Goal: Task Accomplishment & Management: Manage account settings

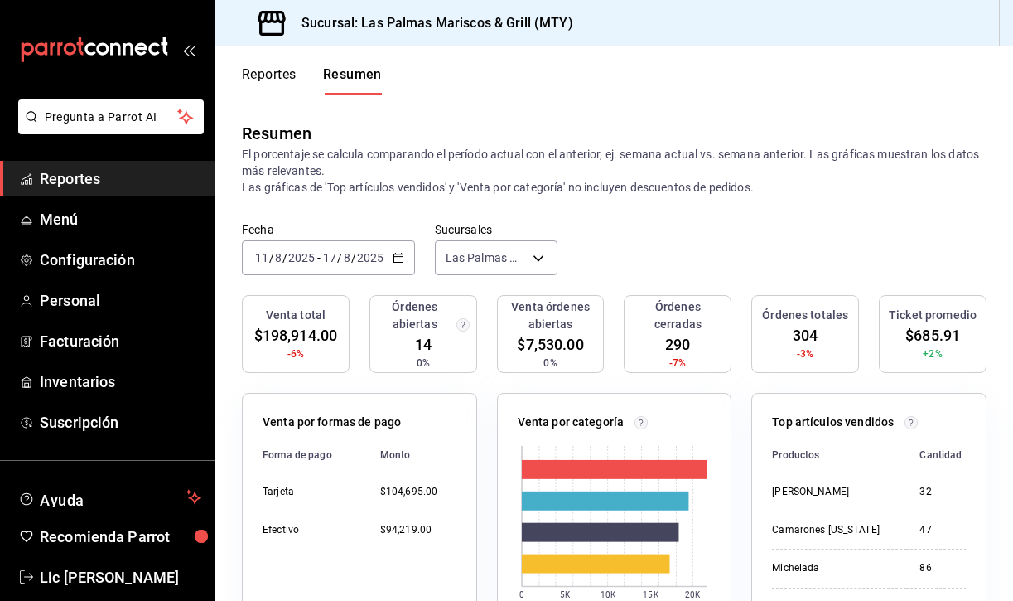
click at [270, 80] on button "Reportes" at bounding box center [269, 80] width 55 height 28
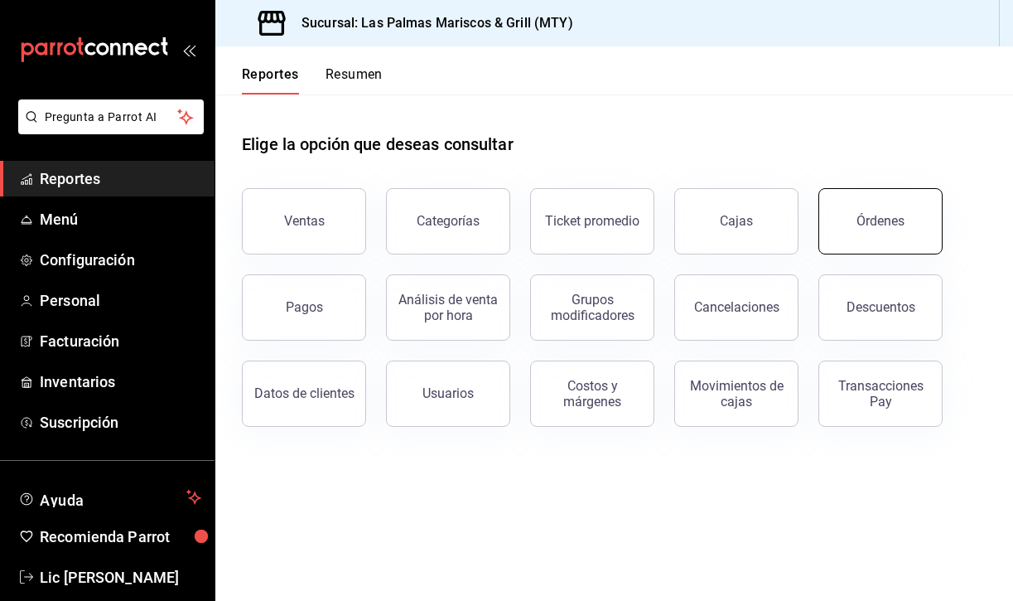
click at [861, 204] on button "Órdenes" at bounding box center [881, 221] width 124 height 66
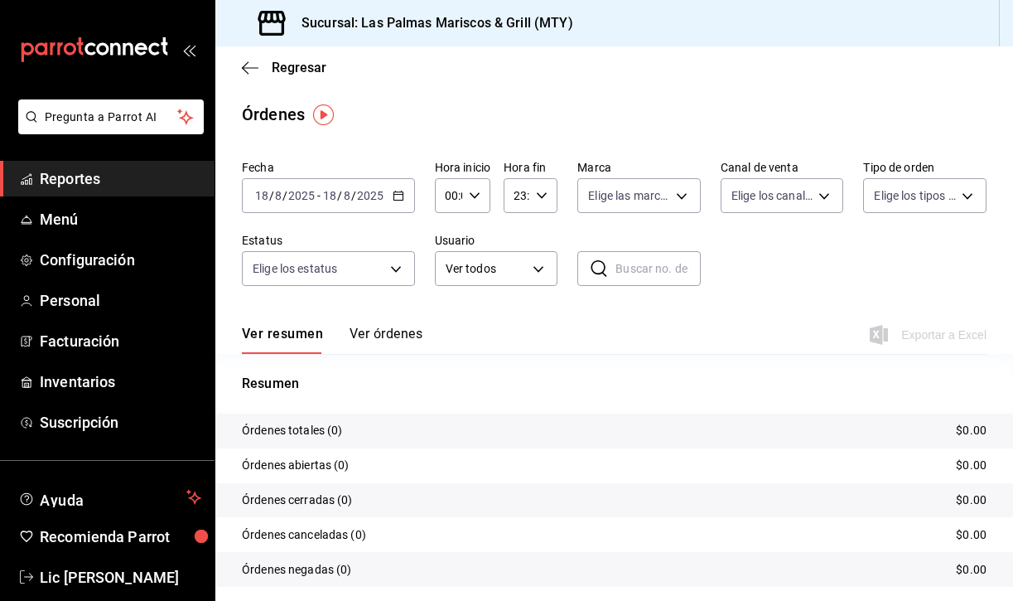
click at [401, 191] on \(Stroke\) "button" at bounding box center [401, 191] width 1 height 1
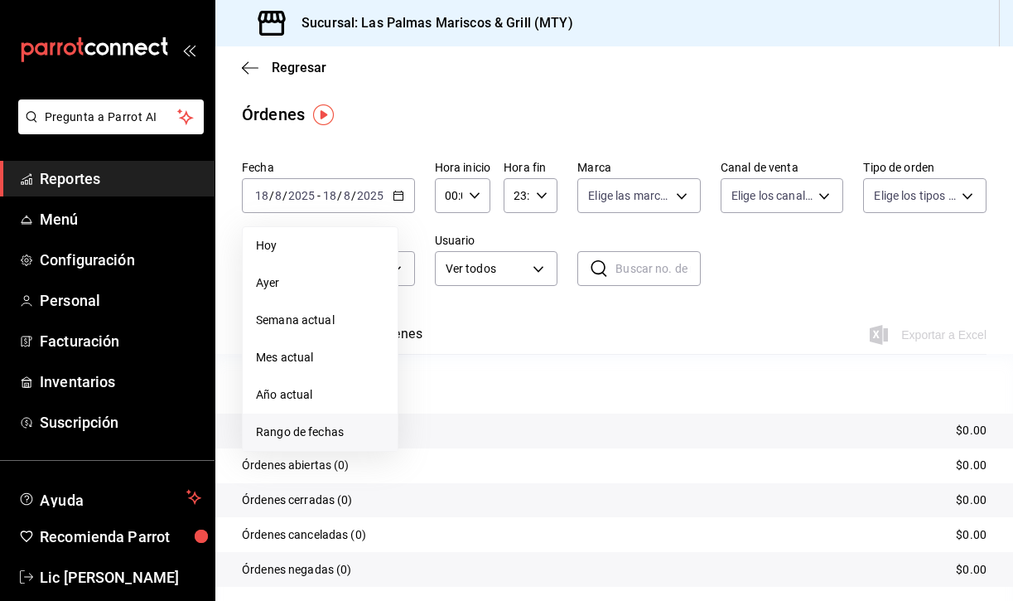
click at [335, 426] on span "Rango de fechas" at bounding box center [320, 431] width 128 height 17
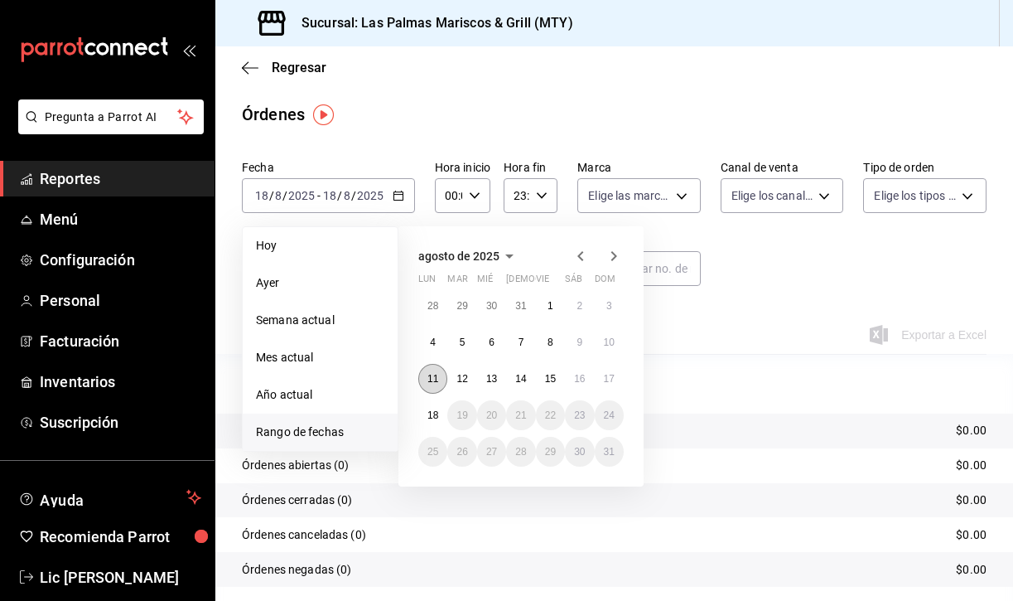
click at [433, 386] on button "11" at bounding box center [432, 379] width 29 height 30
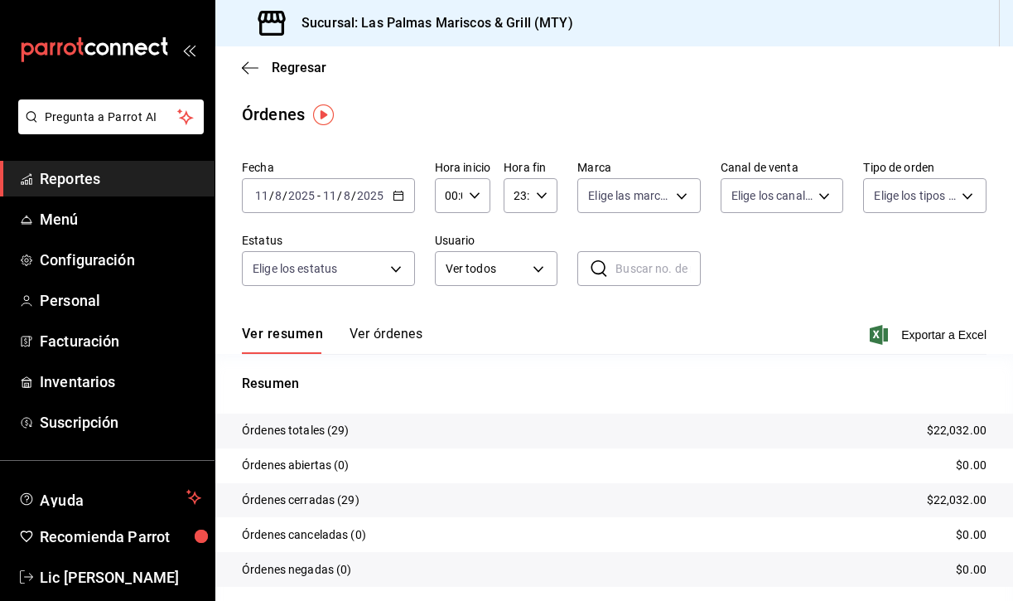
click at [384, 331] on button "Ver órdenes" at bounding box center [386, 340] width 73 height 28
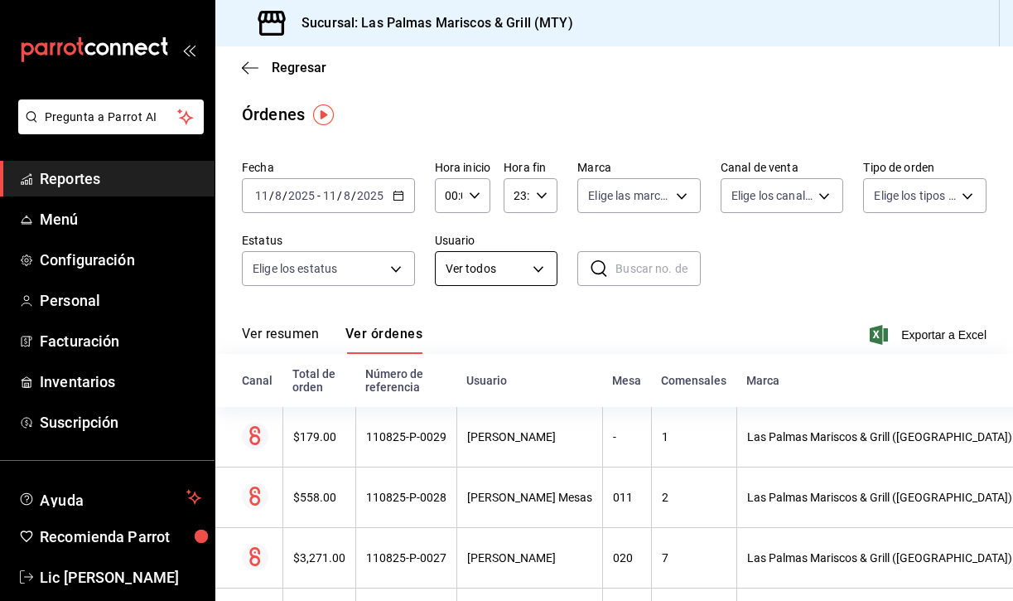
click at [491, 269] on body "Pregunta a Parrot AI Reportes Menú Configuración Personal Facturación Inventari…" at bounding box center [506, 300] width 1013 height 601
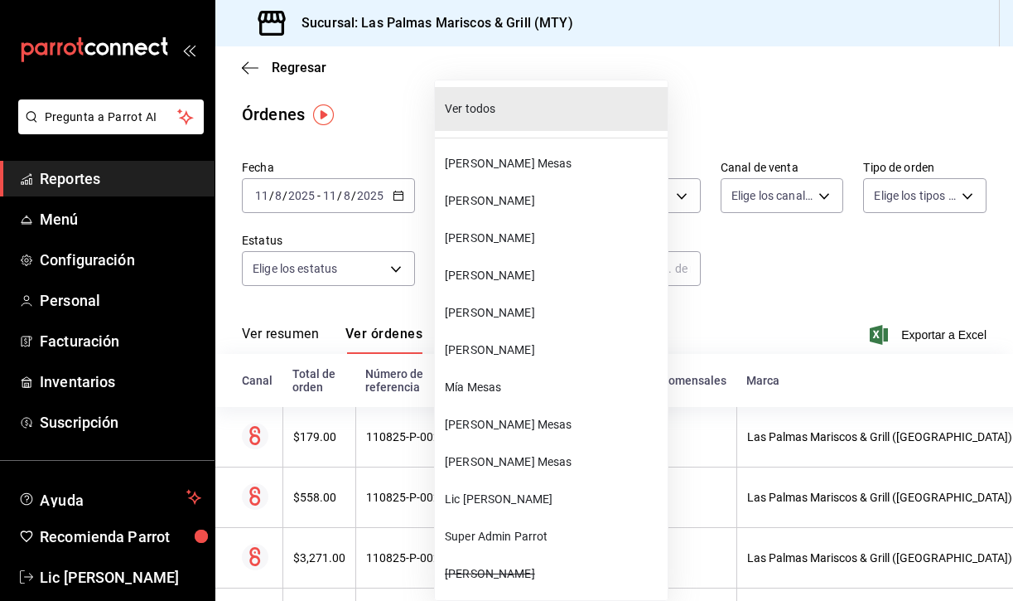
click at [513, 164] on span "[PERSON_NAME] Mesas" at bounding box center [553, 163] width 216 height 17
type input "3c9e0a88-21a6-48f3-903d-cdf6f450d128"
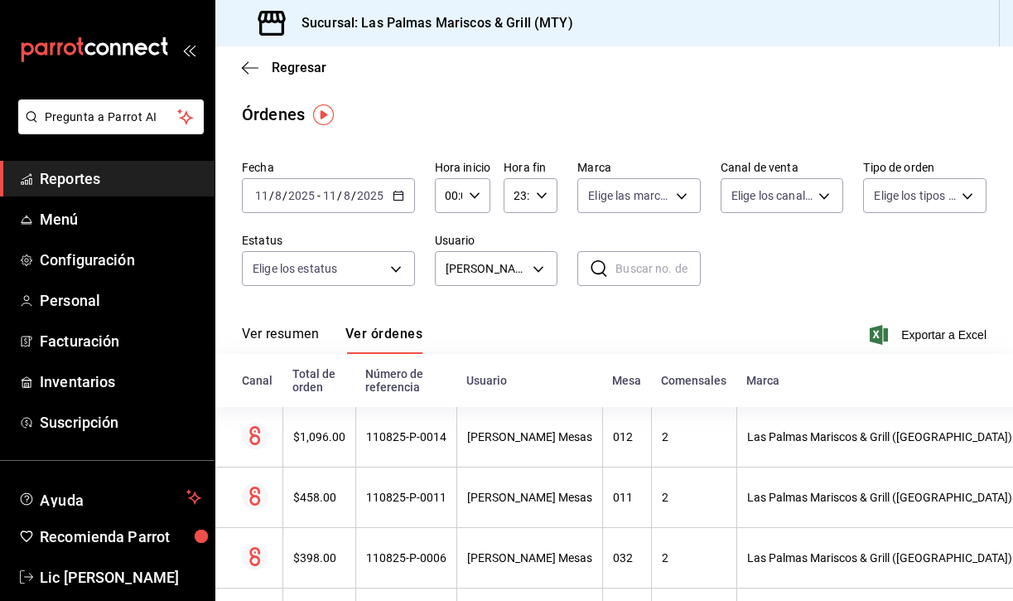
click at [268, 336] on button "Ver resumen" at bounding box center [280, 340] width 77 height 28
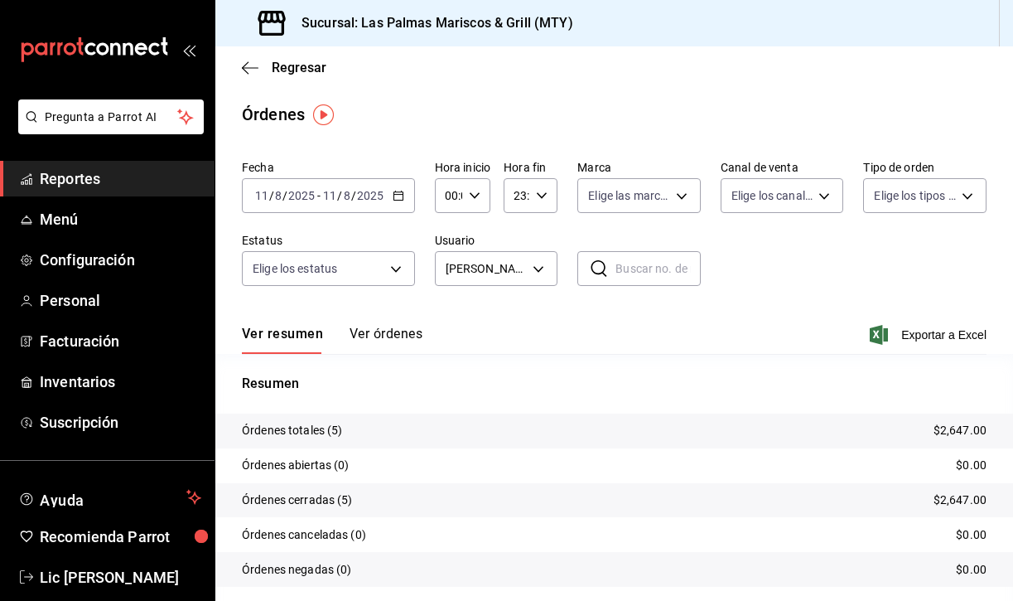
click at [87, 187] on span "Reportes" at bounding box center [121, 178] width 162 height 22
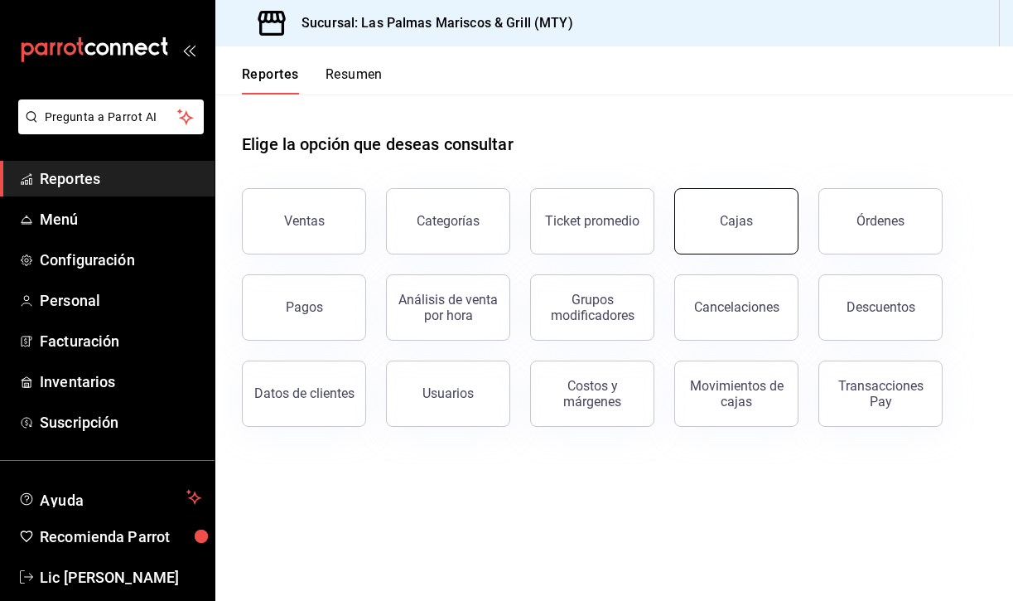
click at [769, 225] on button "Cajas" at bounding box center [736, 221] width 124 height 66
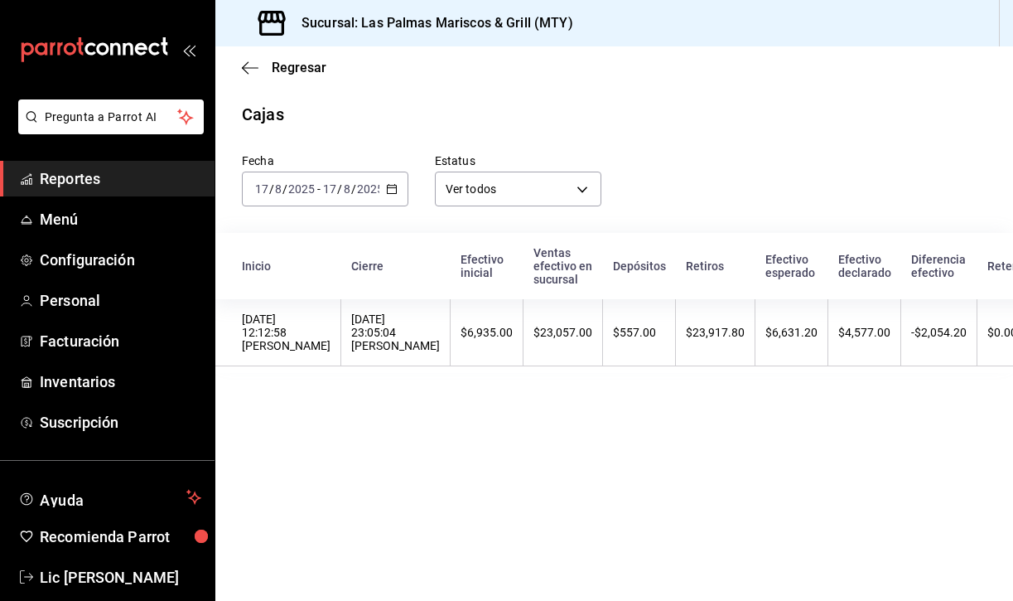
click at [394, 185] on \(Stroke\) "button" at bounding box center [394, 184] width 1 height 1
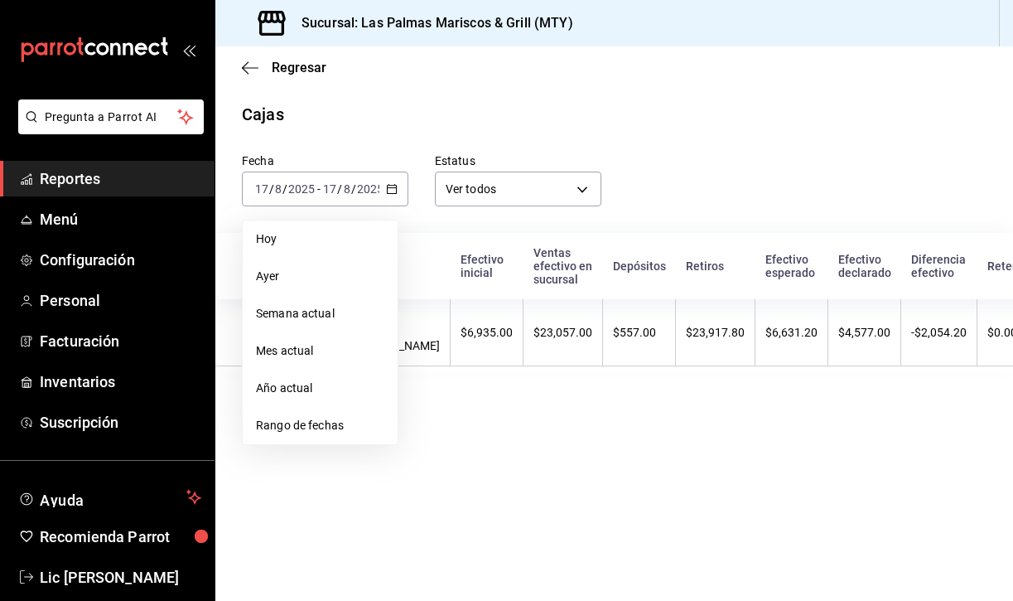
click at [703, 121] on div "Cajas" at bounding box center [614, 114] width 798 height 25
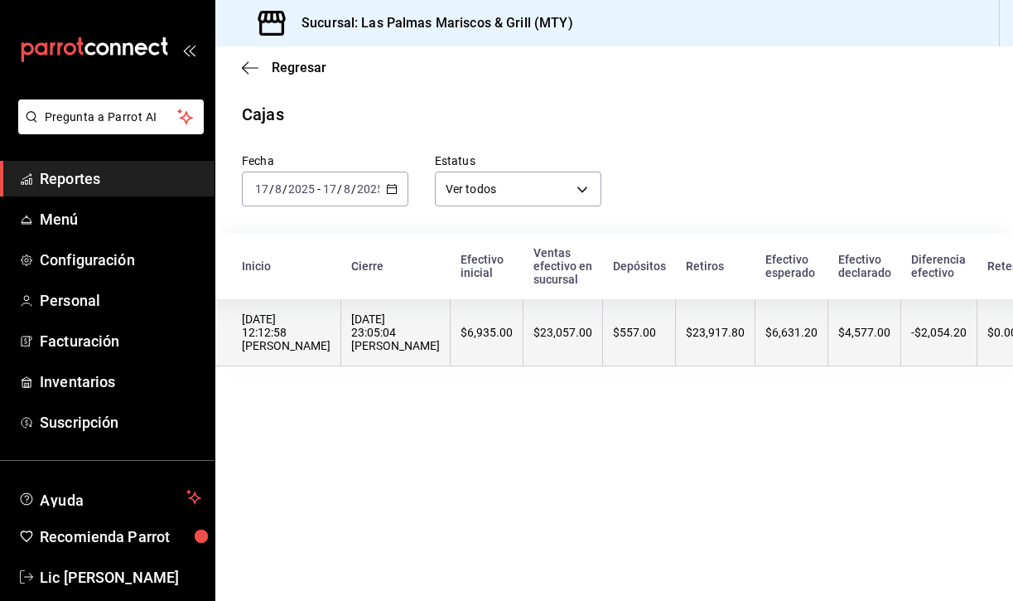
click at [471, 347] on th "$6,935.00" at bounding box center [487, 332] width 73 height 67
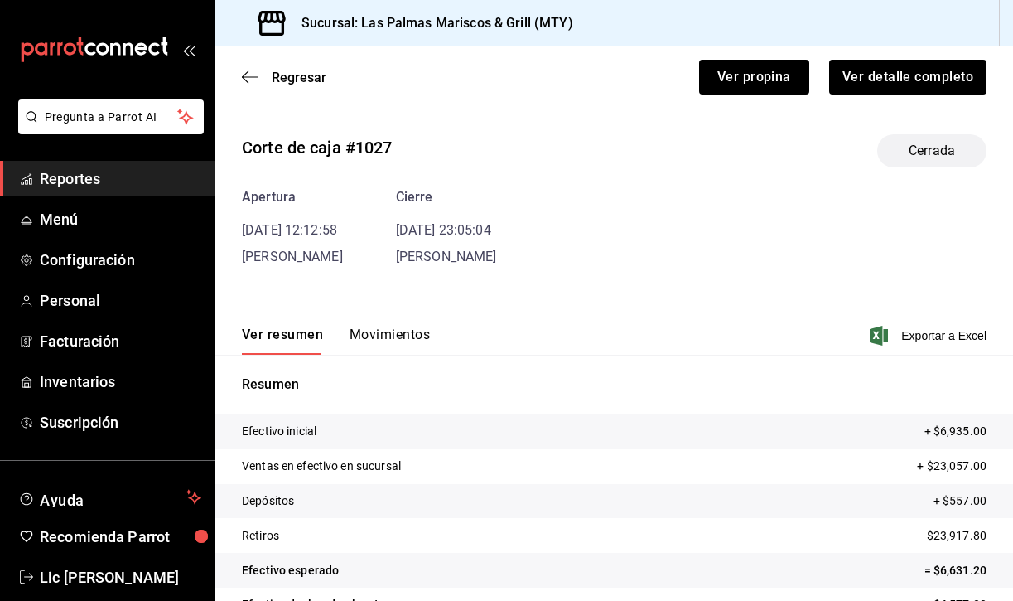
click at [378, 273] on div "Corte de caja #1027 Cerrada Apertura [DATE] 12:12:58 [PERSON_NAME] Cierre [DATE…" at bounding box center [614, 398] width 798 height 555
click at [387, 336] on button "Movimientos" at bounding box center [390, 340] width 80 height 28
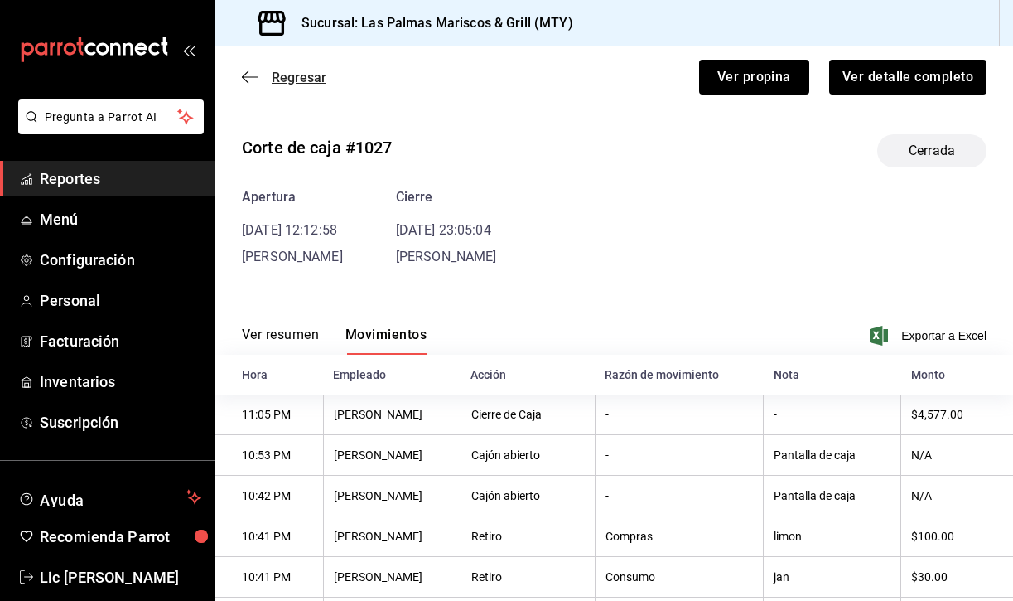
click at [254, 77] on icon "button" at bounding box center [250, 76] width 17 height 1
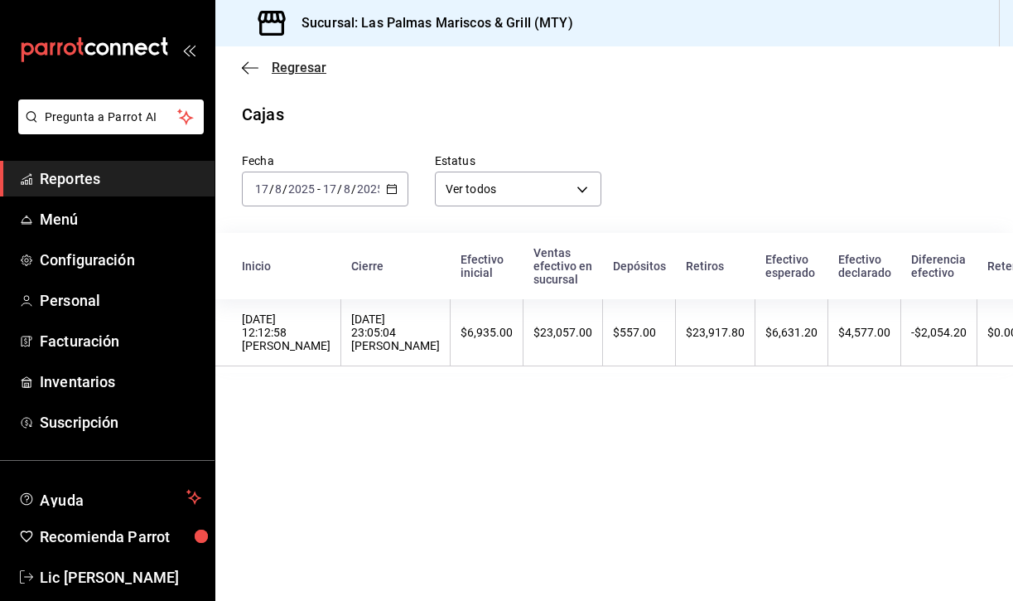
click at [243, 62] on icon "button" at bounding box center [250, 67] width 17 height 15
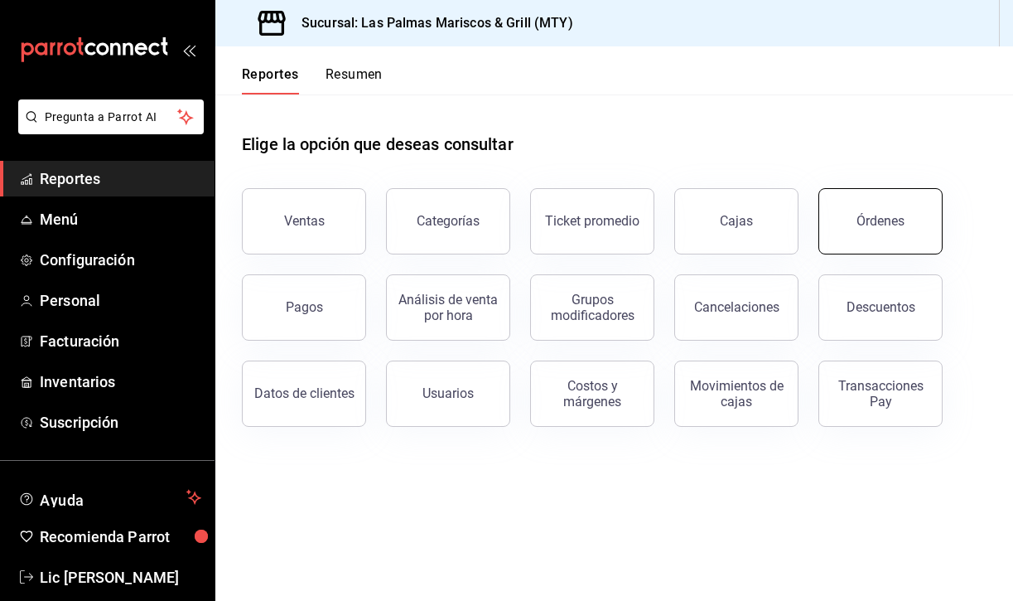
click at [847, 244] on button "Órdenes" at bounding box center [881, 221] width 124 height 66
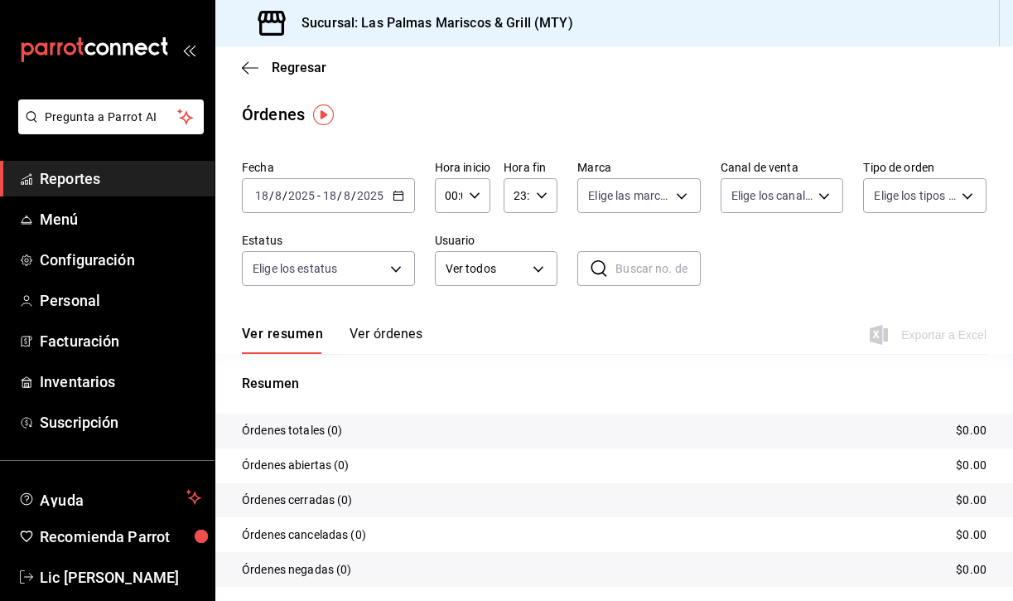
click at [405, 188] on div "[DATE] [DATE] - [DATE] [DATE]" at bounding box center [328, 195] width 173 height 35
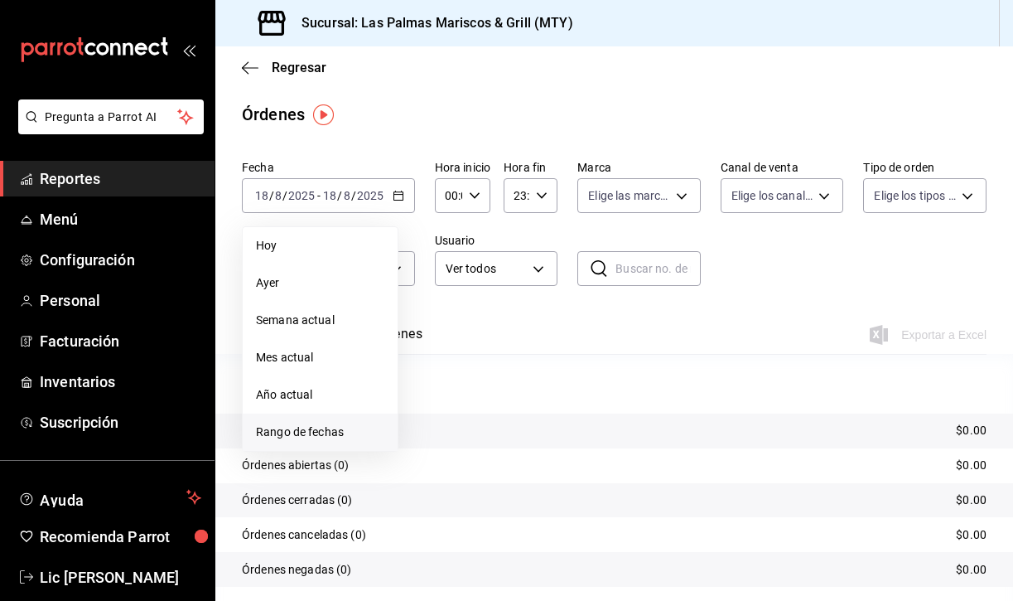
click at [301, 420] on li "Rango de fechas" at bounding box center [320, 431] width 155 height 37
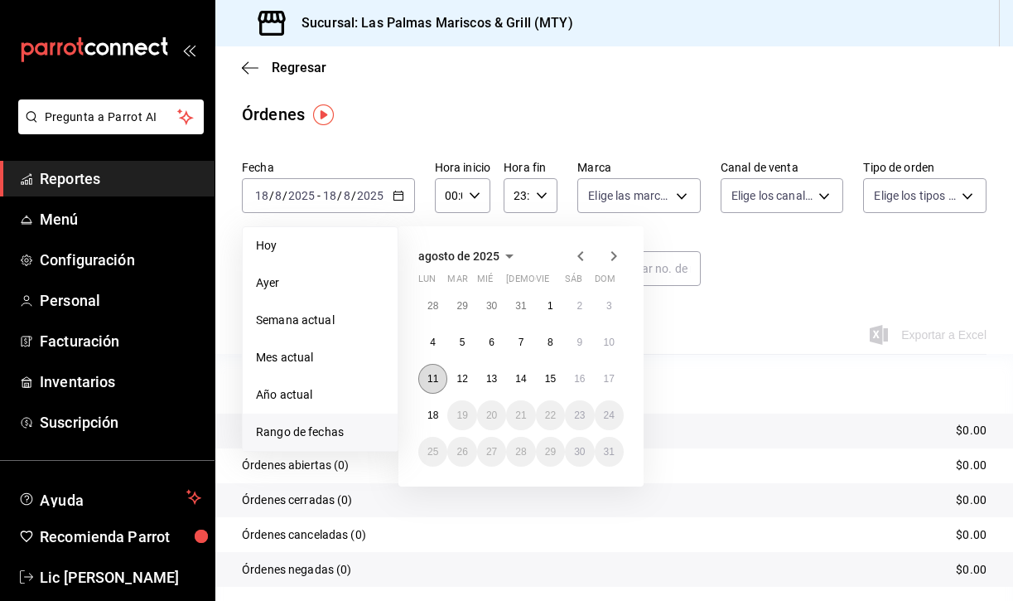
click at [433, 384] on abbr "11" at bounding box center [433, 379] width 11 height 12
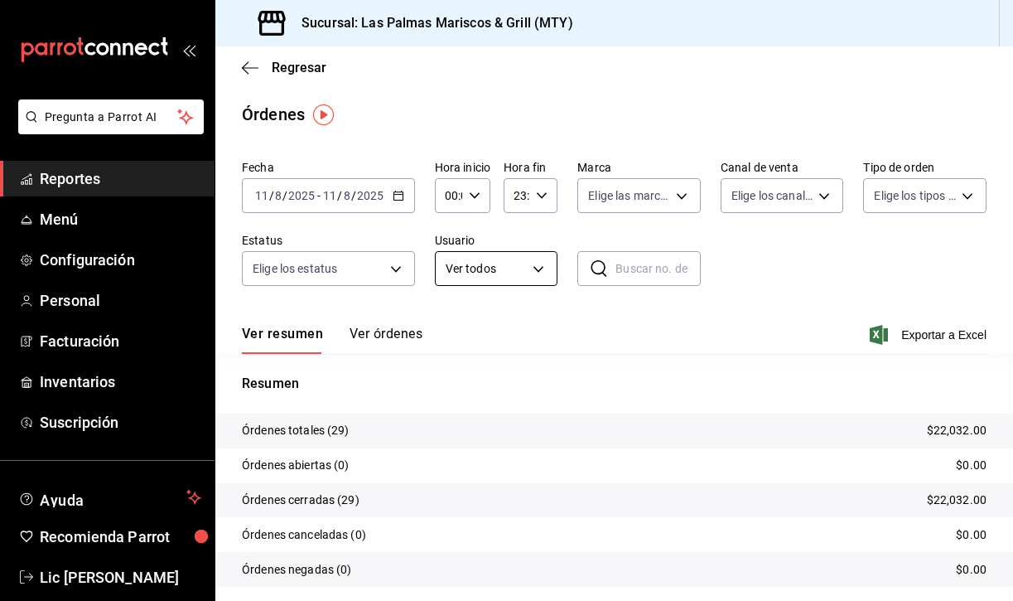
click at [471, 268] on body "Pregunta a Parrot AI Reportes Menú Configuración Personal Facturación Inventari…" at bounding box center [506, 300] width 1013 height 601
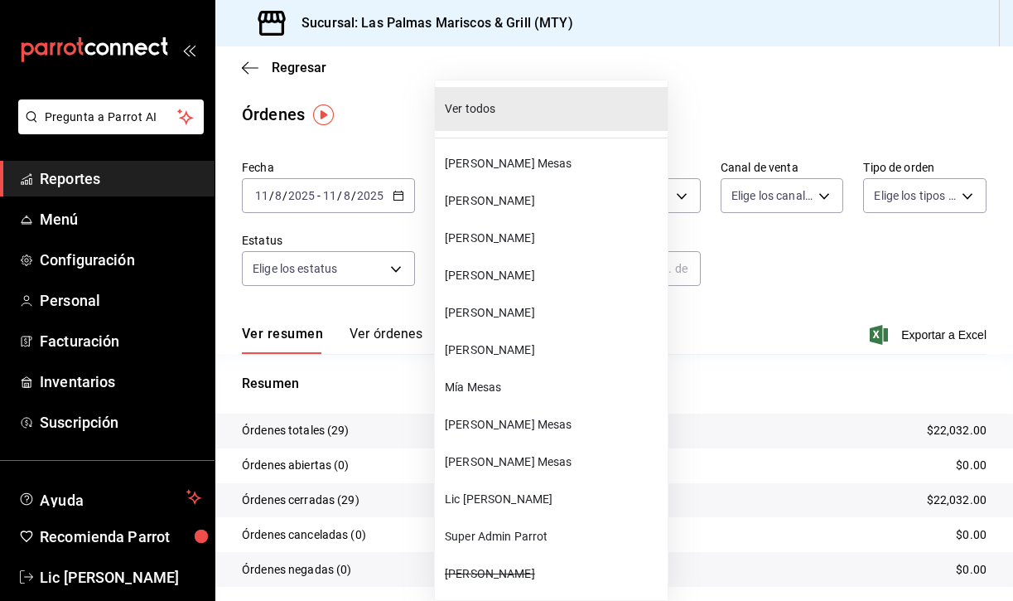
click at [528, 163] on span "[PERSON_NAME] Mesas" at bounding box center [553, 163] width 216 height 17
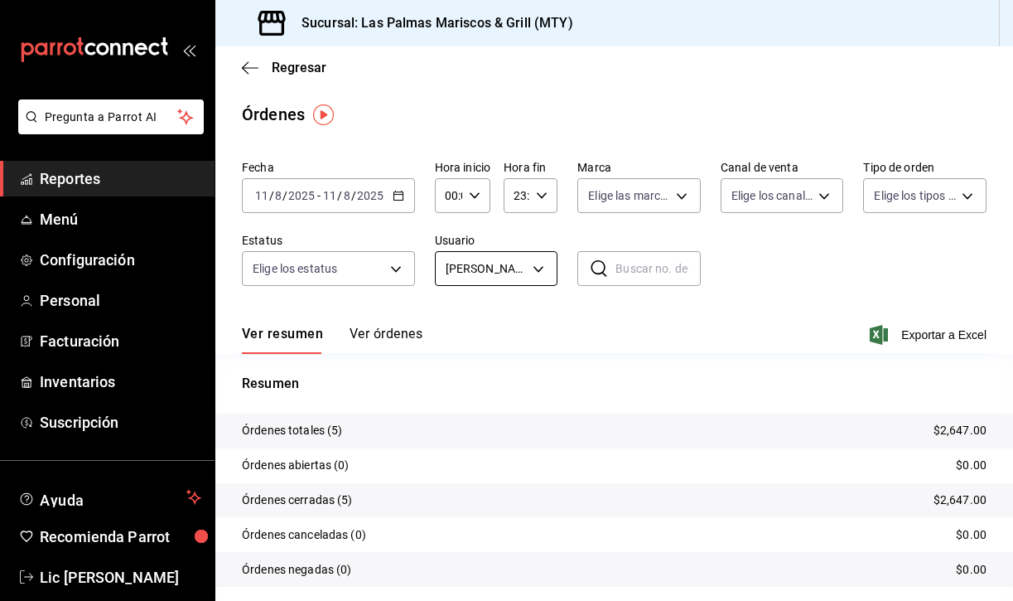
click at [516, 260] on body "Pregunta a Parrot AI Reportes Menú Configuración Personal Facturación Inventari…" at bounding box center [506, 300] width 1013 height 601
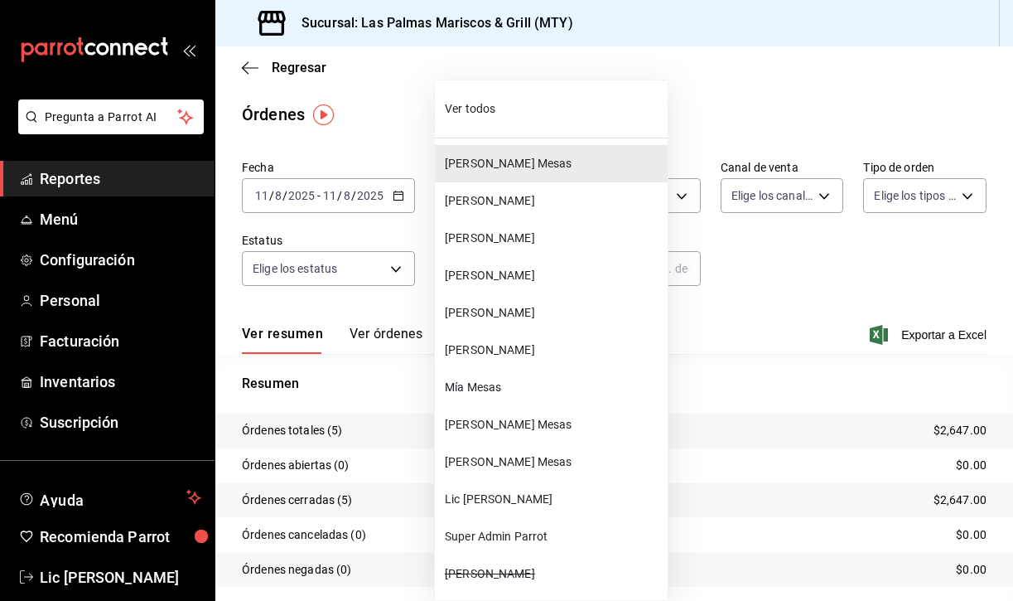
click at [509, 207] on span "[PERSON_NAME]" at bounding box center [553, 200] width 216 height 17
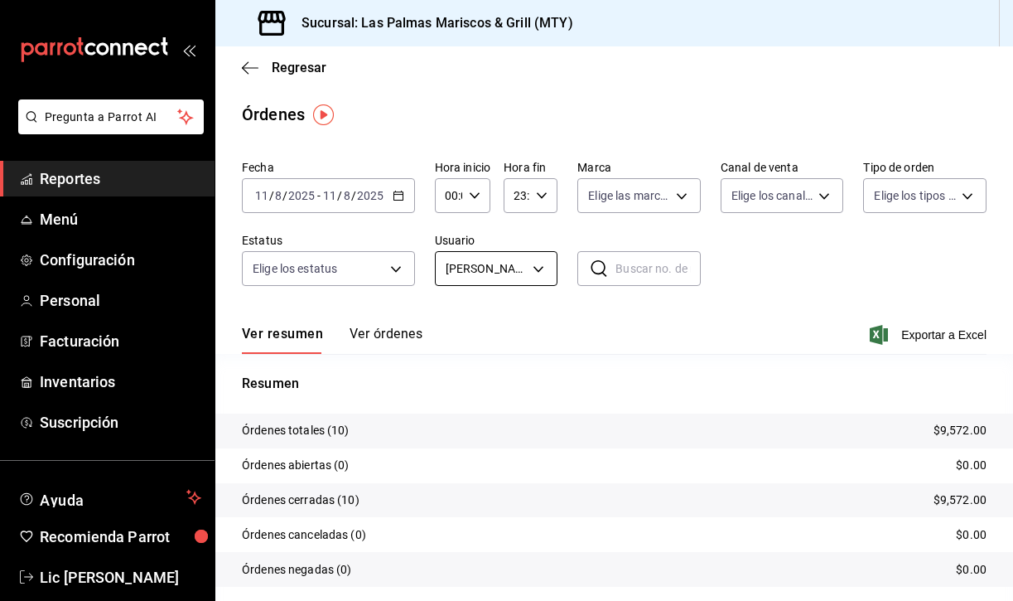
click at [535, 277] on body "Pregunta a Parrot AI Reportes Menú Configuración Personal Facturación Inventari…" at bounding box center [506, 300] width 1013 height 601
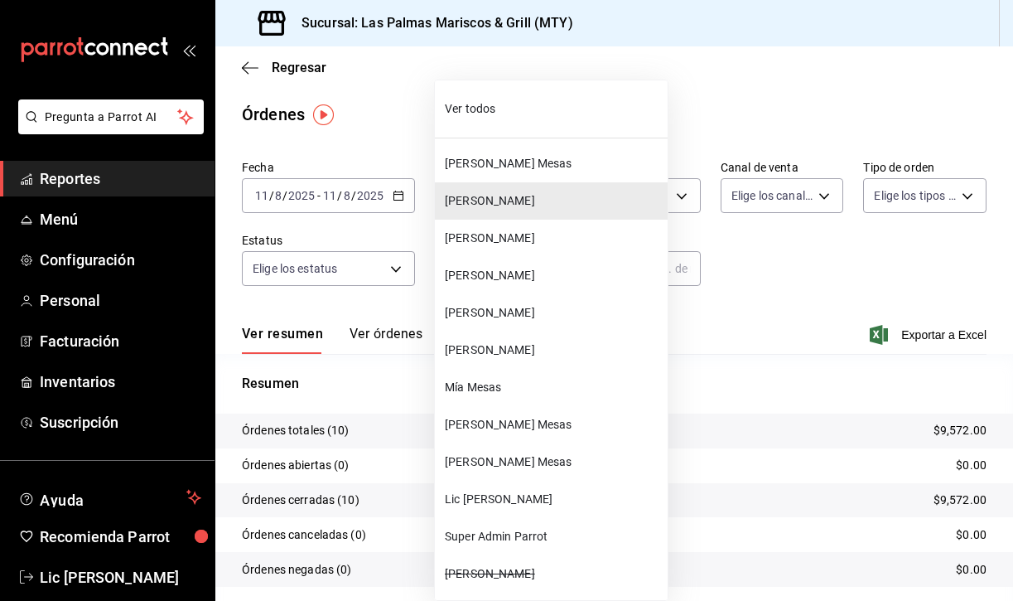
click at [502, 243] on span "[PERSON_NAME]" at bounding box center [553, 238] width 216 height 17
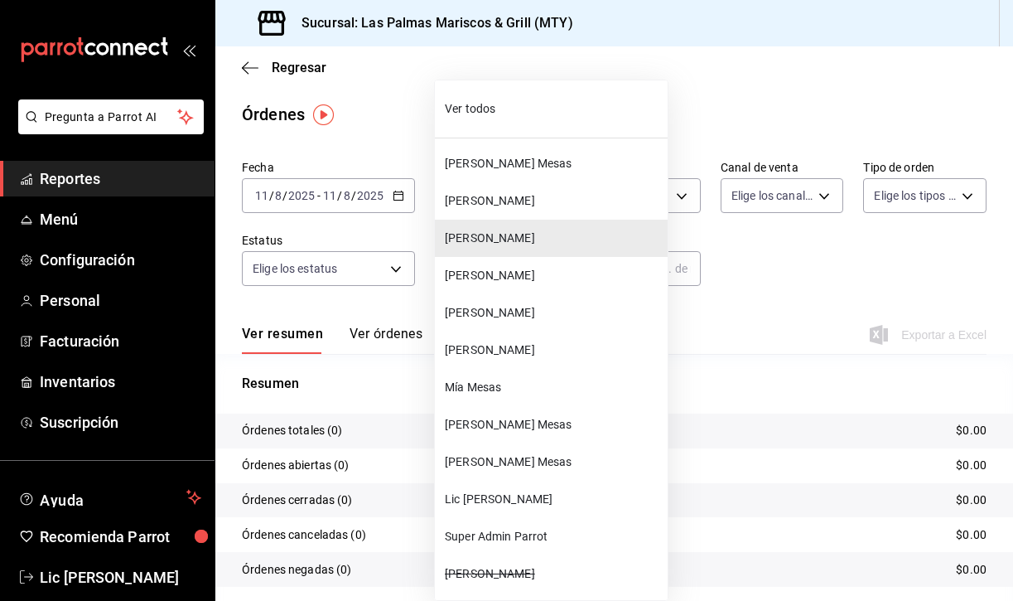
click at [500, 267] on body "Pregunta a Parrot AI Reportes Menú Configuración Personal Facturación Inventari…" at bounding box center [506, 300] width 1013 height 601
click at [511, 276] on span "[PERSON_NAME]" at bounding box center [553, 275] width 216 height 17
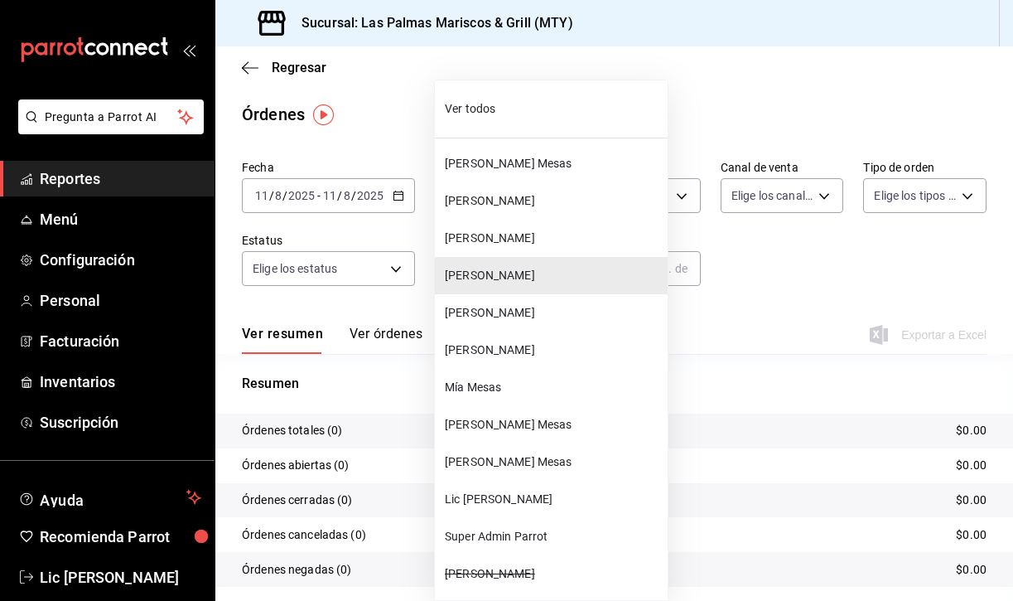
click at [529, 272] on body "Pregunta a Parrot AI Reportes Menú Configuración Personal Facturación Inventari…" at bounding box center [506, 300] width 1013 height 601
click at [514, 310] on span "[PERSON_NAME]" at bounding box center [553, 312] width 216 height 17
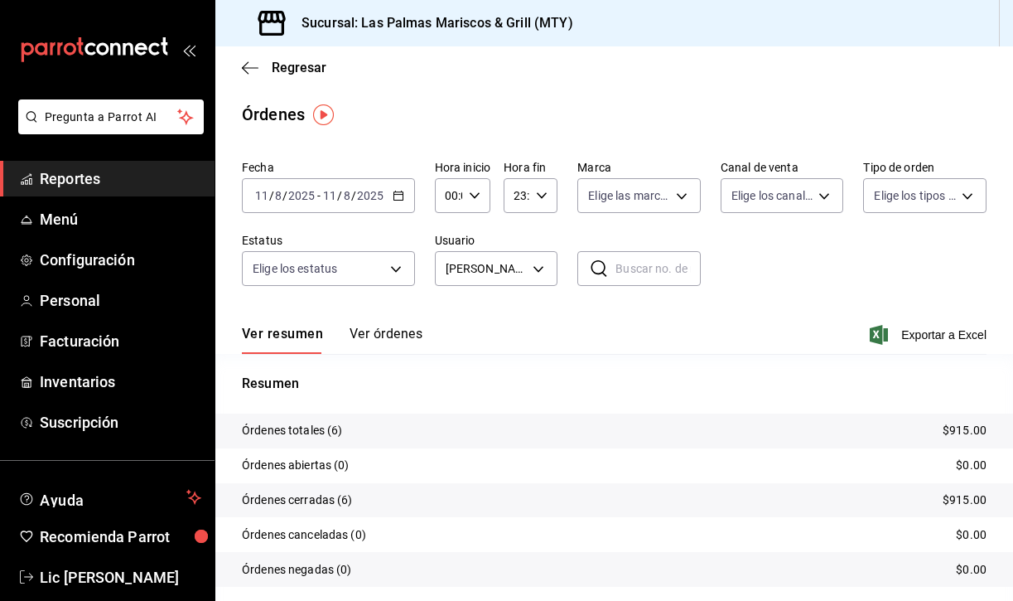
click at [384, 336] on button "Ver órdenes" at bounding box center [386, 340] width 73 height 28
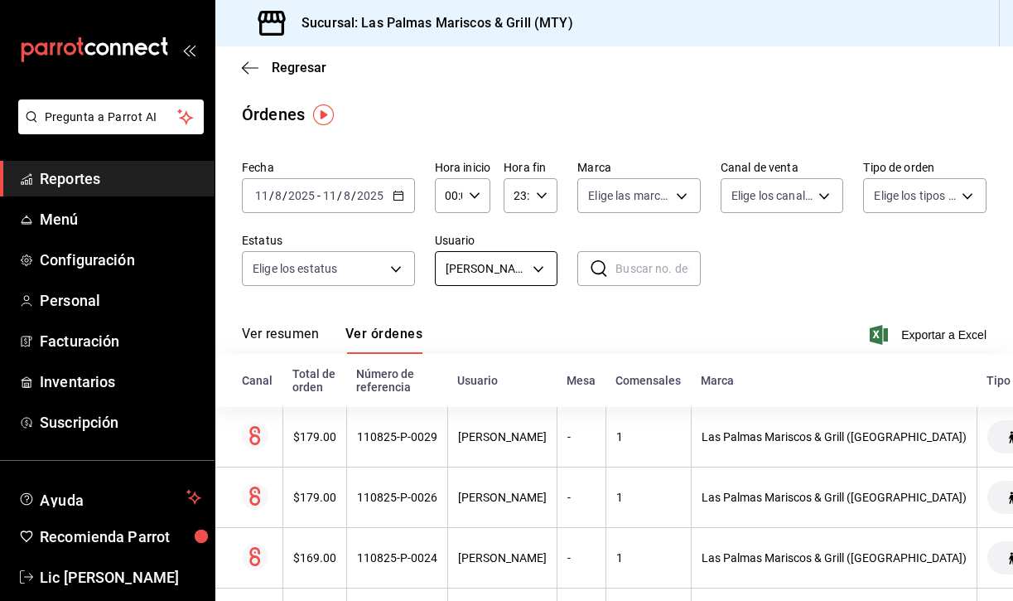
click at [528, 263] on body "Pregunta a Parrot AI Reportes Menú Configuración Personal Facturación Inventari…" at bounding box center [506, 300] width 1013 height 601
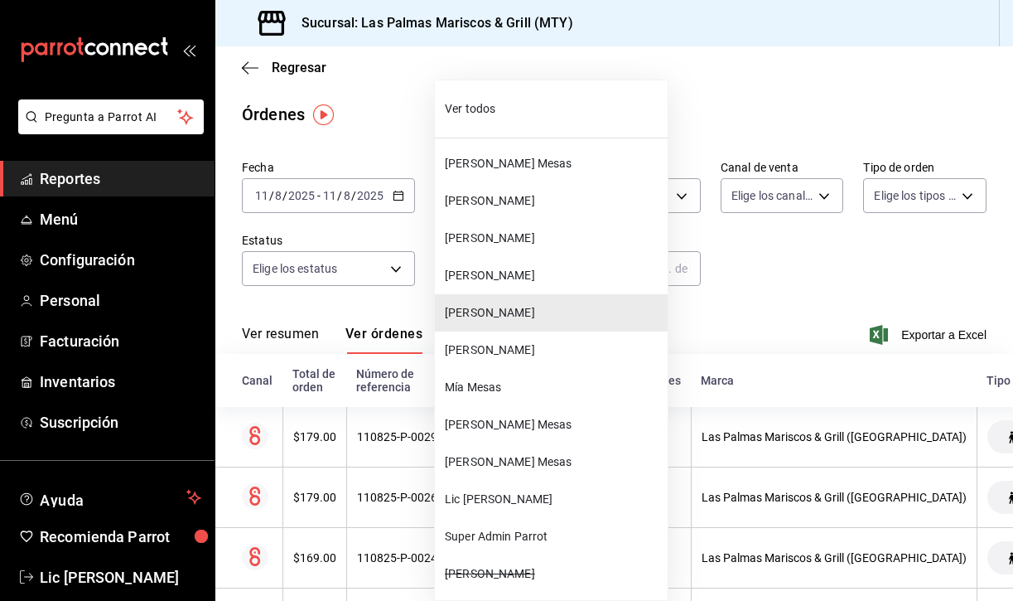
click at [511, 360] on li "[PERSON_NAME]" at bounding box center [551, 349] width 233 height 37
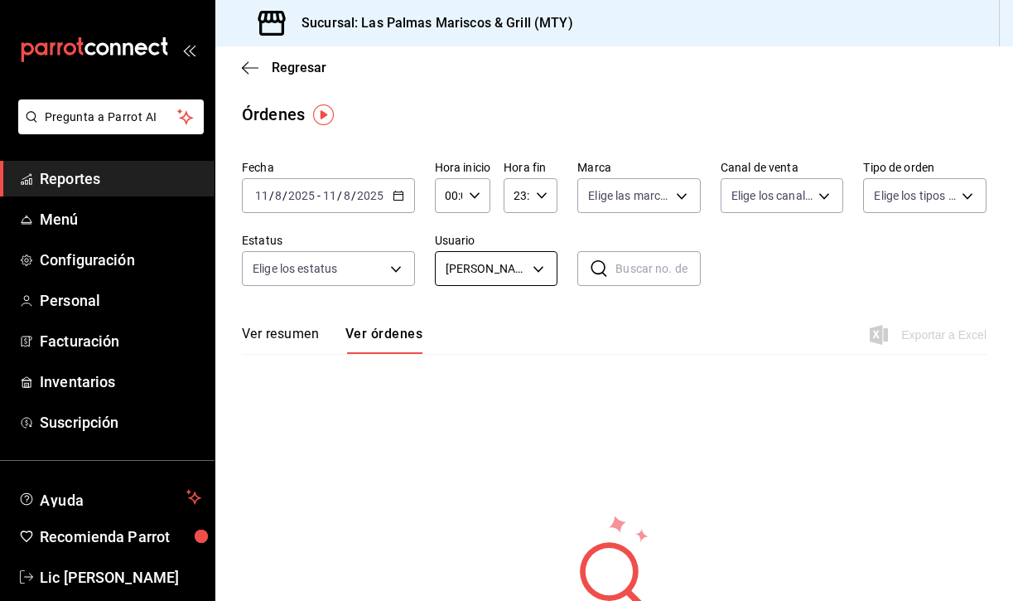
click at [525, 272] on body "Pregunta a Parrot AI Reportes Menú Configuración Personal Facturación Inventari…" at bounding box center [506, 300] width 1013 height 601
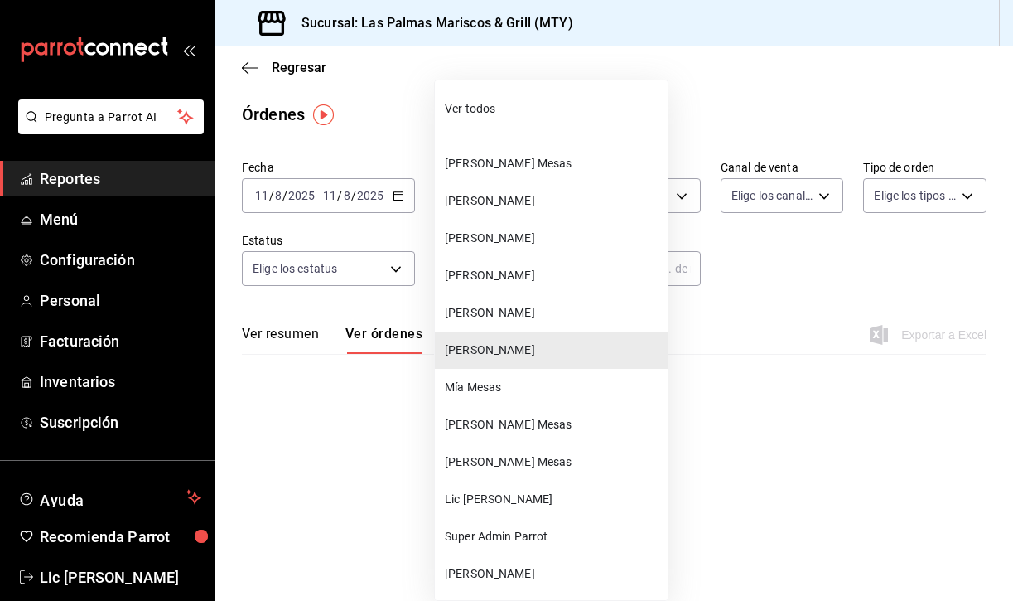
click at [506, 379] on span "Mía Mesas" at bounding box center [553, 387] width 216 height 17
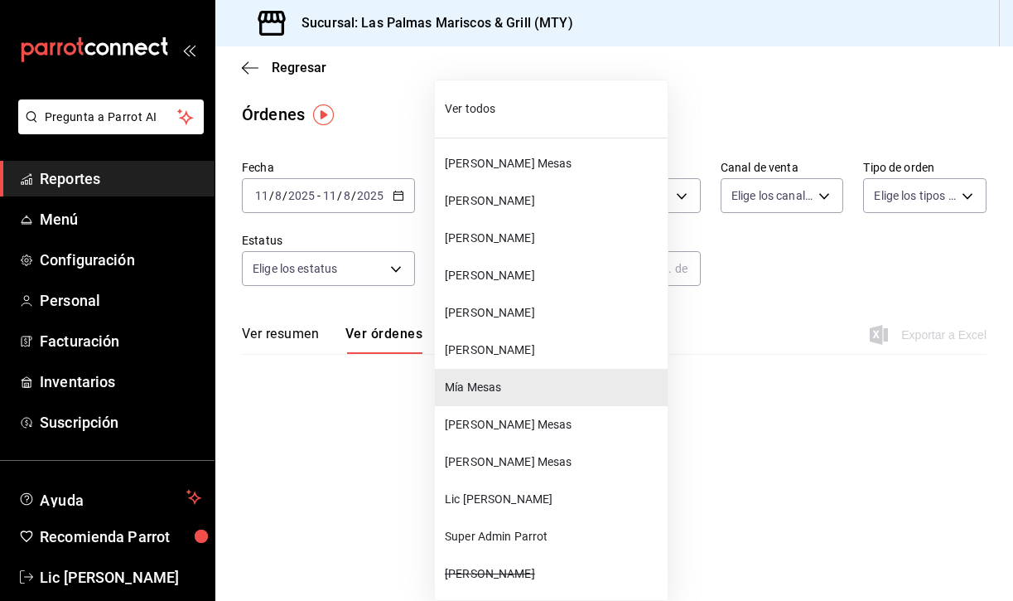
click at [539, 273] on body "Pregunta a Parrot AI Reportes Menú Configuración Personal Facturación Inventari…" at bounding box center [506, 300] width 1013 height 601
click at [502, 425] on span "[PERSON_NAME] Mesas" at bounding box center [553, 424] width 216 height 17
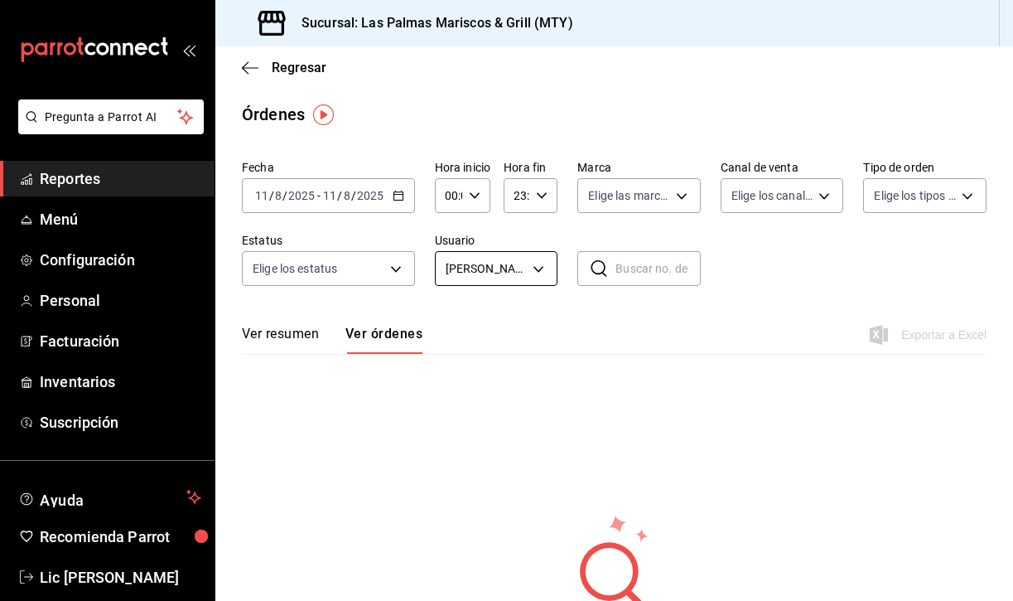
click at [529, 274] on body "Pregunta a Parrot AI Reportes Menú Configuración Personal Facturación Inventari…" at bounding box center [506, 300] width 1013 height 601
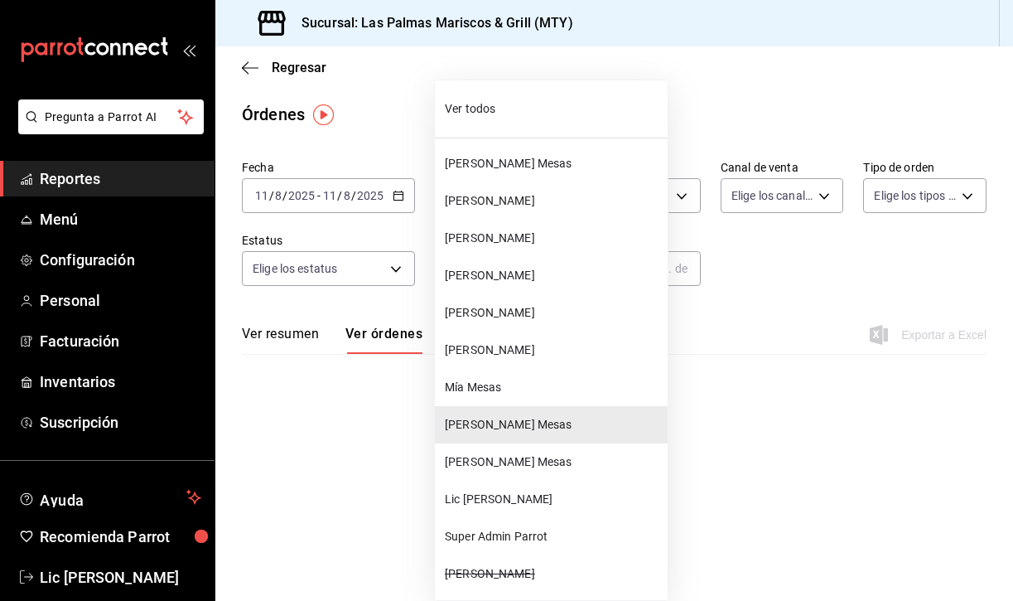
click at [499, 461] on span "[PERSON_NAME] Mesas" at bounding box center [553, 461] width 216 height 17
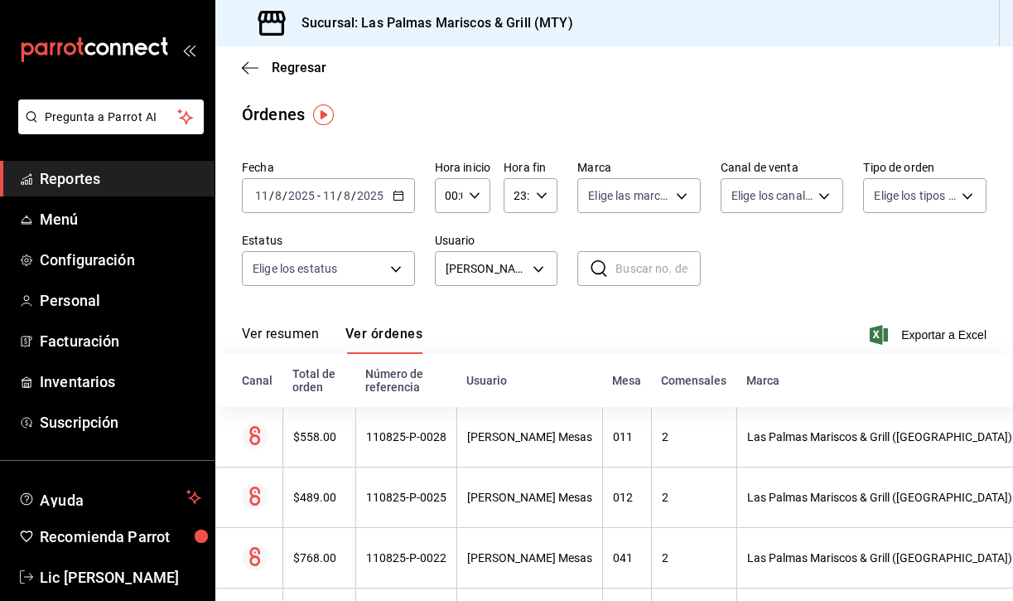
click at [269, 334] on button "Ver resumen" at bounding box center [280, 340] width 77 height 28
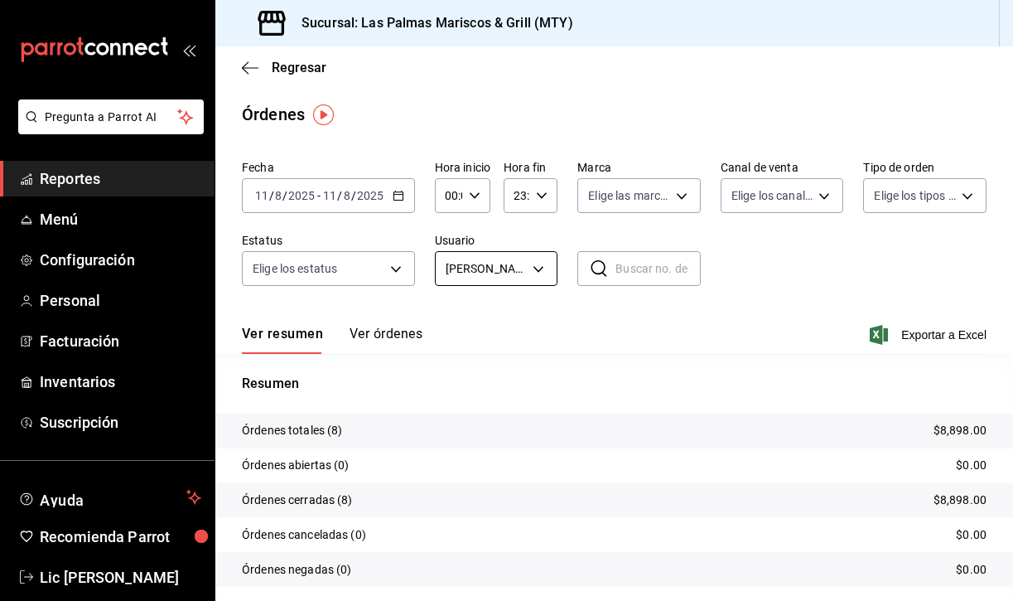
click at [529, 277] on body "Pregunta a Parrot AI Reportes Menú Configuración Personal Facturación Inventari…" at bounding box center [506, 300] width 1013 height 601
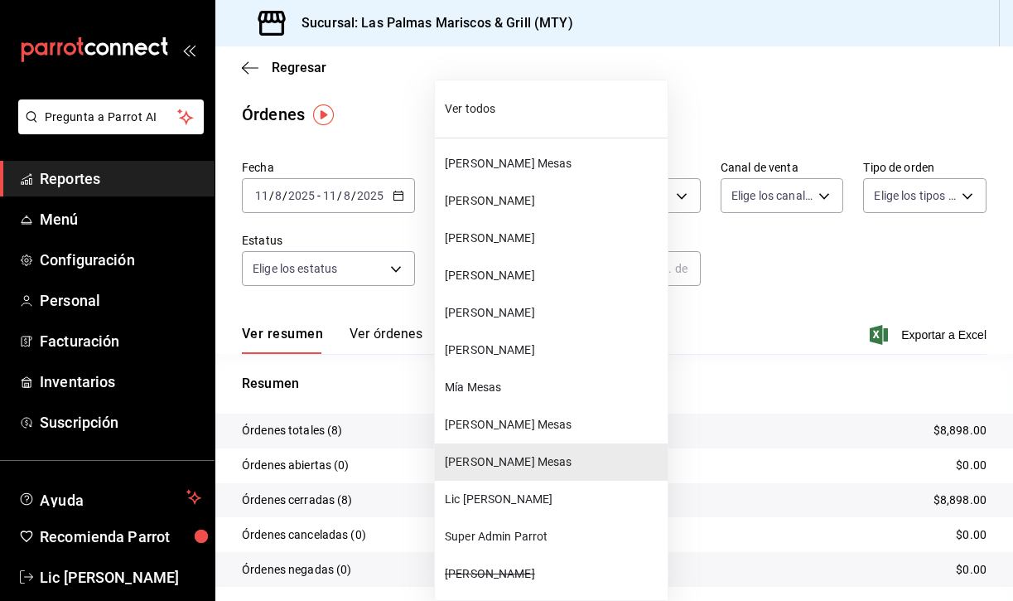
click at [493, 502] on span "Lic [PERSON_NAME]" at bounding box center [553, 499] width 216 height 17
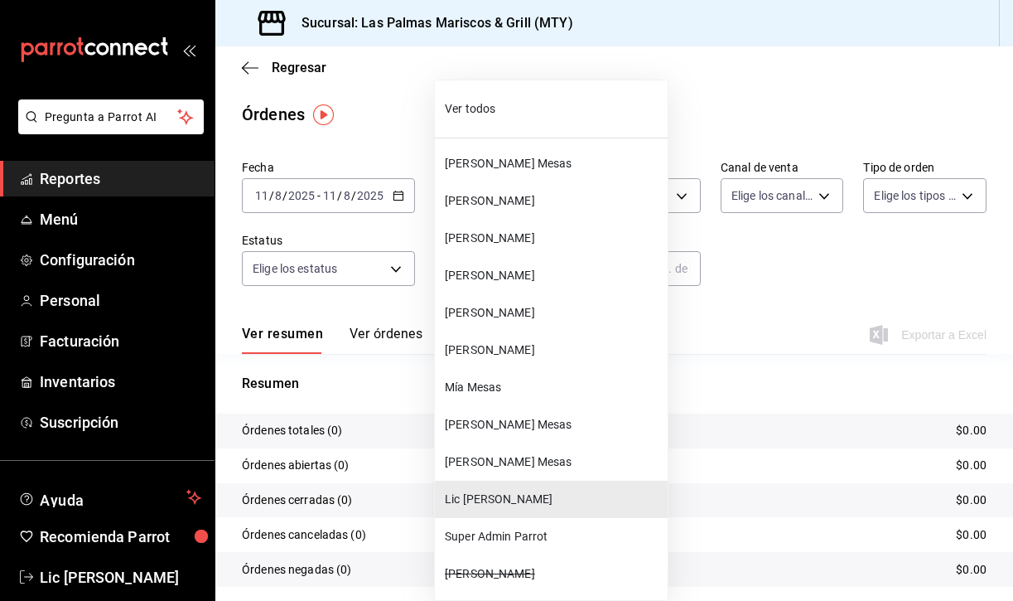
click at [532, 273] on body "Pregunta a Parrot AI Reportes Menú Configuración Personal Facturación Inventari…" at bounding box center [506, 300] width 1013 height 601
click at [500, 534] on span "Super Admin Parrot" at bounding box center [553, 536] width 216 height 17
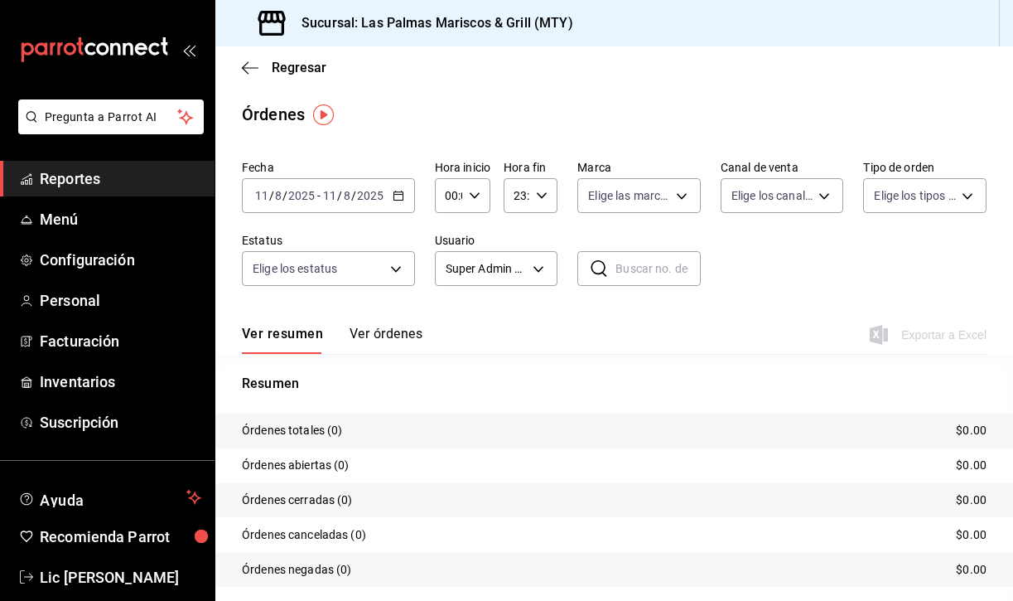
click at [397, 193] on icon "button" at bounding box center [399, 196] width 12 height 12
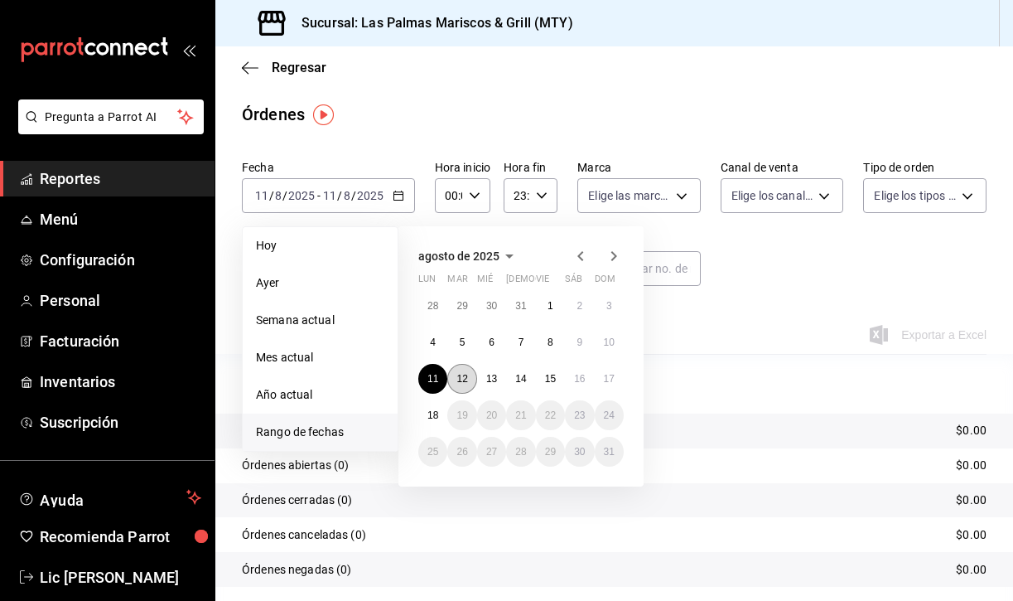
click at [458, 387] on button "12" at bounding box center [461, 379] width 29 height 30
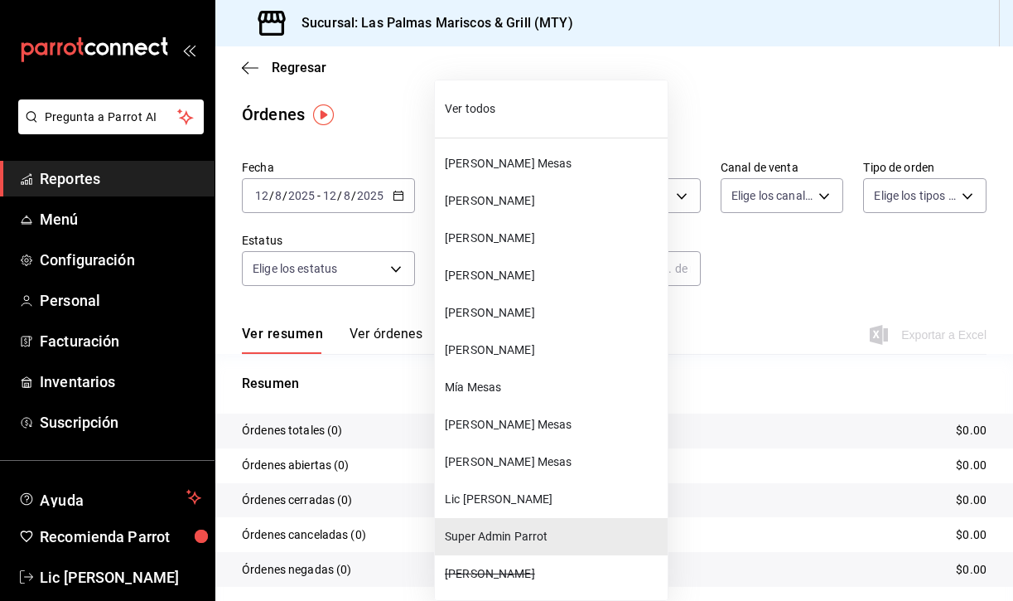
click at [519, 266] on body "Pregunta a Parrot AI Reportes Menú Configuración Personal Facturación Inventari…" at bounding box center [506, 300] width 1013 height 601
click at [528, 162] on span "[PERSON_NAME] Mesas" at bounding box center [553, 163] width 216 height 17
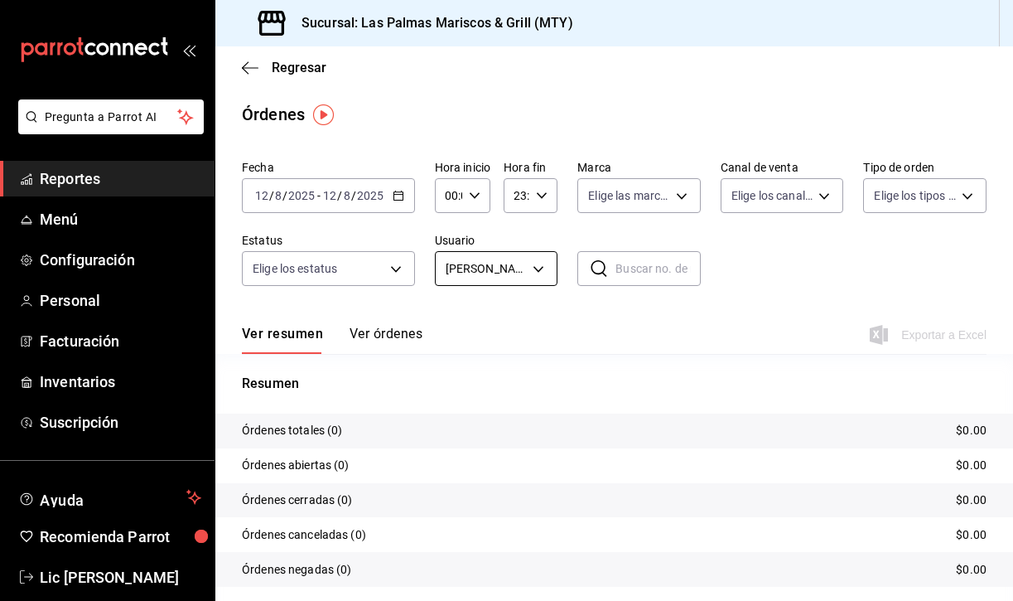
click at [541, 263] on body "Pregunta a Parrot AI Reportes Menú Configuración Personal Facturación Inventari…" at bounding box center [506, 300] width 1013 height 601
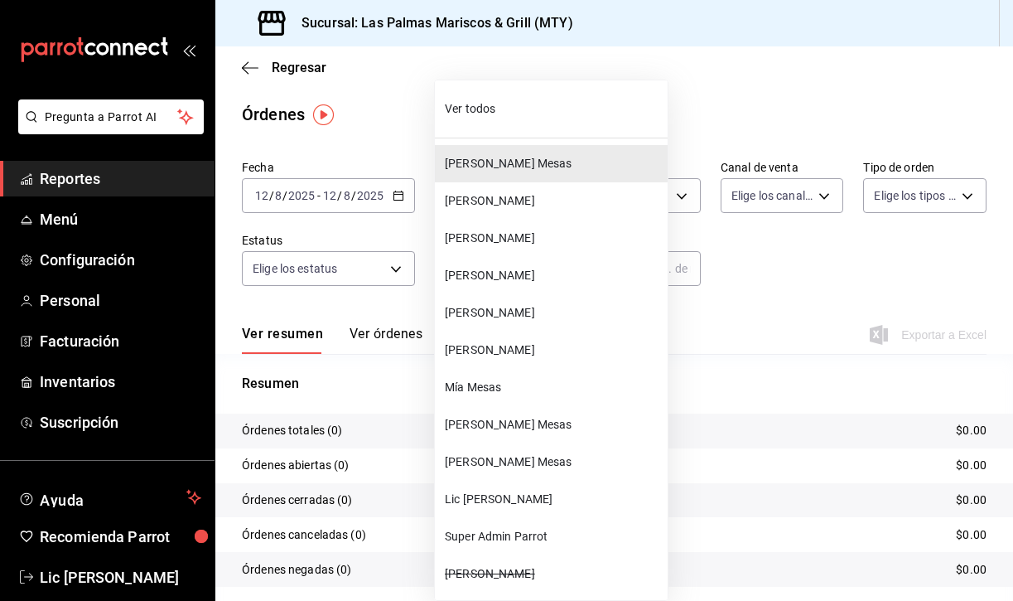
click at [499, 200] on span "[PERSON_NAME]" at bounding box center [553, 200] width 216 height 17
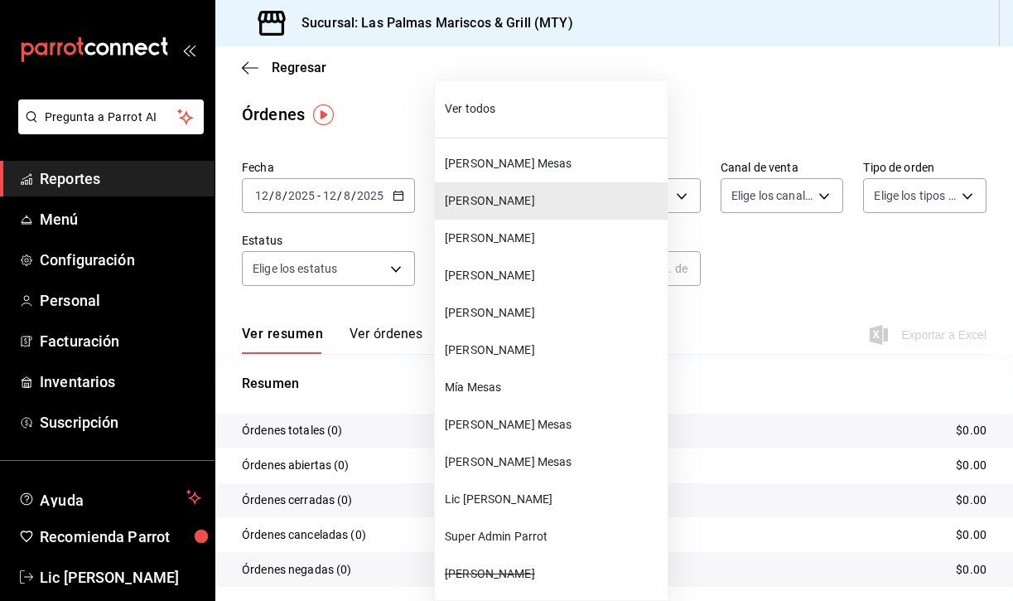
click at [533, 278] on body "Pregunta a Parrot AI Reportes Menú Configuración Personal Facturación Inventari…" at bounding box center [506, 300] width 1013 height 601
click at [521, 235] on span "[PERSON_NAME]" at bounding box center [553, 238] width 216 height 17
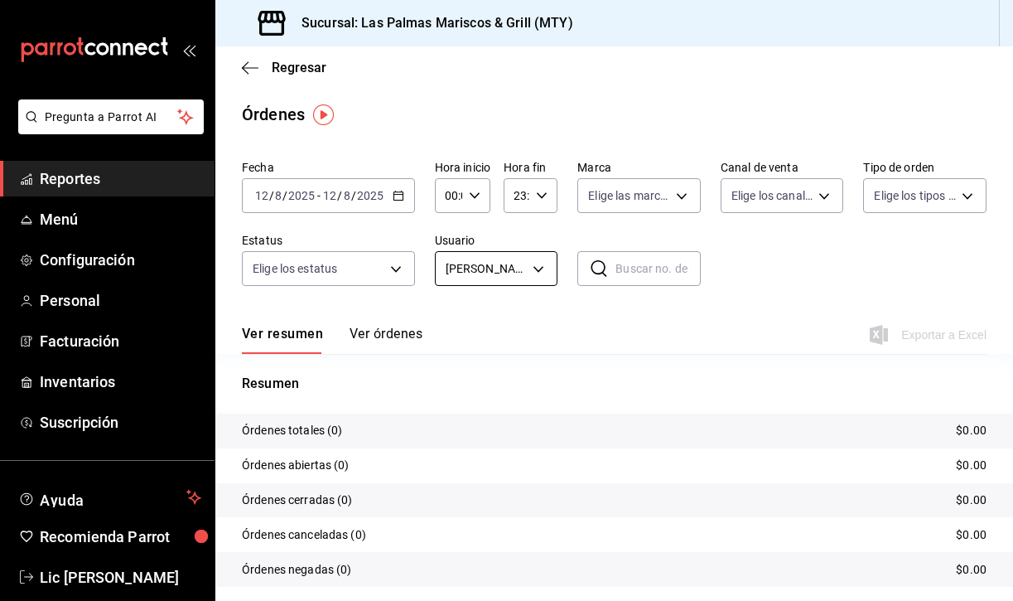
click at [526, 266] on body "Pregunta a Parrot AI Reportes Menú Configuración Personal Facturación Inventari…" at bounding box center [506, 300] width 1013 height 601
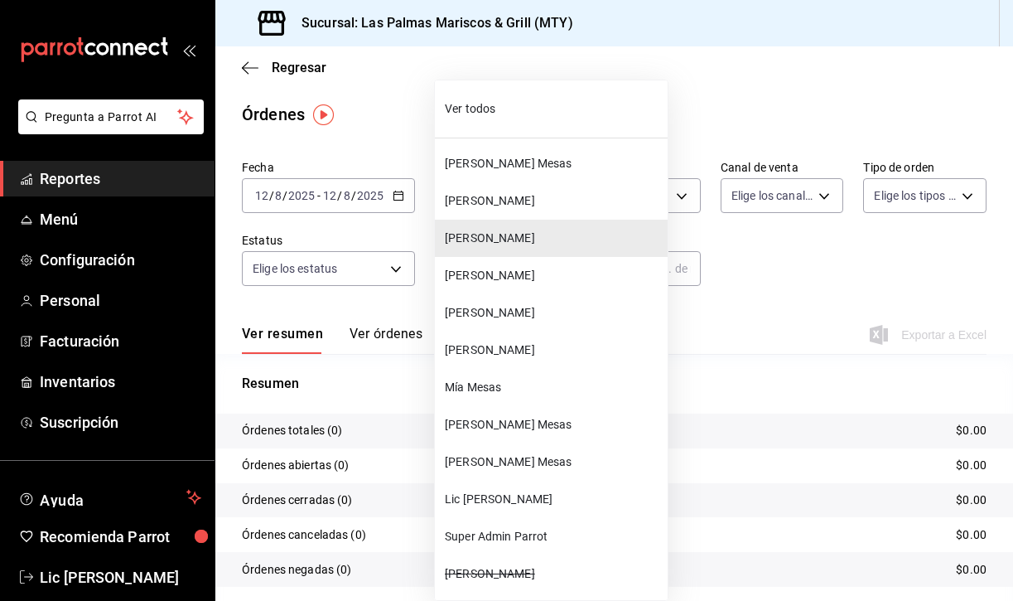
click at [504, 272] on span "[PERSON_NAME]" at bounding box center [553, 275] width 216 height 17
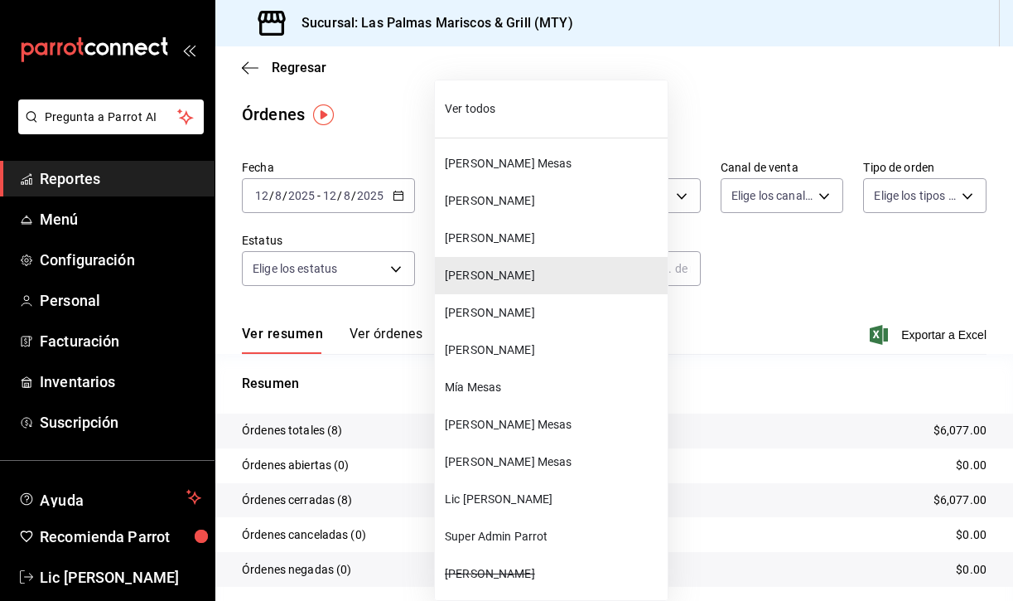
click at [526, 268] on body "Pregunta a Parrot AI Reportes Menú Configuración Personal Facturación Inventari…" at bounding box center [506, 300] width 1013 height 601
click at [514, 313] on span "[PERSON_NAME]" at bounding box center [553, 312] width 216 height 17
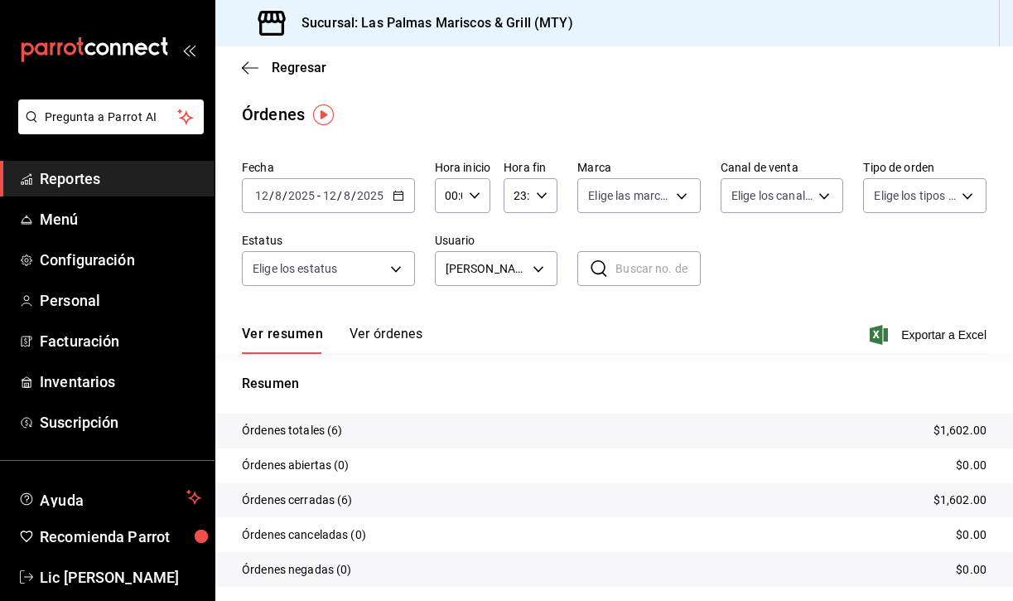
click at [390, 333] on button "Ver órdenes" at bounding box center [386, 340] width 73 height 28
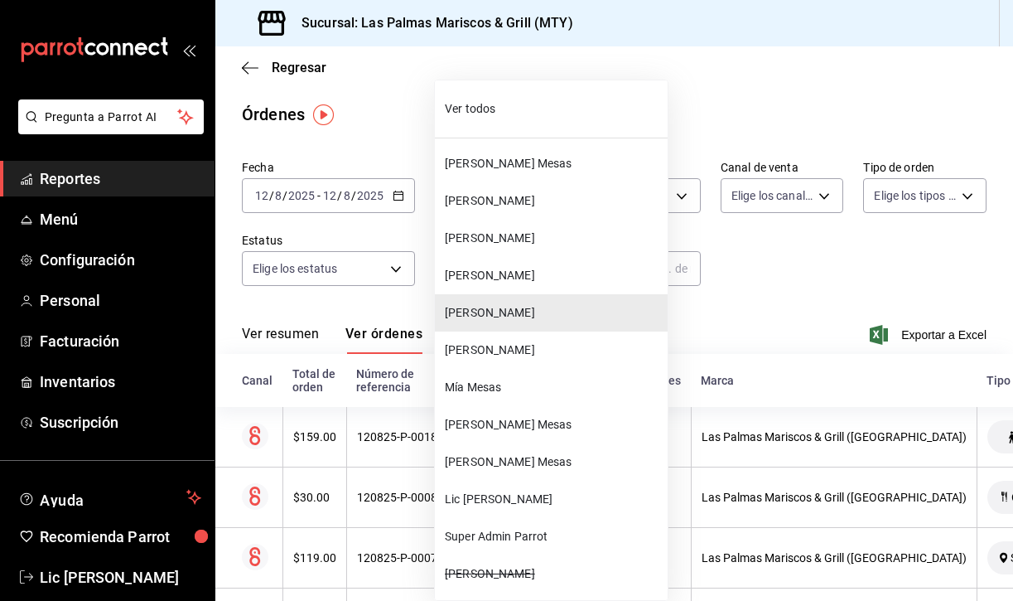
click at [530, 262] on body "Pregunta a Parrot AI Reportes Menú Configuración Personal Facturación Inventari…" at bounding box center [506, 300] width 1013 height 601
click at [505, 351] on span "[PERSON_NAME]" at bounding box center [553, 349] width 216 height 17
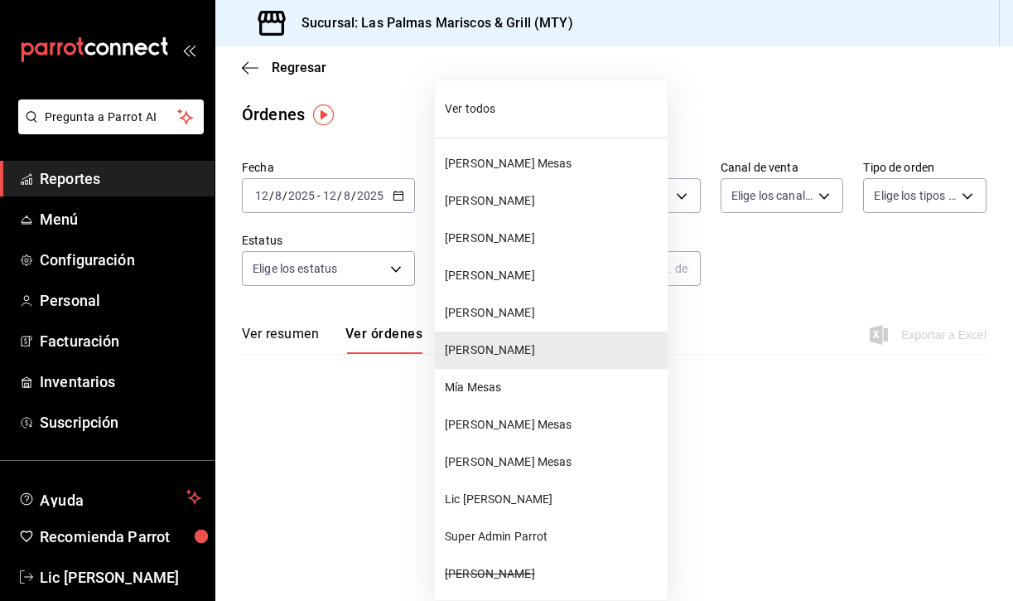
click at [499, 267] on body "Pregunta a Parrot AI Reportes Menú Configuración Personal Facturación Inventari…" at bounding box center [506, 300] width 1013 height 601
click at [505, 378] on li "Mía Mesas" at bounding box center [551, 387] width 233 height 37
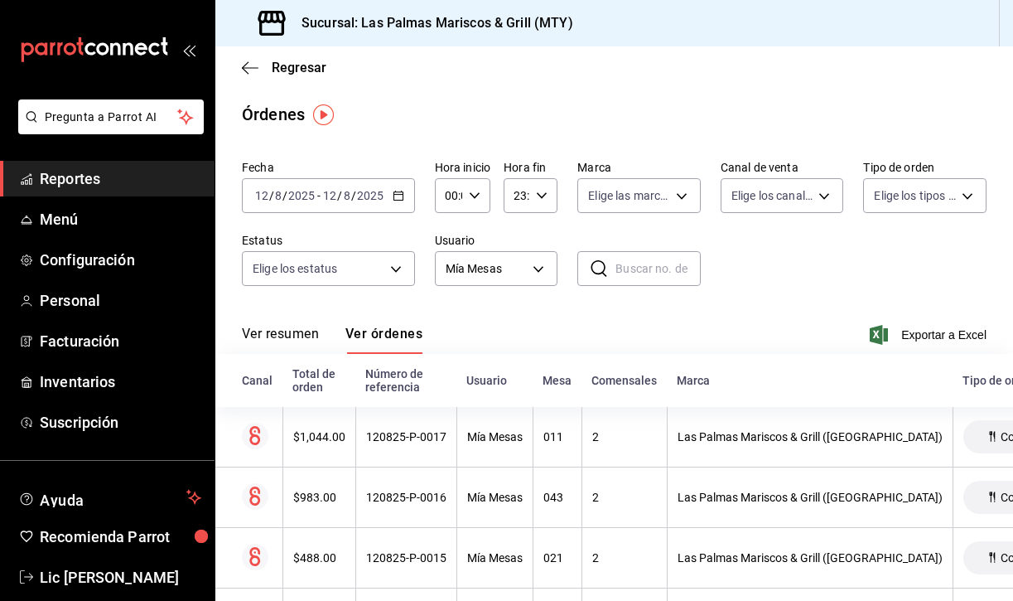
click at [305, 334] on button "Ver resumen" at bounding box center [280, 340] width 77 height 28
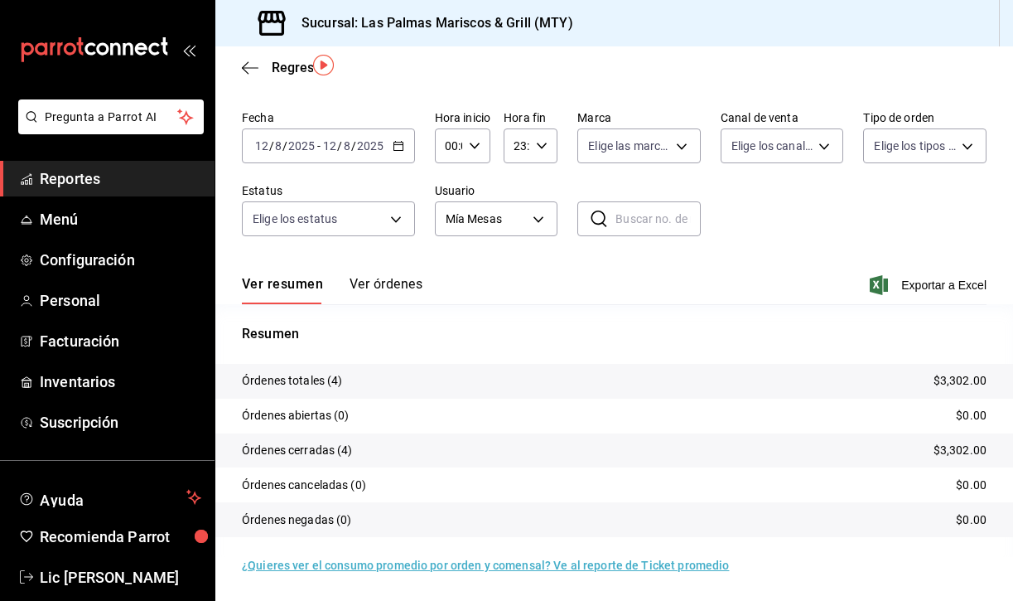
scroll to position [50, 0]
click at [522, 223] on body "Pregunta a Parrot AI Reportes Menú Configuración Personal Facturación Inventari…" at bounding box center [506, 300] width 1013 height 601
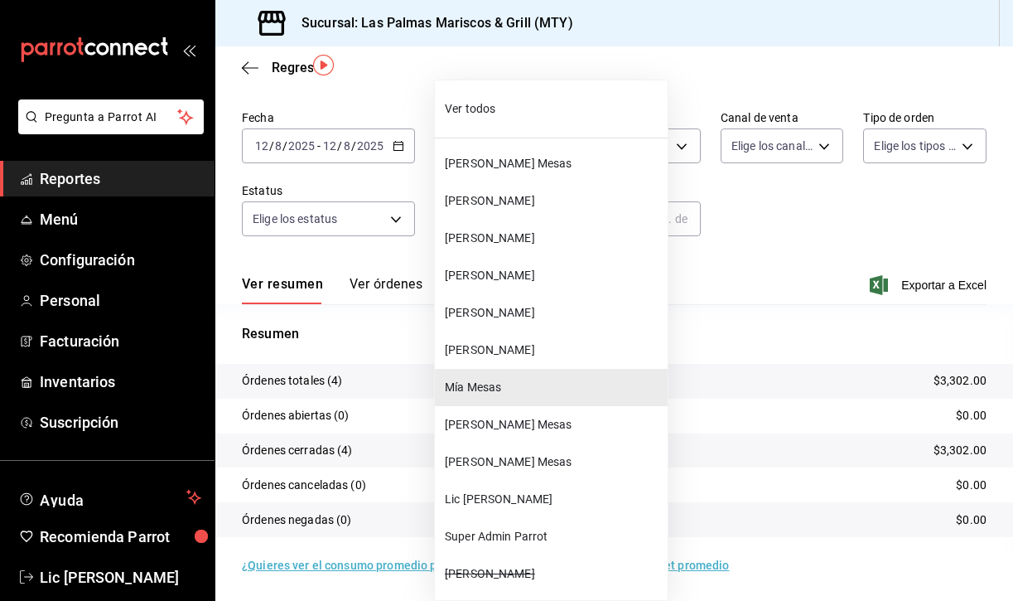
click at [491, 424] on span "[PERSON_NAME] Mesas" at bounding box center [553, 424] width 216 height 17
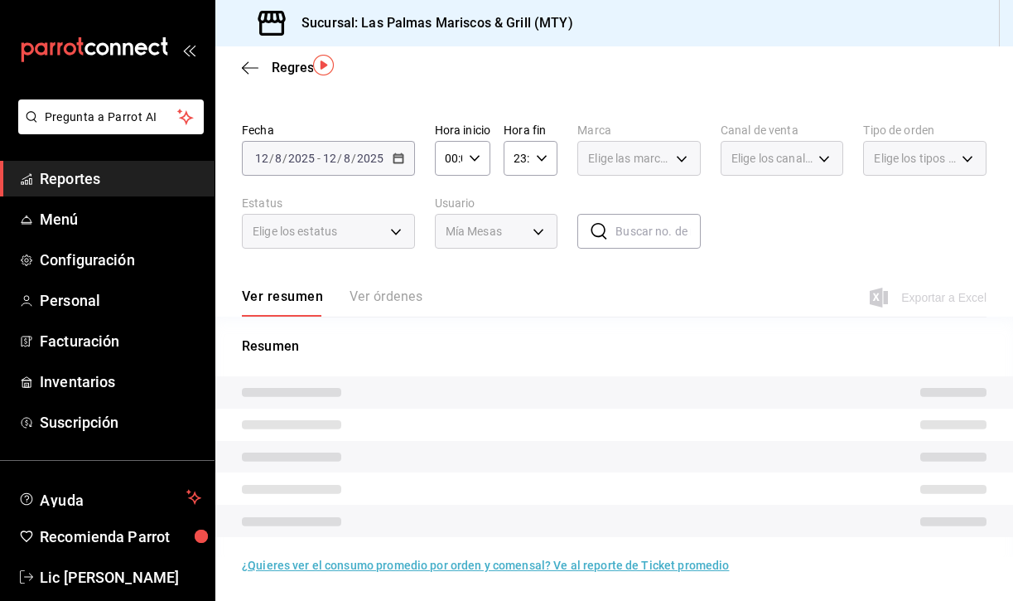
scroll to position [37, 0]
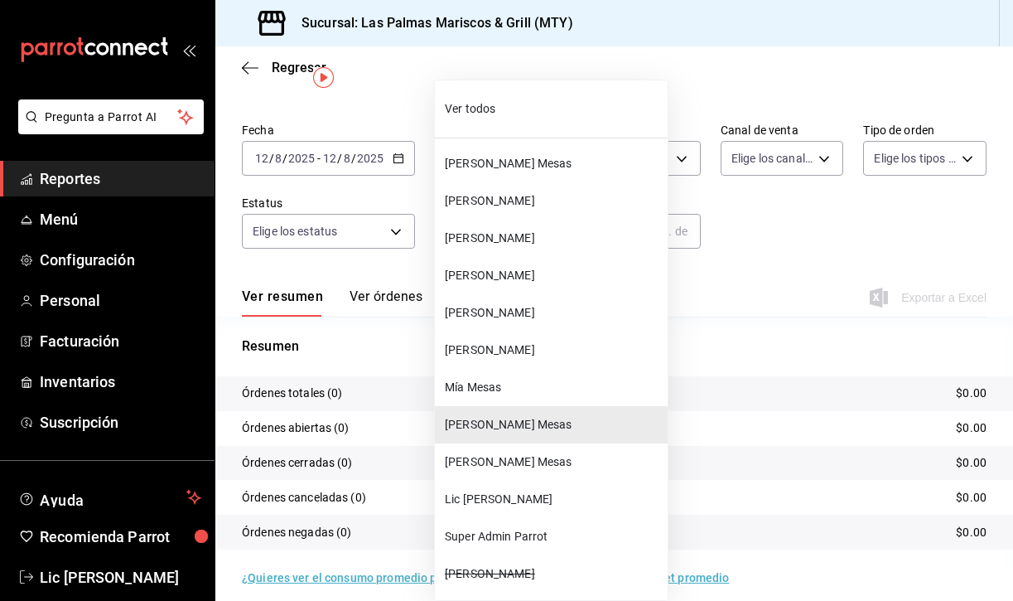
click at [544, 219] on body "Pregunta a Parrot AI Reportes Menú Configuración Personal Facturación Inventari…" at bounding box center [506, 300] width 1013 height 601
click at [480, 462] on span "[PERSON_NAME] Mesas" at bounding box center [553, 461] width 216 height 17
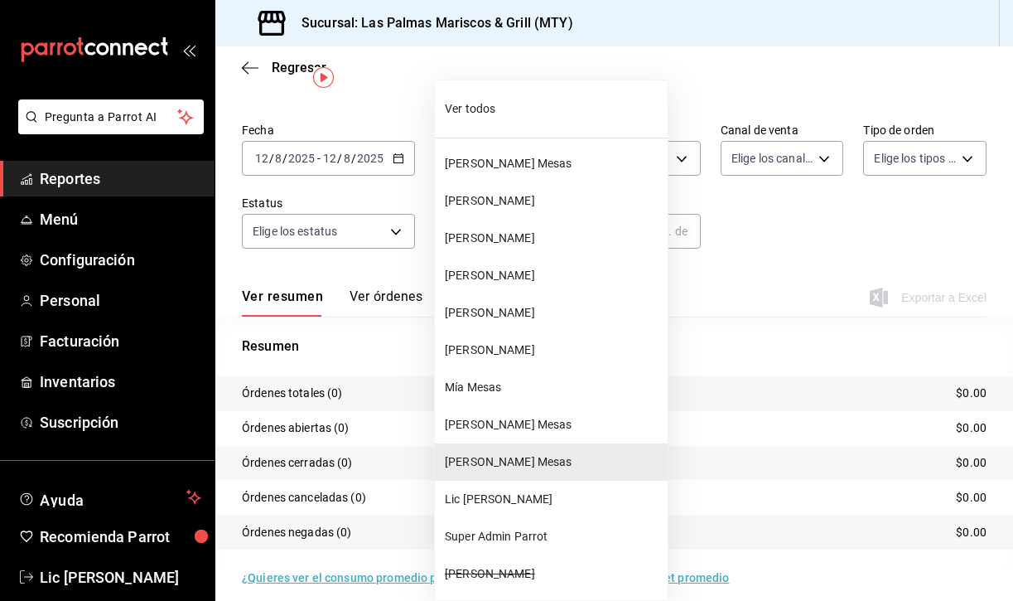
click at [528, 237] on body "Pregunta a Parrot AI Reportes Menú Configuración Personal Facturación Inventari…" at bounding box center [506, 300] width 1013 height 601
click at [505, 510] on li "Lic [PERSON_NAME]" at bounding box center [551, 499] width 233 height 37
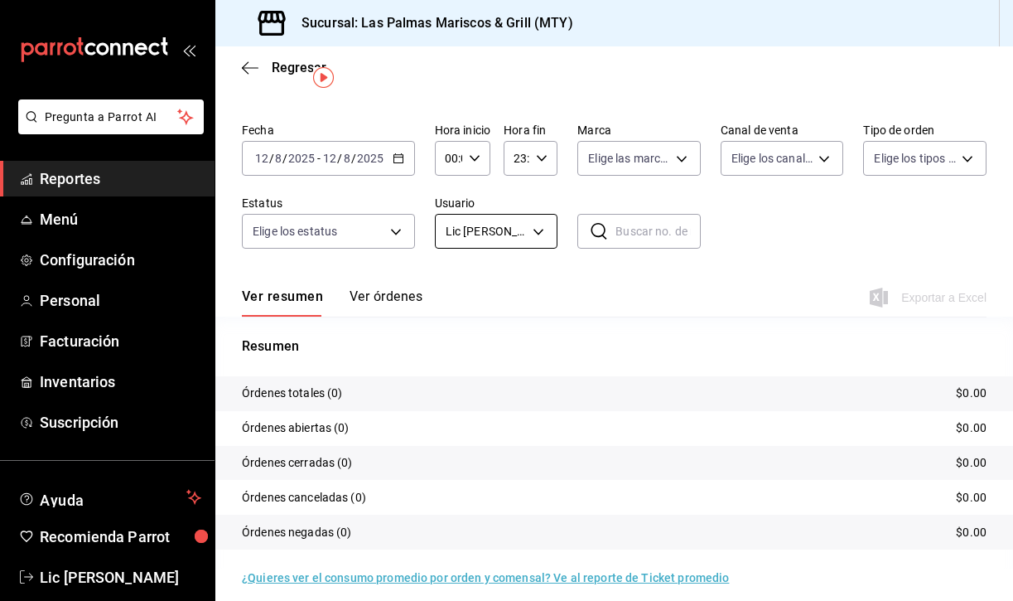
click at [536, 238] on body "Pregunta a Parrot AI Reportes Menú Configuración Personal Facturación Inventari…" at bounding box center [506, 300] width 1013 height 601
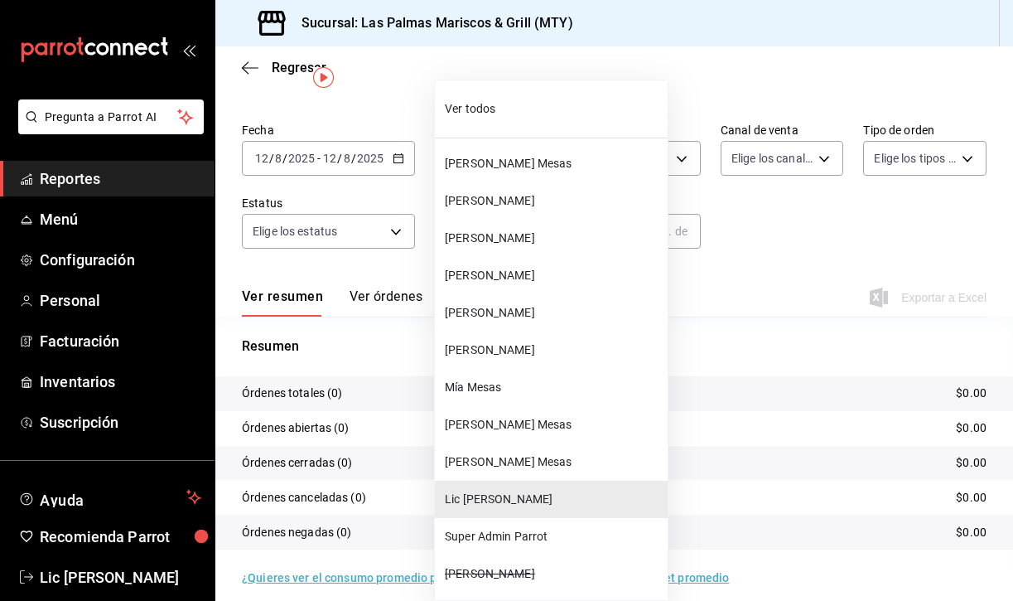
click at [496, 115] on span "Ver todos" at bounding box center [553, 108] width 216 height 17
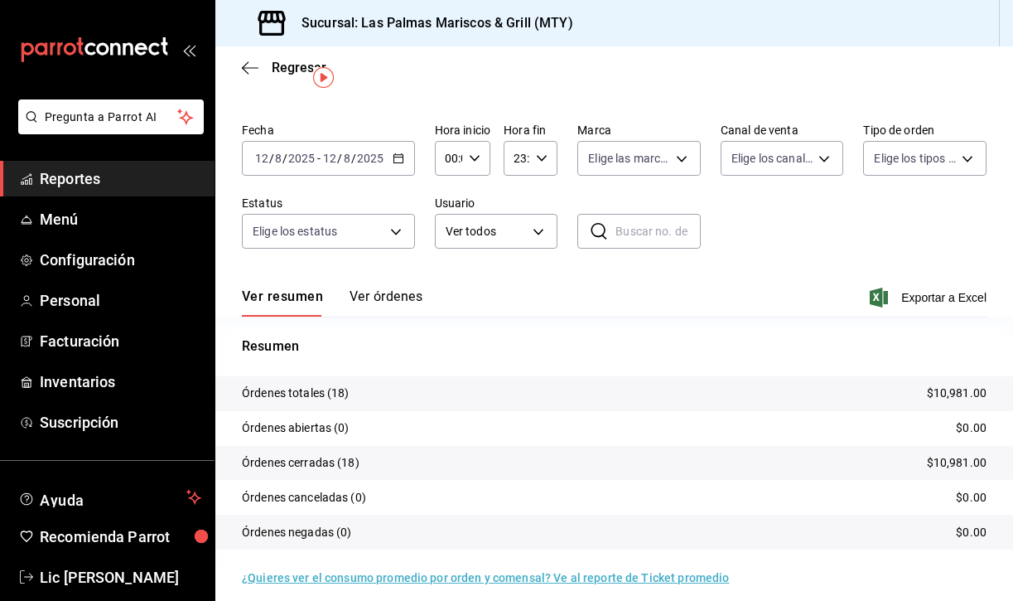
click at [387, 292] on button "Ver órdenes" at bounding box center [386, 302] width 73 height 28
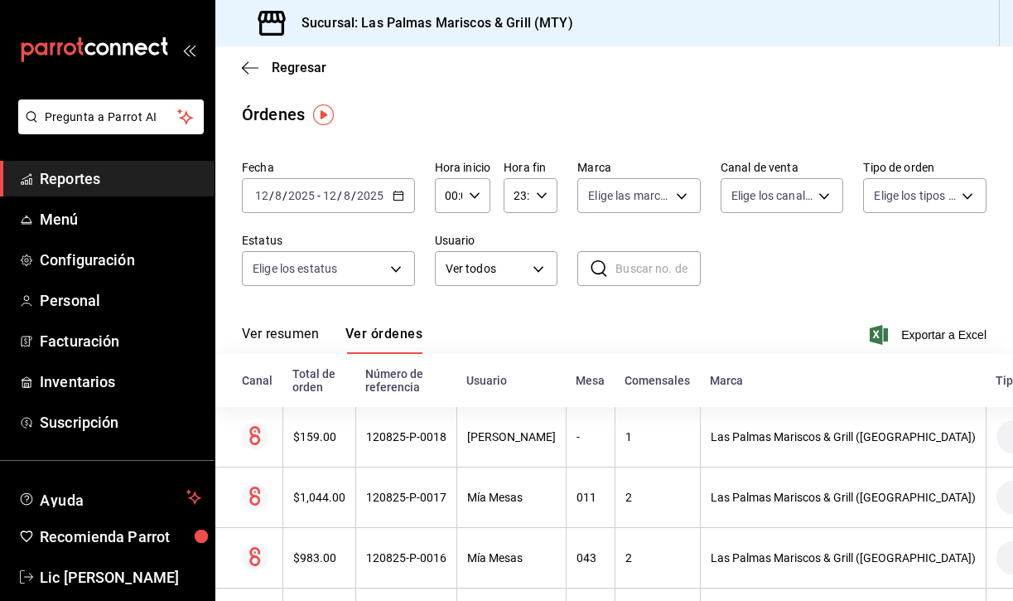
click at [276, 328] on button "Ver resumen" at bounding box center [280, 340] width 77 height 28
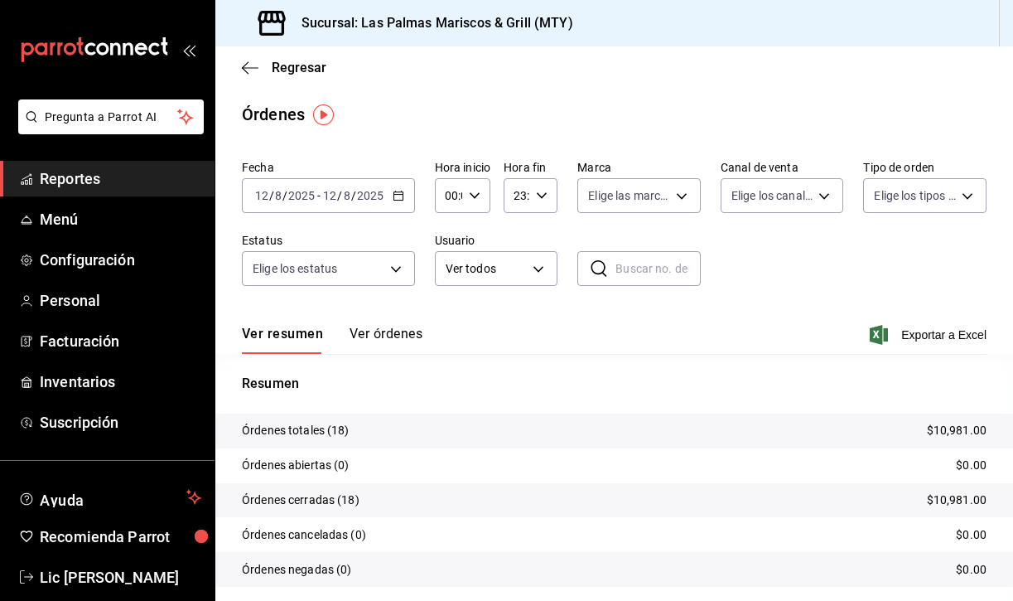
click at [401, 191] on icon "button" at bounding box center [399, 196] width 12 height 12
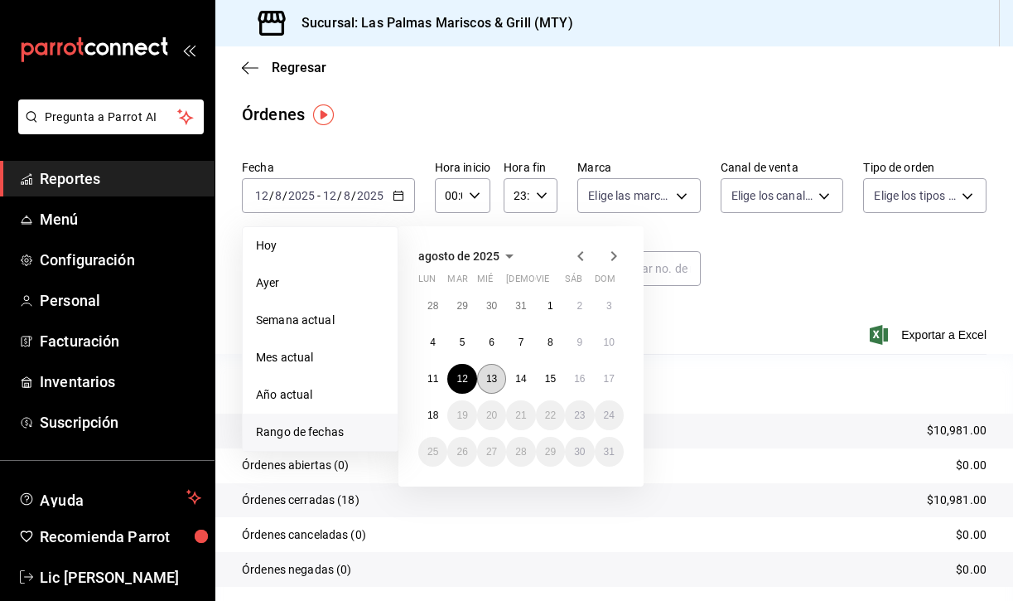
click at [495, 377] on abbr "13" at bounding box center [491, 379] width 11 height 12
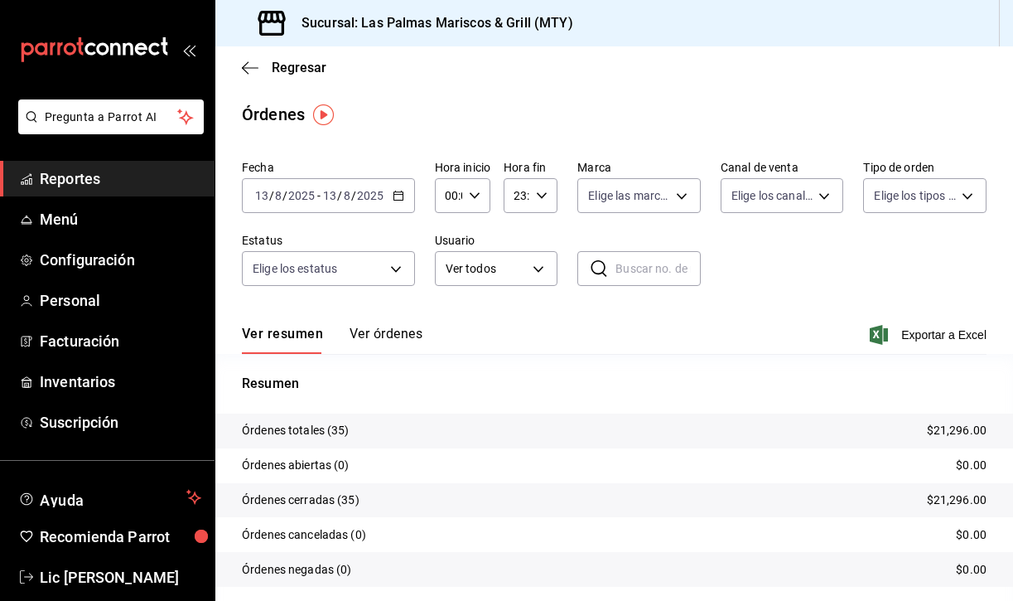
click at [369, 334] on button "Ver órdenes" at bounding box center [386, 340] width 73 height 28
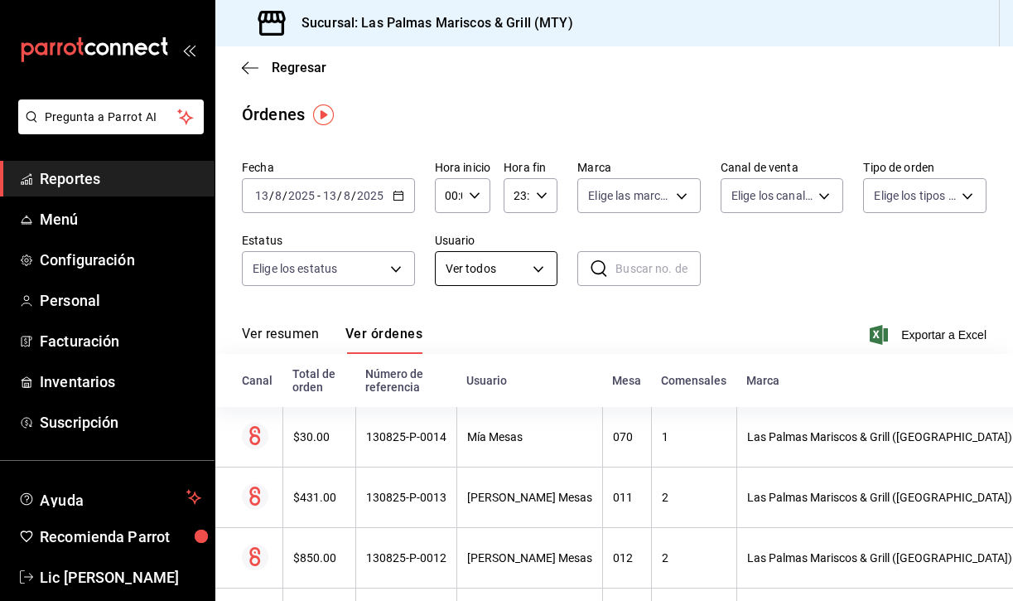
click at [539, 263] on body "Pregunta a Parrot AI Reportes Menú Configuración Personal Facturación Inventari…" at bounding box center [506, 300] width 1013 height 601
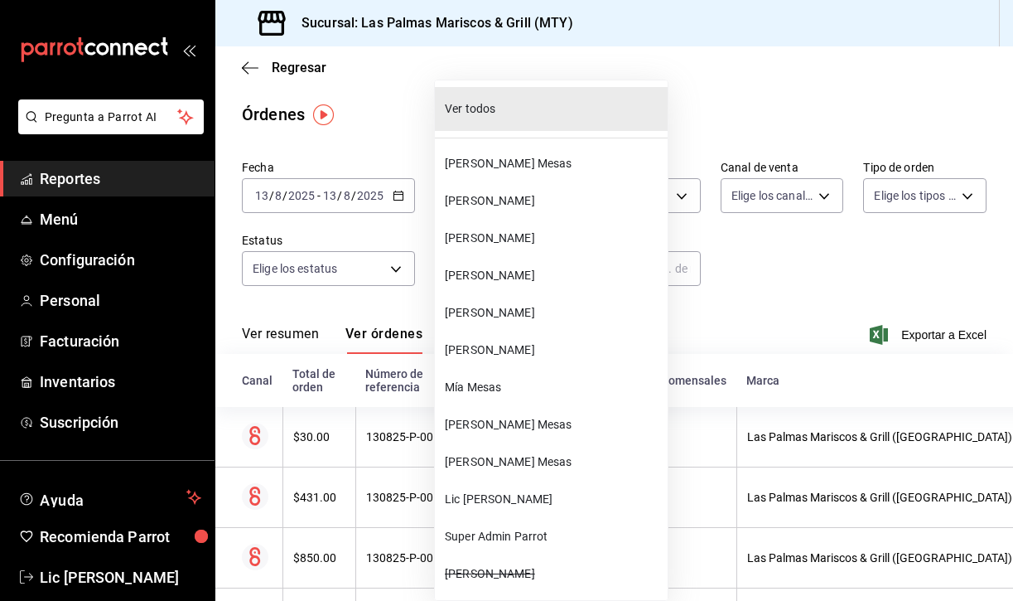
click at [510, 152] on li "[PERSON_NAME] Mesas" at bounding box center [551, 163] width 233 height 37
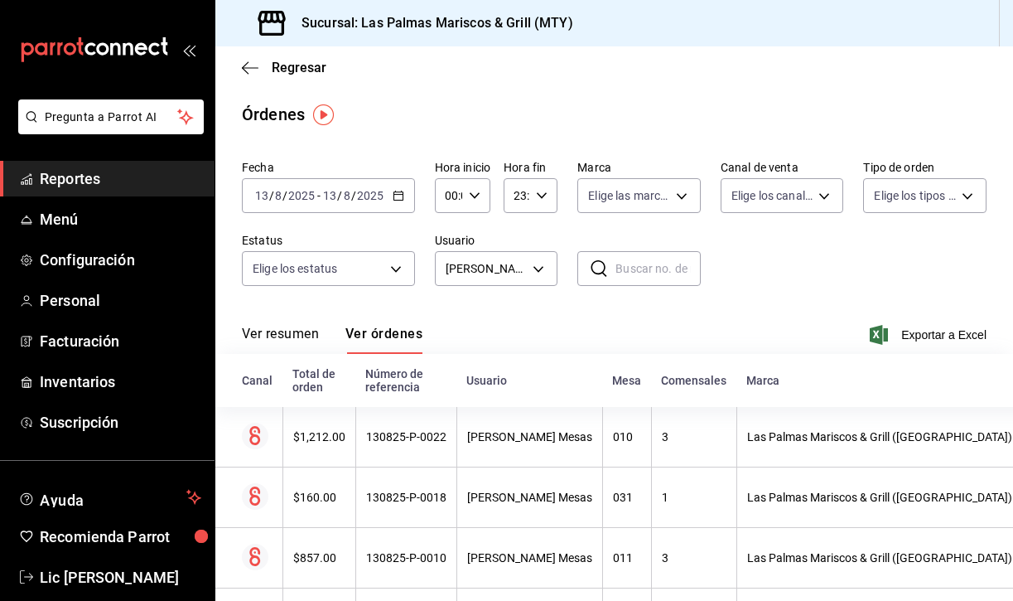
click at [293, 329] on button "Ver resumen" at bounding box center [280, 340] width 77 height 28
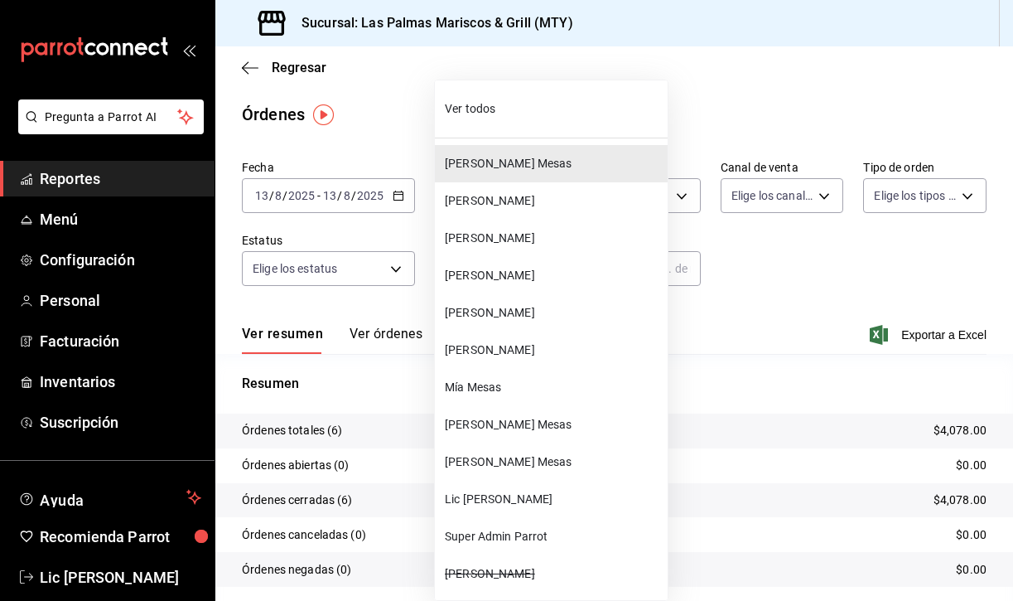
click at [527, 277] on body "Pregunta a Parrot AI Reportes Menú Configuración Personal Facturación Inventari…" at bounding box center [506, 300] width 1013 height 601
click at [525, 183] on li "[PERSON_NAME]" at bounding box center [551, 200] width 233 height 37
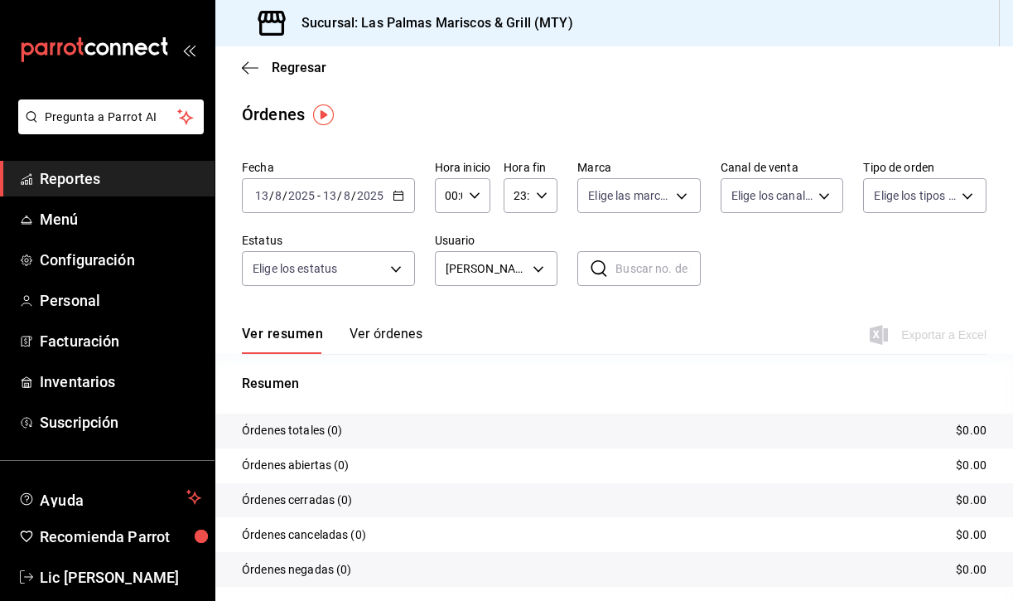
click at [528, 288] on div "Fecha [DATE] [DATE] - [DATE] [DATE] Hora inicio 00:00 Hora inicio Hora fin 23:5…" at bounding box center [614, 229] width 745 height 152
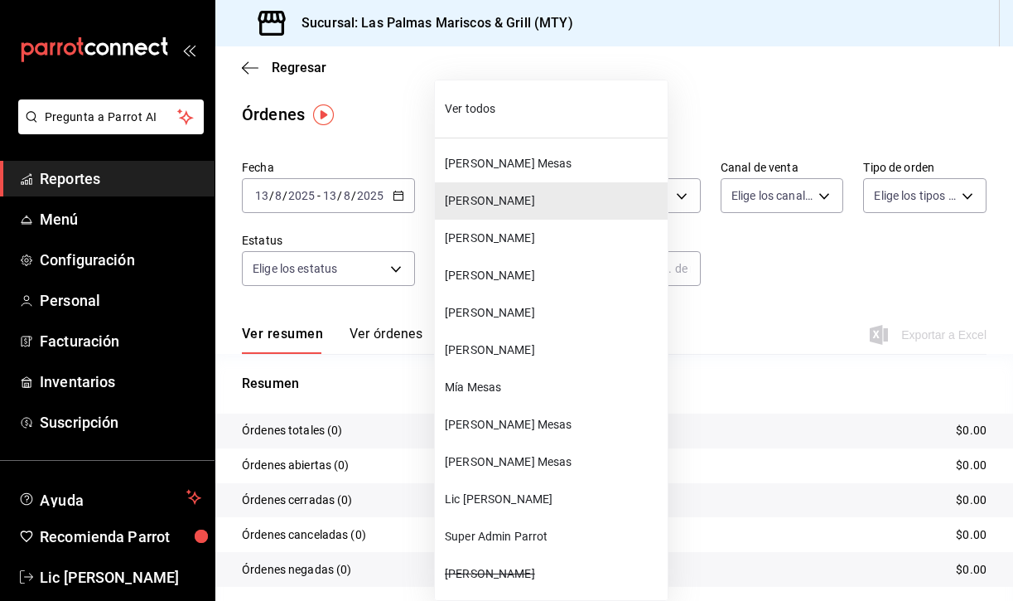
click at [528, 275] on body "Pregunta a Parrot AI Reportes Menú Configuración Personal Facturación Inventari…" at bounding box center [506, 300] width 1013 height 601
click at [552, 230] on span "[PERSON_NAME]" at bounding box center [553, 238] width 216 height 17
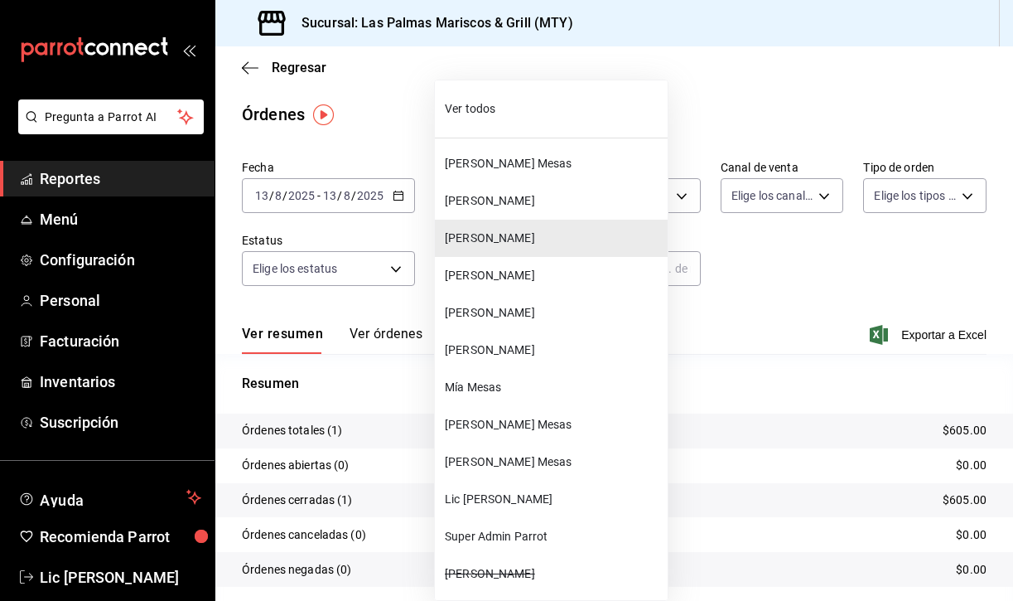
click at [517, 264] on body "Pregunta a Parrot AI Reportes Menú Configuración Personal Facturación Inventari…" at bounding box center [506, 300] width 1013 height 601
click at [506, 287] on li "[PERSON_NAME]" at bounding box center [551, 275] width 233 height 37
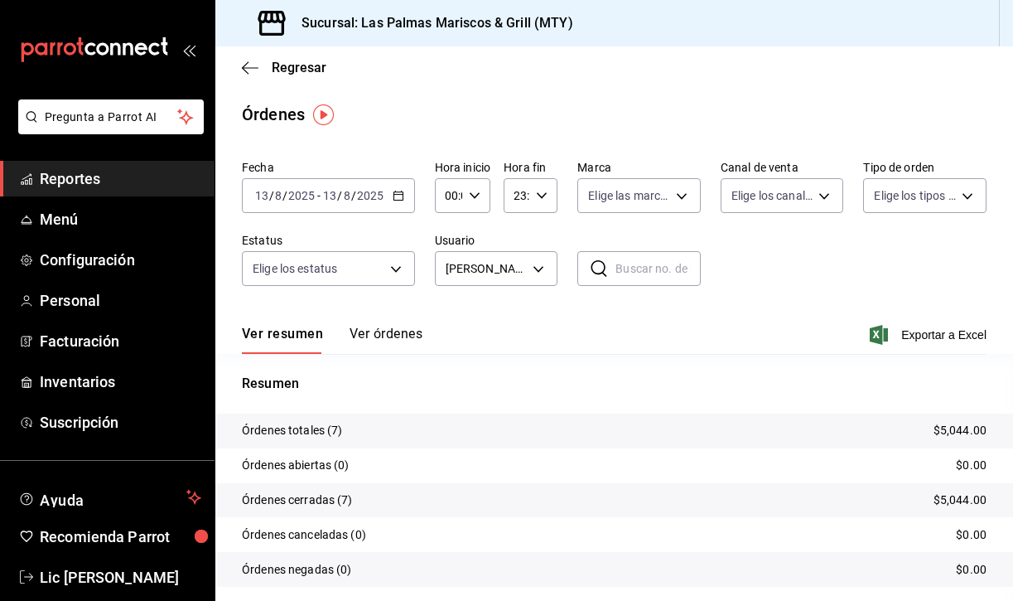
click at [506, 286] on div "Fecha [DATE] [DATE] - [DATE] [DATE] Hora inicio 00:00 Hora inicio Hora fin 23:5…" at bounding box center [614, 229] width 745 height 152
click at [508, 268] on body "Pregunta a Parrot AI Reportes Menú Configuración Personal Facturación Inventari…" at bounding box center [506, 300] width 1013 height 601
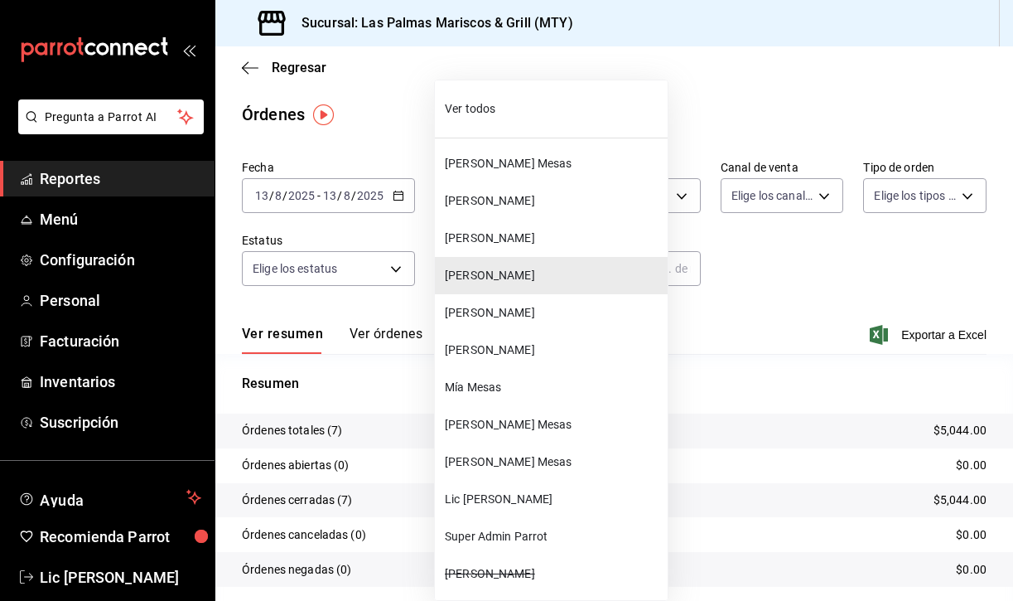
click at [501, 313] on span "[PERSON_NAME]" at bounding box center [553, 312] width 216 height 17
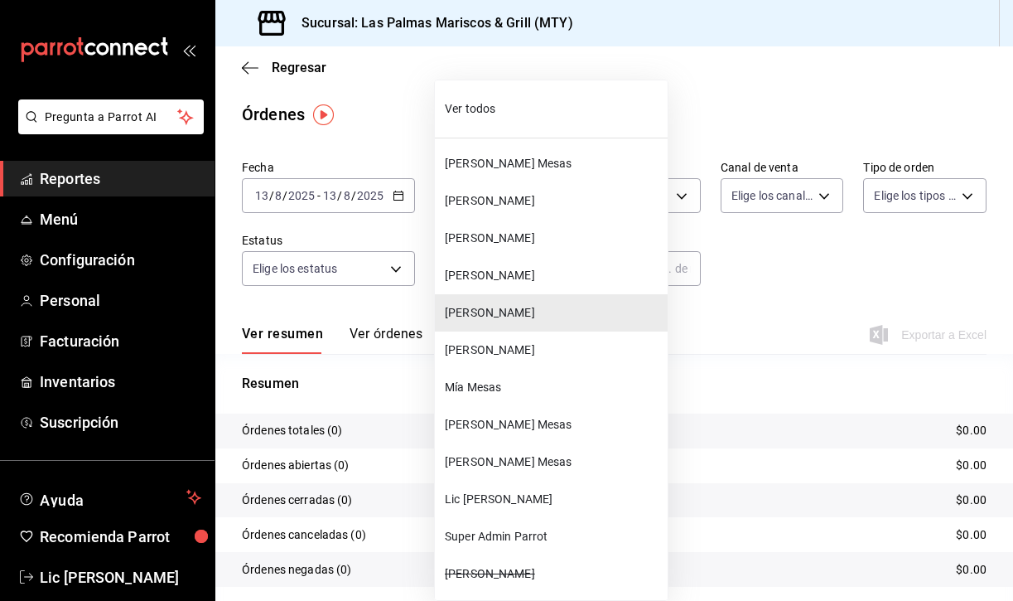
click at [521, 268] on body "Pregunta a Parrot AI Reportes Menú Configuración Personal Facturación Inventari…" at bounding box center [506, 300] width 1013 height 601
click at [512, 382] on span "Mía Mesas" at bounding box center [553, 387] width 216 height 17
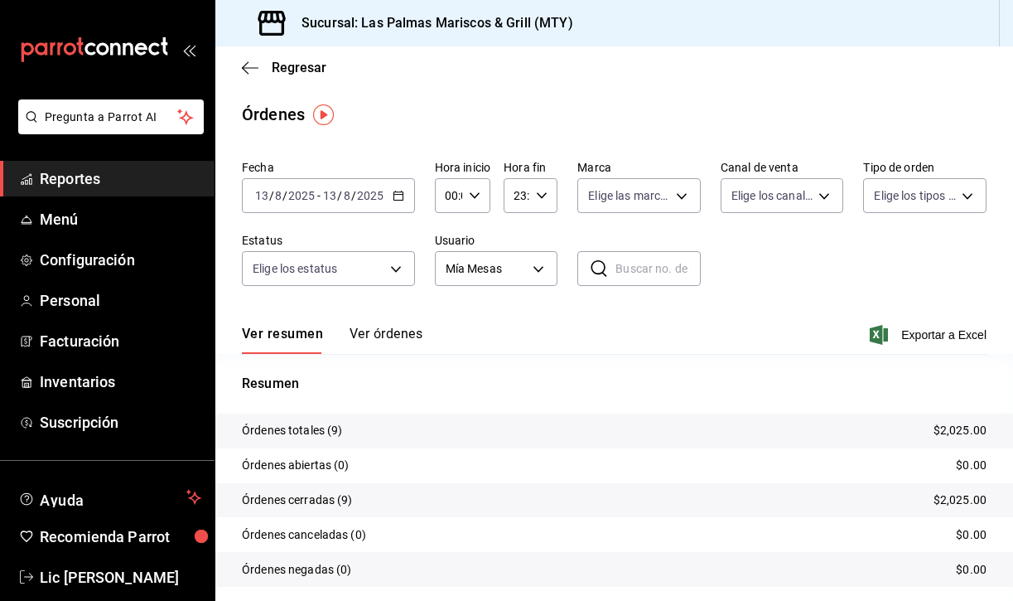
click at [369, 341] on button "Ver órdenes" at bounding box center [386, 340] width 73 height 28
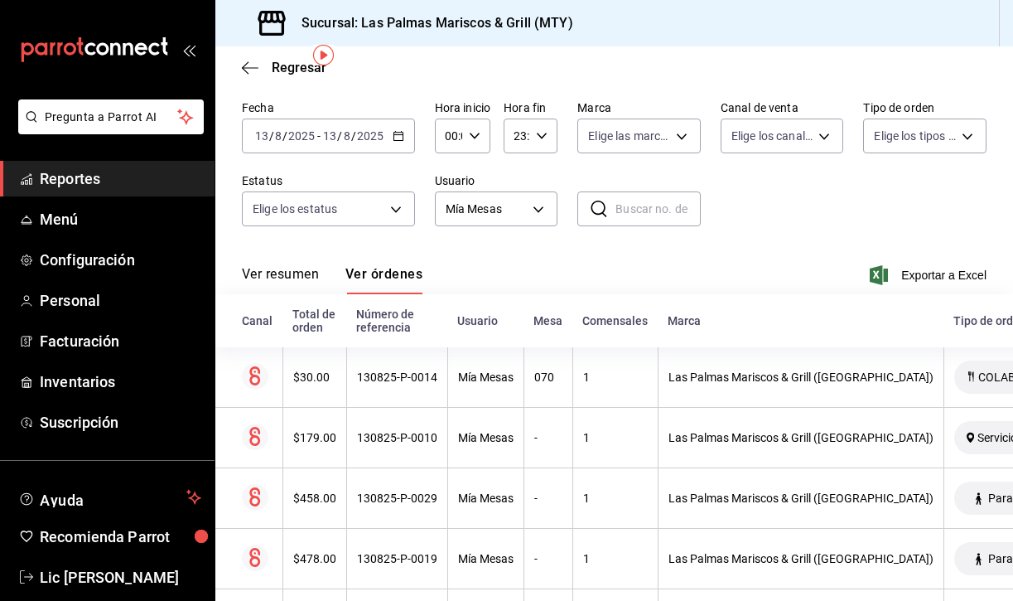
scroll to position [37, 0]
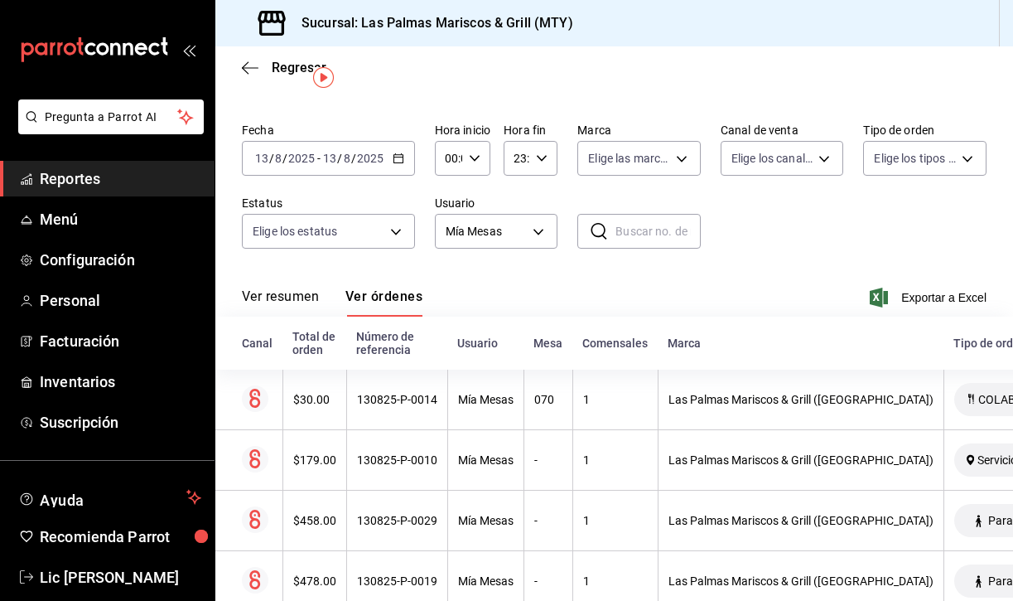
click at [305, 295] on button "Ver resumen" at bounding box center [280, 302] width 77 height 28
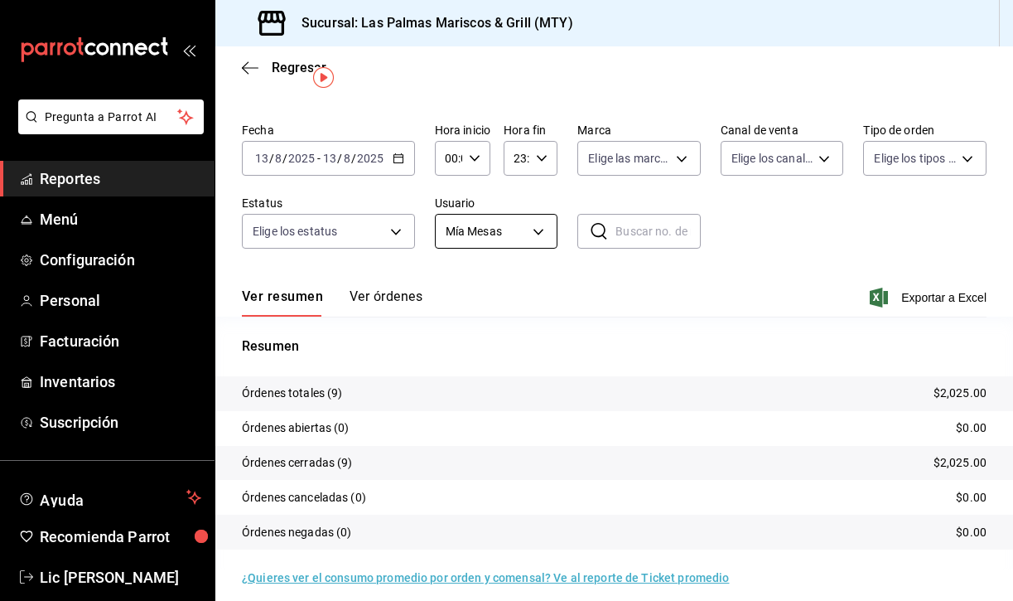
click at [510, 221] on body "Pregunta a Parrot AI Reportes Menú Configuración Personal Facturación Inventari…" at bounding box center [506, 300] width 1013 height 601
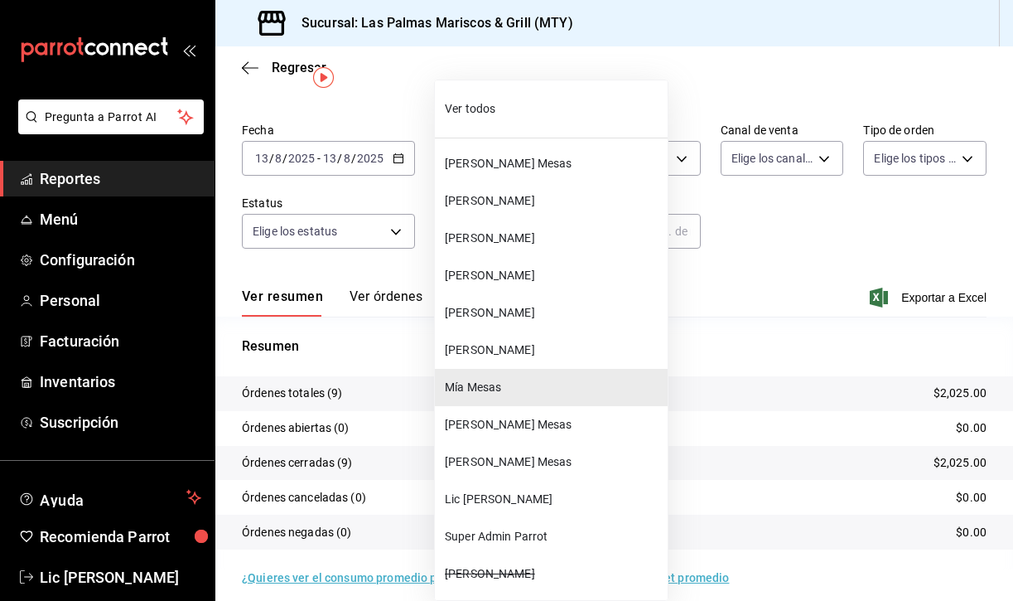
click at [515, 425] on span "[PERSON_NAME] Mesas" at bounding box center [553, 424] width 216 height 17
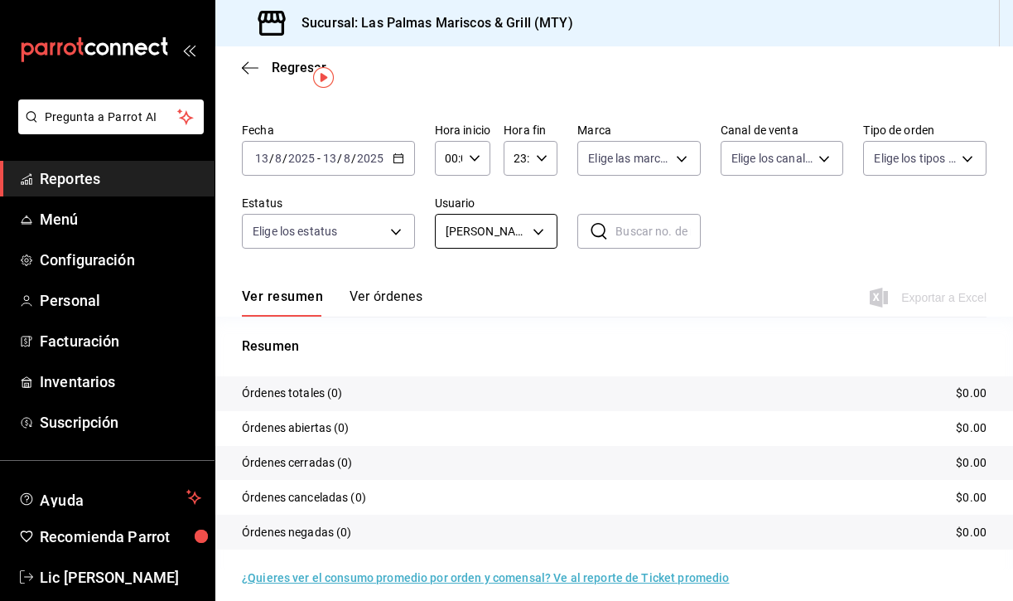
click at [524, 232] on body "Pregunta a Parrot AI Reportes Menú Configuración Personal Facturación Inventari…" at bounding box center [506, 300] width 1013 height 601
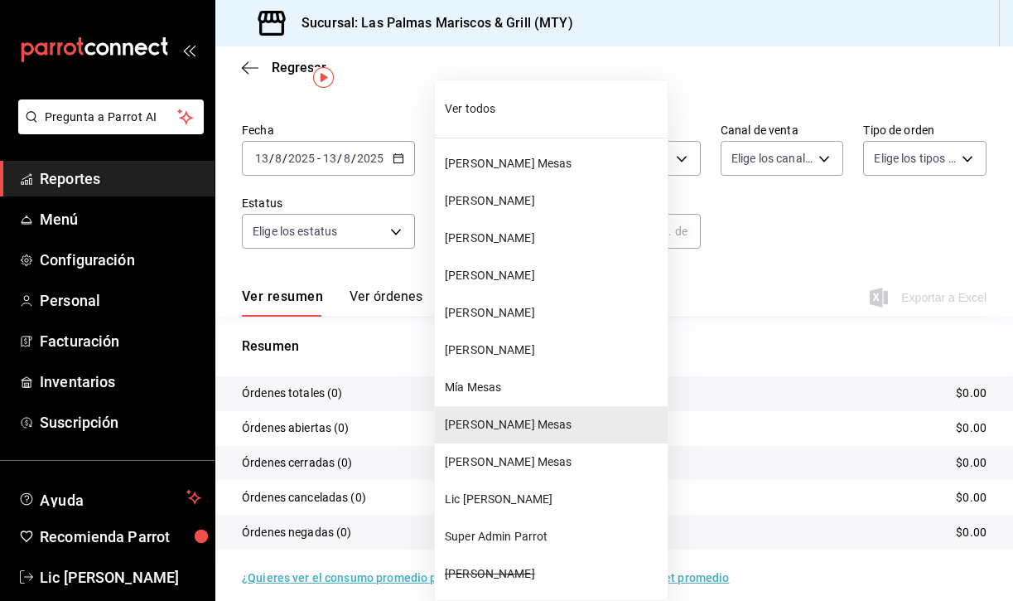
click at [502, 462] on span "[PERSON_NAME] Mesas" at bounding box center [553, 461] width 216 height 17
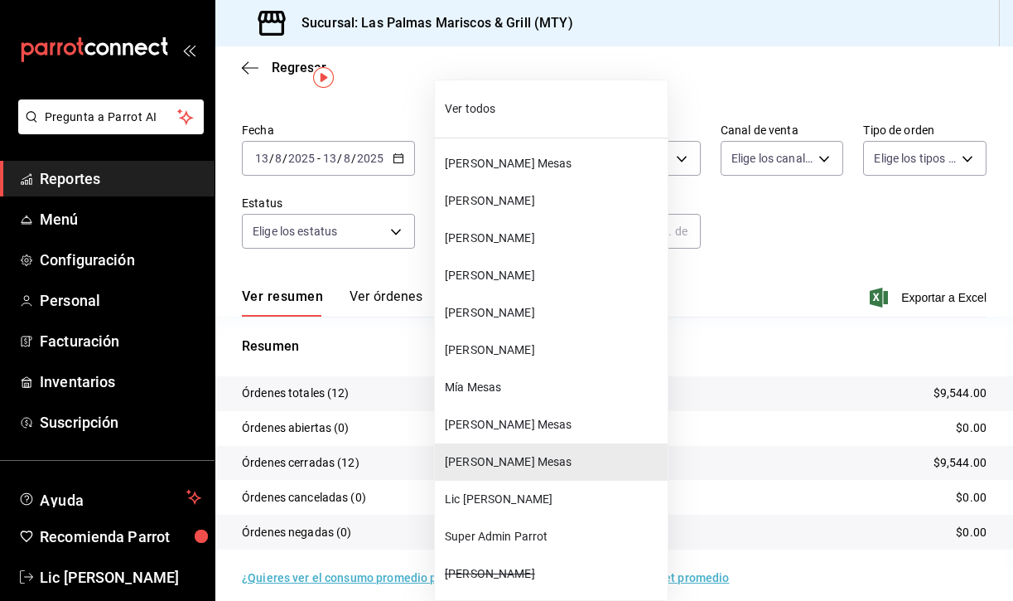
click at [538, 230] on body "Pregunta a Parrot AI Reportes Menú Configuración Personal Facturación Inventari…" at bounding box center [506, 300] width 1013 height 601
click at [496, 430] on span "[PERSON_NAME] Mesas" at bounding box center [553, 424] width 216 height 17
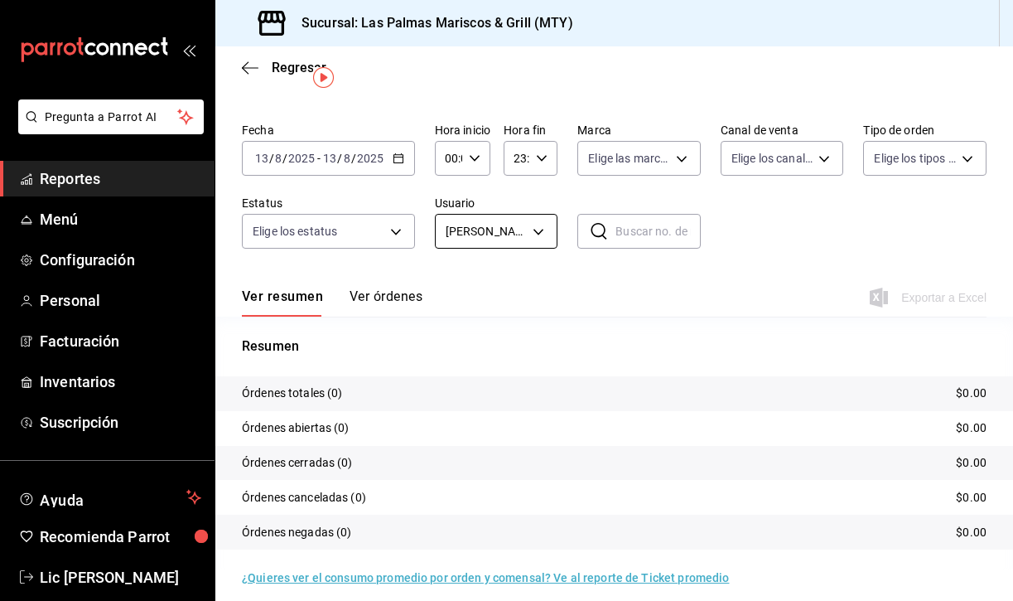
click at [526, 225] on body "Pregunta a Parrot AI Reportes Menú Configuración Personal Facturación Inventari…" at bounding box center [506, 300] width 1013 height 601
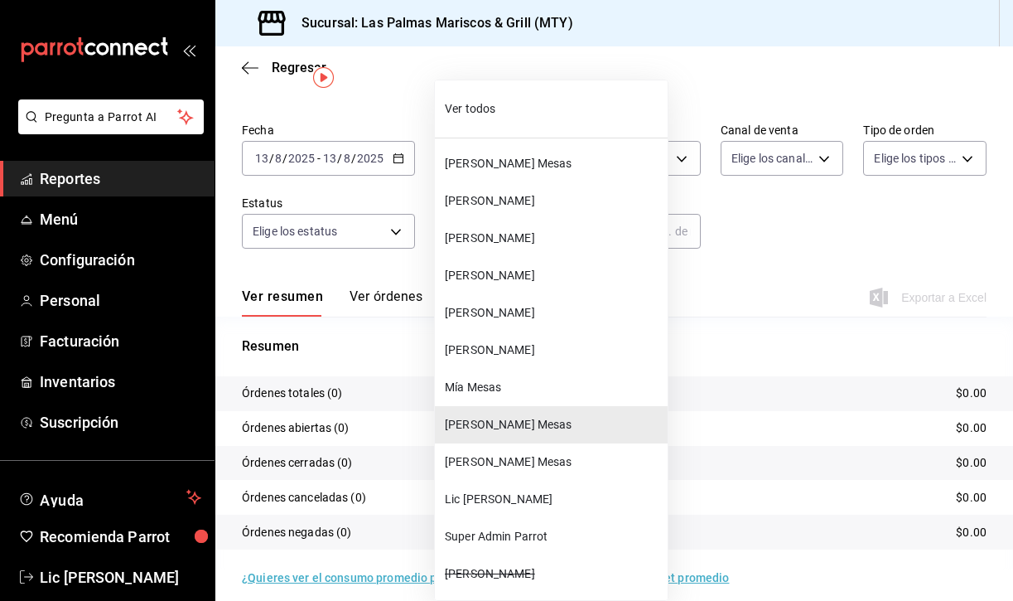
click at [520, 193] on span "[PERSON_NAME]" at bounding box center [553, 200] width 216 height 17
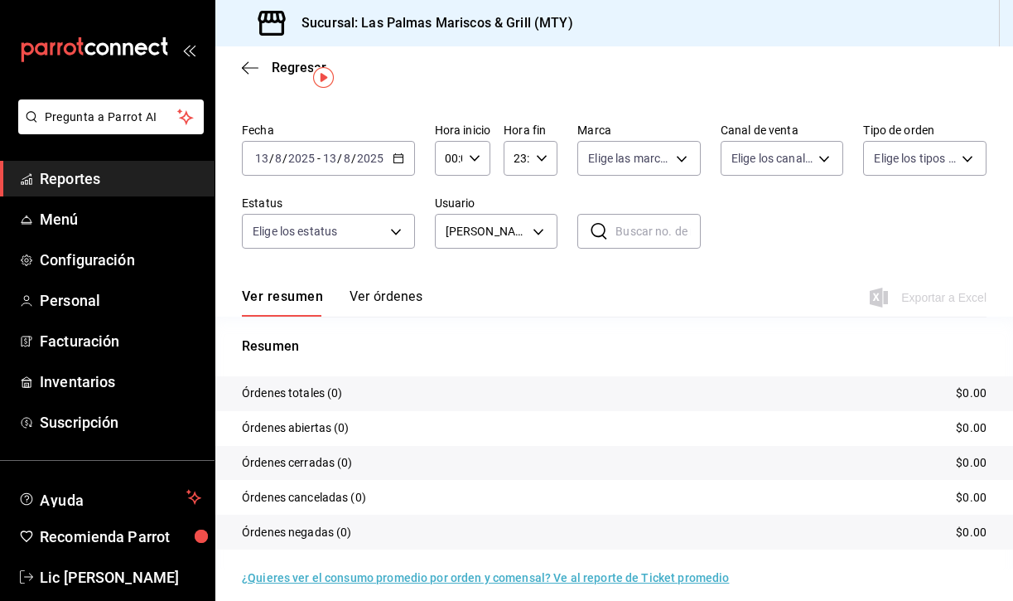
click at [384, 297] on button "Ver órdenes" at bounding box center [386, 302] width 73 height 28
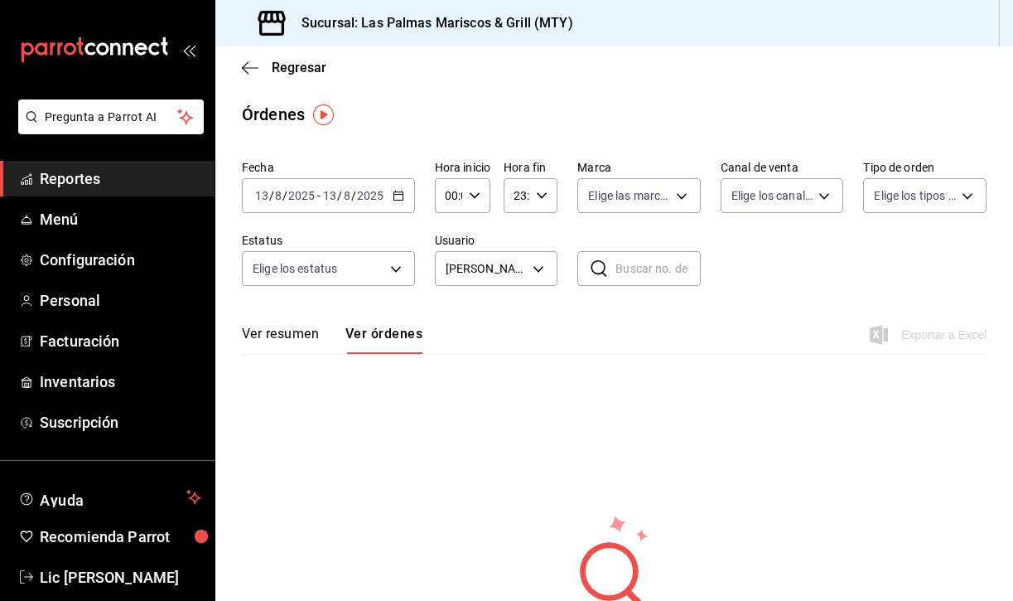
click at [278, 336] on button "Ver resumen" at bounding box center [280, 340] width 77 height 28
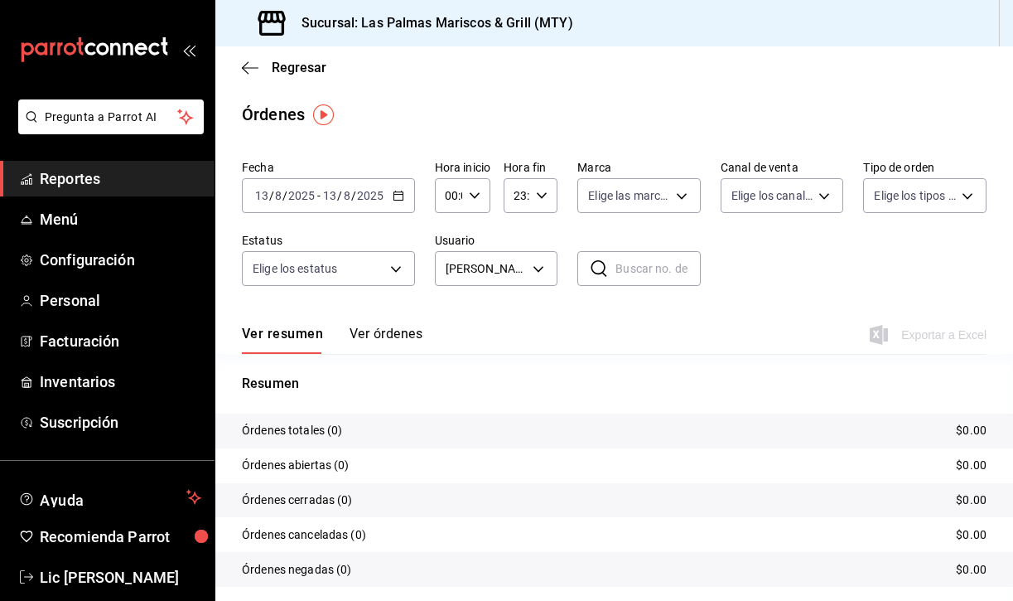
click at [505, 243] on label "Usuario" at bounding box center [496, 240] width 123 height 12
click at [513, 261] on body "Pregunta a Parrot AI Reportes Menú Configuración Personal Facturación Inventari…" at bounding box center [506, 300] width 1013 height 601
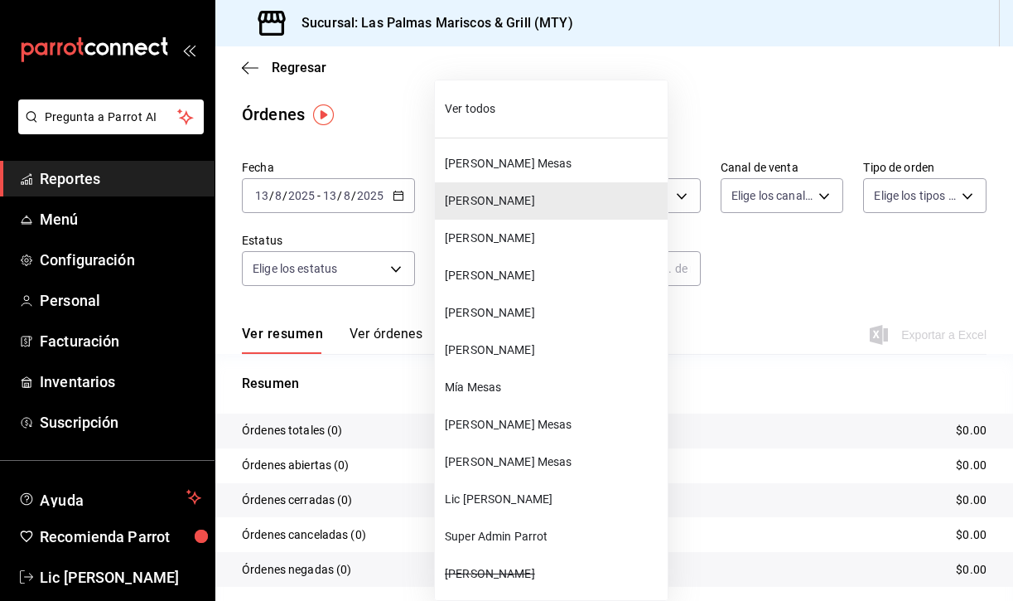
click at [491, 108] on span "Ver todos" at bounding box center [553, 108] width 216 height 17
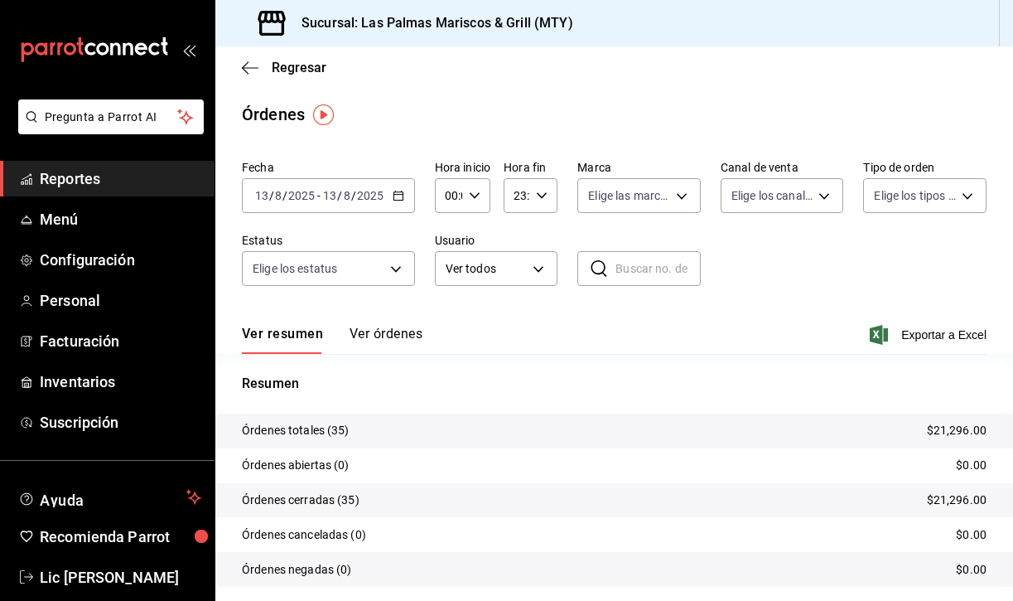
click at [390, 334] on button "Ver órdenes" at bounding box center [386, 340] width 73 height 28
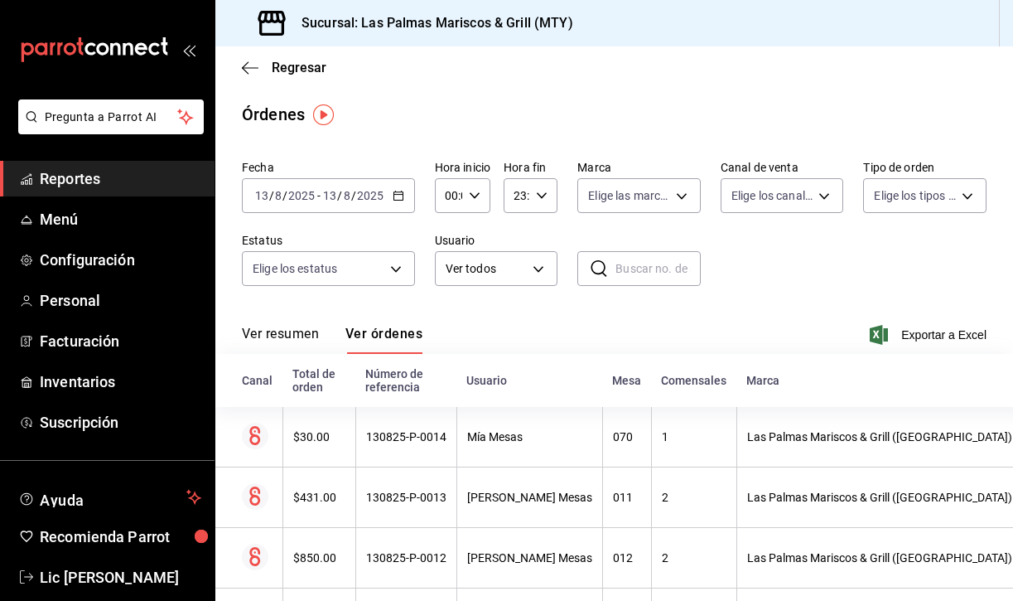
click at [387, 201] on div "[DATE] [DATE] - [DATE] [DATE]" at bounding box center [328, 195] width 173 height 35
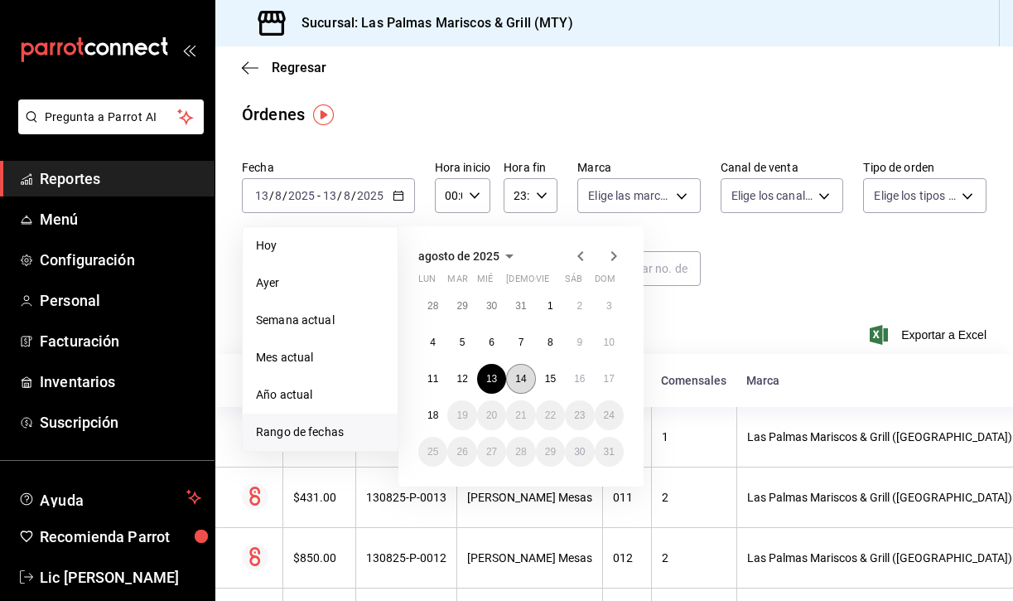
click at [523, 376] on abbr "14" at bounding box center [520, 379] width 11 height 12
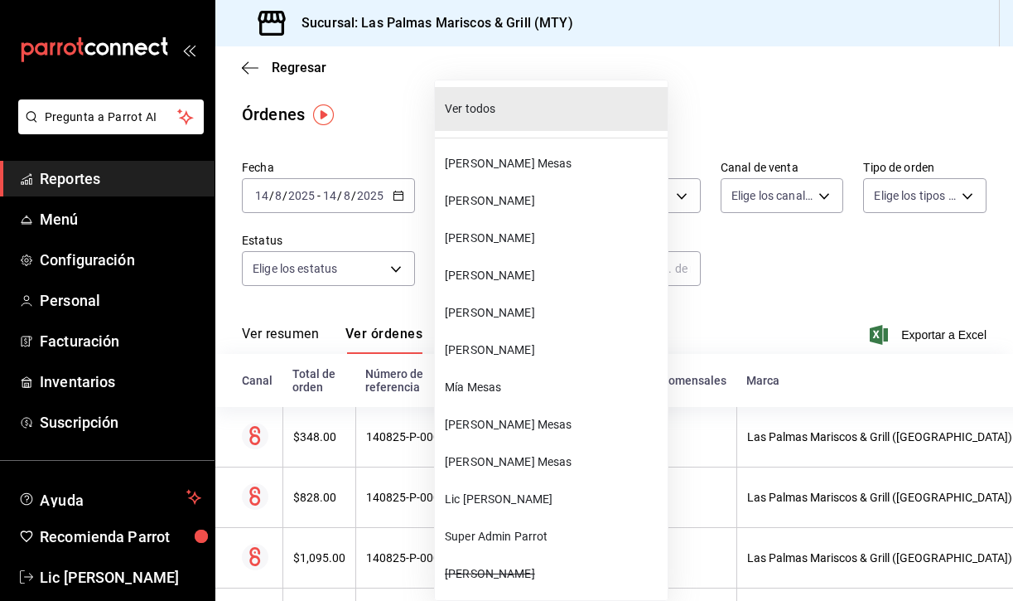
click at [483, 271] on body "Pregunta a Parrot AI Reportes Menú Configuración Personal Facturación Inventari…" at bounding box center [506, 300] width 1013 height 601
click at [499, 196] on span "[PERSON_NAME]" at bounding box center [553, 200] width 216 height 17
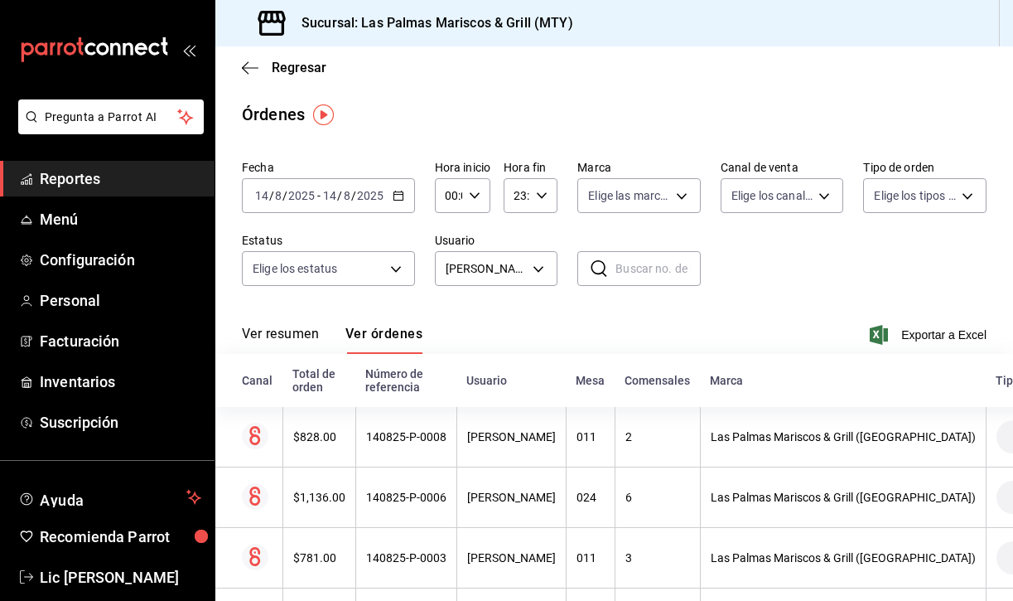
click at [279, 334] on button "Ver resumen" at bounding box center [280, 340] width 77 height 28
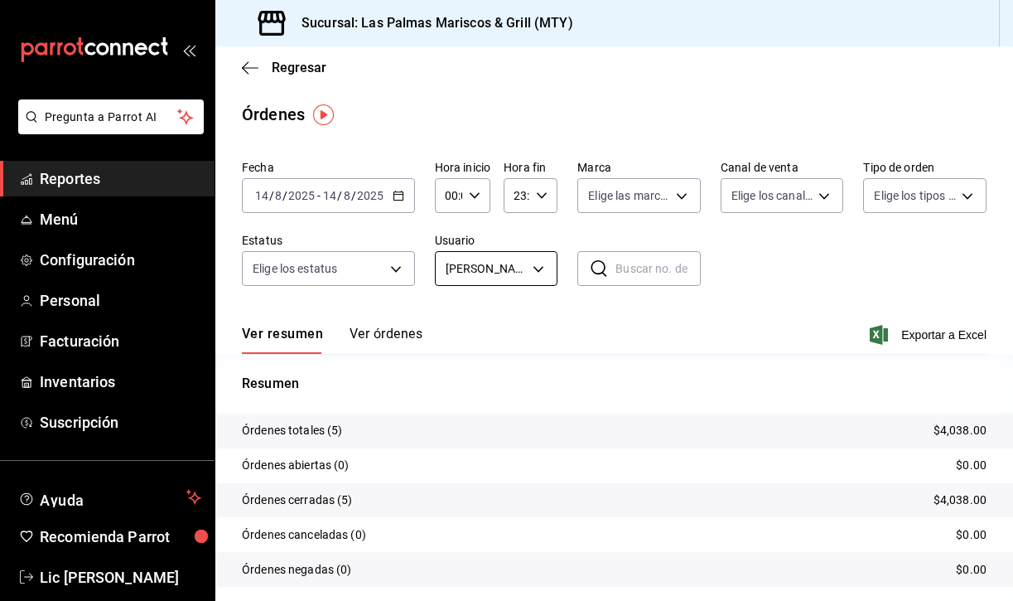
click at [524, 265] on body "Pregunta a Parrot AI Reportes Menú Configuración Personal Facturación Inventari…" at bounding box center [506, 300] width 1013 height 601
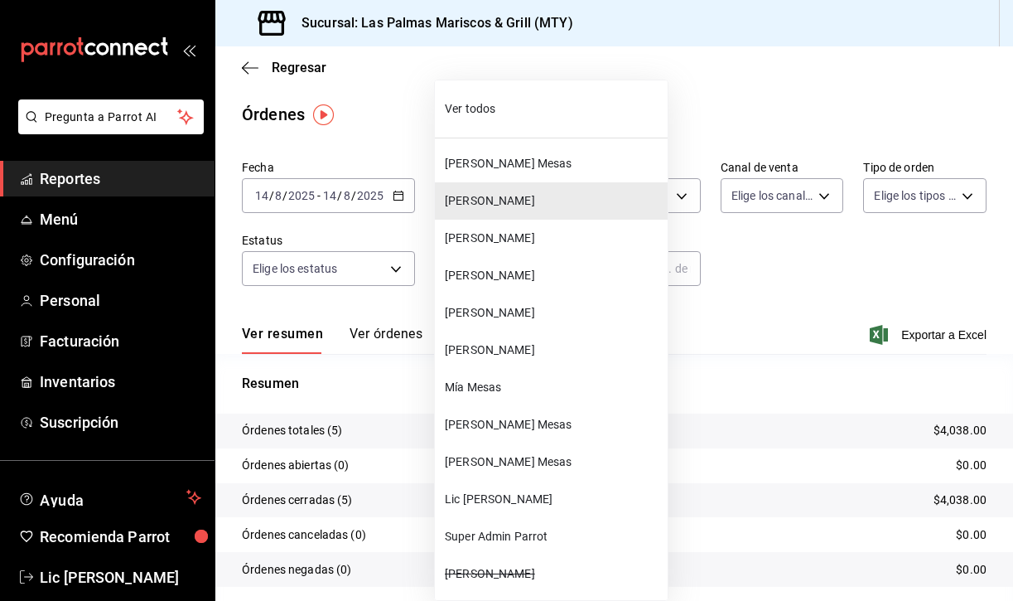
click at [524, 163] on span "[PERSON_NAME] Mesas" at bounding box center [553, 163] width 216 height 17
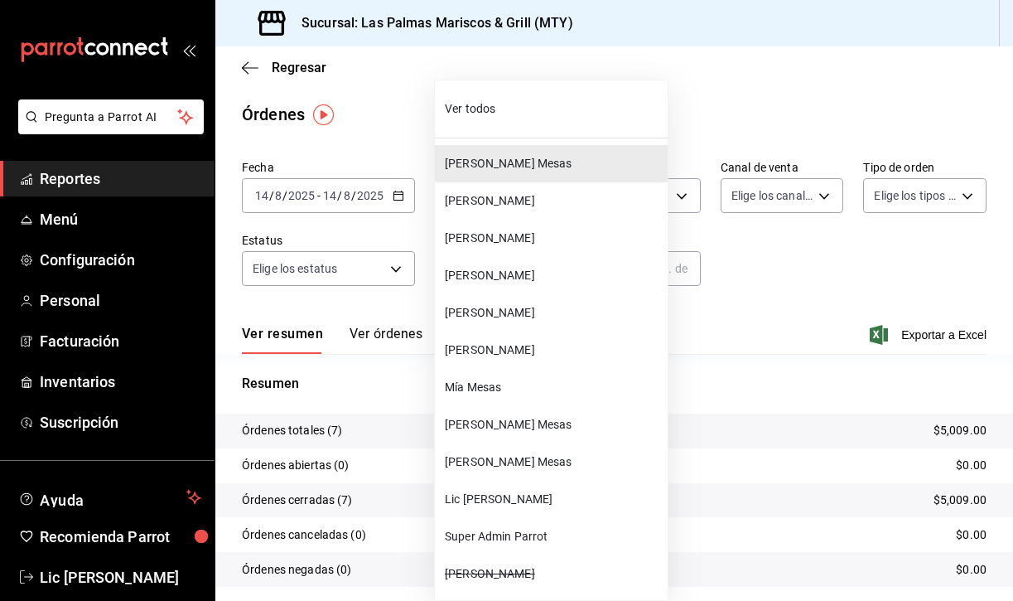
click at [527, 268] on body "Pregunta a Parrot AI Reportes Menú Configuración Personal Facturación Inventari…" at bounding box center [506, 300] width 1013 height 601
click at [522, 235] on span "[PERSON_NAME]" at bounding box center [553, 238] width 216 height 17
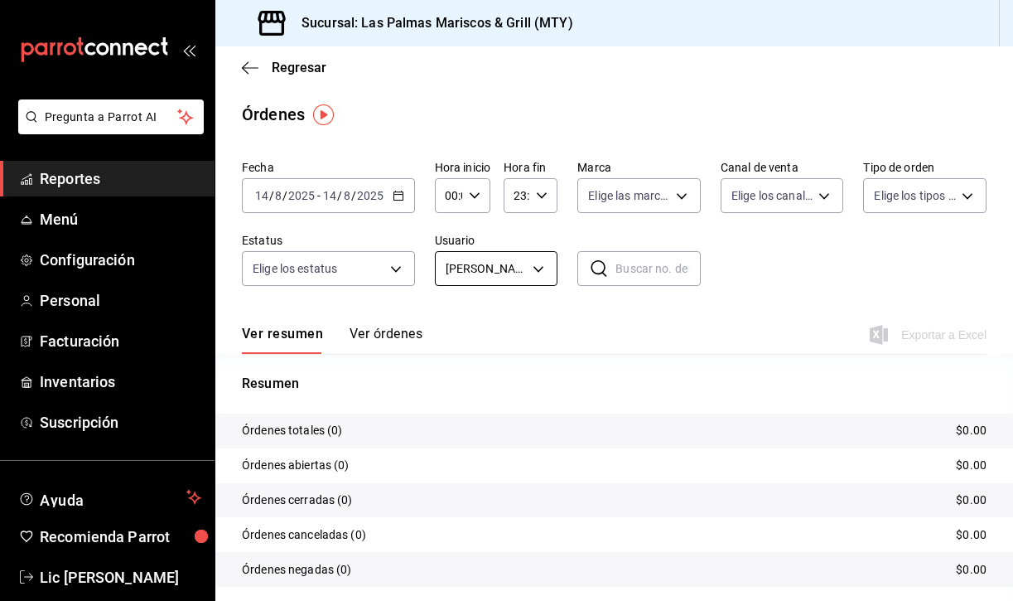
click at [530, 270] on body "Pregunta a Parrot AI Reportes Menú Configuración Personal Facturación Inventari…" at bounding box center [506, 300] width 1013 height 601
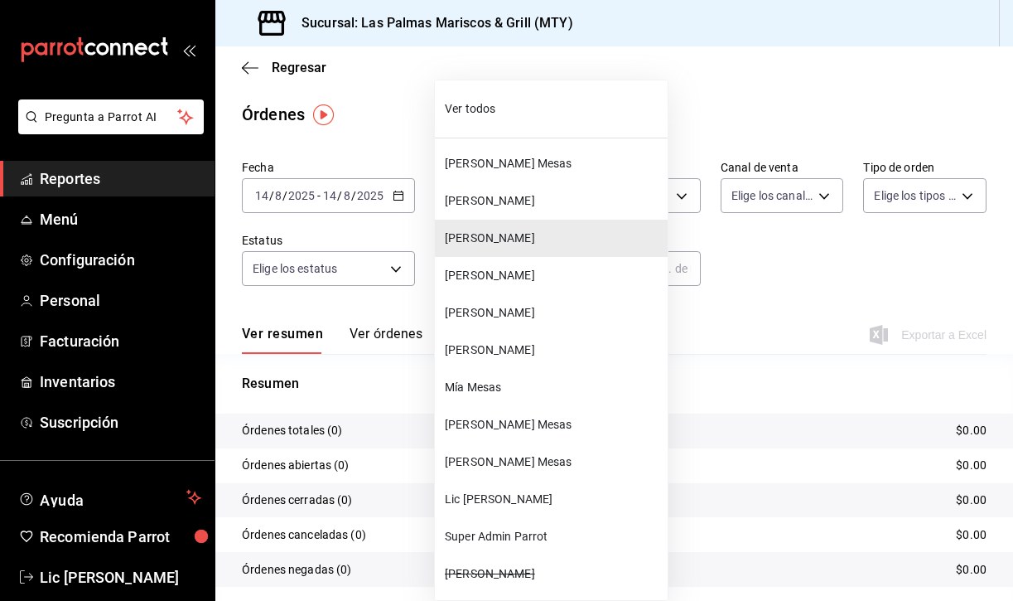
click at [507, 280] on span "[PERSON_NAME]" at bounding box center [553, 275] width 216 height 17
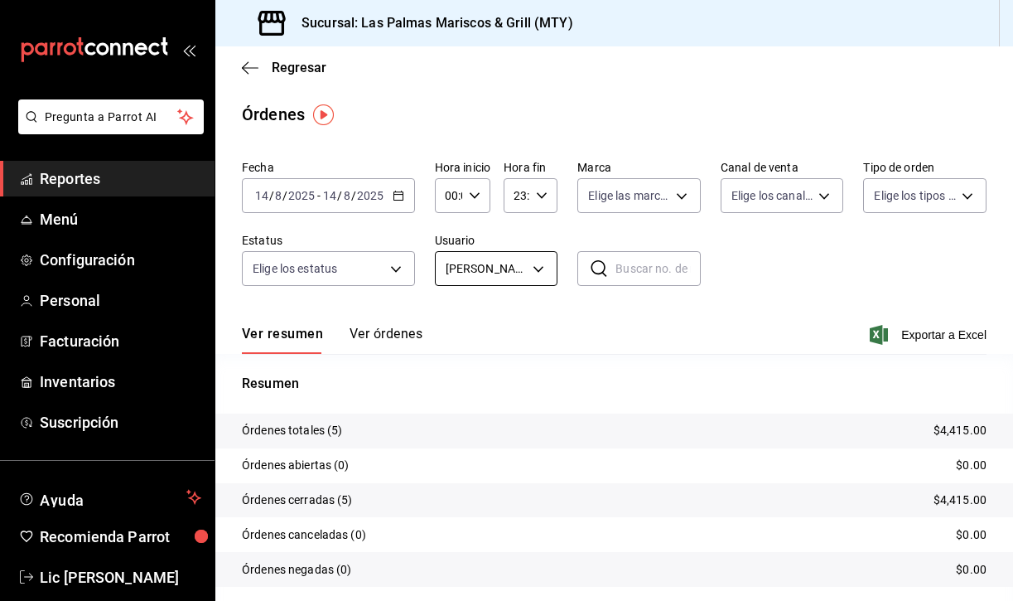
click at [530, 267] on body "Pregunta a Parrot AI Reportes Menú Configuración Personal Facturación Inventari…" at bounding box center [506, 300] width 1013 height 601
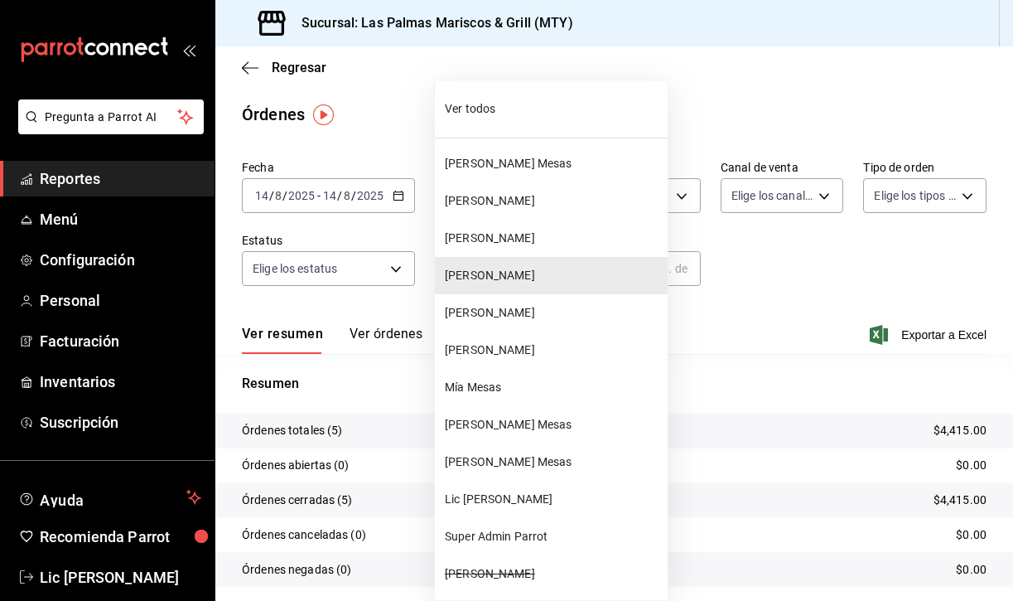
click at [520, 313] on span "[PERSON_NAME]" at bounding box center [553, 312] width 216 height 17
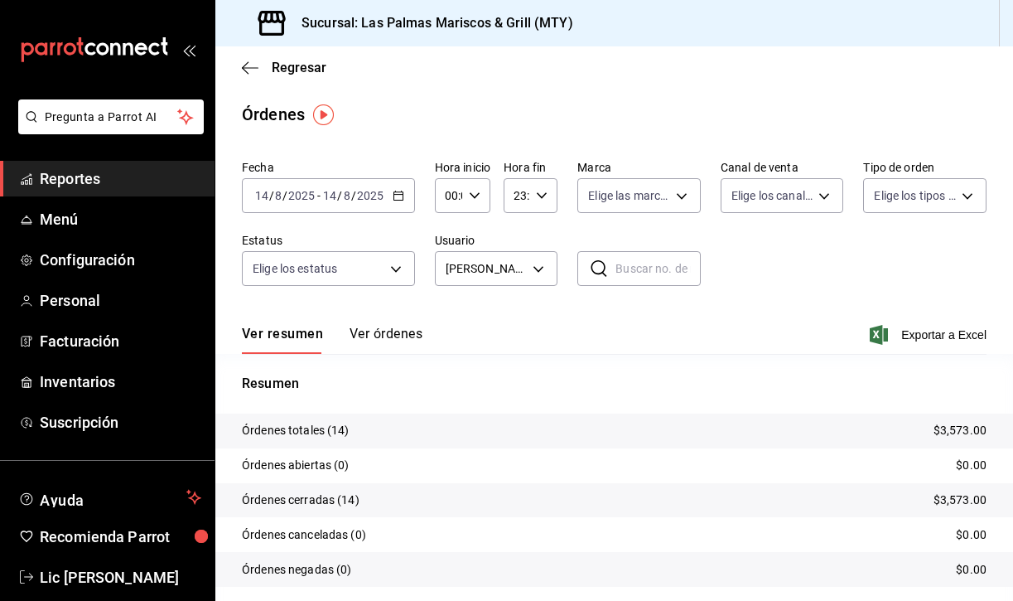
click at [384, 326] on button "Ver órdenes" at bounding box center [386, 340] width 73 height 28
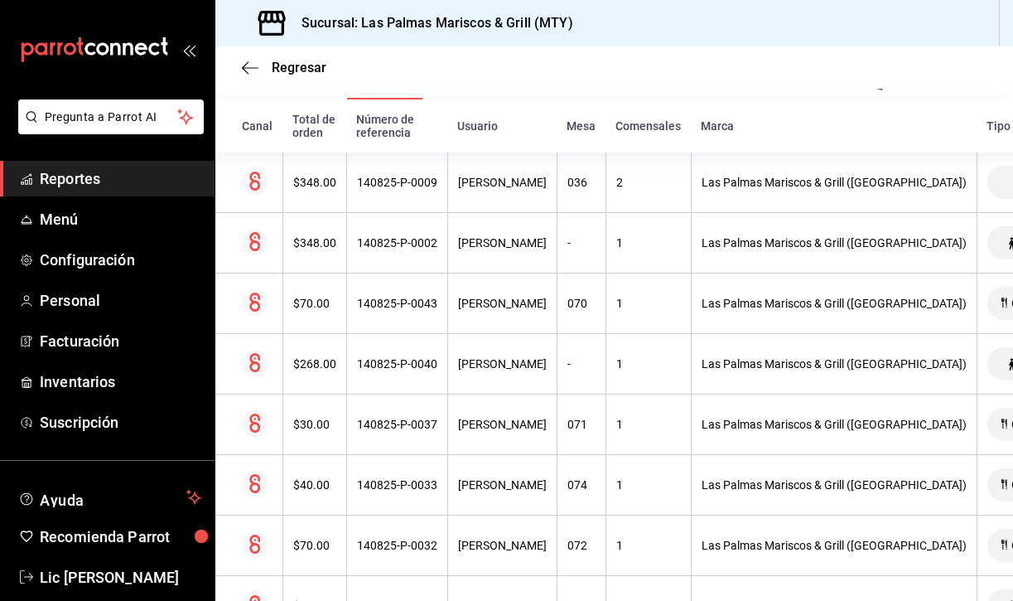
scroll to position [254, 0]
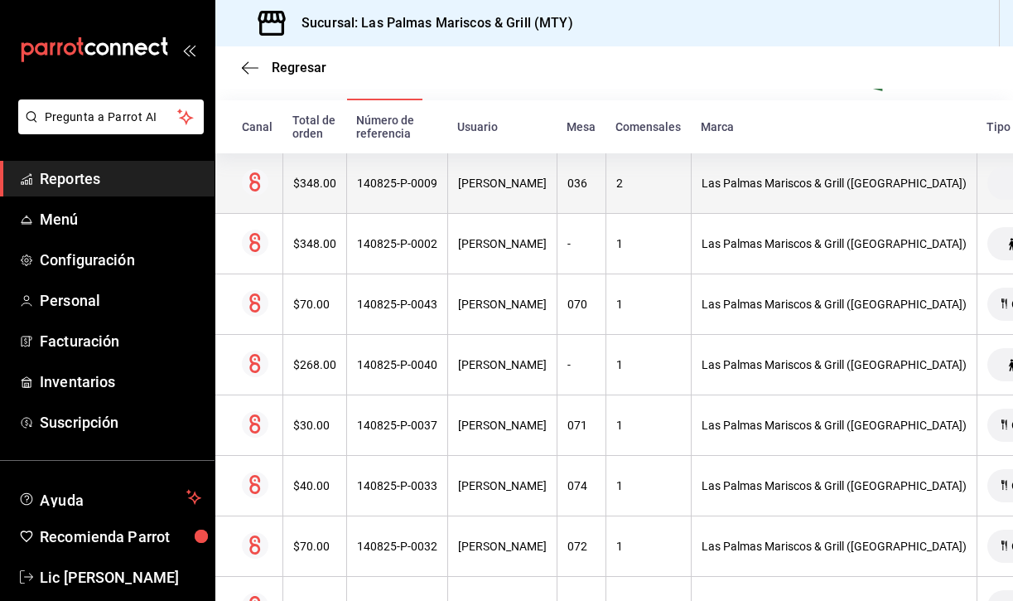
click at [516, 194] on th "[PERSON_NAME]" at bounding box center [501, 183] width 109 height 60
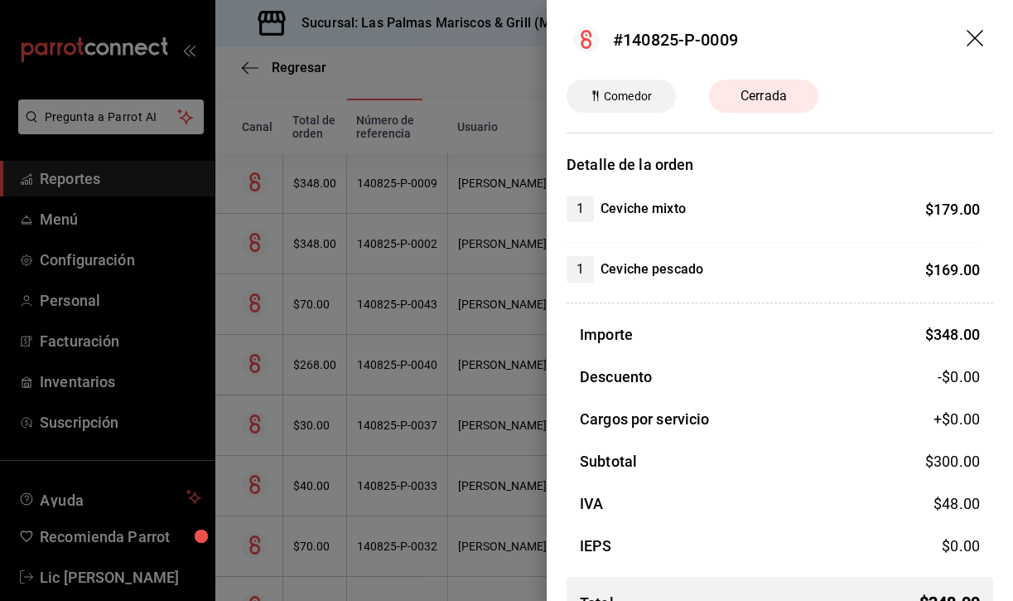
click at [975, 37] on icon "drag" at bounding box center [975, 38] width 17 height 17
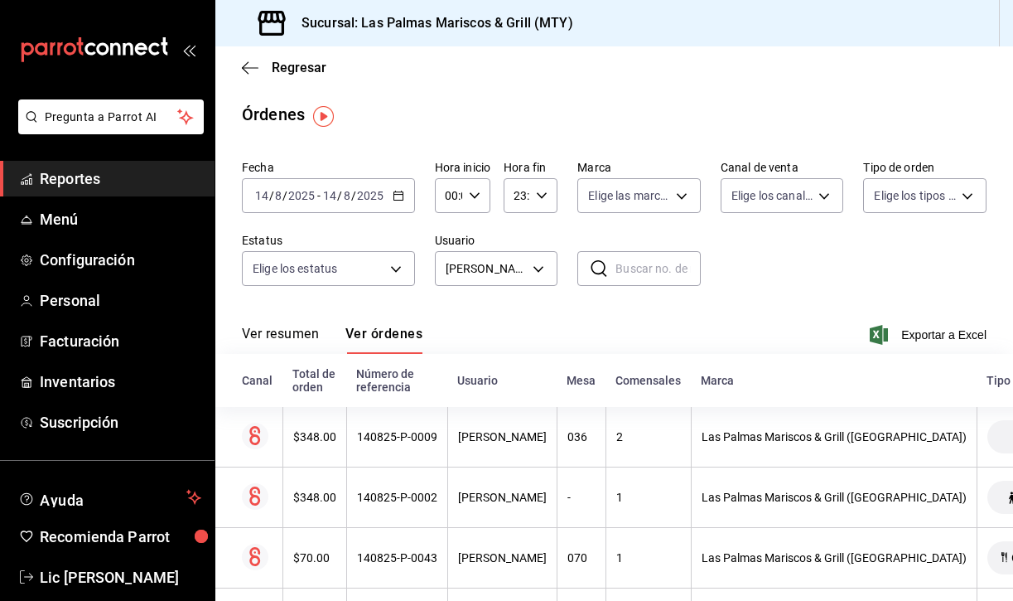
scroll to position [0, 0]
click at [290, 327] on button "Ver resumen" at bounding box center [280, 340] width 77 height 28
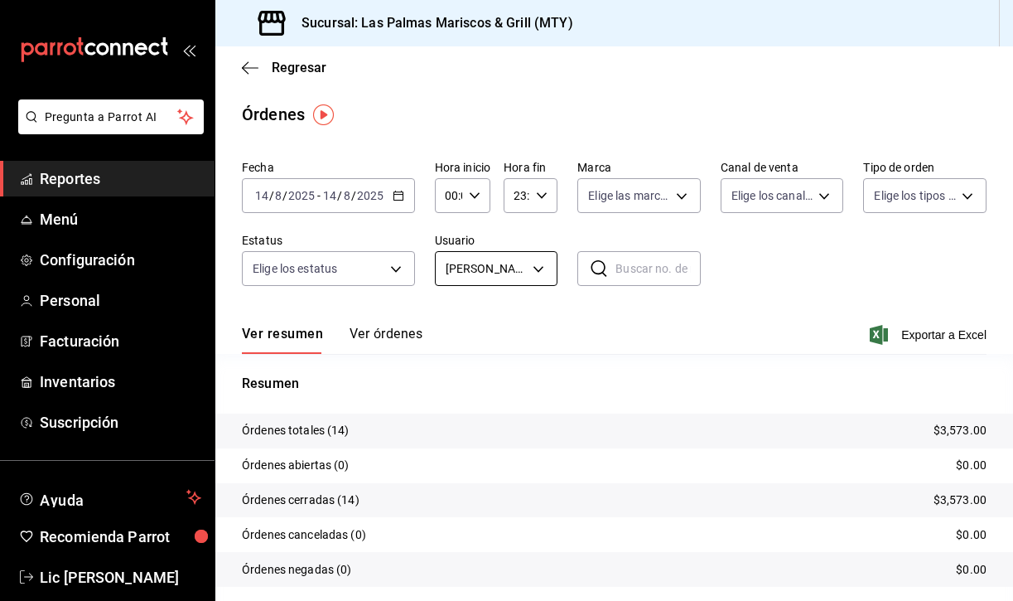
click at [518, 267] on body "Pregunta a Parrot AI Reportes Menú Configuración Personal Facturación Inventari…" at bounding box center [506, 300] width 1013 height 601
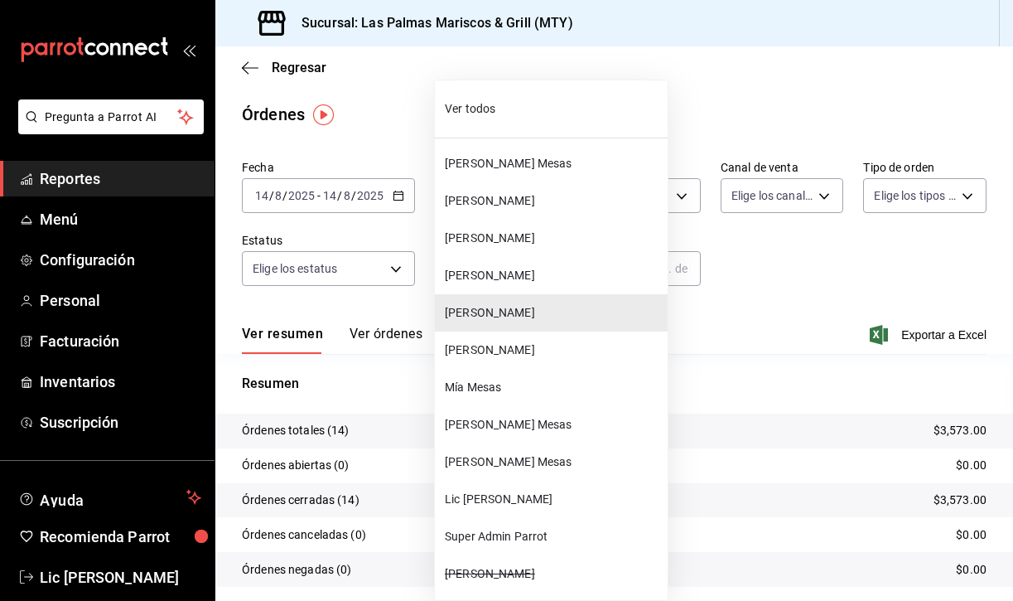
click at [537, 353] on span "[PERSON_NAME]" at bounding box center [553, 349] width 216 height 17
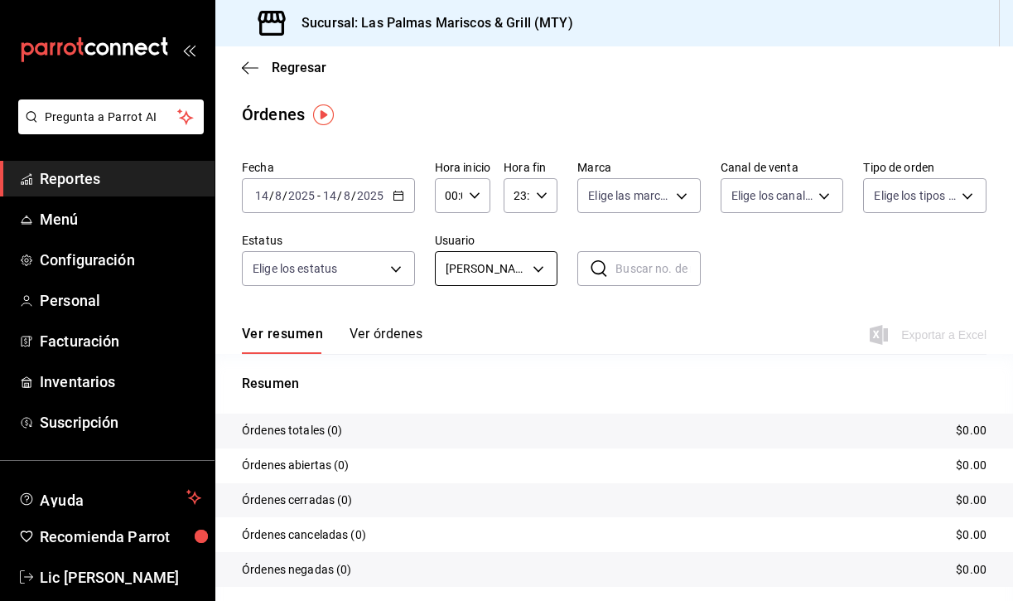
click at [526, 261] on body "Pregunta a Parrot AI Reportes Menú Configuración Personal Facturación Inventari…" at bounding box center [506, 300] width 1013 height 601
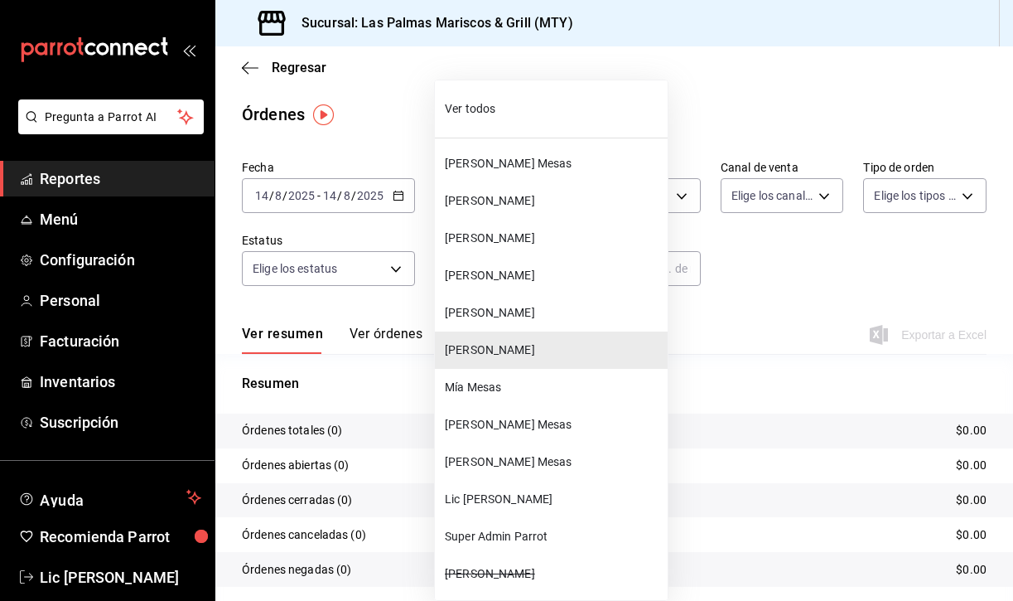
click at [515, 379] on span "Mía Mesas" at bounding box center [553, 387] width 216 height 17
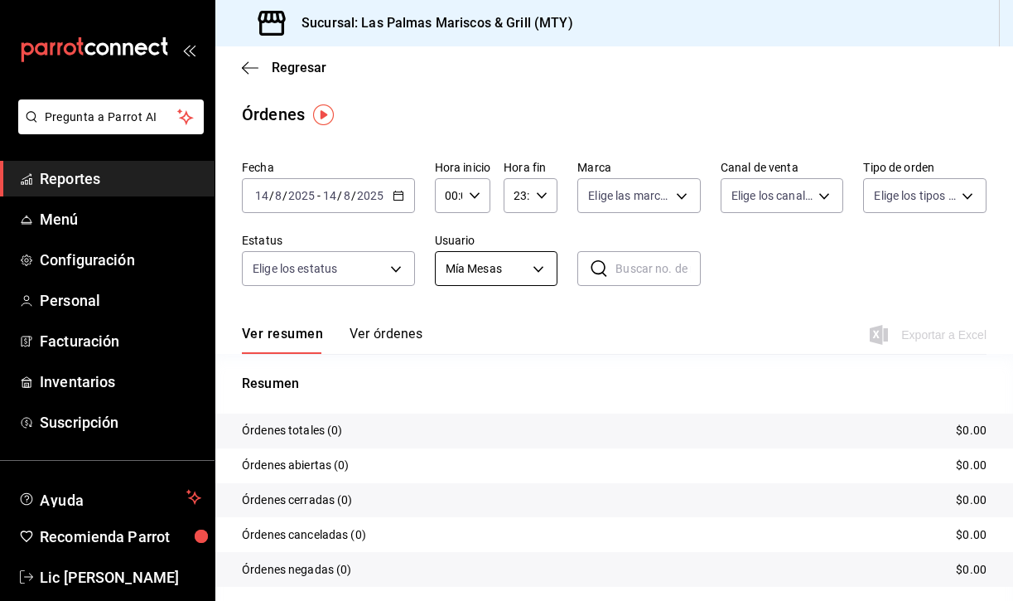
click at [530, 277] on body "Pregunta a Parrot AI Reportes Menú Configuración Personal Facturación Inventari…" at bounding box center [506, 300] width 1013 height 601
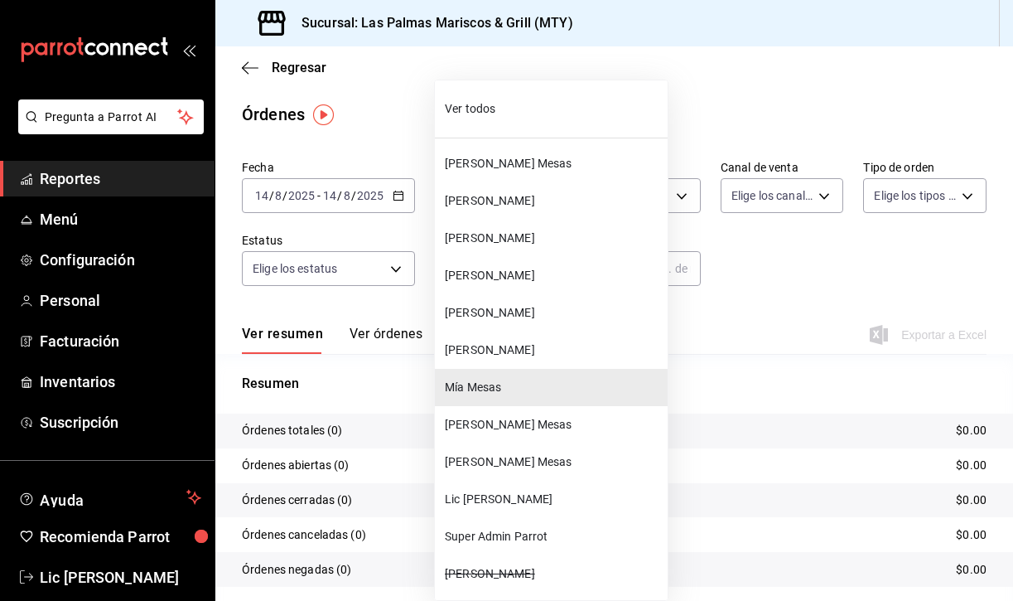
click at [511, 420] on span "[PERSON_NAME] Mesas" at bounding box center [553, 424] width 216 height 17
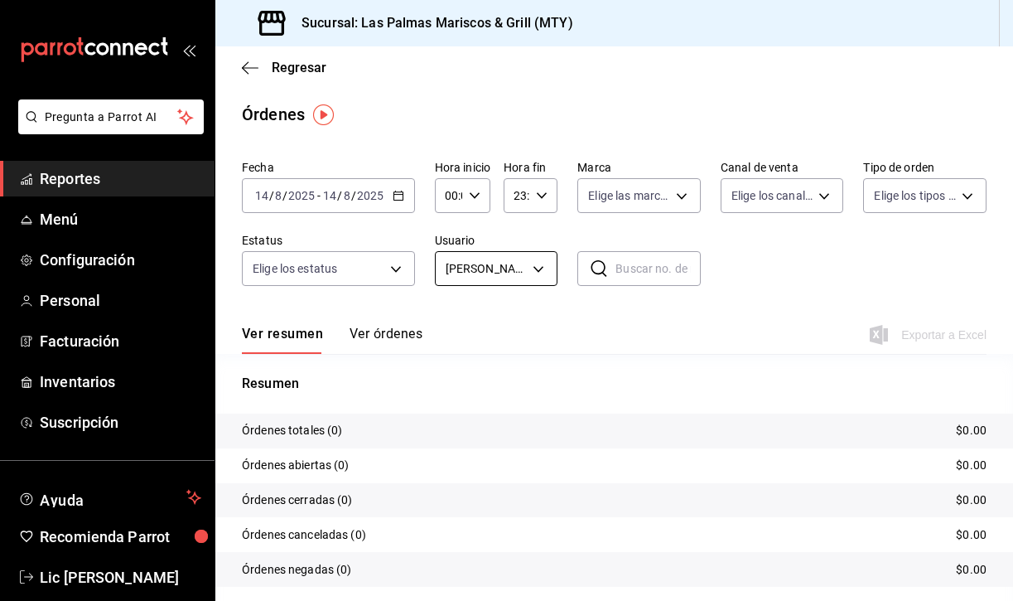
click at [528, 265] on body "Pregunta a Parrot AI Reportes Menú Configuración Personal Facturación Inventari…" at bounding box center [506, 300] width 1013 height 601
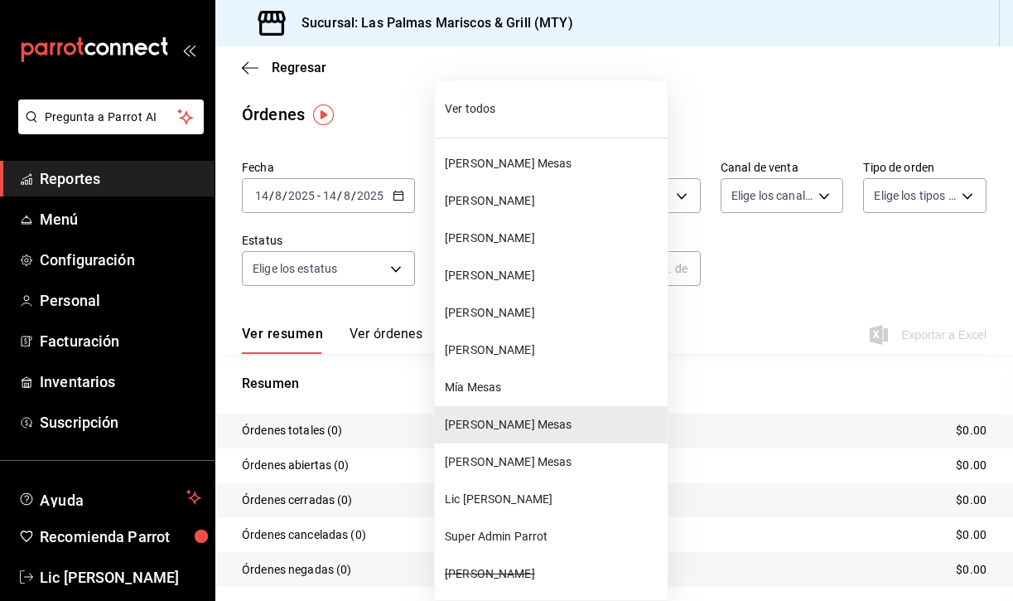
click at [503, 479] on li "[PERSON_NAME] Mesas" at bounding box center [551, 461] width 233 height 37
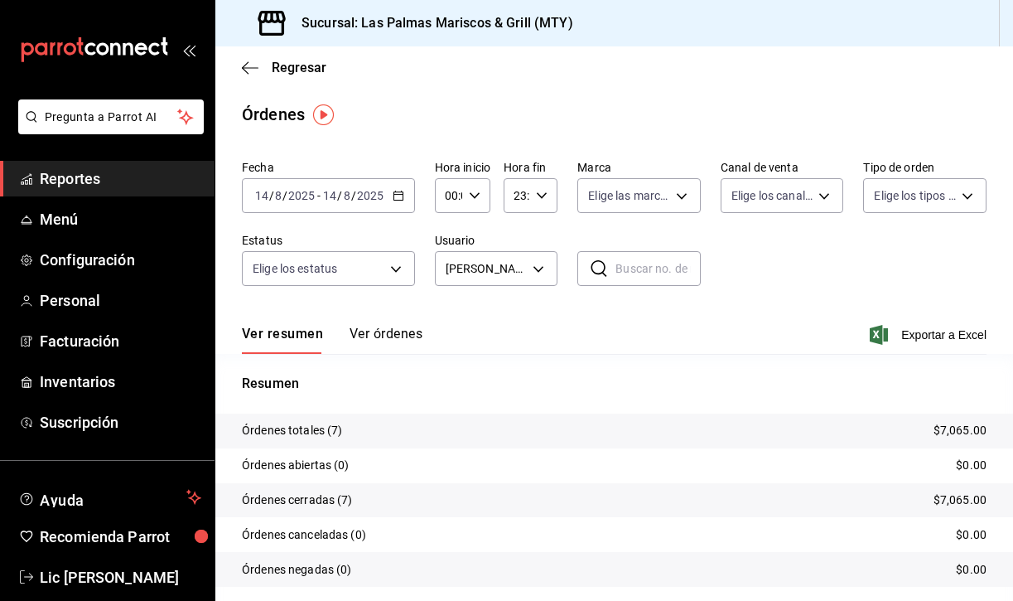
click at [400, 196] on icon "button" at bounding box center [399, 196] width 12 height 12
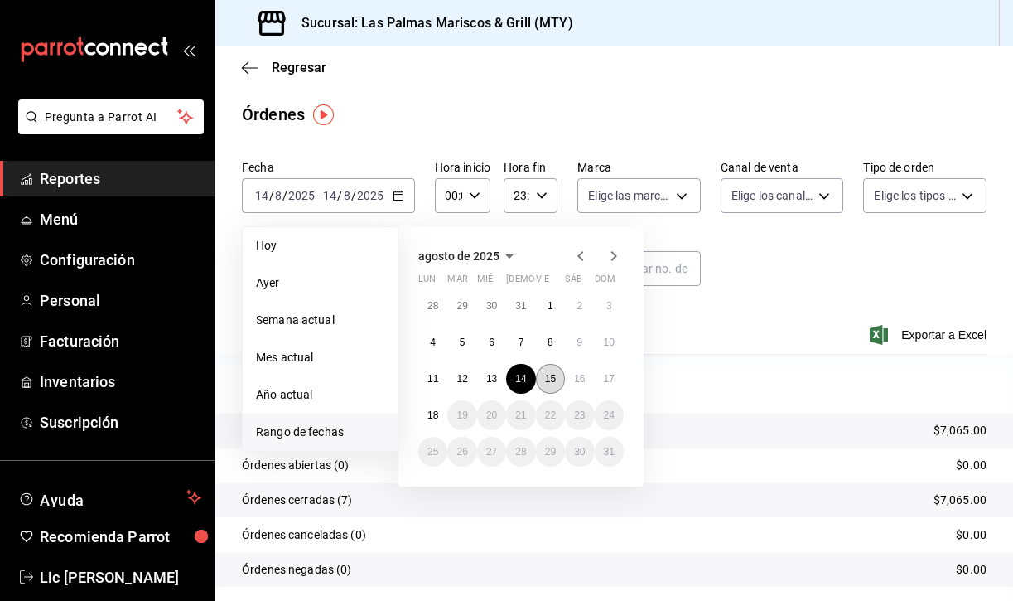
click at [539, 385] on button "15" at bounding box center [550, 379] width 29 height 30
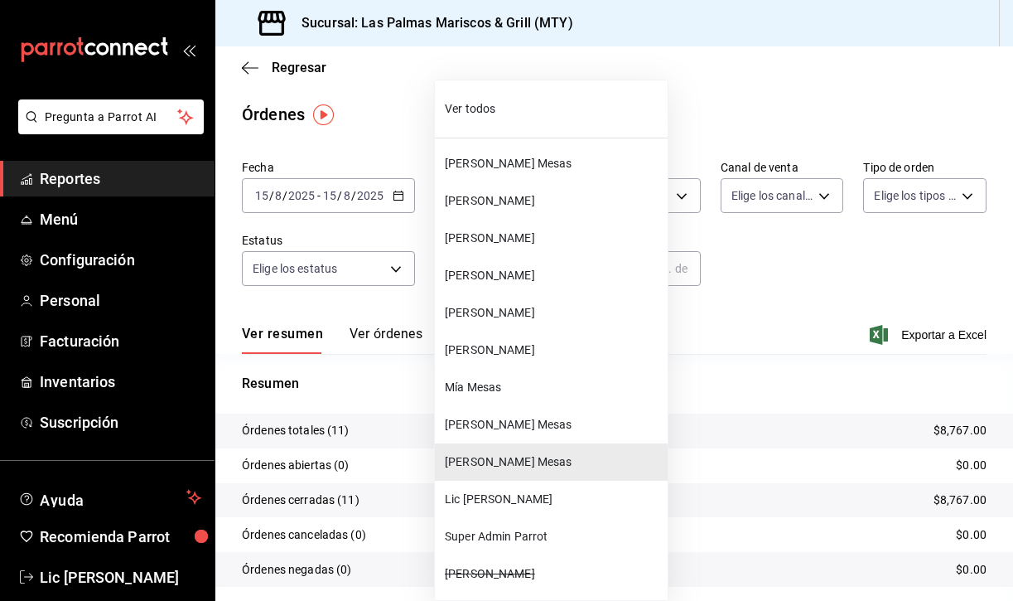
click at [515, 270] on body "Pregunta a Parrot AI Reportes Menú Configuración Personal Facturación Inventari…" at bounding box center [506, 300] width 1013 height 601
click at [514, 234] on span "[PERSON_NAME]" at bounding box center [553, 238] width 216 height 17
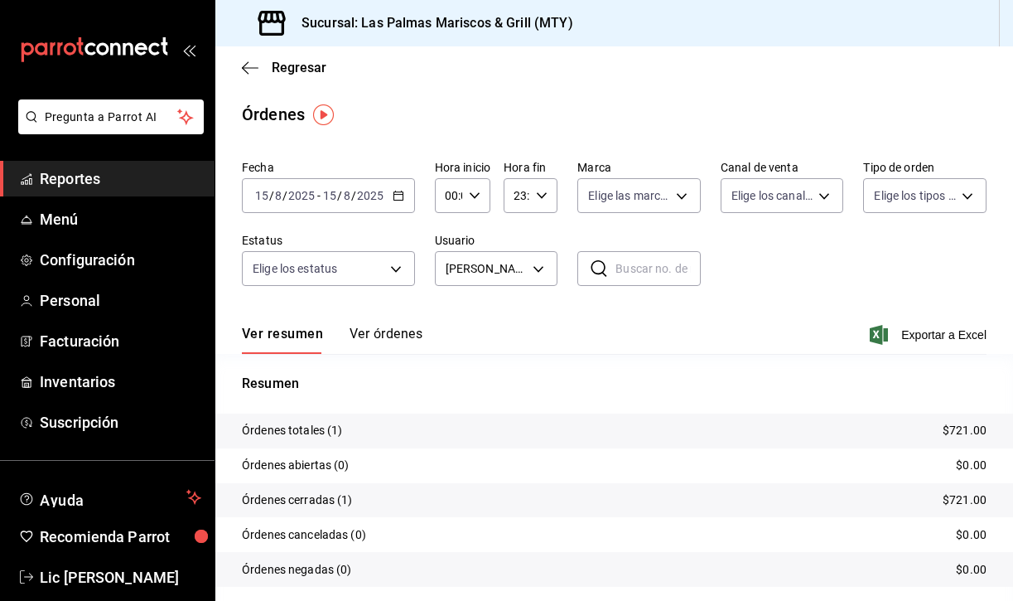
click at [352, 338] on button "Ver órdenes" at bounding box center [386, 340] width 73 height 28
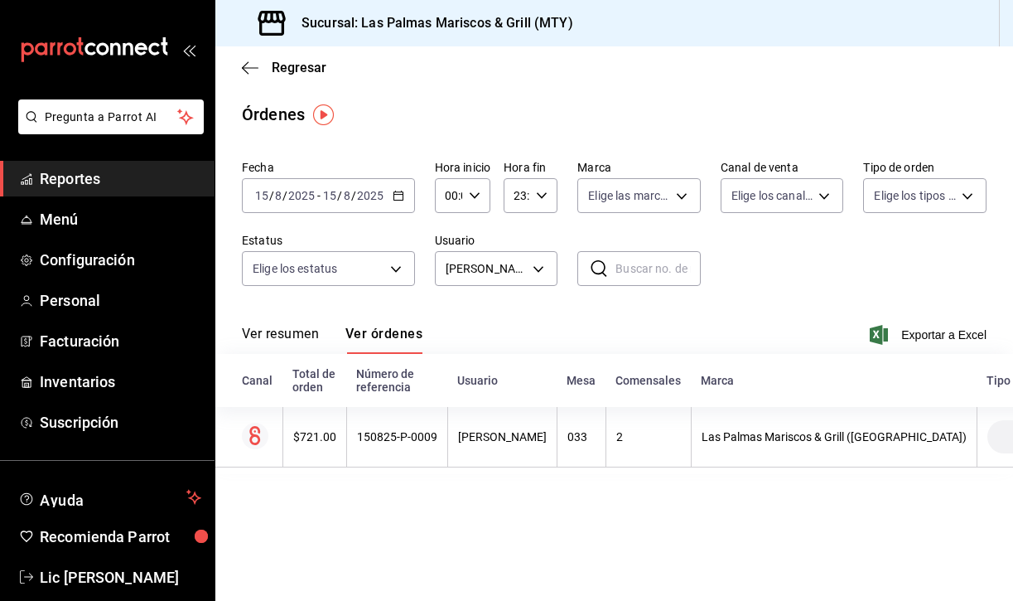
click at [286, 342] on button "Ver resumen" at bounding box center [280, 340] width 77 height 28
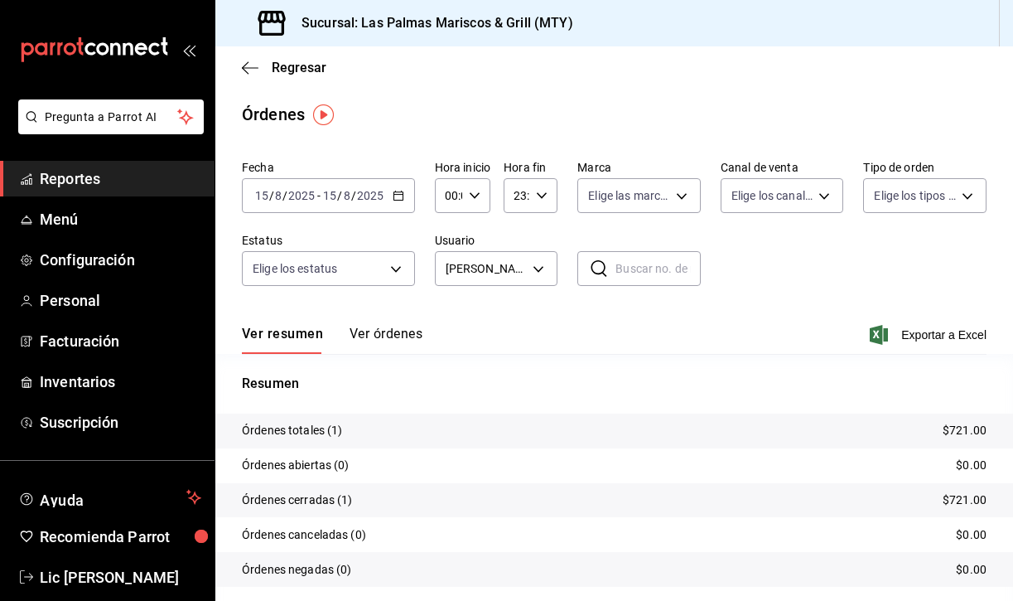
click at [396, 196] on icon "button" at bounding box center [399, 196] width 12 height 12
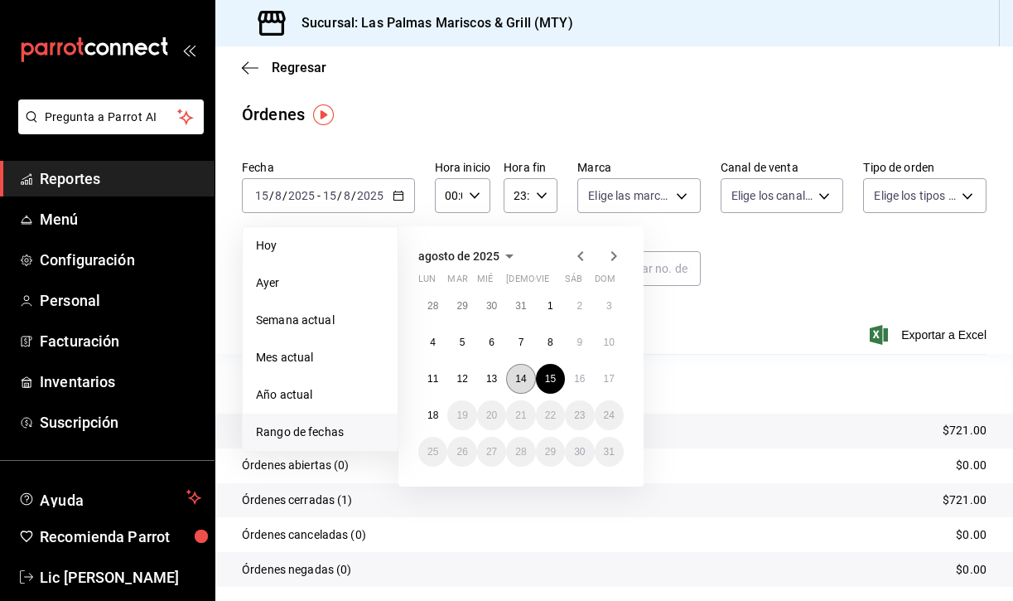
click at [517, 383] on abbr "14" at bounding box center [520, 379] width 11 height 12
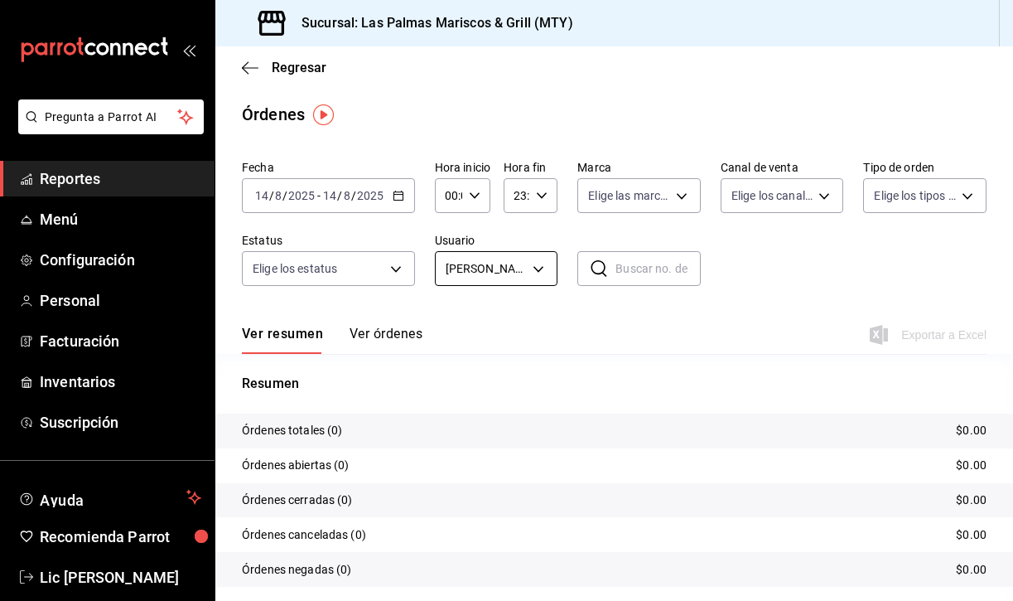
click at [538, 273] on body "Pregunta a Parrot AI Reportes Menú Configuración Personal Facturación Inventari…" at bounding box center [506, 300] width 1013 height 601
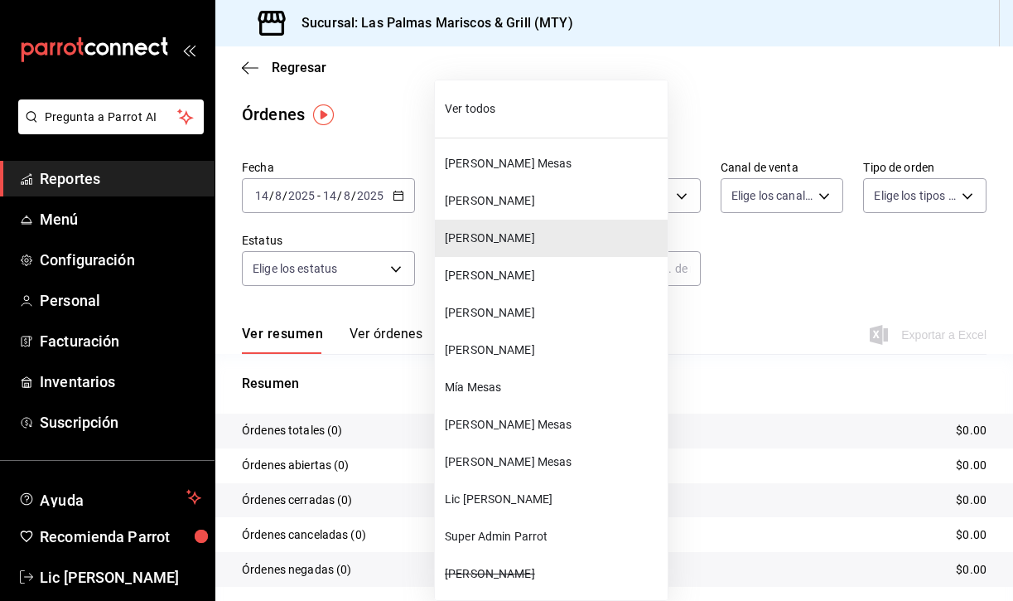
click at [530, 201] on span "[PERSON_NAME]" at bounding box center [553, 200] width 216 height 17
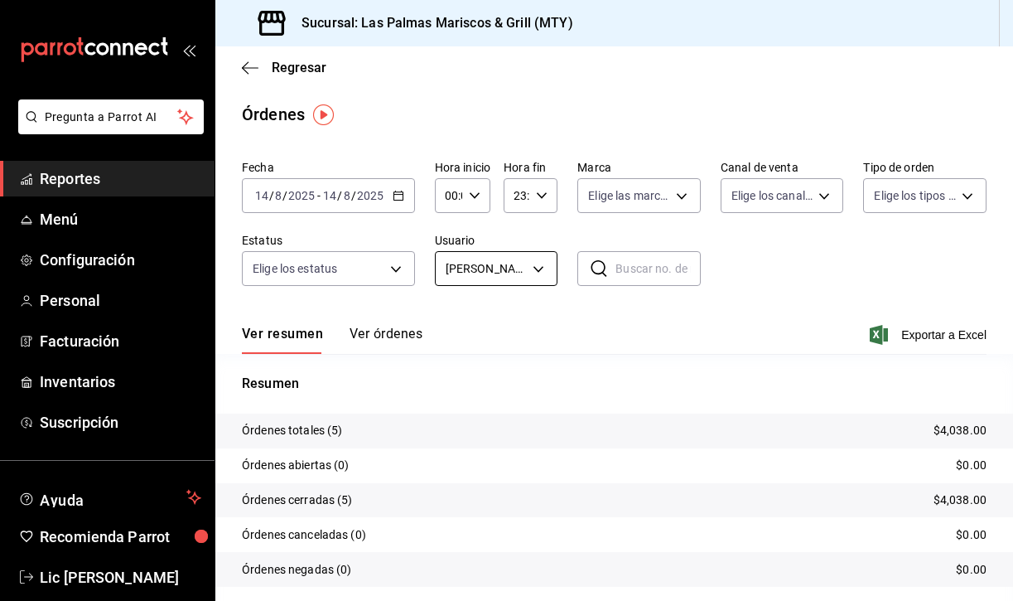
click at [534, 279] on body "Pregunta a Parrot AI Reportes Menú Configuración Personal Facturación Inventari…" at bounding box center [506, 300] width 1013 height 601
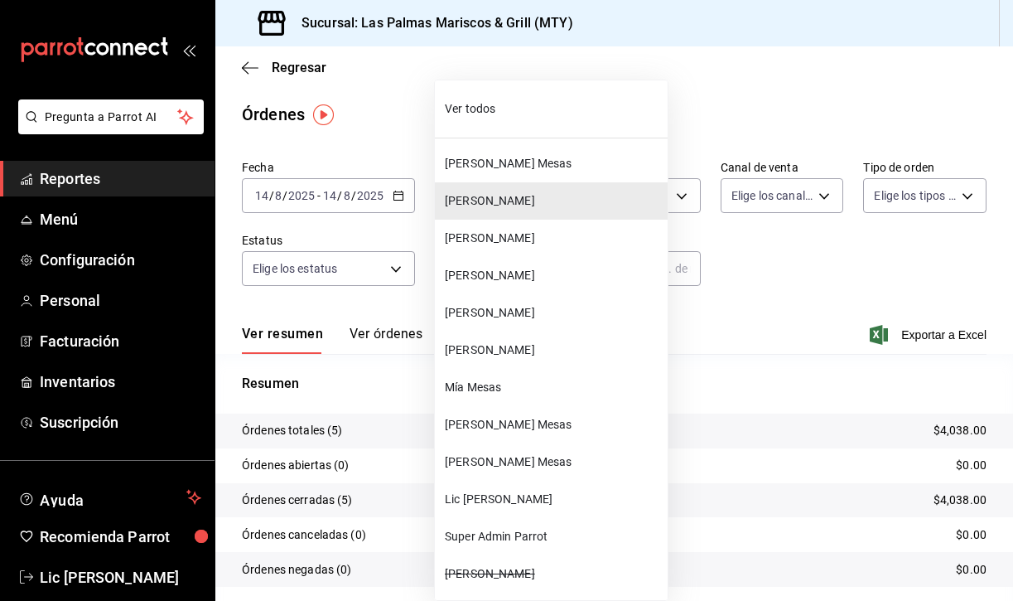
click at [504, 239] on span "[PERSON_NAME]" at bounding box center [553, 238] width 216 height 17
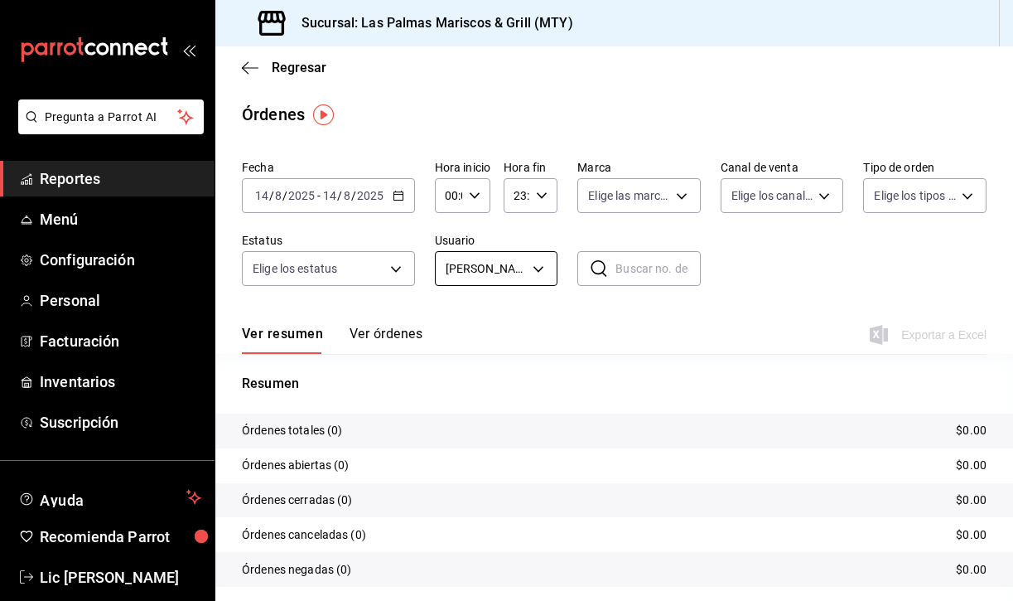
click at [512, 267] on body "Pregunta a Parrot AI Reportes Menú Configuración Personal Facturación Inventari…" at bounding box center [506, 300] width 1013 height 601
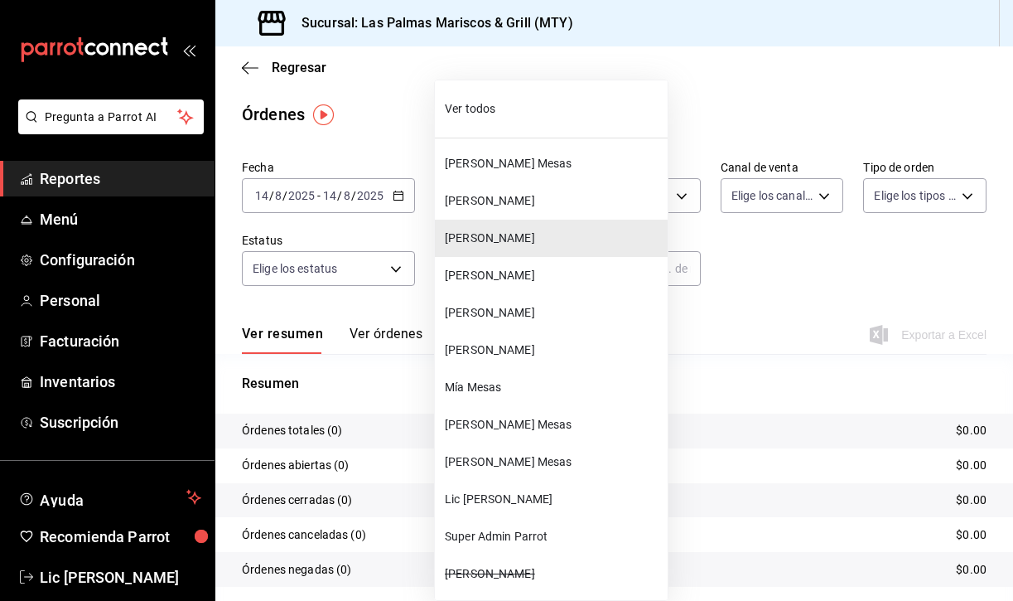
click at [515, 158] on span "[PERSON_NAME] Mesas" at bounding box center [553, 163] width 216 height 17
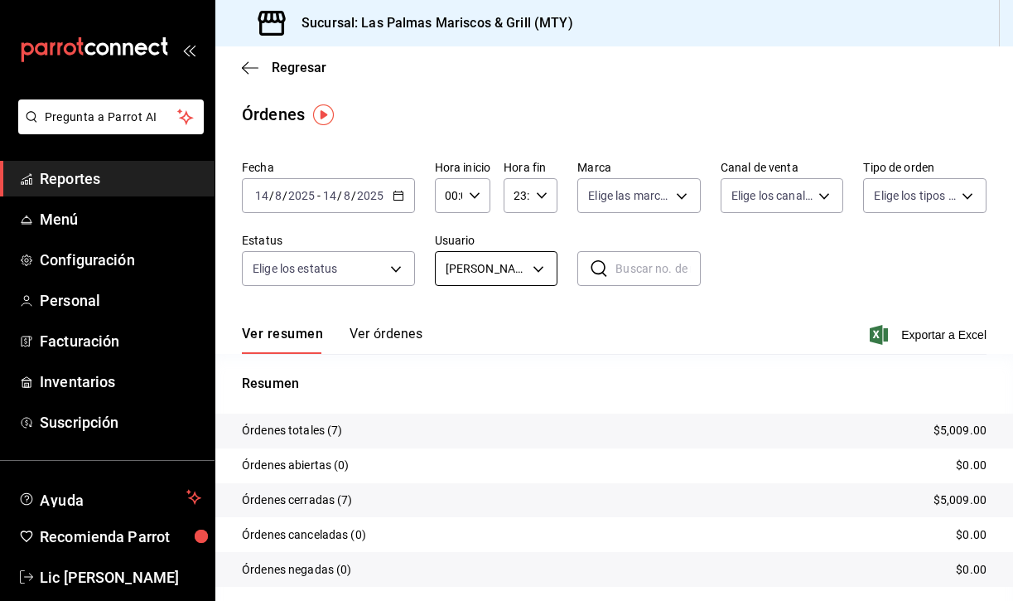
click at [515, 272] on body "Pregunta a Parrot AI Reportes Menú Configuración Personal Facturación Inventari…" at bounding box center [506, 300] width 1013 height 601
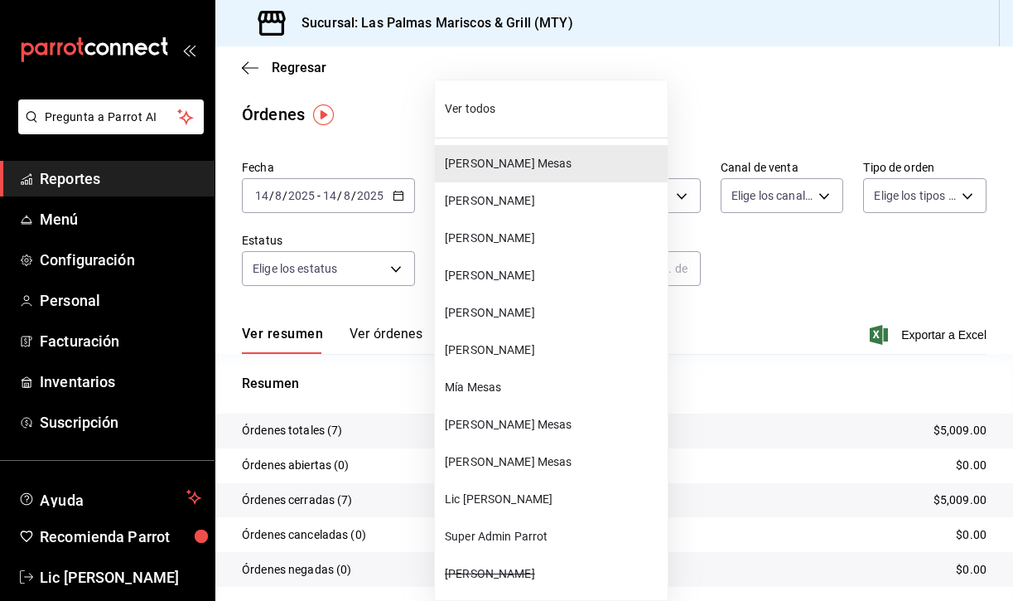
click at [507, 230] on span "[PERSON_NAME]" at bounding box center [553, 238] width 216 height 17
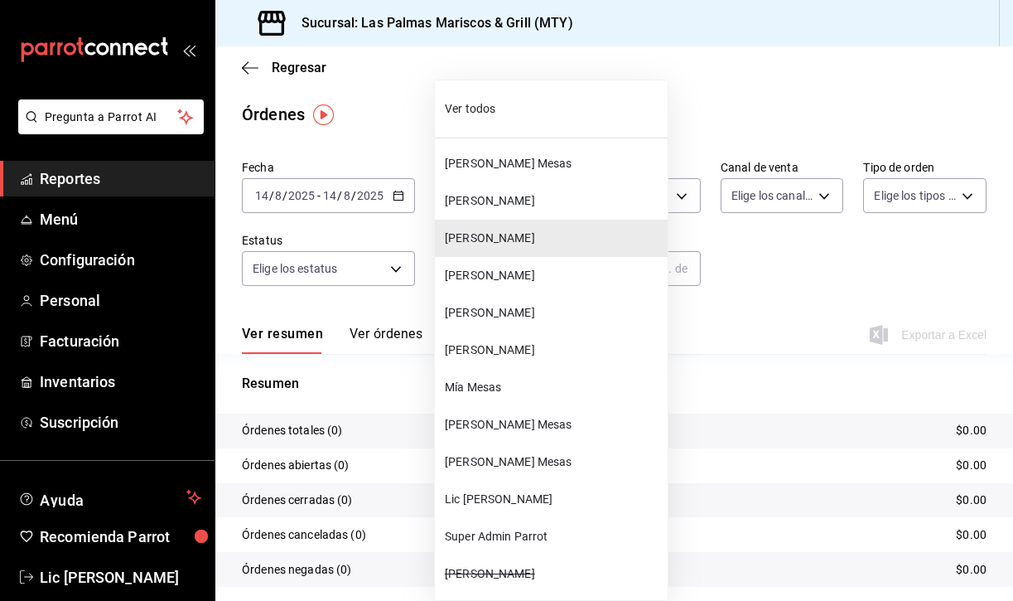
click at [515, 271] on body "Pregunta a Parrot AI Reportes Menú Configuración Personal Facturación Inventari…" at bounding box center [506, 300] width 1013 height 601
click at [511, 461] on span "[PERSON_NAME] Mesas" at bounding box center [553, 461] width 216 height 17
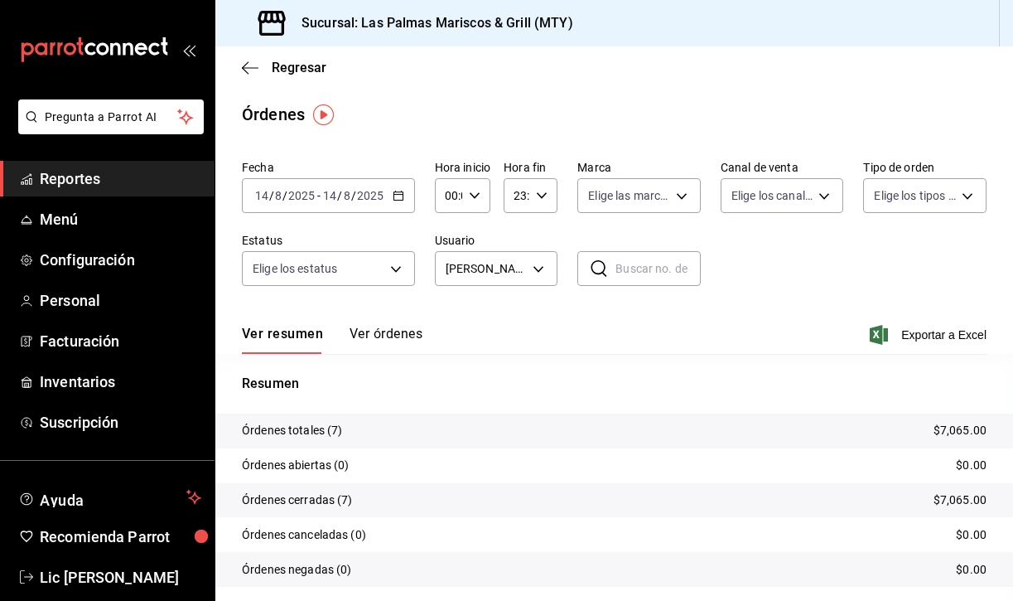
click at [394, 186] on div "[DATE] [DATE] - [DATE] [DATE]" at bounding box center [328, 195] width 173 height 35
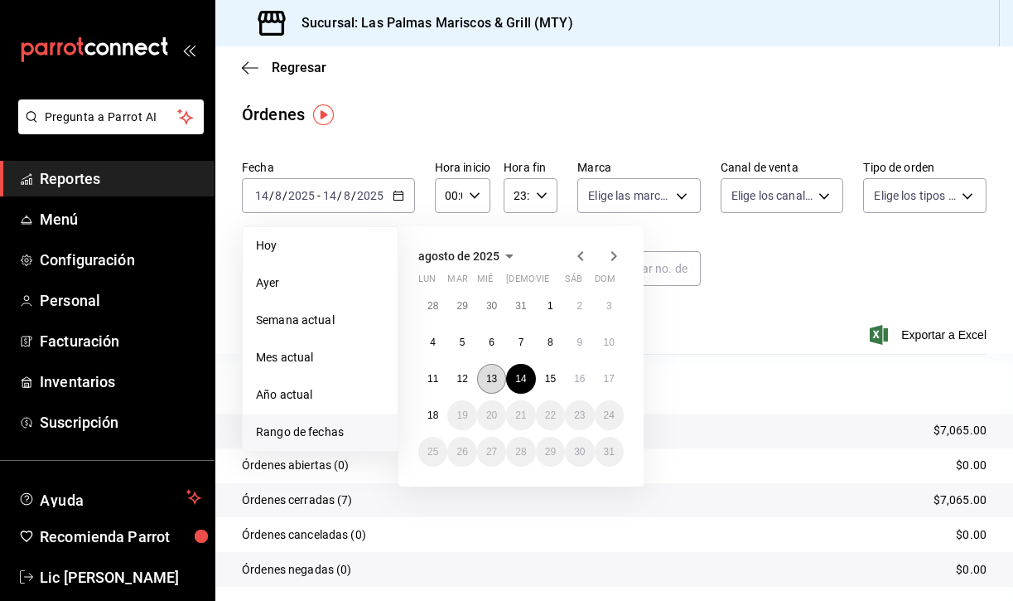
click at [500, 383] on button "13" at bounding box center [491, 379] width 29 height 30
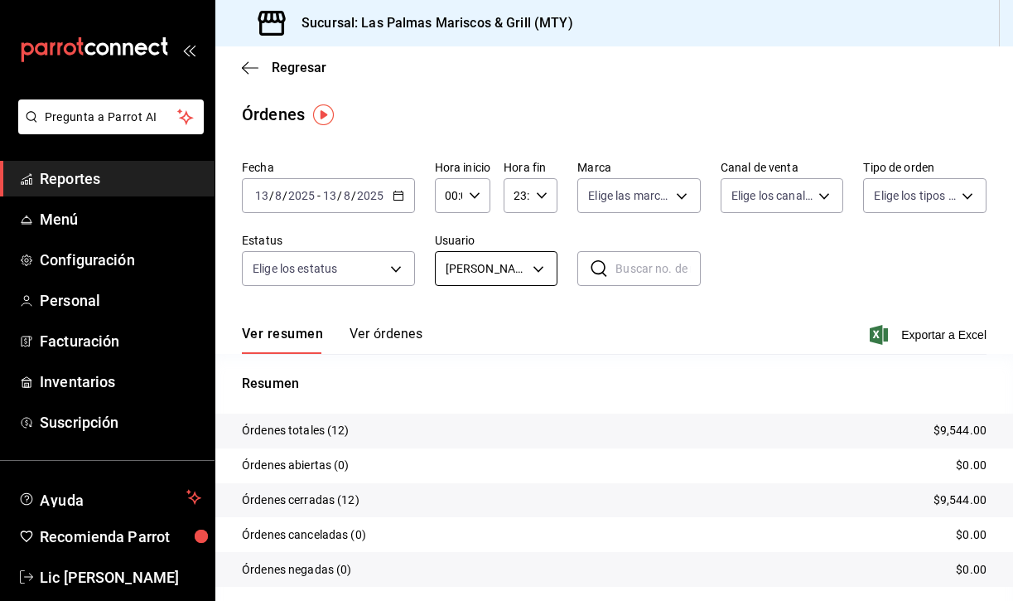
click at [502, 277] on body "Pregunta a Parrot AI Reportes Menú Configuración Personal Facturación Inventari…" at bounding box center [506, 300] width 1013 height 601
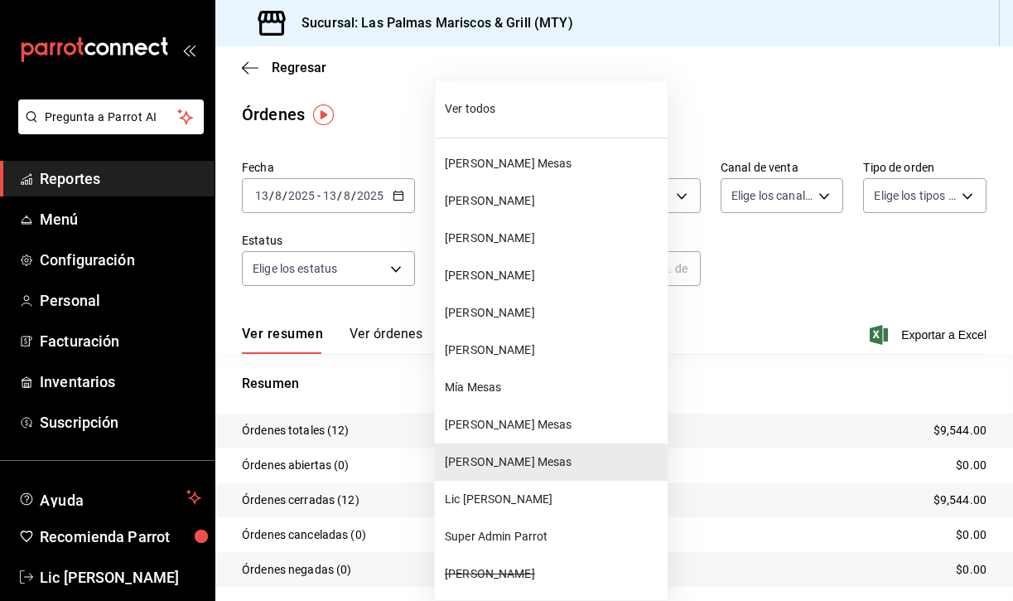
click at [520, 227] on li "[PERSON_NAME]" at bounding box center [551, 238] width 233 height 37
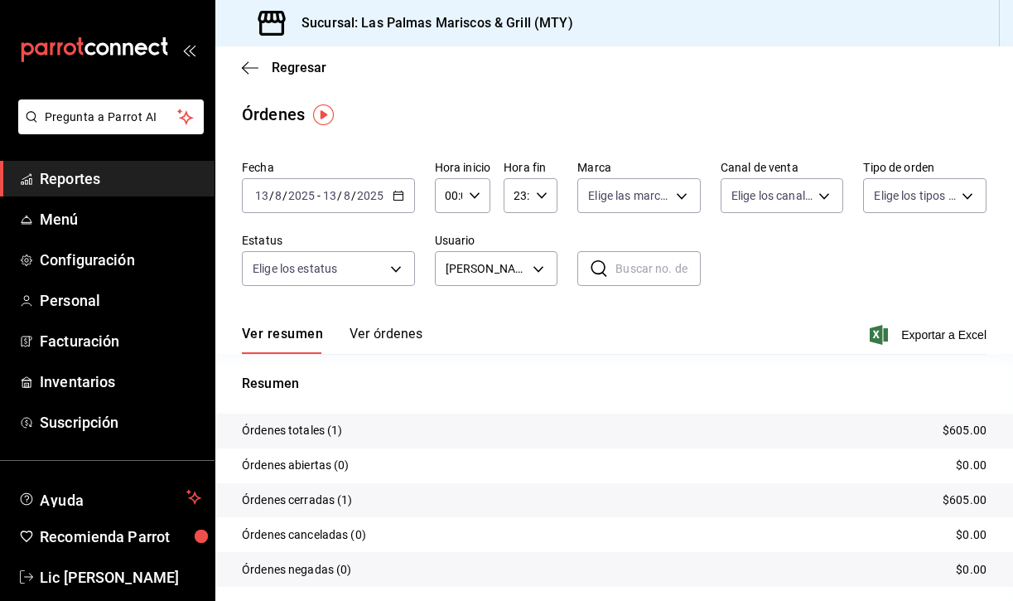
click at [404, 192] on div "[DATE] [DATE] - [DATE] [DATE]" at bounding box center [328, 195] width 173 height 35
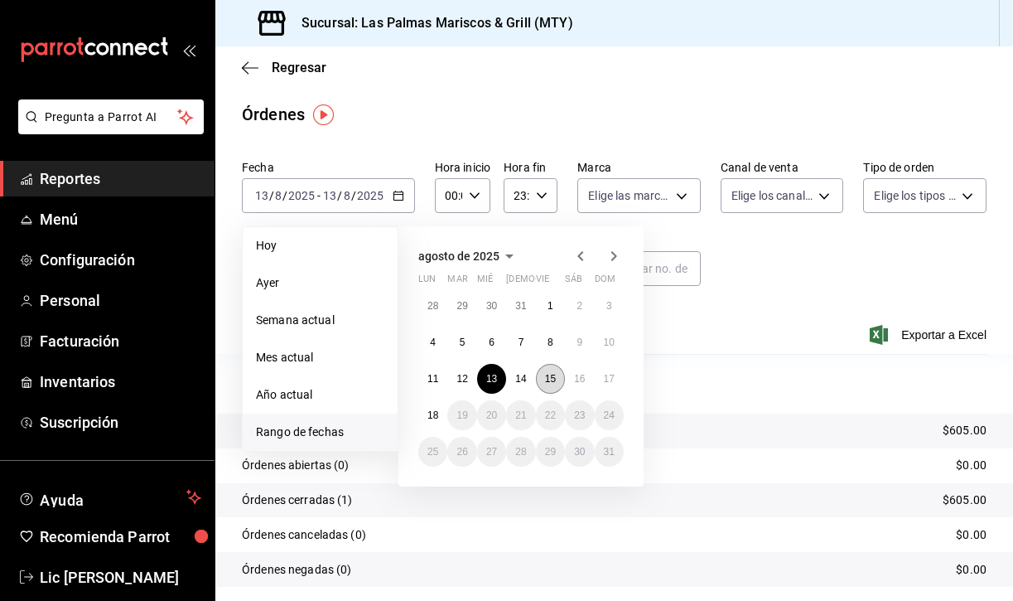
click at [553, 374] on abbr "15" at bounding box center [550, 379] width 11 height 12
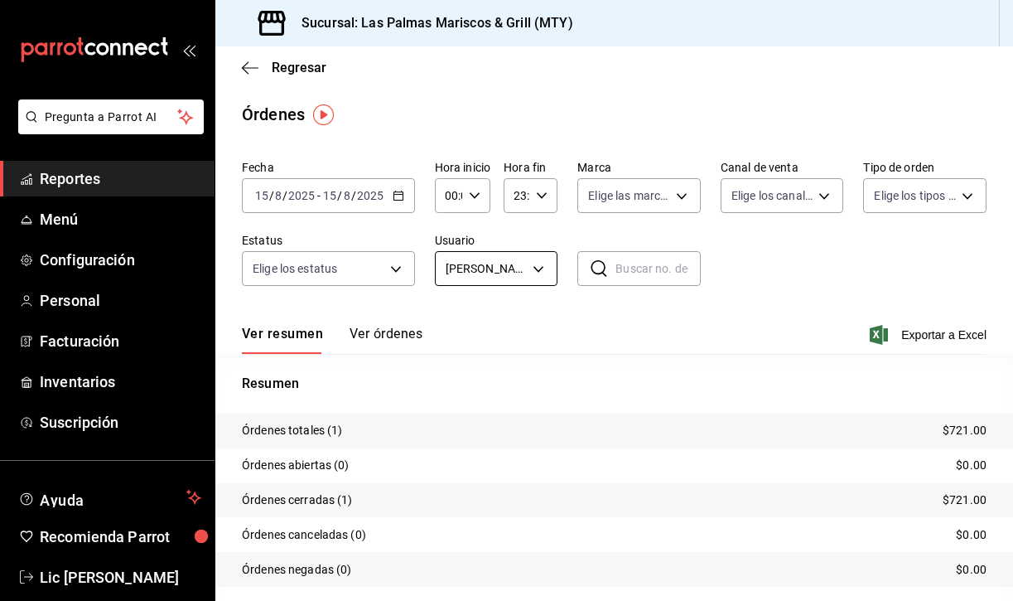
click at [535, 270] on body "Pregunta a Parrot AI Reportes Menú Configuración Personal Facturación Inventari…" at bounding box center [506, 300] width 1013 height 601
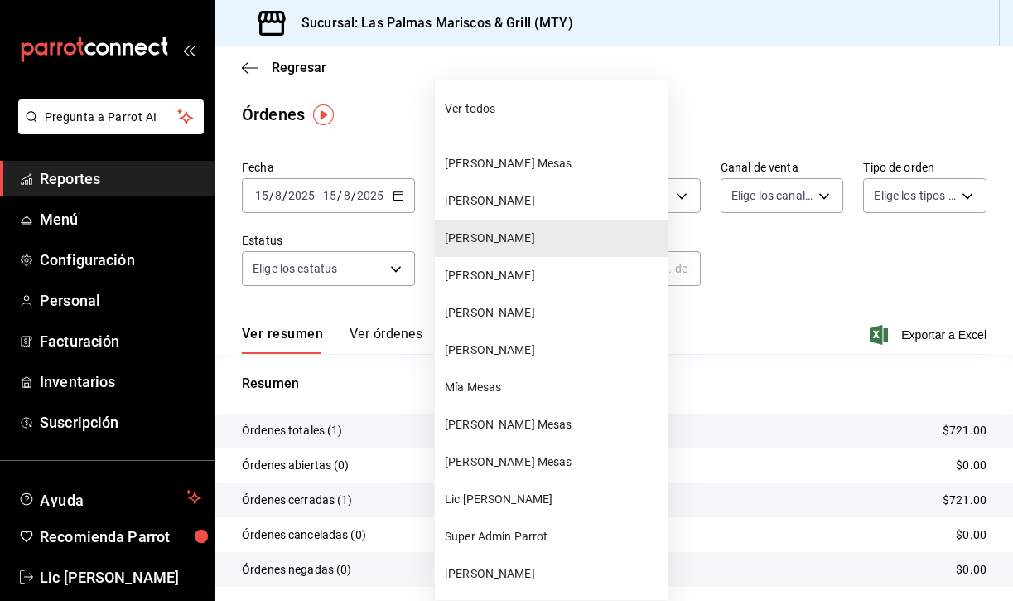
click at [538, 174] on li "[PERSON_NAME] Mesas" at bounding box center [551, 163] width 233 height 37
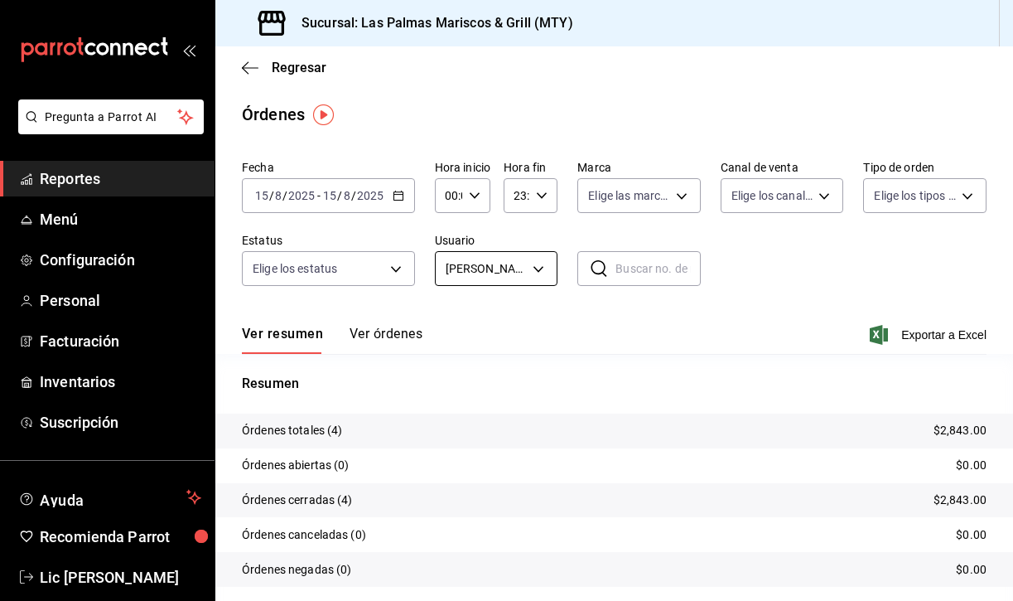
click at [530, 252] on body "Pregunta a Parrot AI Reportes Menú Configuración Personal Facturación Inventari…" at bounding box center [506, 300] width 1013 height 601
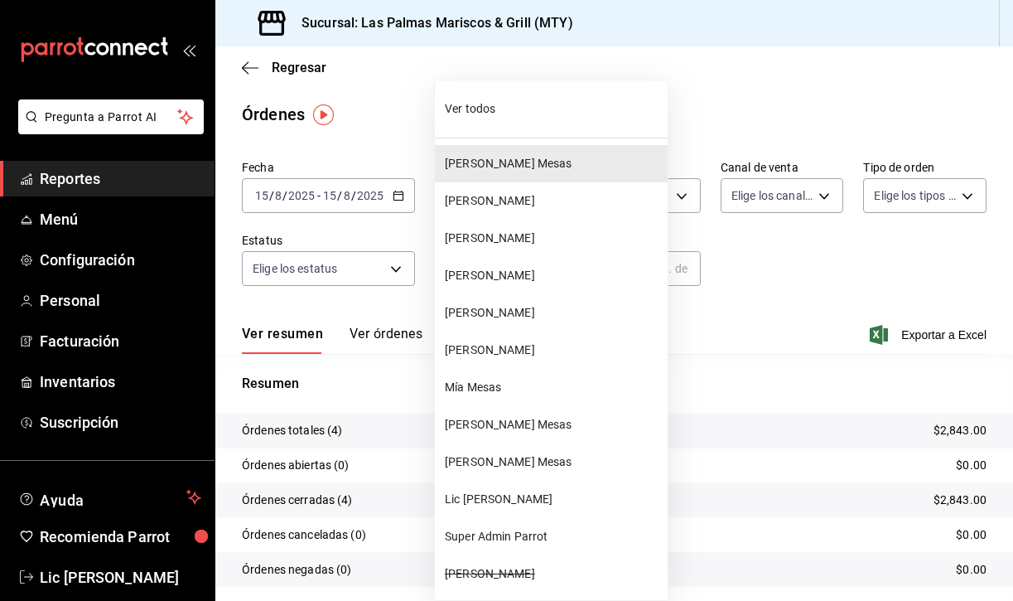
click at [508, 205] on span "[PERSON_NAME]" at bounding box center [553, 200] width 216 height 17
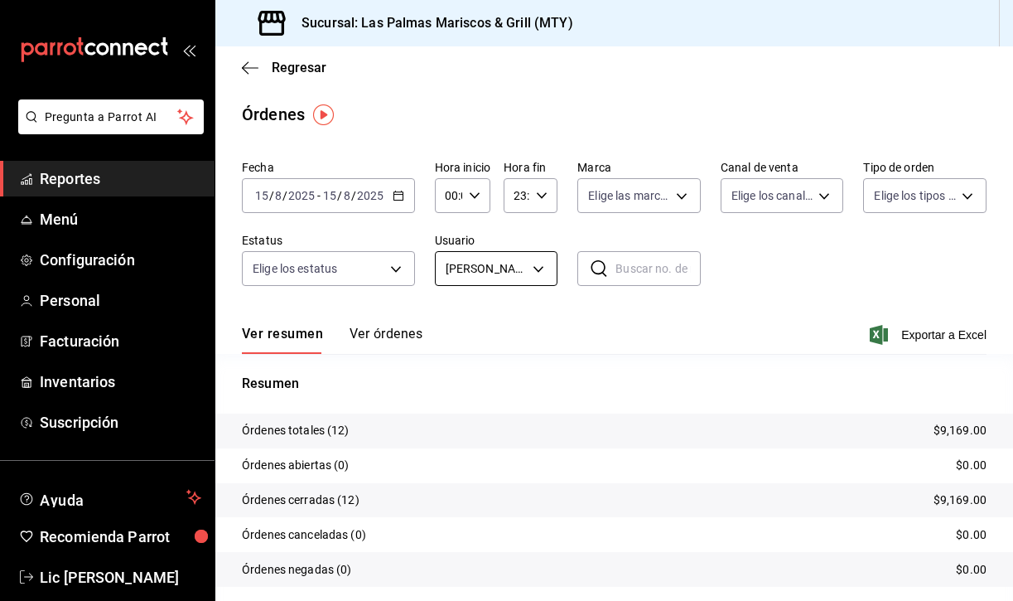
click at [539, 263] on body "Pregunta a Parrot AI Reportes Menú Configuración Personal Facturación Inventari…" at bounding box center [506, 300] width 1013 height 601
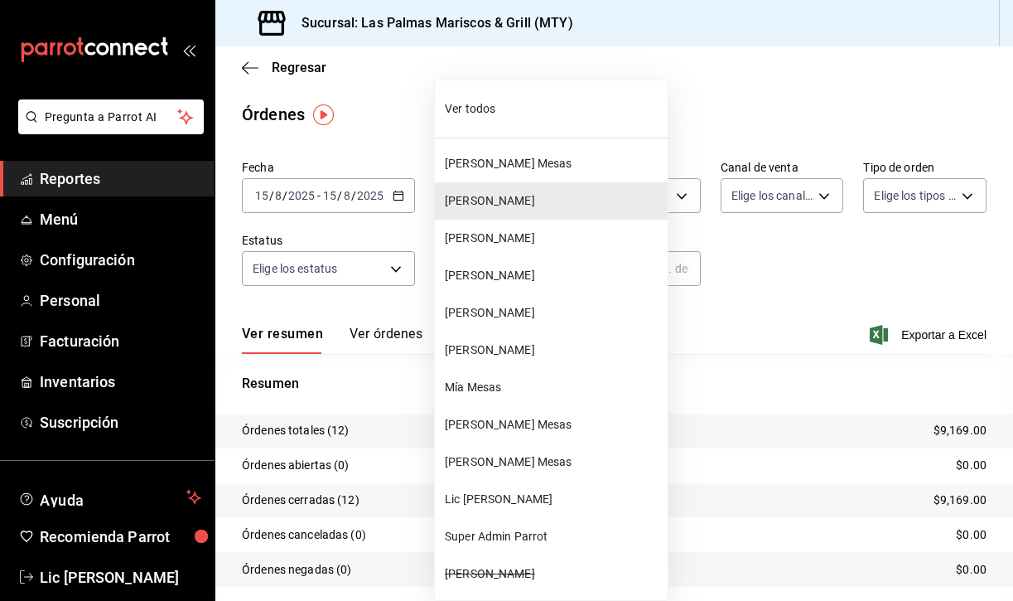
click at [522, 233] on span "[PERSON_NAME]" at bounding box center [553, 238] width 216 height 17
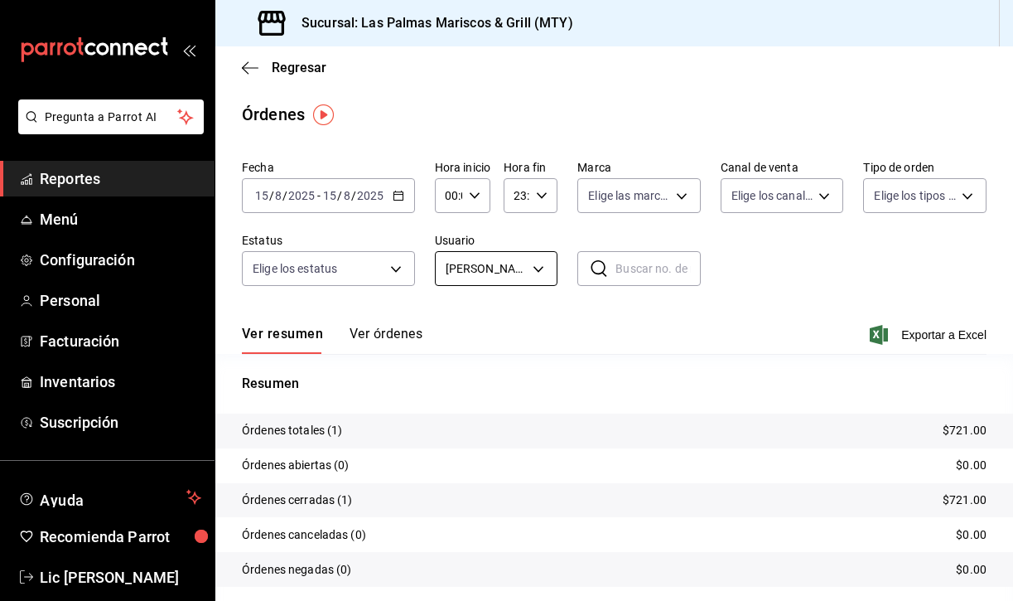
click at [527, 282] on body "Pregunta a Parrot AI Reportes Menú Configuración Personal Facturación Inventari…" at bounding box center [506, 300] width 1013 height 601
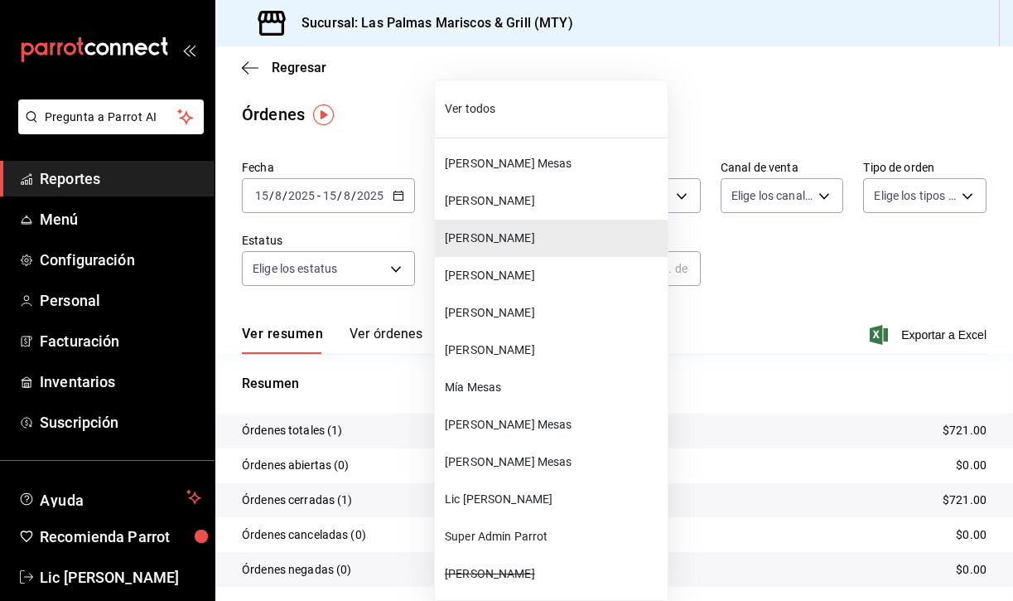
click at [501, 470] on span "[PERSON_NAME] Mesas" at bounding box center [553, 461] width 216 height 17
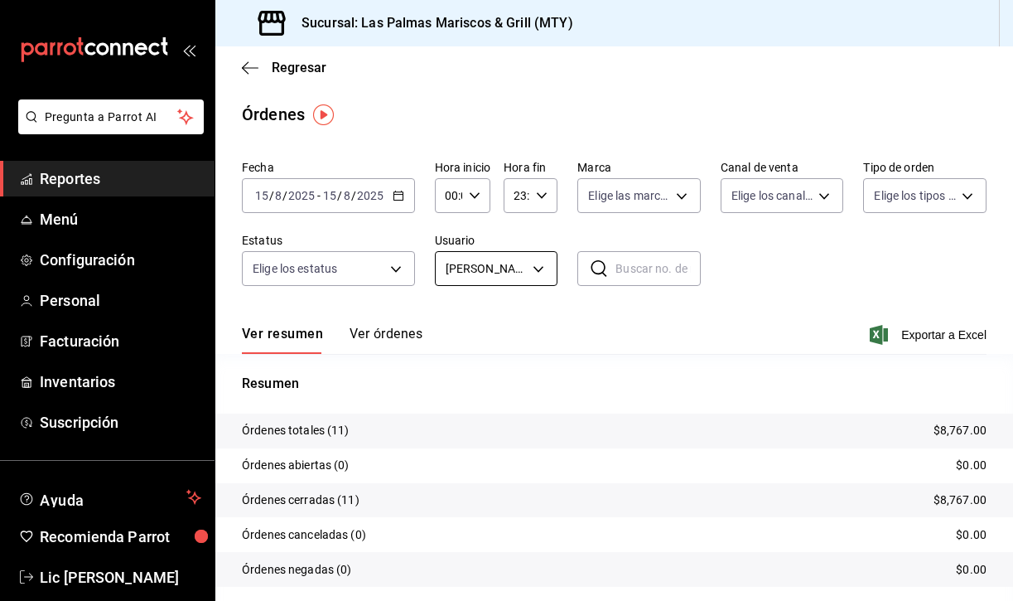
click at [534, 265] on body "Pregunta a Parrot AI Reportes Menú Configuración Personal Facturación Inventari…" at bounding box center [506, 300] width 1013 height 601
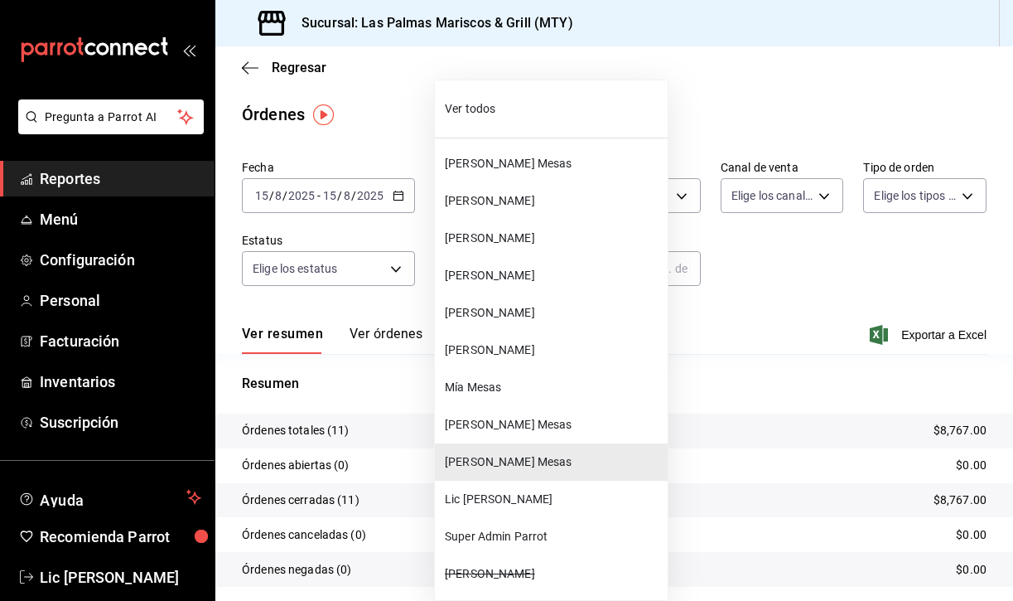
click at [520, 264] on li "[PERSON_NAME]" at bounding box center [551, 275] width 233 height 37
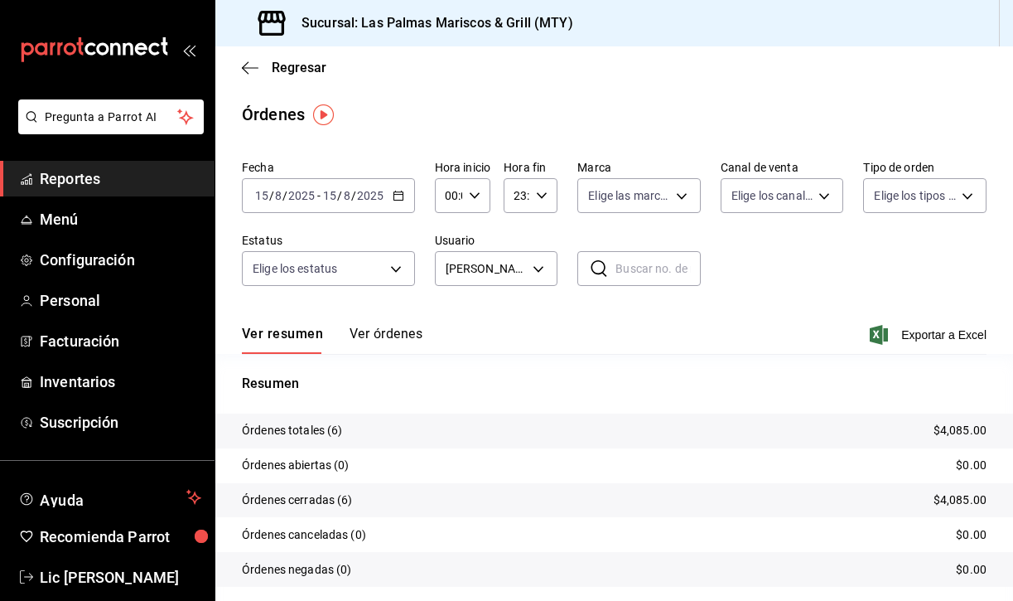
click at [520, 264] on body "Pregunta a Parrot AI Reportes Menú Configuración Personal Facturación Inventari…" at bounding box center [506, 300] width 1013 height 601
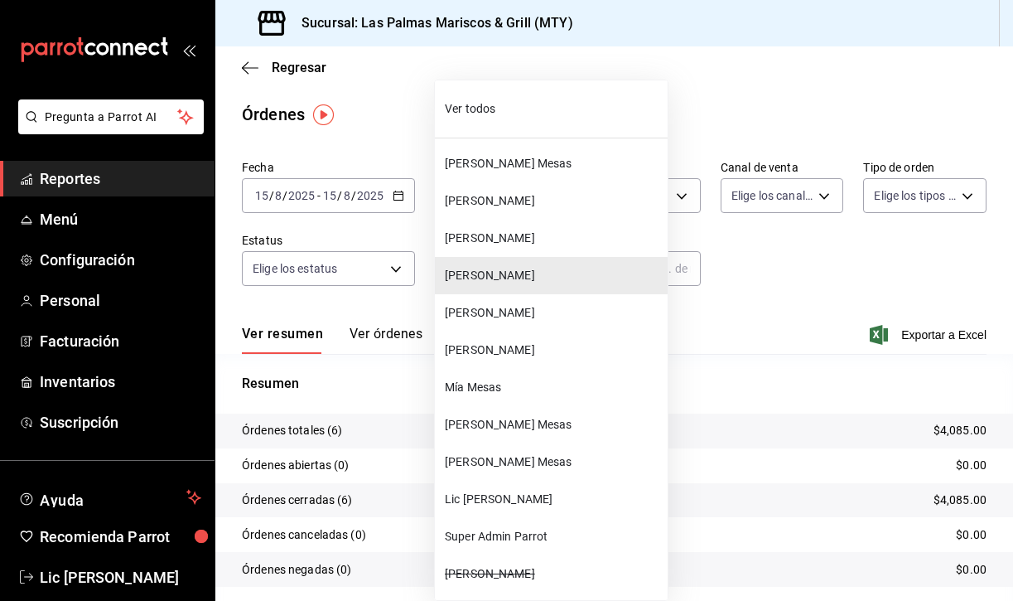
click at [520, 317] on span "[PERSON_NAME]" at bounding box center [553, 312] width 216 height 17
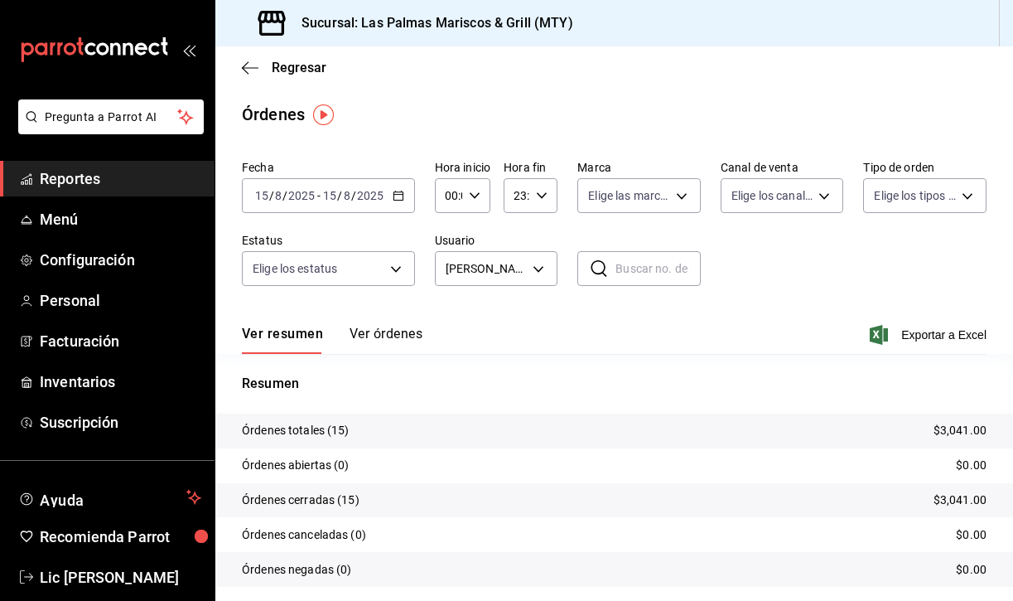
click at [393, 337] on button "Ver órdenes" at bounding box center [386, 340] width 73 height 28
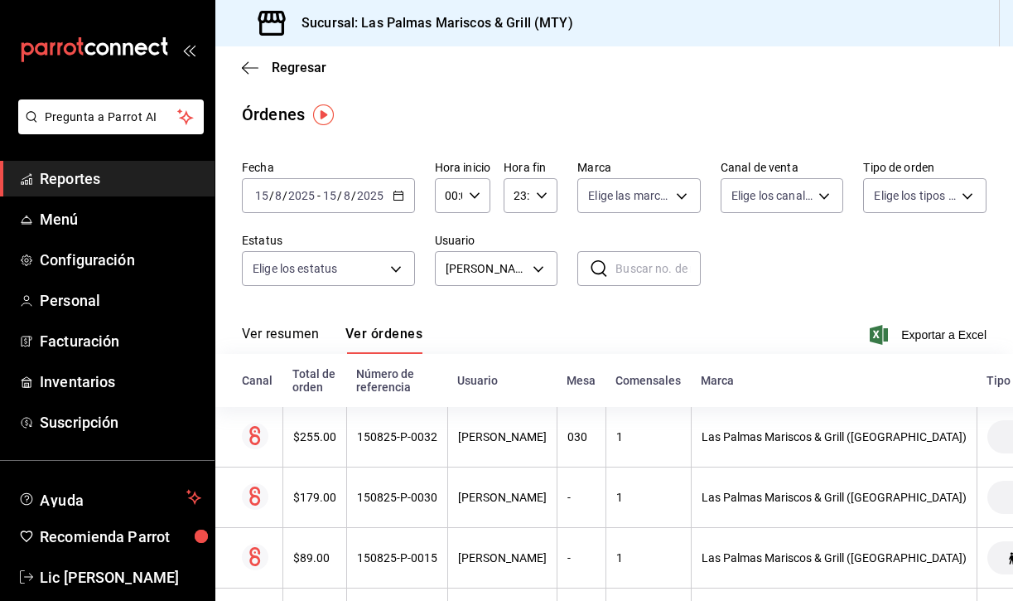
click at [405, 195] on div "[DATE] [DATE] - [DATE] [DATE]" at bounding box center [328, 195] width 173 height 35
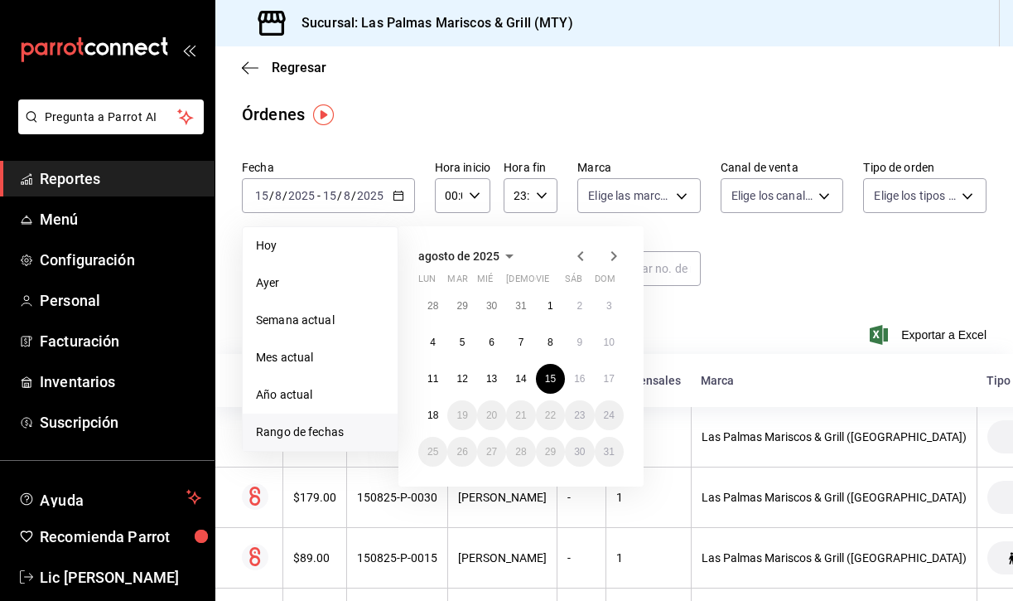
click at [544, 220] on div "[DATE] lun mar mié jue vie sáb dom 28 29 30 31 1 2 3 4 5 6 7 8 9 10 11 12 13 14…" at bounding box center [544, 349] width 290 height 273
click at [676, 365] on div "[DATE] lun mar mié jue vie sáb dom 28 29 30 31 1 2 3 4 5 6 7 8 9 10 11 12 13 14…" at bounding box center [544, 349] width 290 height 273
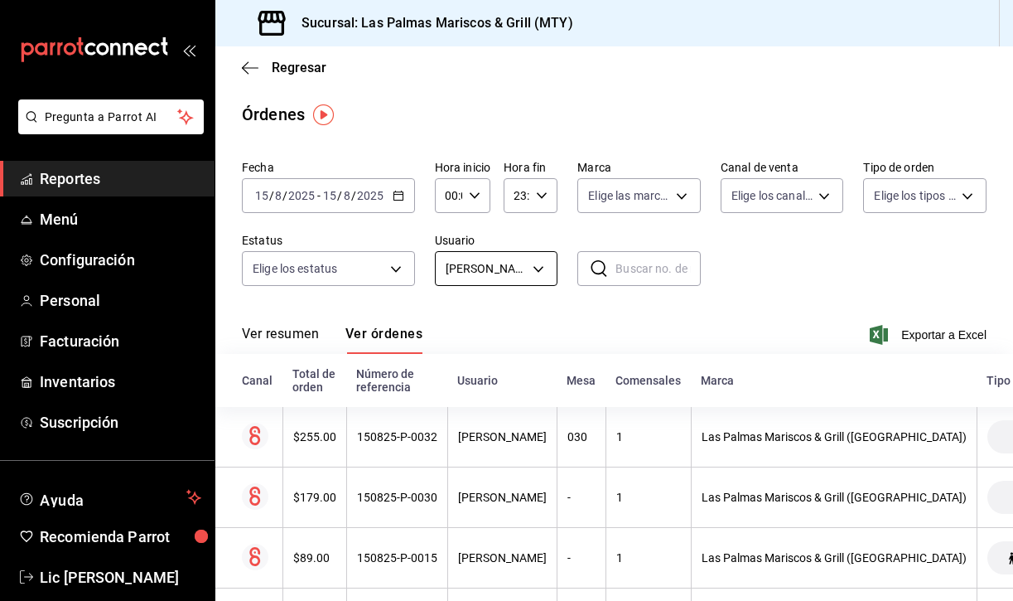
click at [532, 267] on body "Pregunta a Parrot AI Reportes Menú Configuración Personal Facturación Inventari…" at bounding box center [506, 300] width 1013 height 601
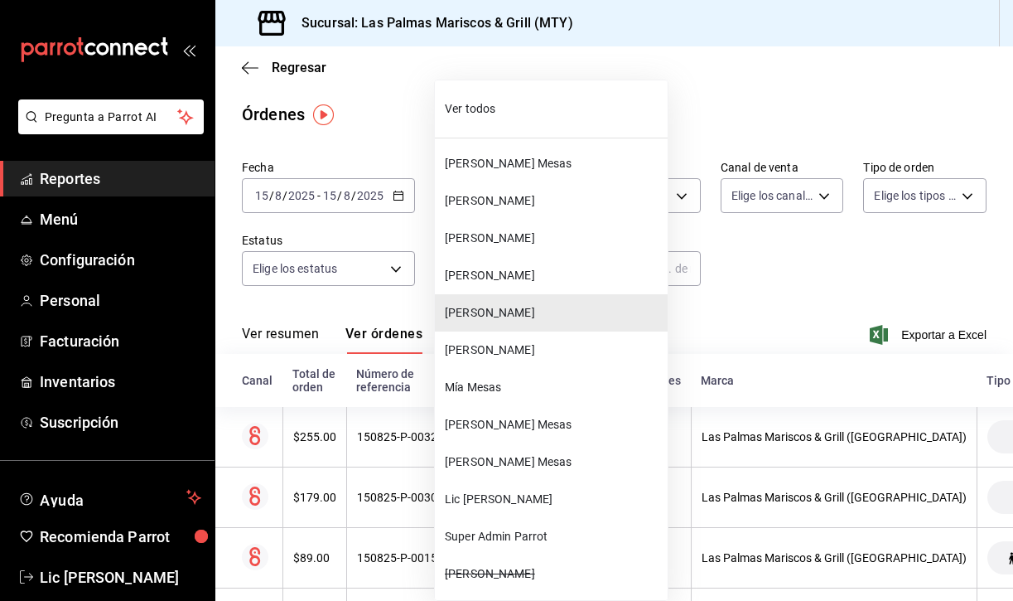
click at [530, 355] on span "[PERSON_NAME]" at bounding box center [553, 349] width 216 height 17
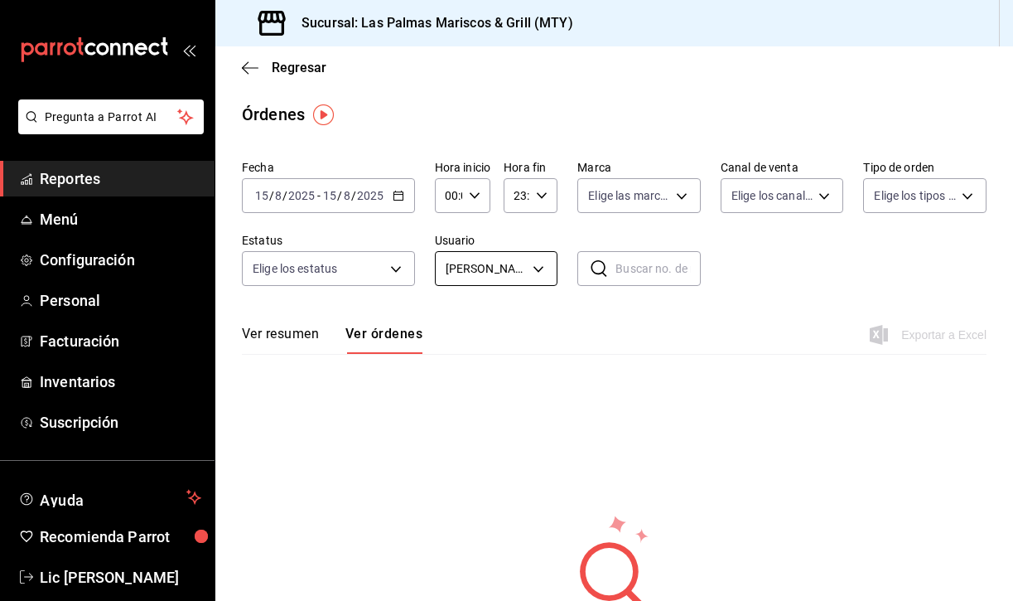
click at [531, 262] on body "Pregunta a Parrot AI Reportes Menú Configuración Personal Facturación Inventari…" at bounding box center [506, 300] width 1013 height 601
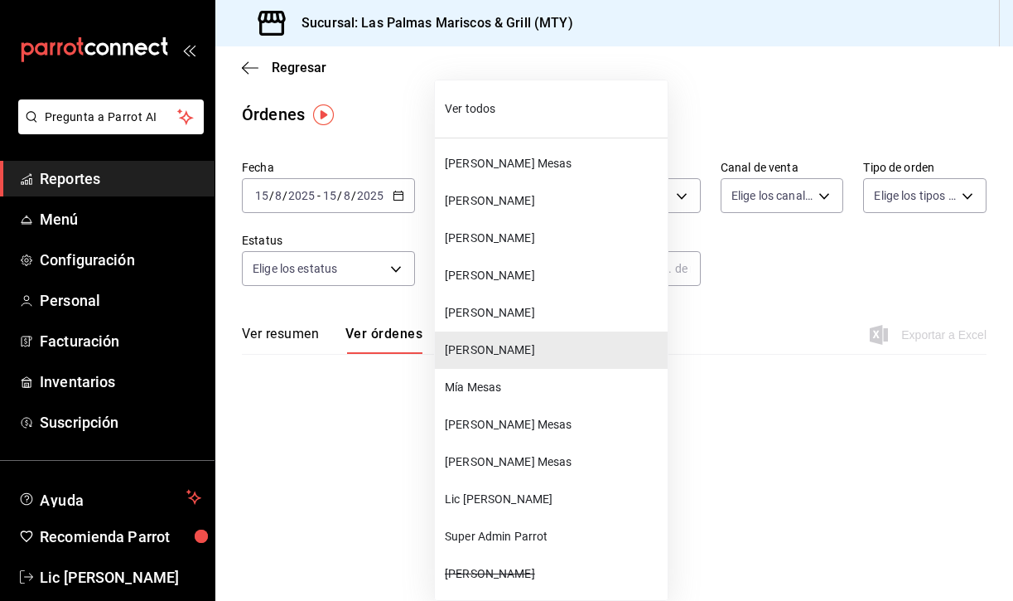
click at [510, 376] on li "Mía Mesas" at bounding box center [551, 387] width 233 height 37
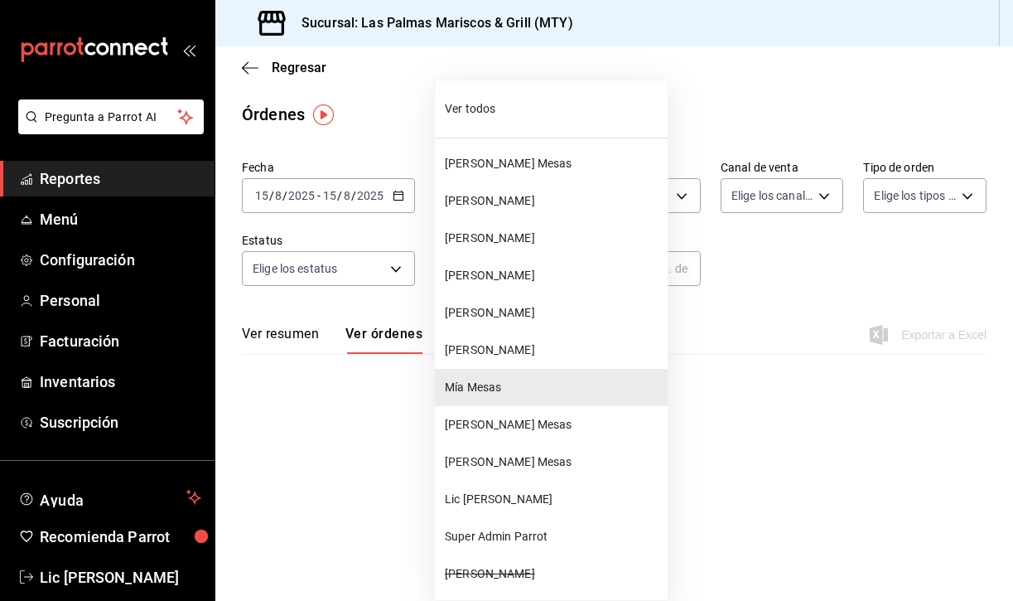
click at [541, 263] on body "Pregunta a Parrot AI Reportes Menú Configuración Personal Facturación Inventari…" at bounding box center [506, 300] width 1013 height 601
click at [520, 413] on li "[PERSON_NAME] Mesas" at bounding box center [551, 424] width 233 height 37
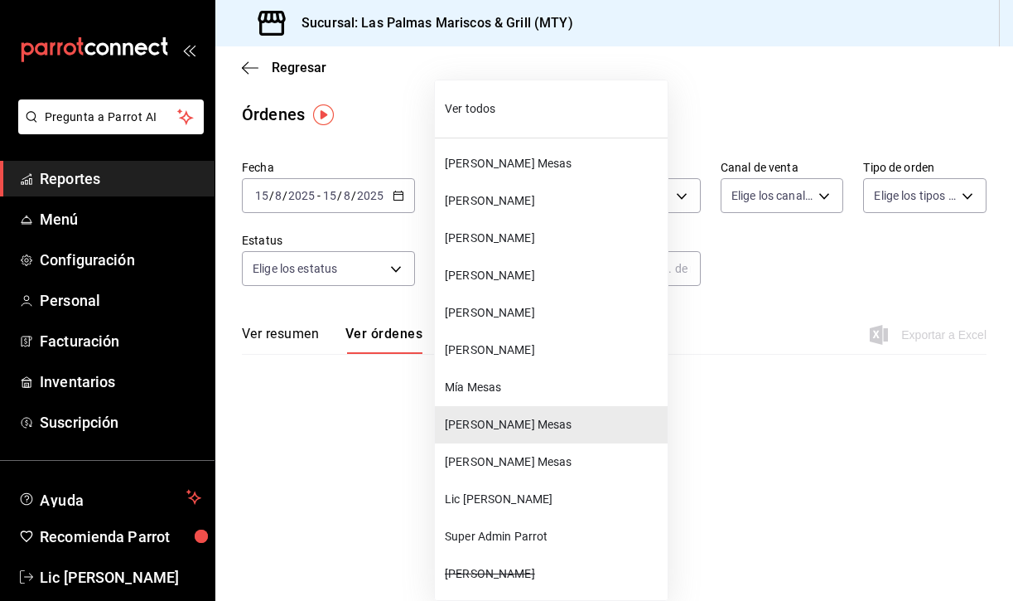
click at [548, 266] on body "Pregunta a Parrot AI Reportes Menú Configuración Personal Facturación Inventari…" at bounding box center [506, 300] width 1013 height 601
click at [501, 458] on span "[PERSON_NAME] Mesas" at bounding box center [553, 461] width 216 height 17
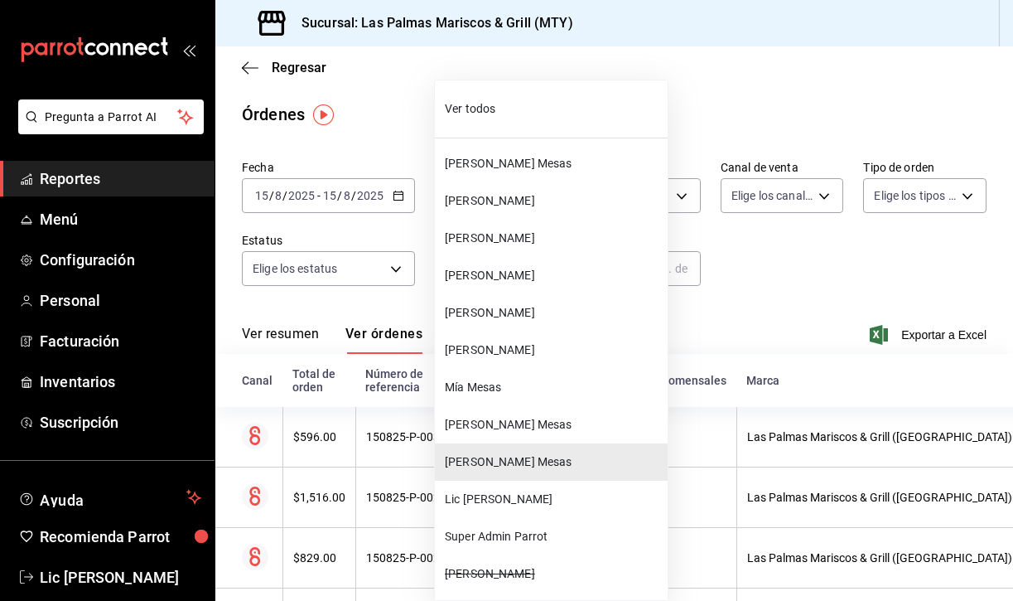
click at [537, 270] on body "Pregunta a Parrot AI Reportes Menú Configuración Personal Facturación Inventari…" at bounding box center [506, 300] width 1013 height 601
click at [501, 506] on span "Lic [PERSON_NAME]" at bounding box center [553, 499] width 216 height 17
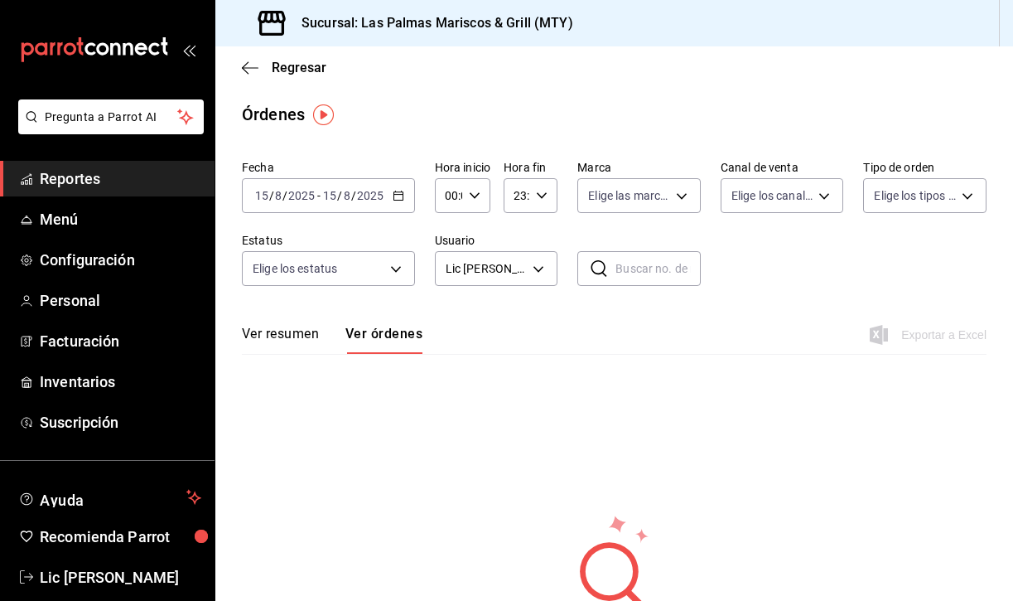
click at [398, 191] on icon "button" at bounding box center [399, 196] width 12 height 12
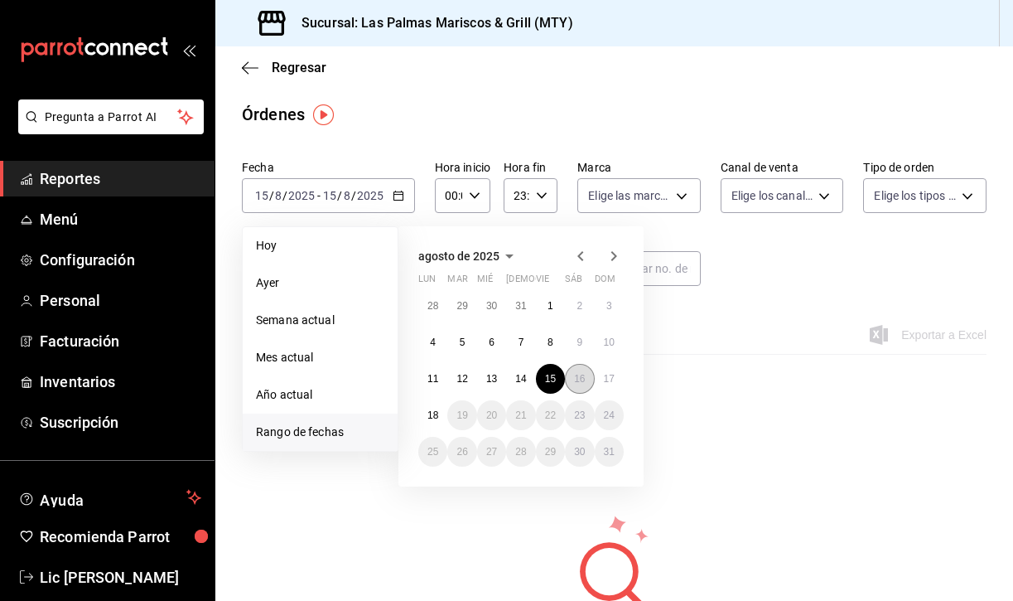
click at [573, 377] on button "16" at bounding box center [579, 379] width 29 height 30
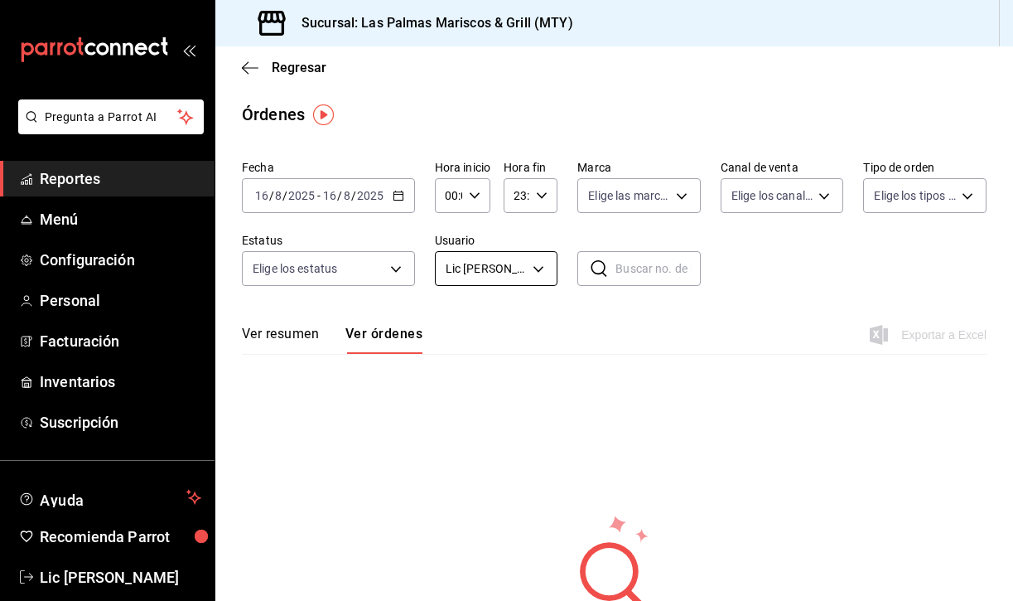
click at [534, 271] on body "Pregunta a Parrot AI Reportes Menú Configuración Personal Facturación Inventari…" at bounding box center [506, 300] width 1013 height 601
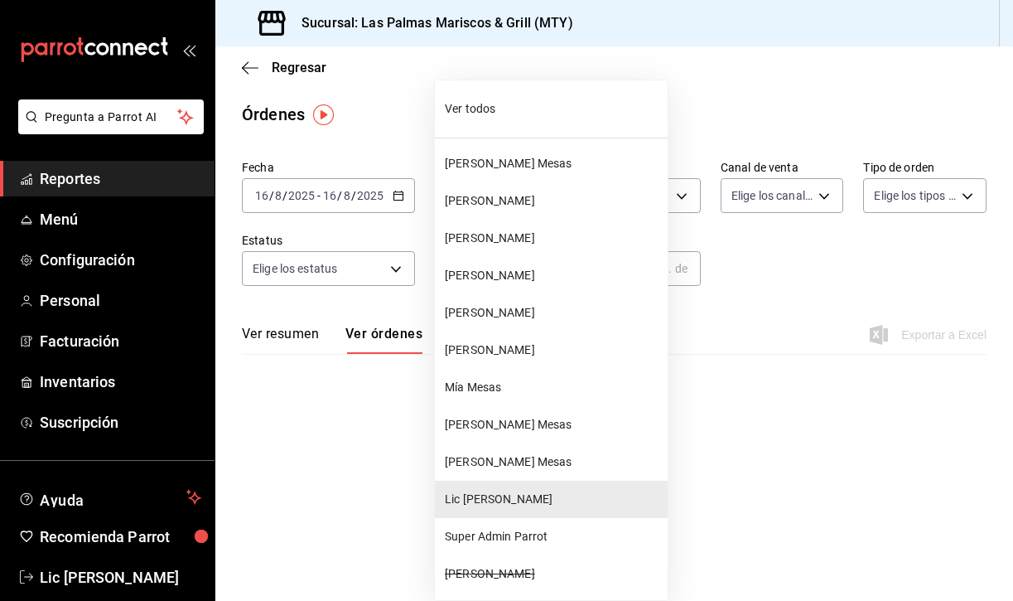
click at [478, 158] on span "[PERSON_NAME] Mesas" at bounding box center [553, 163] width 216 height 17
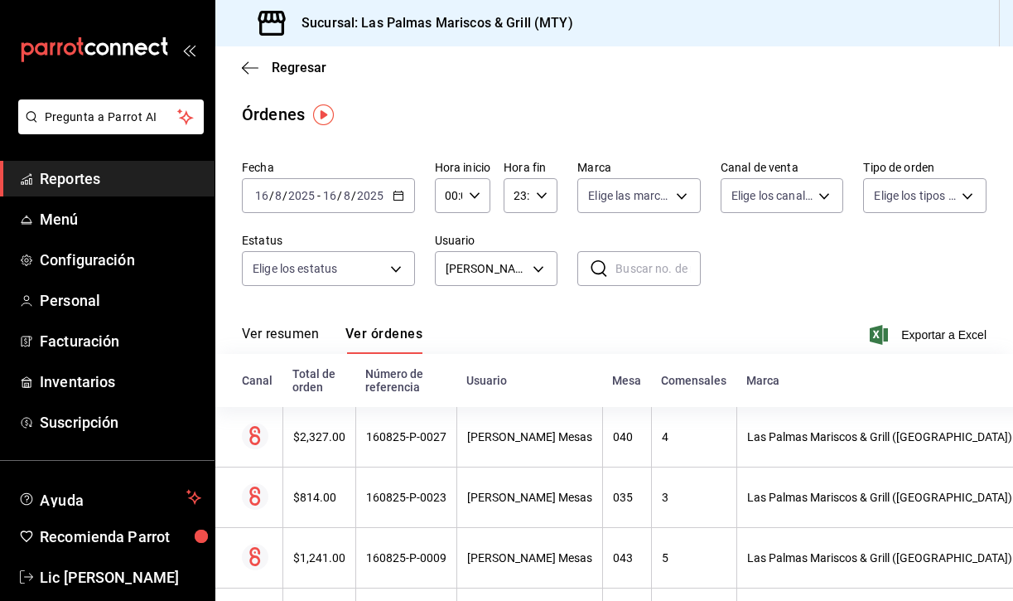
click at [272, 340] on button "Ver resumen" at bounding box center [280, 340] width 77 height 28
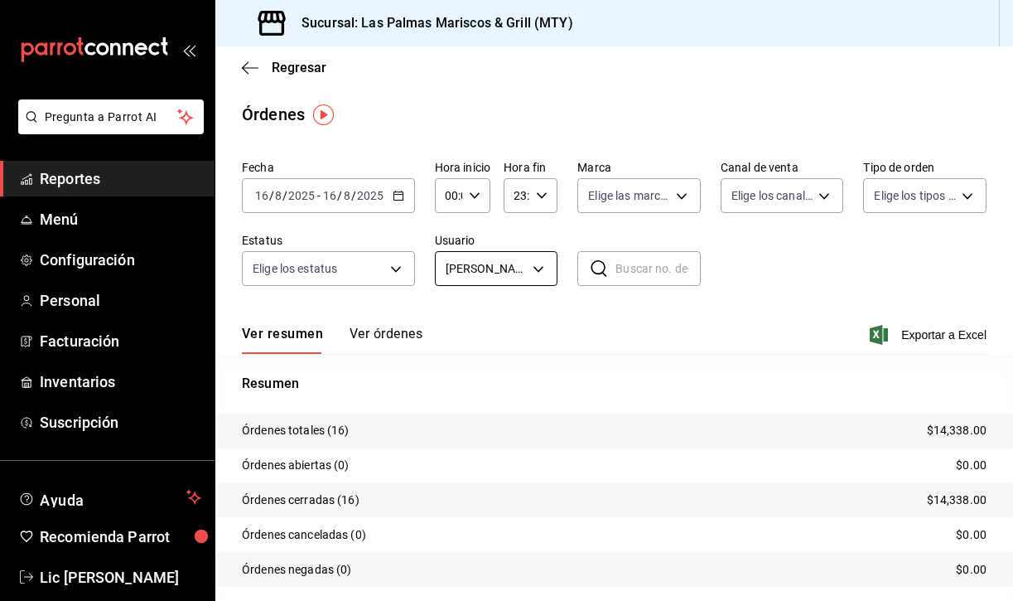
click at [549, 262] on body "Pregunta a Parrot AI Reportes Menú Configuración Personal Facturación Inventari…" at bounding box center [506, 300] width 1013 height 601
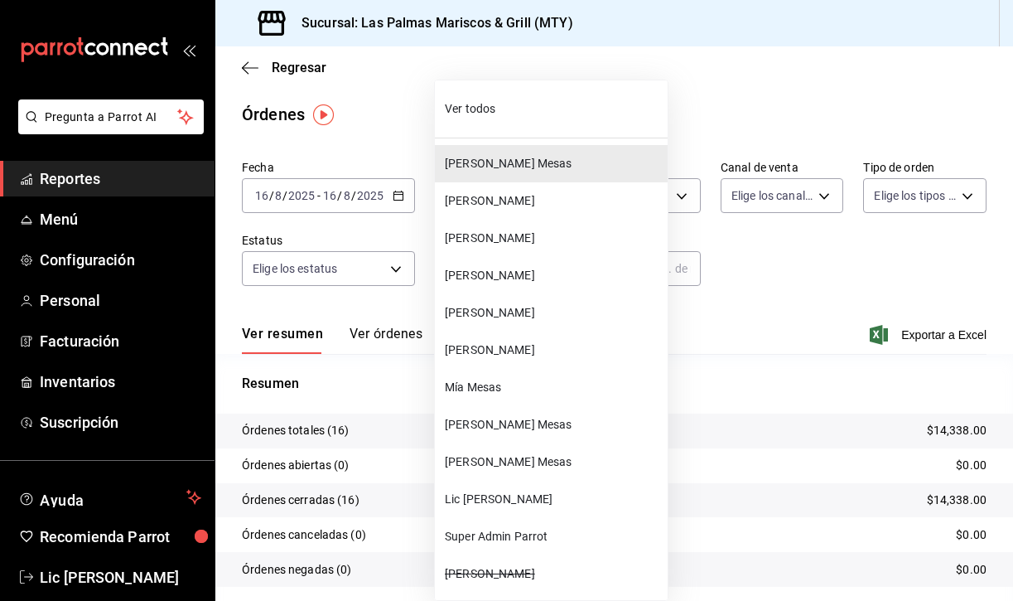
click at [510, 202] on span "[PERSON_NAME]" at bounding box center [553, 200] width 216 height 17
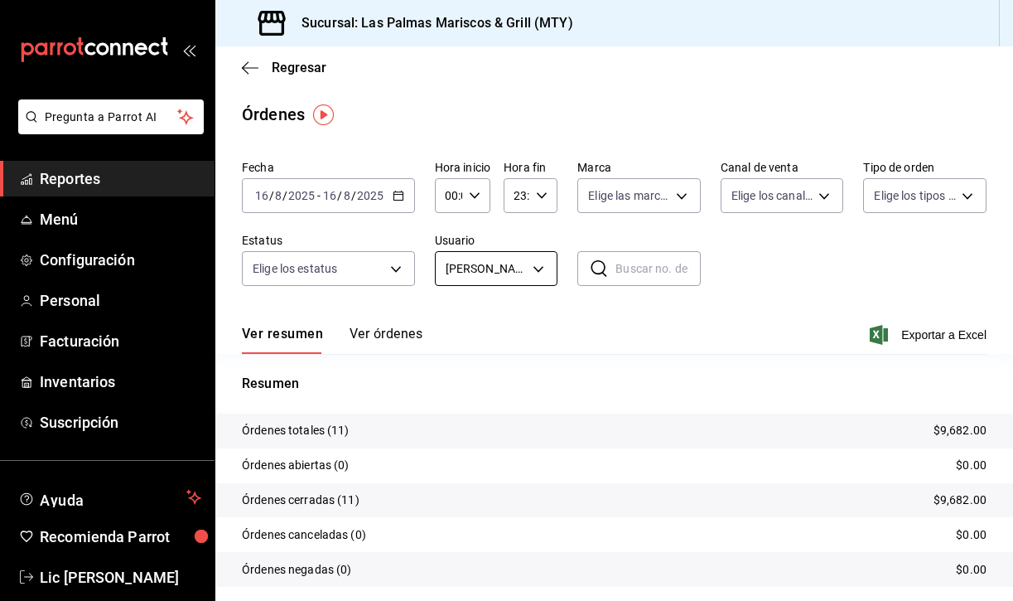
click at [533, 262] on body "Pregunta a Parrot AI Reportes Menú Configuración Personal Facturación Inventari…" at bounding box center [506, 300] width 1013 height 601
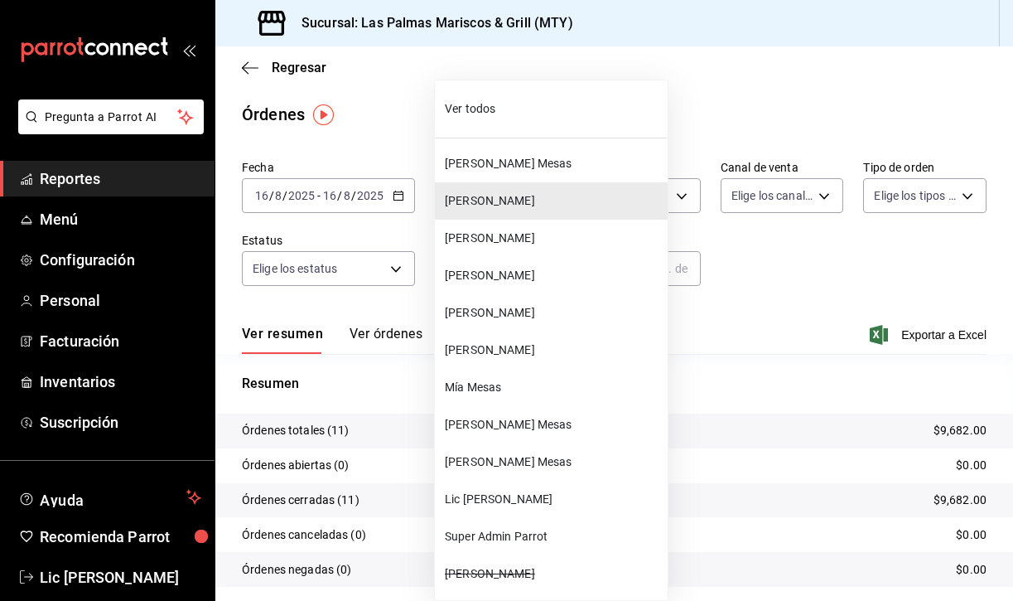
click at [517, 234] on span "[PERSON_NAME]" at bounding box center [553, 238] width 216 height 17
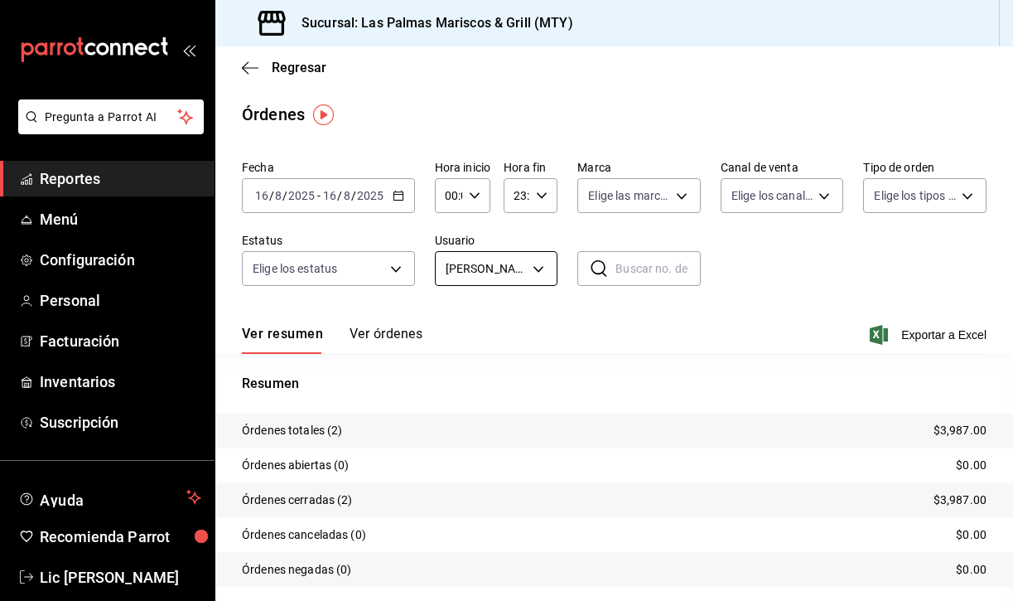
click at [533, 271] on body "Pregunta a Parrot AI Reportes Menú Configuración Personal Facturación Inventari…" at bounding box center [506, 300] width 1013 height 601
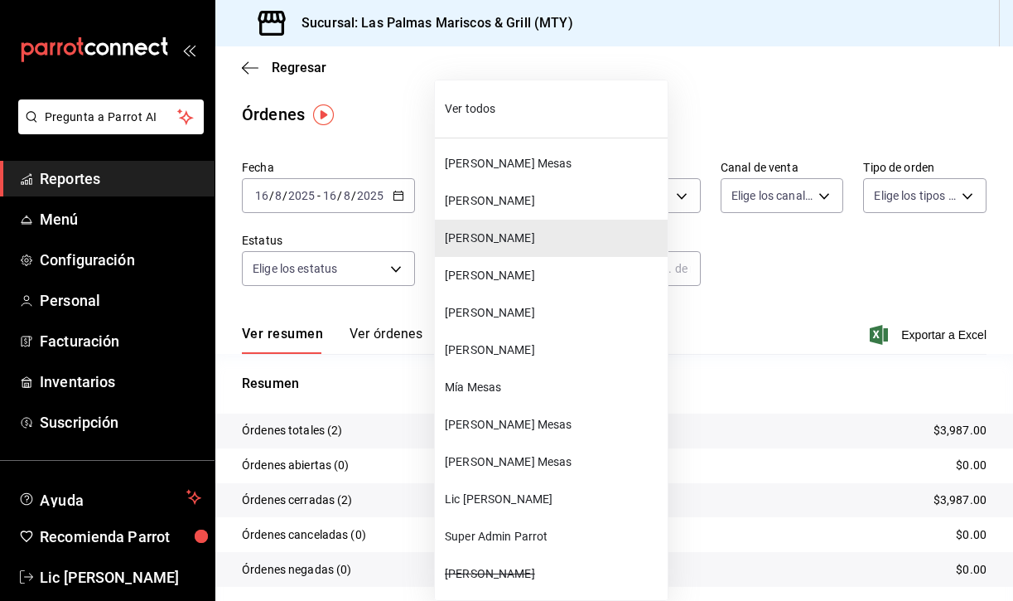
click at [512, 268] on span "[PERSON_NAME]" at bounding box center [553, 275] width 216 height 17
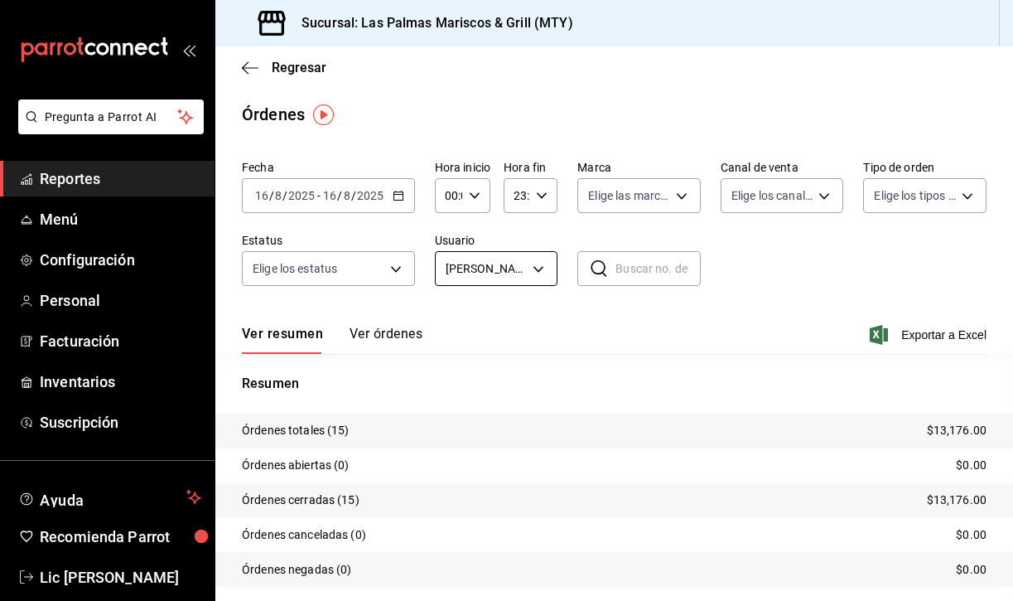
click at [515, 263] on body "Pregunta a Parrot AI Reportes Menú Configuración Personal Facturación Inventari…" at bounding box center [506, 300] width 1013 height 601
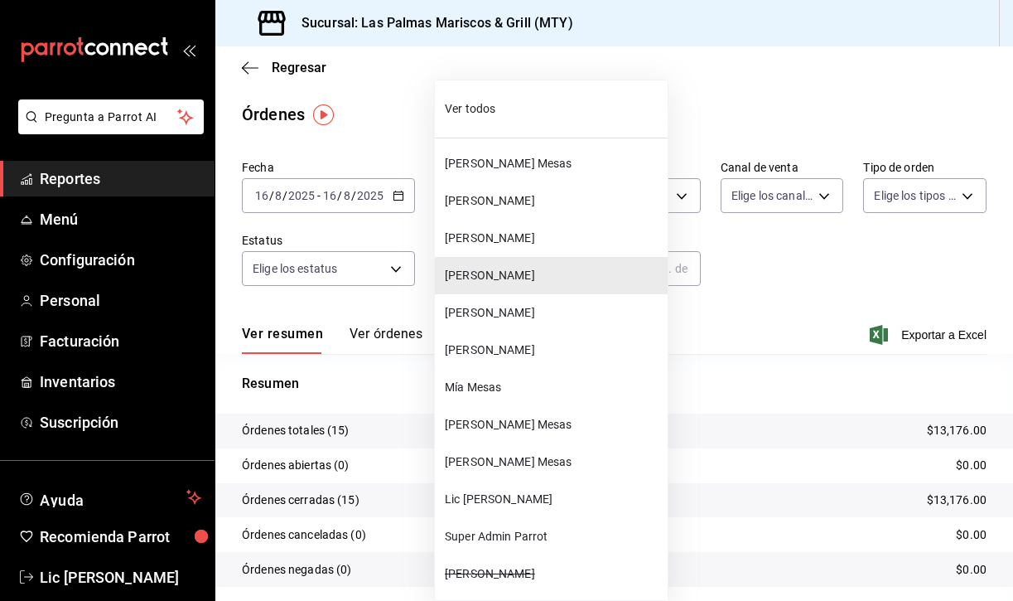
click at [513, 322] on li "[PERSON_NAME]" at bounding box center [551, 312] width 233 height 37
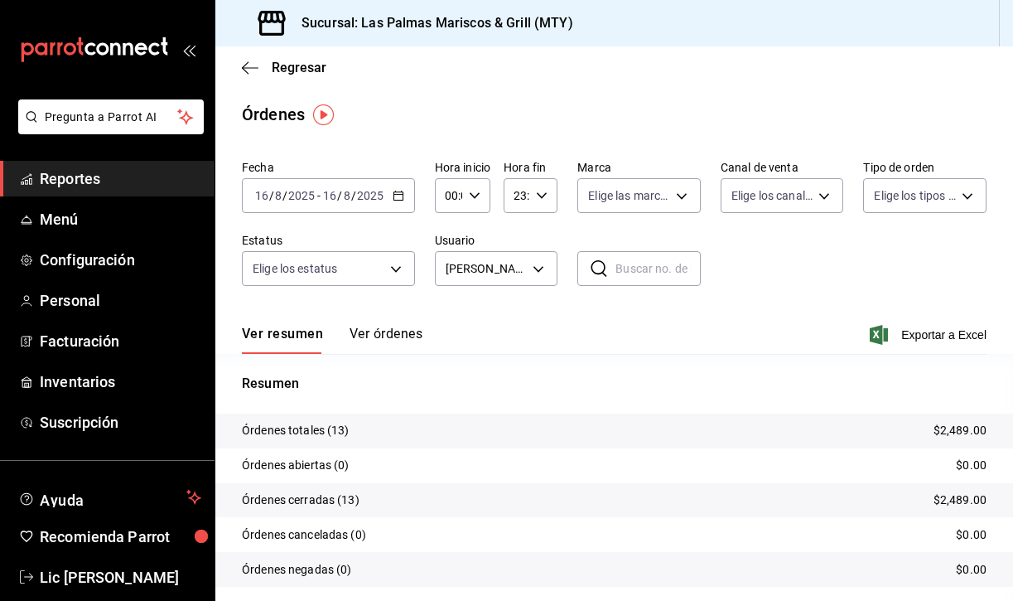
click at [392, 336] on button "Ver órdenes" at bounding box center [386, 340] width 73 height 28
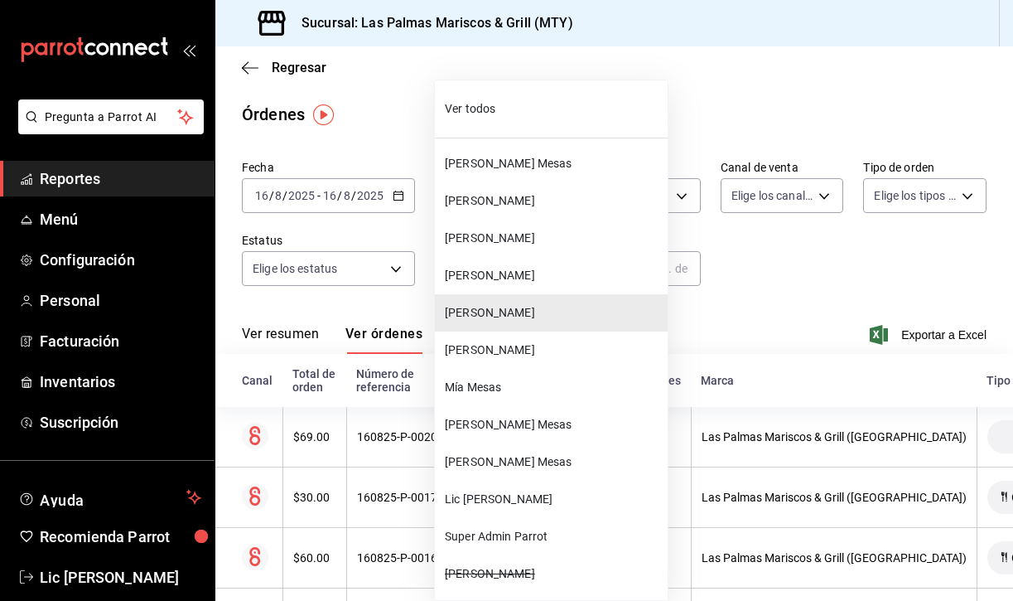
click at [515, 262] on body "Pregunta a Parrot AI Reportes Menú Configuración Personal Facturación Inventari…" at bounding box center [506, 300] width 1013 height 601
click at [527, 340] on li "[PERSON_NAME]" at bounding box center [551, 349] width 233 height 37
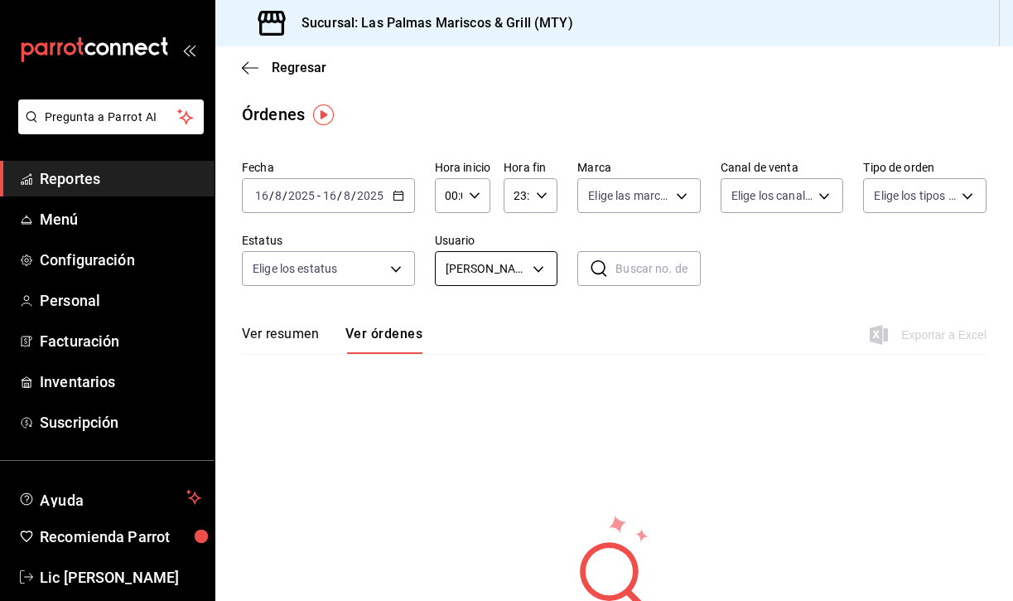
click at [539, 278] on body "Pregunta a Parrot AI Reportes Menú Configuración Personal Facturación Inventari…" at bounding box center [506, 300] width 1013 height 601
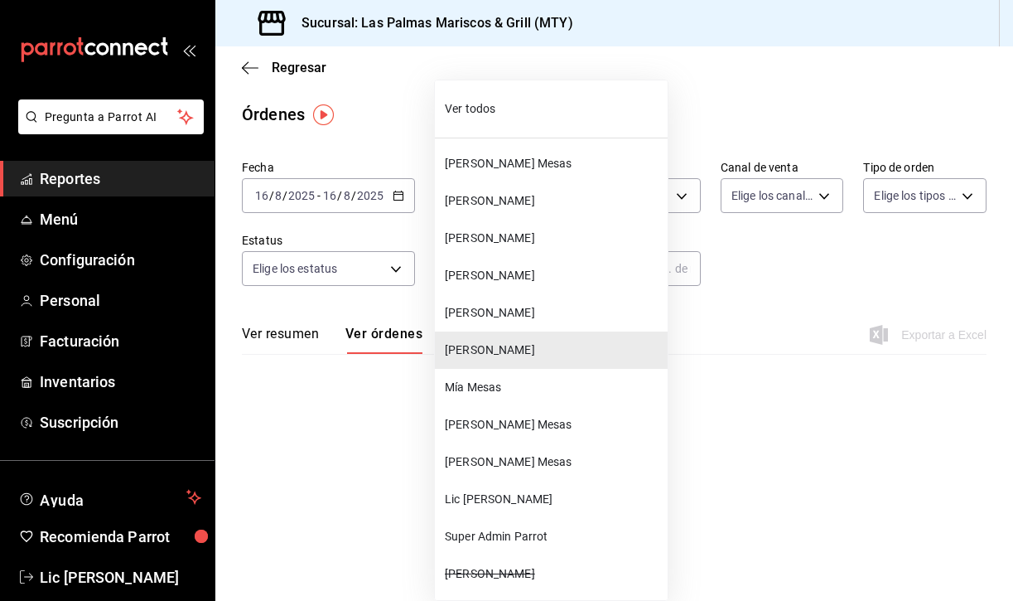
click at [517, 374] on li "Mía Mesas" at bounding box center [551, 387] width 233 height 37
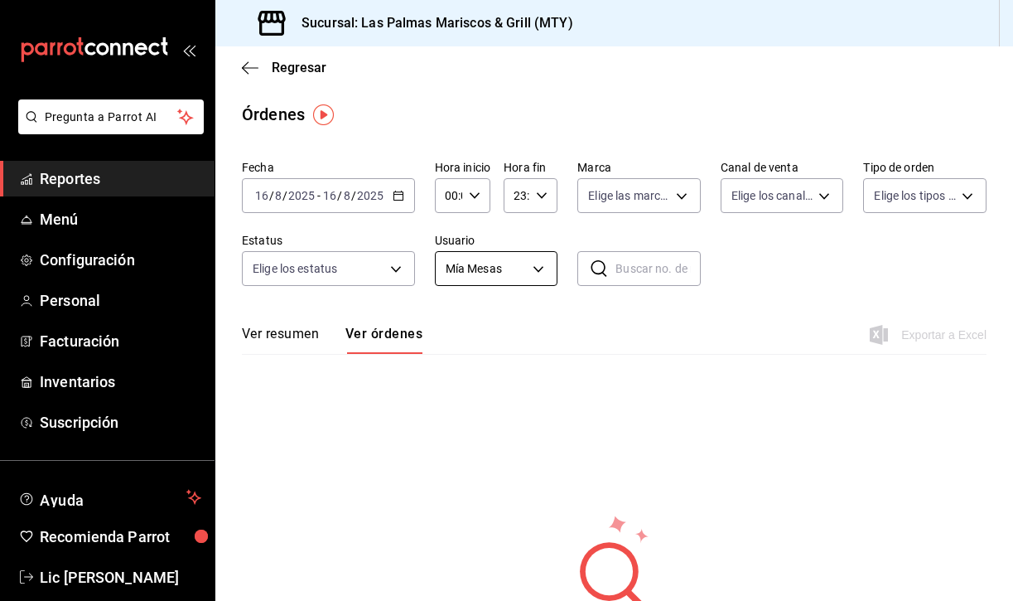
click at [525, 266] on body "Pregunta a Parrot AI Reportes Menú Configuración Personal Facturación Inventari…" at bounding box center [506, 300] width 1013 height 601
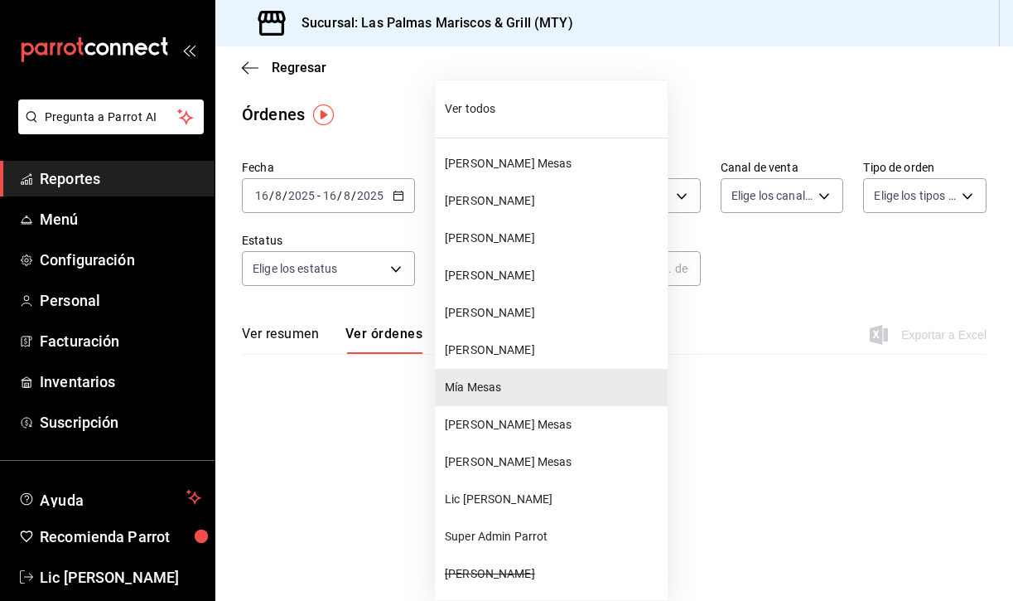
click at [492, 418] on span "[PERSON_NAME] Mesas" at bounding box center [553, 424] width 216 height 17
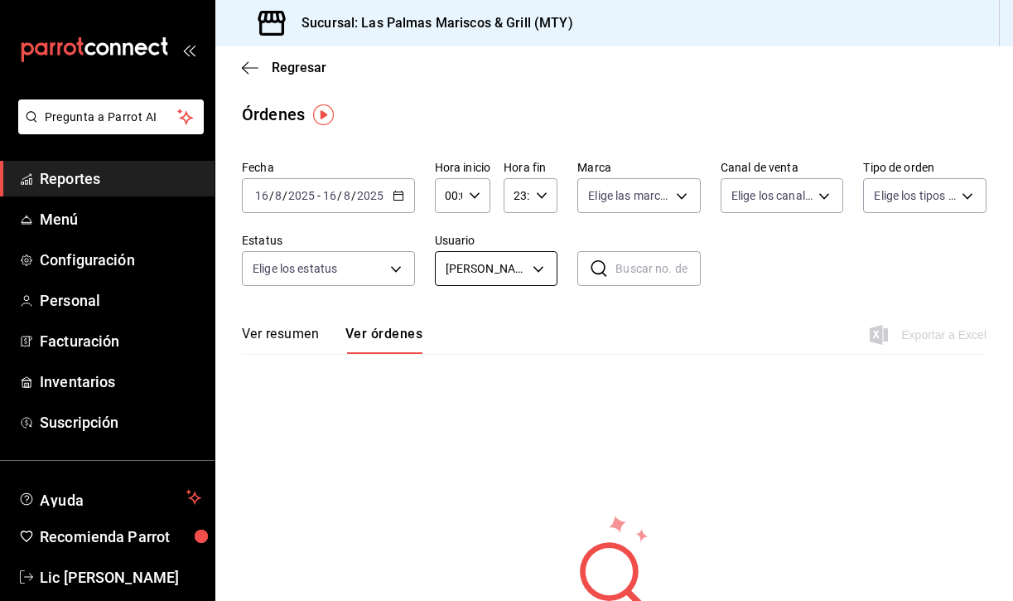
click at [537, 268] on body "Pregunta a Parrot AI Reportes Menú Configuración Personal Facturación Inventari…" at bounding box center [506, 300] width 1013 height 601
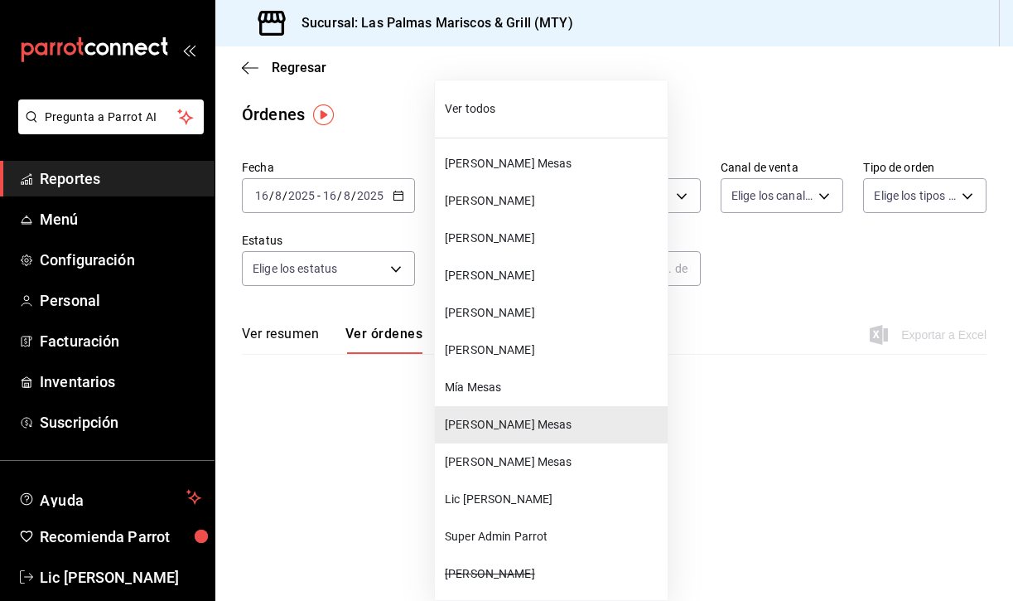
click at [501, 462] on span "[PERSON_NAME] Mesas" at bounding box center [553, 461] width 216 height 17
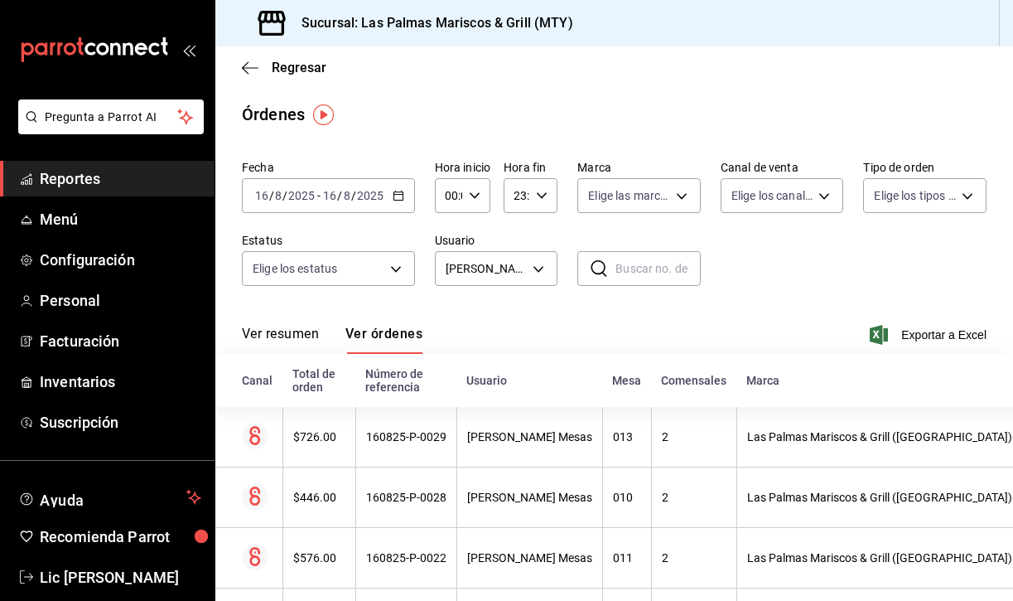
click at [273, 329] on button "Ver resumen" at bounding box center [280, 340] width 77 height 28
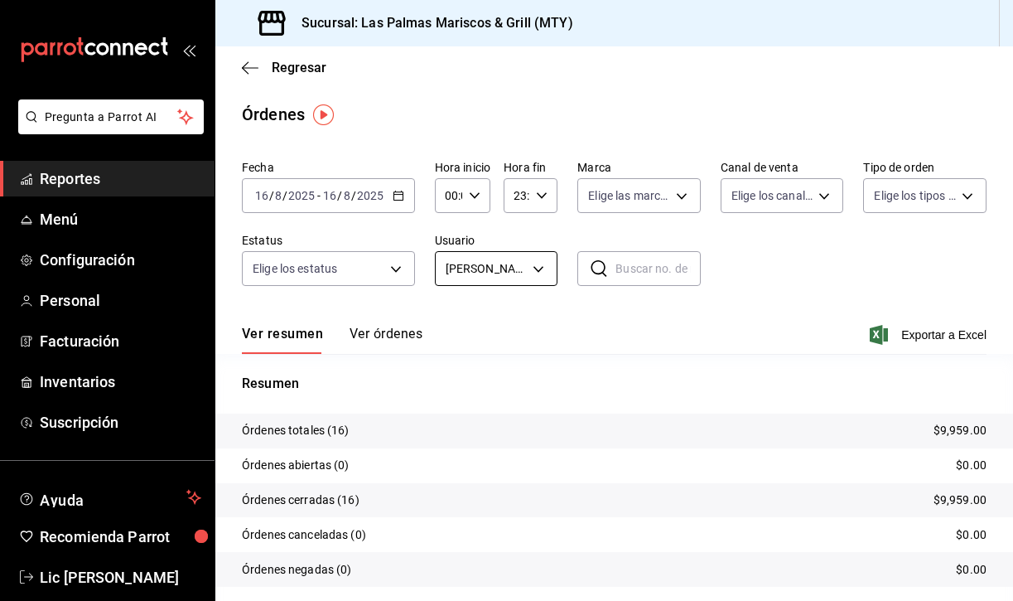
click at [538, 268] on body "Pregunta a Parrot AI Reportes Menú Configuración Personal Facturación Inventari…" at bounding box center [506, 300] width 1013 height 601
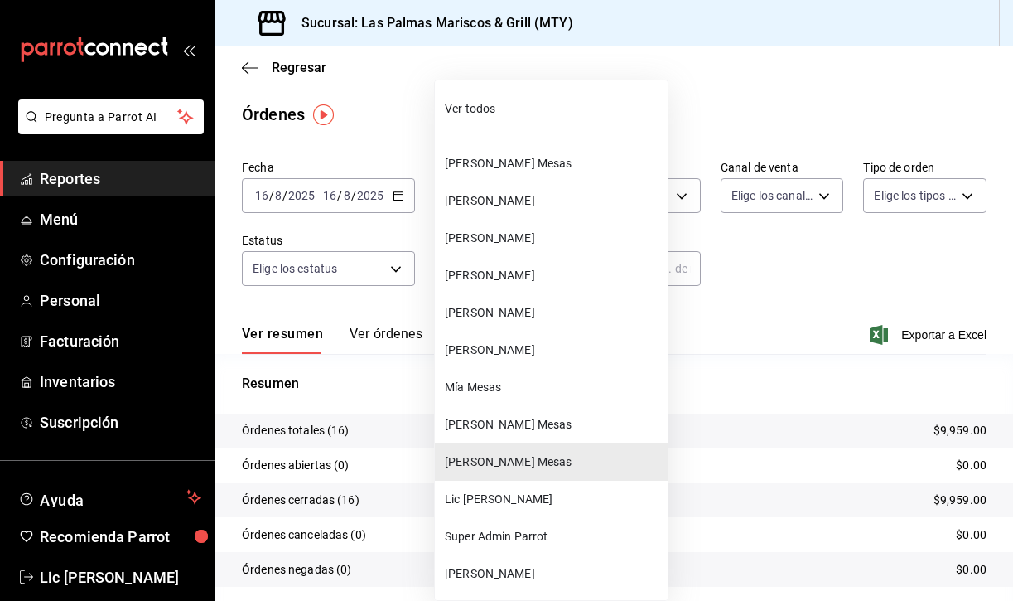
click at [505, 500] on span "Lic [PERSON_NAME]" at bounding box center [553, 499] width 216 height 17
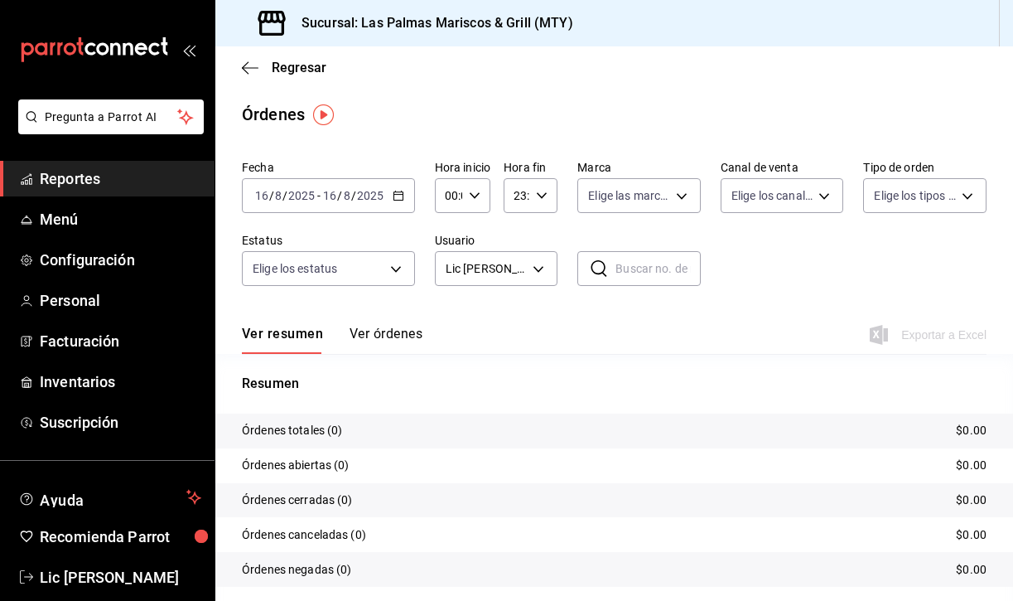
click at [388, 192] on div "[DATE] [DATE] - [DATE] [DATE]" at bounding box center [328, 195] width 173 height 35
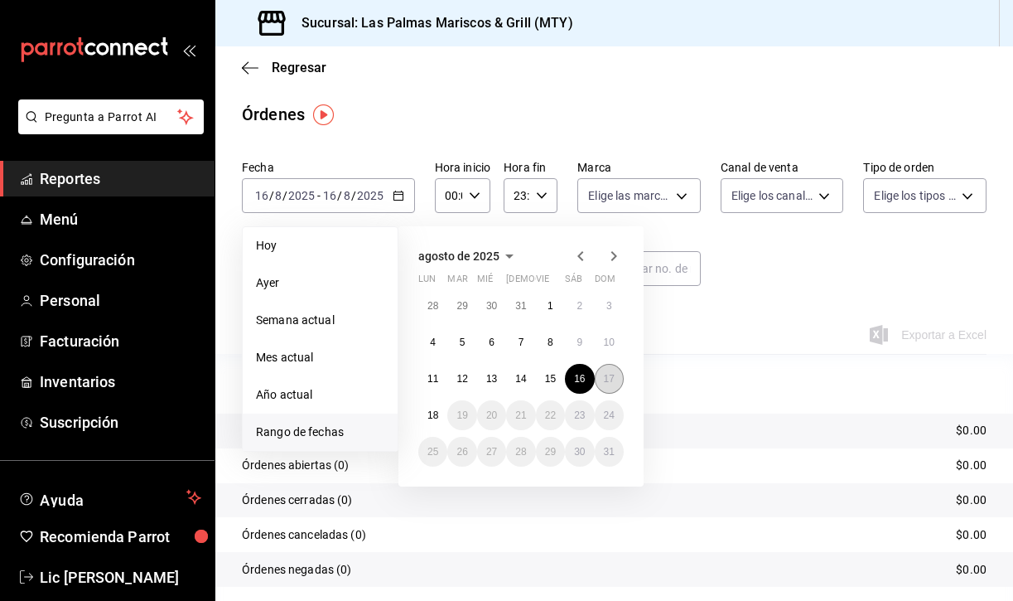
click at [608, 371] on button "17" at bounding box center [609, 379] width 29 height 30
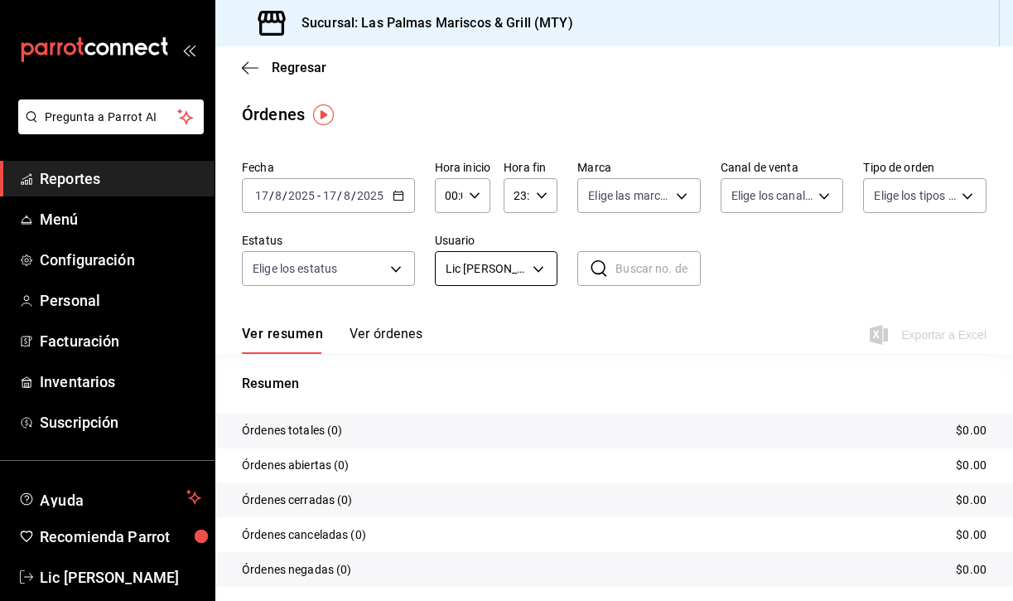
click at [510, 266] on body "Pregunta a Parrot AI Reportes Menú Configuración Personal Facturación Inventari…" at bounding box center [506, 300] width 1013 height 601
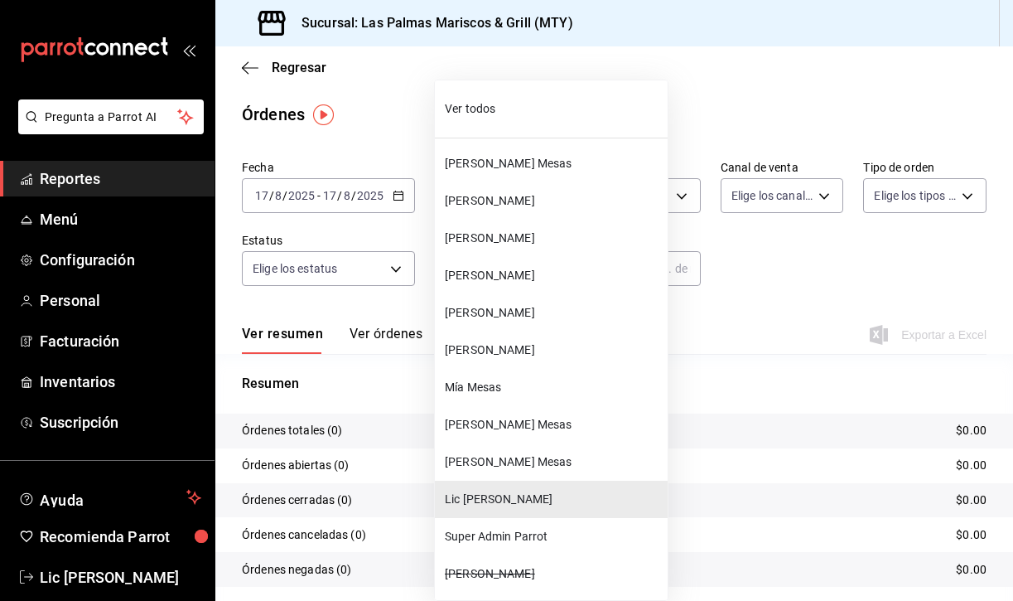
click at [502, 162] on span "[PERSON_NAME] Mesas" at bounding box center [553, 163] width 216 height 17
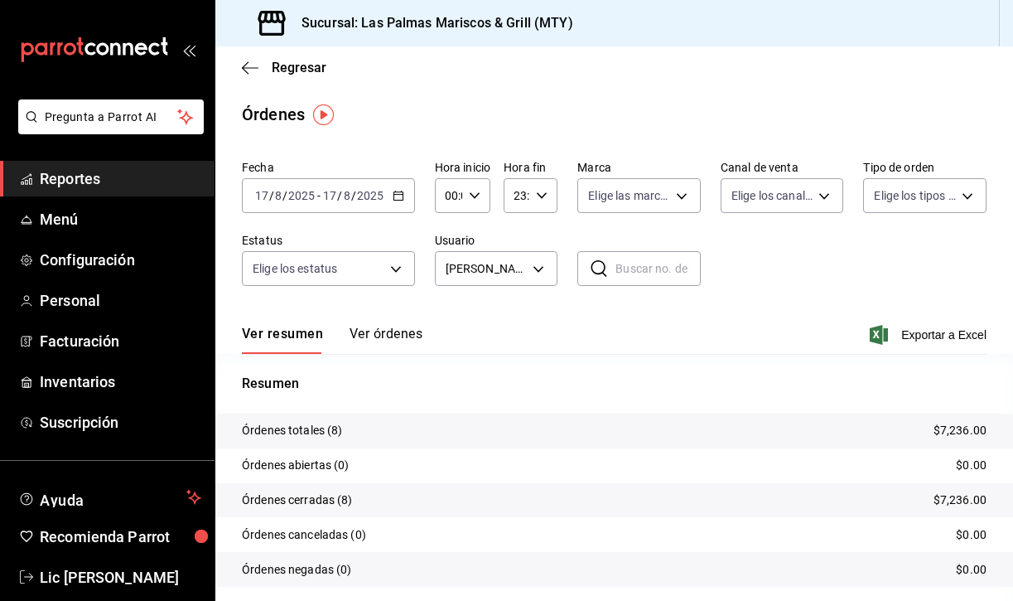
click at [401, 198] on icon "button" at bounding box center [399, 196] width 12 height 12
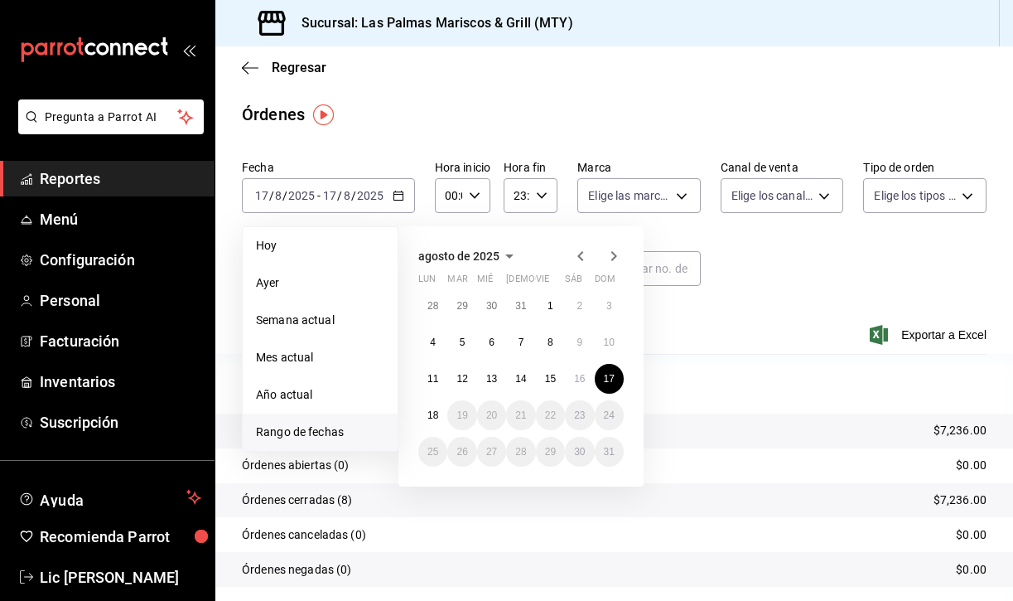
click at [504, 84] on div "Regresar" at bounding box center [614, 67] width 798 height 42
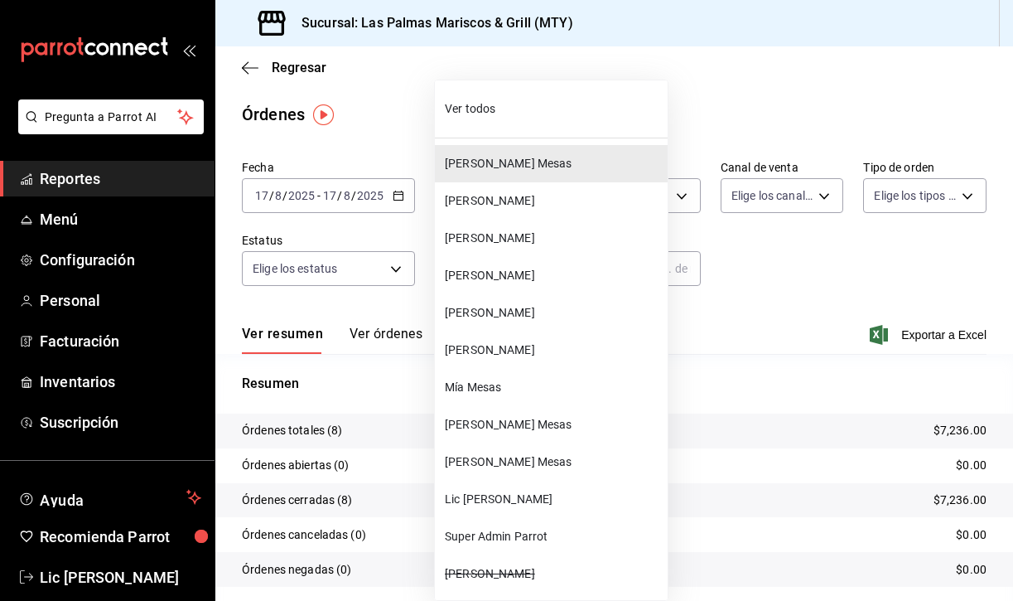
click at [533, 264] on body "Pregunta a Parrot AI Reportes Menú Configuración Personal Facturación Inventari…" at bounding box center [506, 300] width 1013 height 601
click at [522, 196] on span "[PERSON_NAME]" at bounding box center [553, 200] width 216 height 17
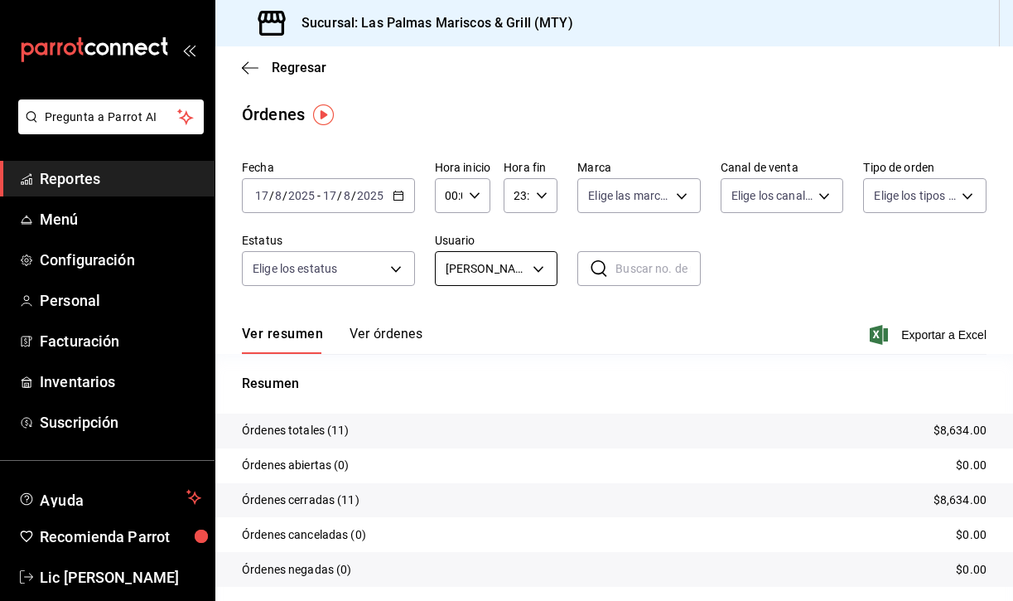
click at [531, 269] on body "Pregunta a Parrot AI Reportes Menú Configuración Personal Facturación Inventari…" at bounding box center [506, 300] width 1013 height 601
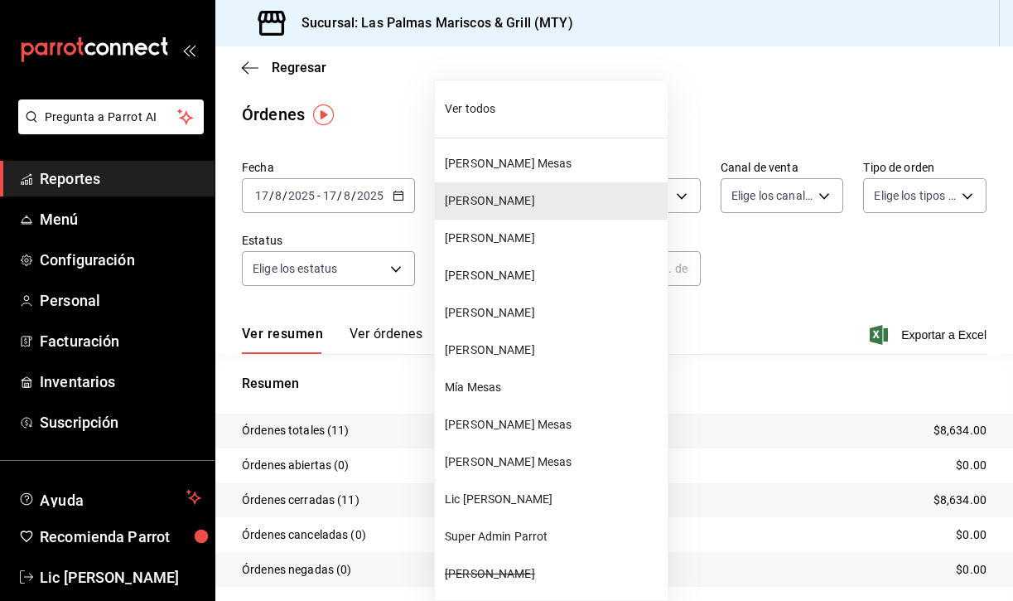
click at [532, 235] on span "[PERSON_NAME]" at bounding box center [553, 238] width 216 height 17
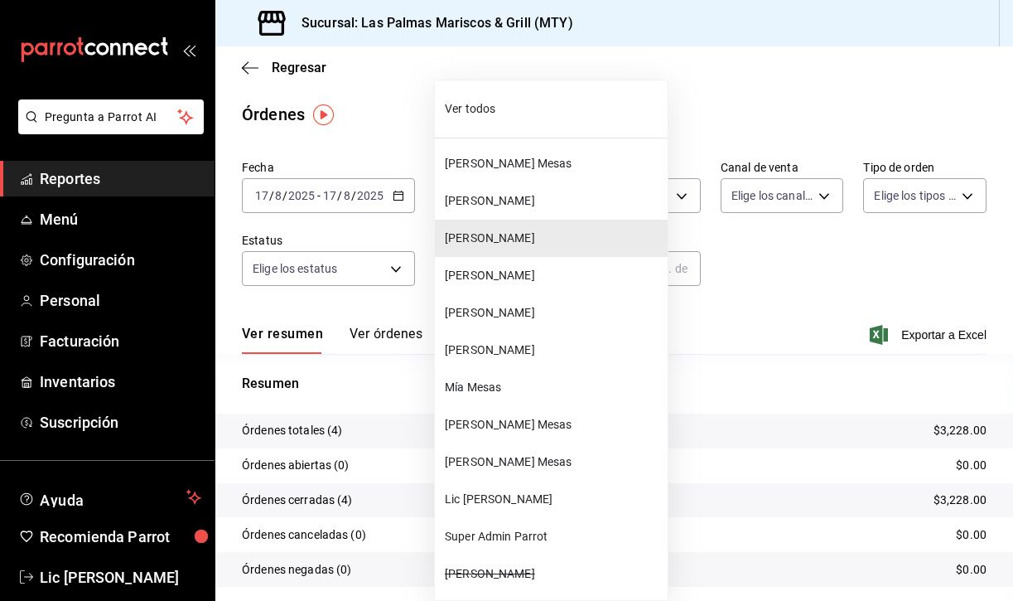
click at [546, 269] on body "Pregunta a Parrot AI Reportes Menú Configuración Personal Facturación Inventari…" at bounding box center [506, 300] width 1013 height 601
click at [506, 261] on li "[PERSON_NAME]" at bounding box center [551, 275] width 233 height 37
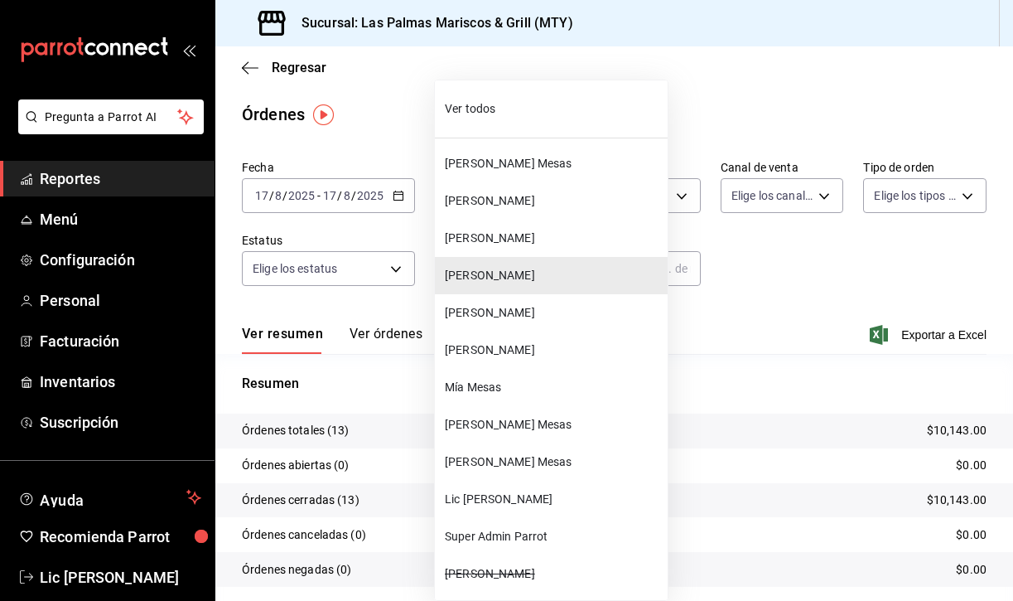
click at [506, 261] on body "Pregunta a Parrot AI Reportes Menú Configuración Personal Facturación Inventari…" at bounding box center [506, 300] width 1013 height 601
click at [525, 310] on span "[PERSON_NAME]" at bounding box center [553, 312] width 216 height 17
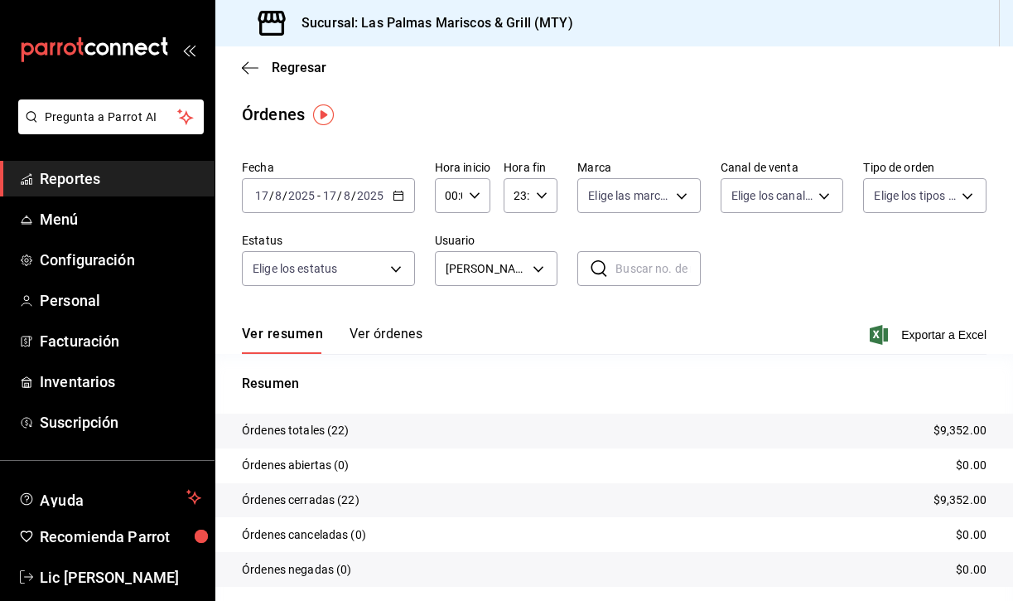
click at [379, 332] on button "Ver órdenes" at bounding box center [386, 340] width 73 height 28
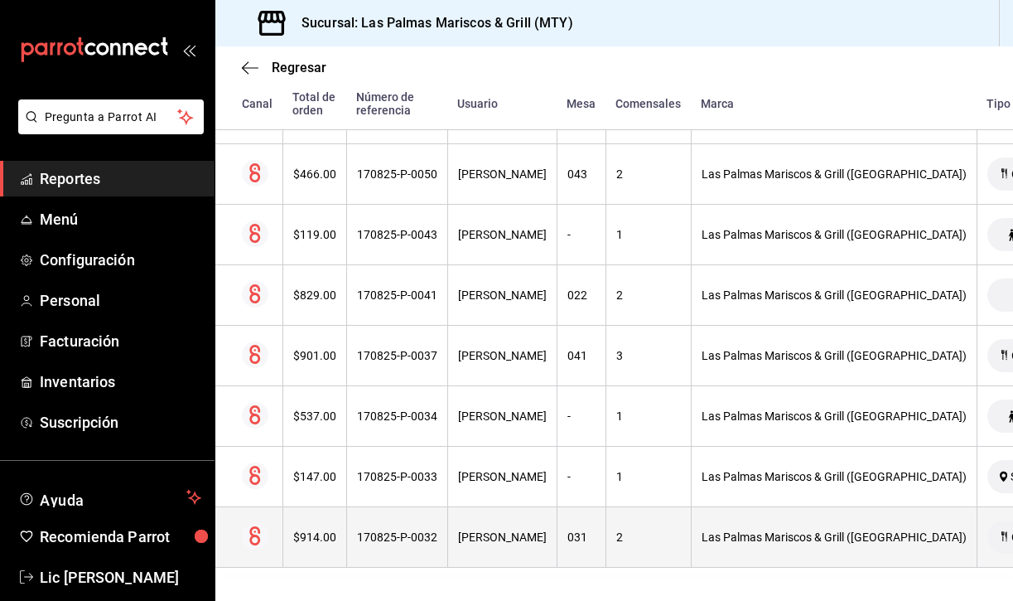
click at [568, 541] on div "031" at bounding box center [582, 536] width 28 height 13
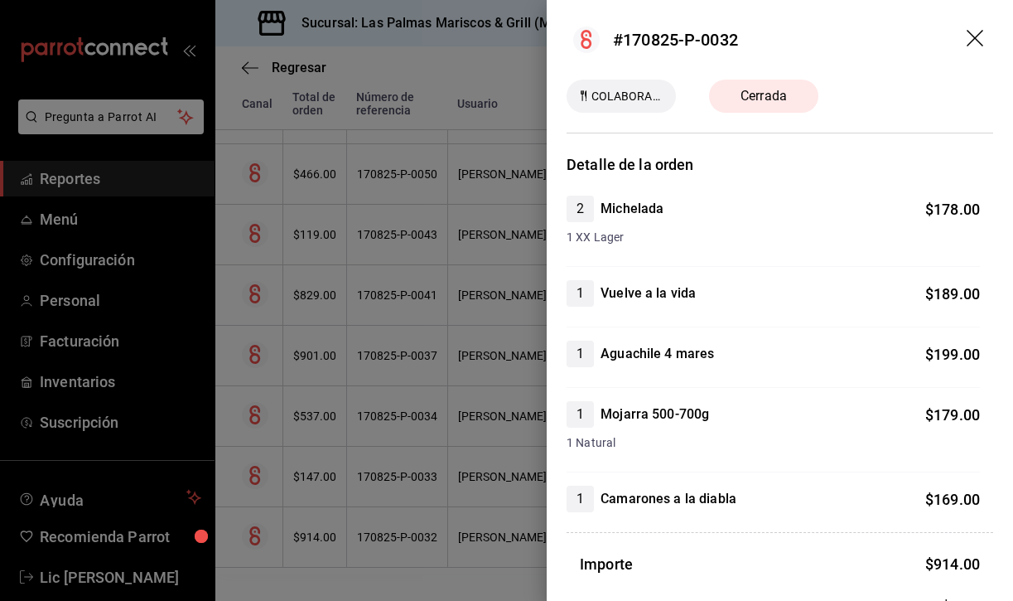
click at [971, 42] on icon "drag" at bounding box center [975, 38] width 17 height 17
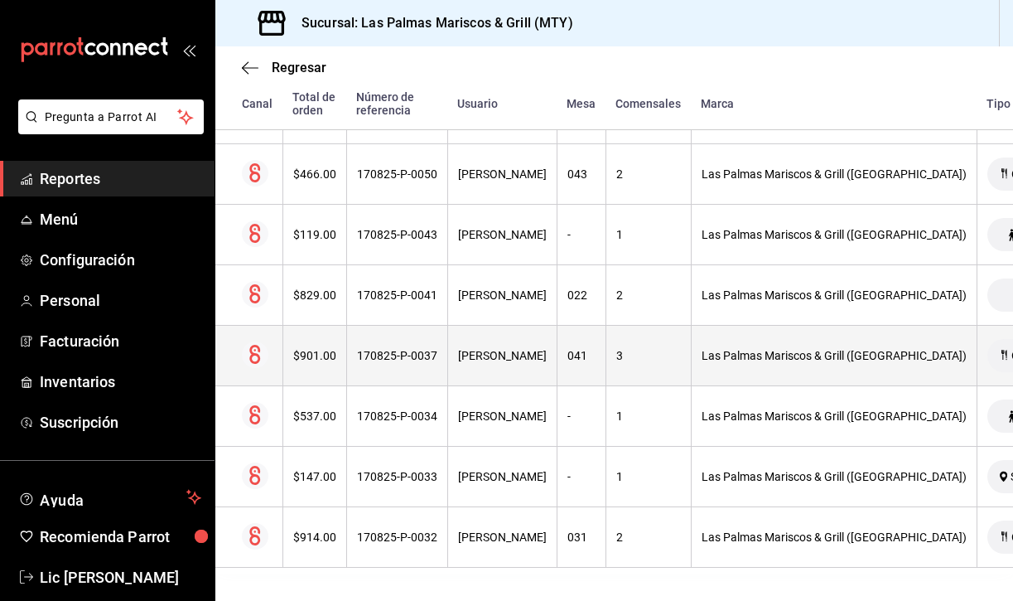
click at [616, 350] on div "3" at bounding box center [648, 355] width 65 height 13
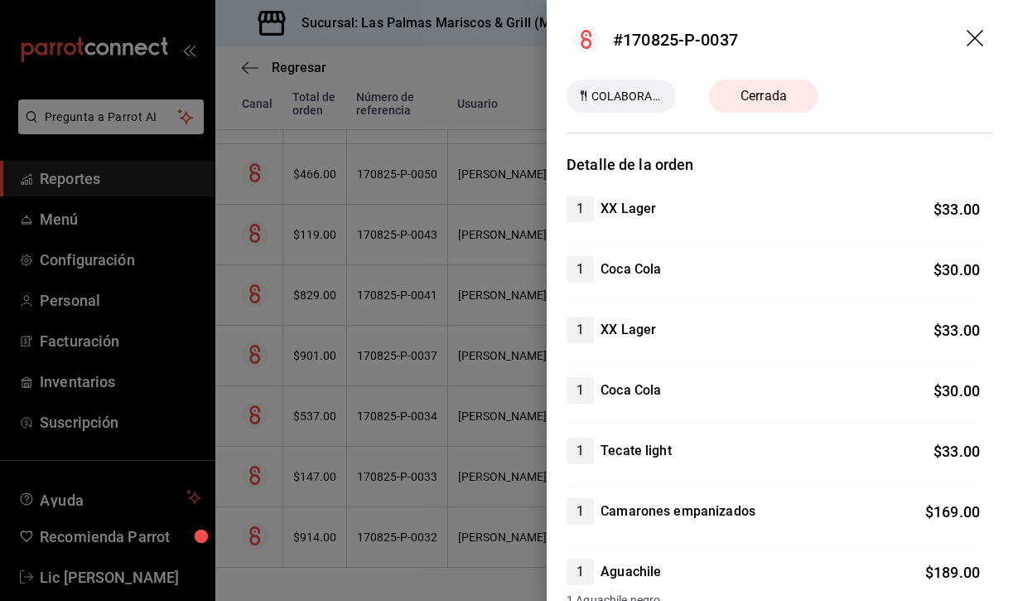
click at [979, 40] on icon "drag" at bounding box center [977, 40] width 20 height 20
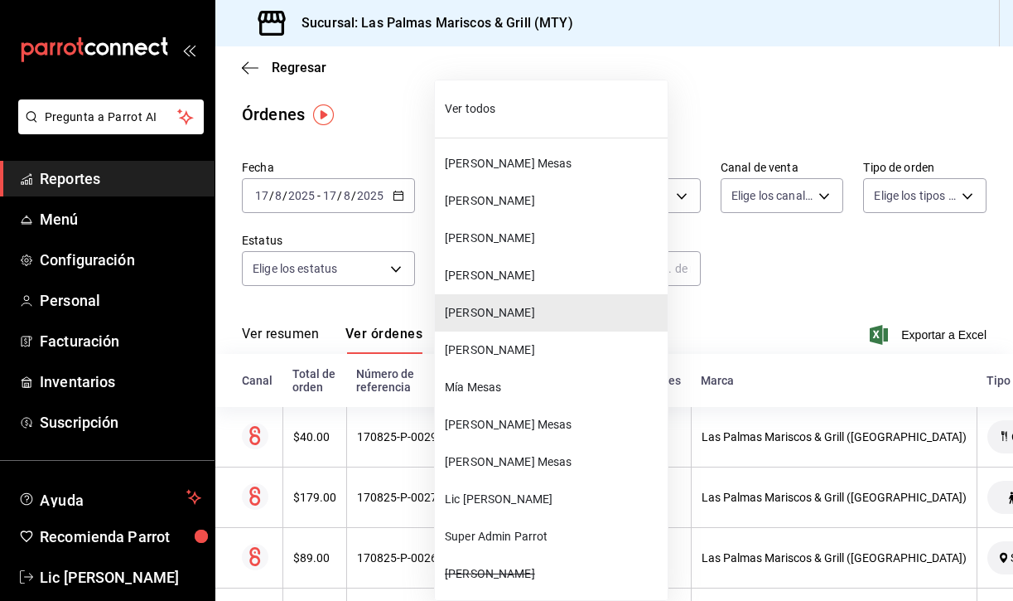
click at [515, 269] on body "Pregunta a Parrot AI Reportes Menú Configuración Personal Facturación Inventari…" at bounding box center [506, 300] width 1013 height 601
click at [513, 352] on span "[PERSON_NAME]" at bounding box center [553, 349] width 216 height 17
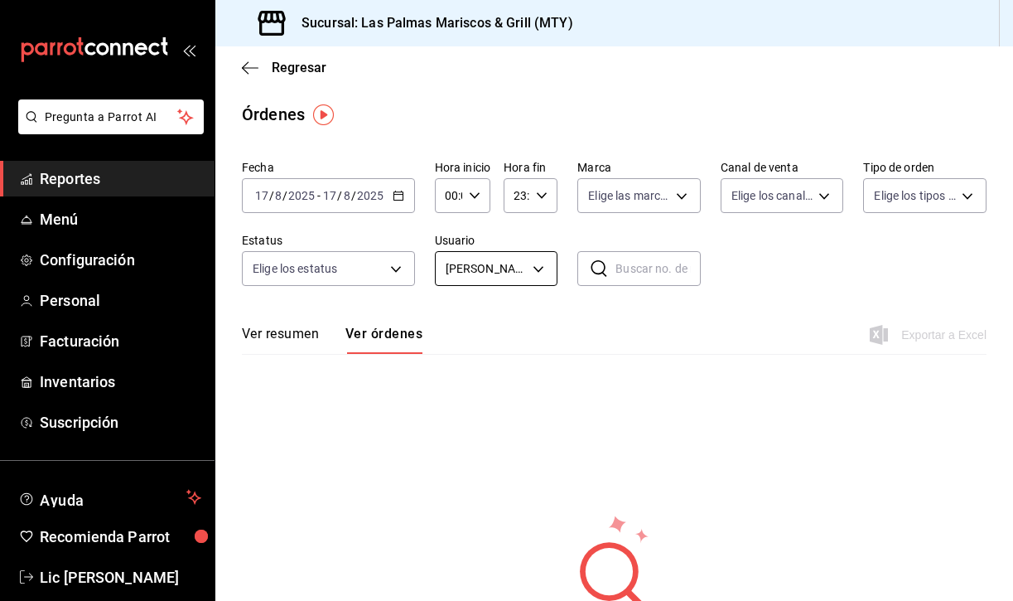
click at [537, 273] on body "Pregunta a Parrot AI Reportes Menú Configuración Personal Facturación Inventari…" at bounding box center [506, 300] width 1013 height 601
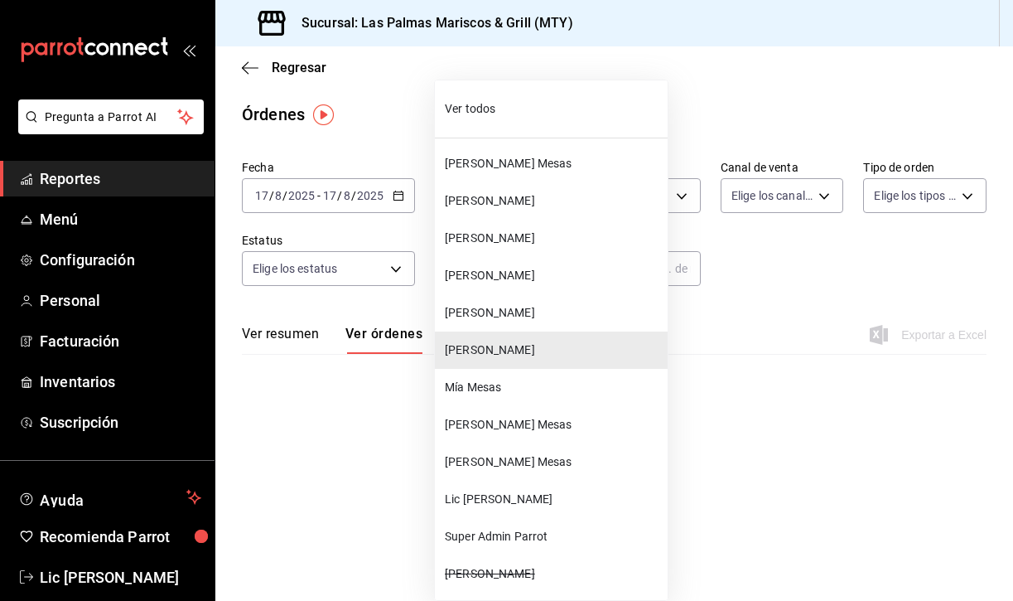
click at [501, 391] on span "Mía Mesas" at bounding box center [553, 387] width 216 height 17
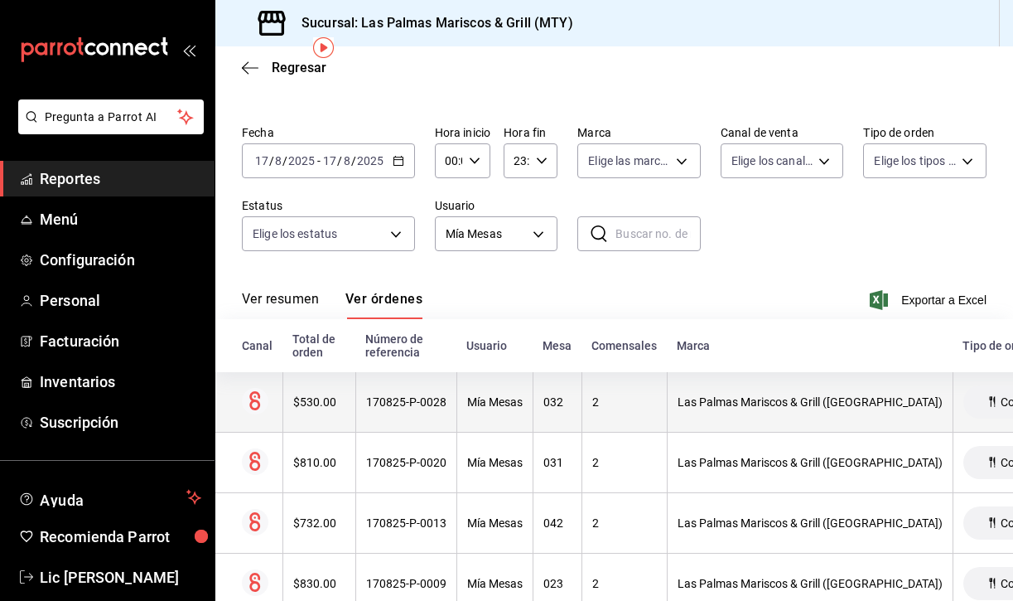
scroll to position [27, 0]
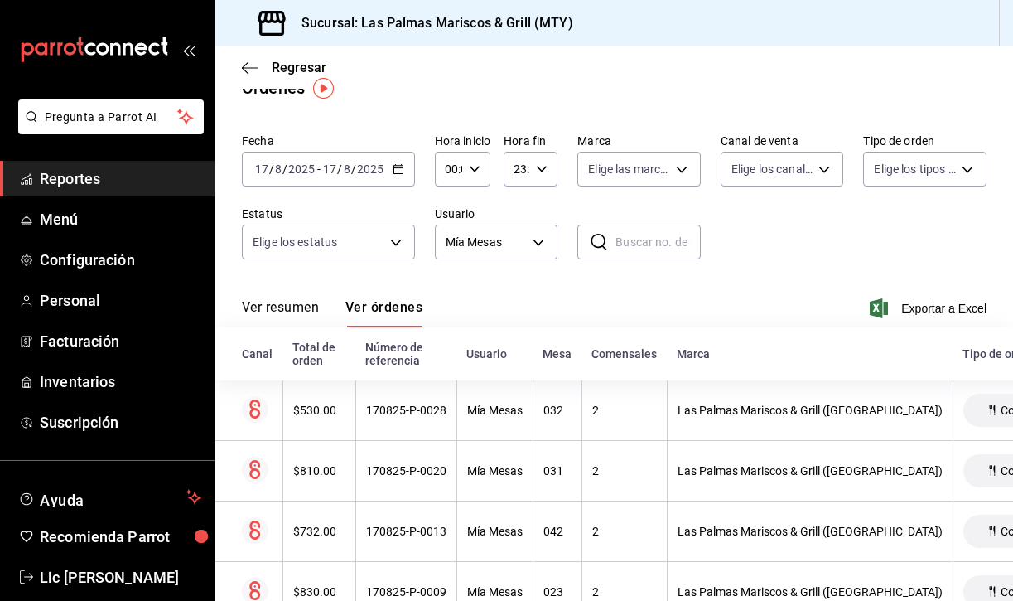
click at [304, 301] on button "Ver resumen" at bounding box center [280, 313] width 77 height 28
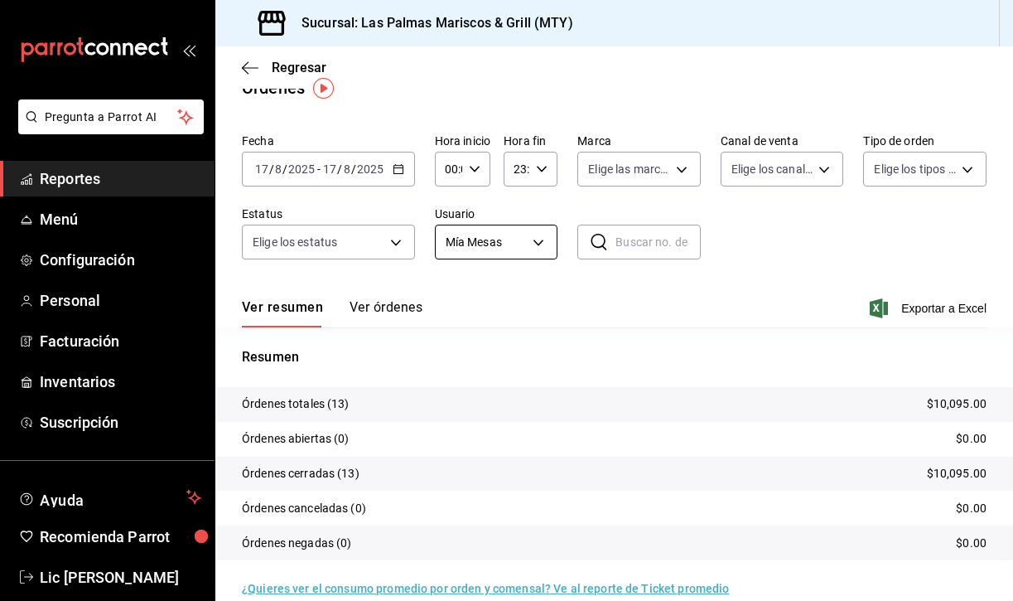
click at [540, 241] on body "Pregunta a Parrot AI Reportes Menú Configuración Personal Facturación Inventari…" at bounding box center [506, 300] width 1013 height 601
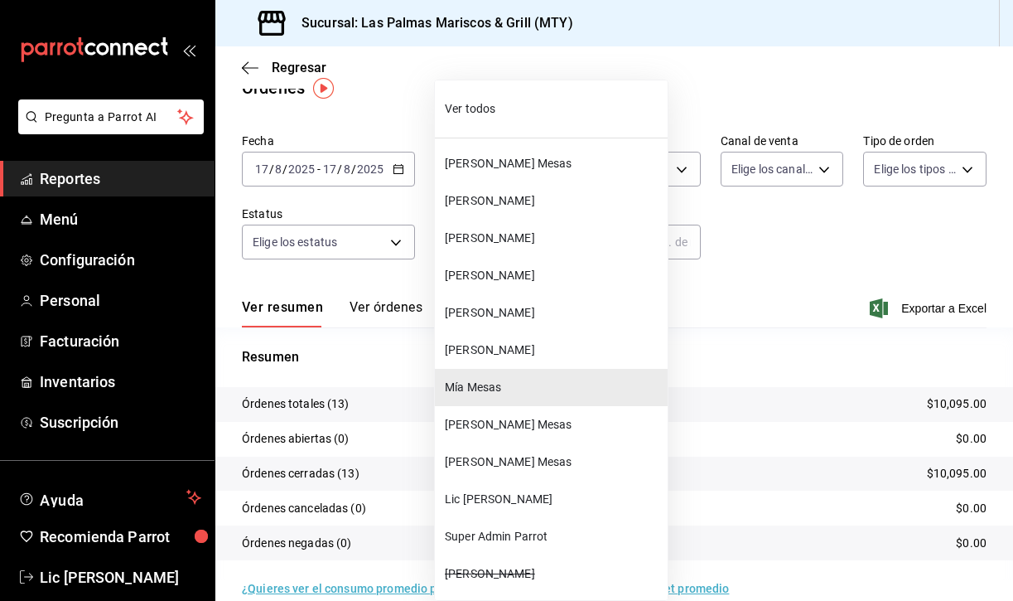
click at [506, 419] on span "[PERSON_NAME] Mesas" at bounding box center [553, 424] width 216 height 17
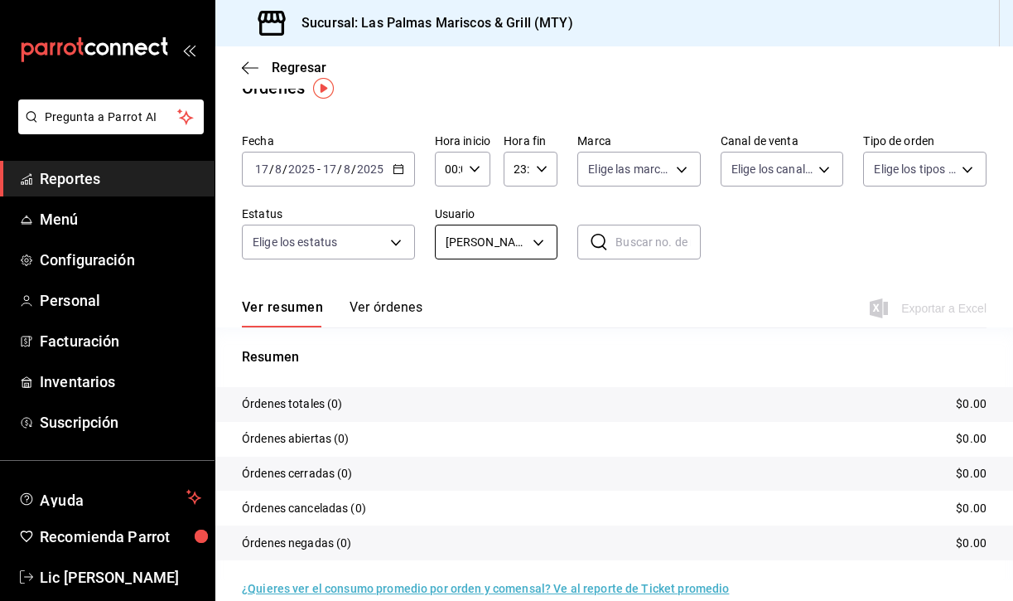
click at [531, 230] on body "Pregunta a Parrot AI Reportes Menú Configuración Personal Facturación Inventari…" at bounding box center [506, 300] width 1013 height 601
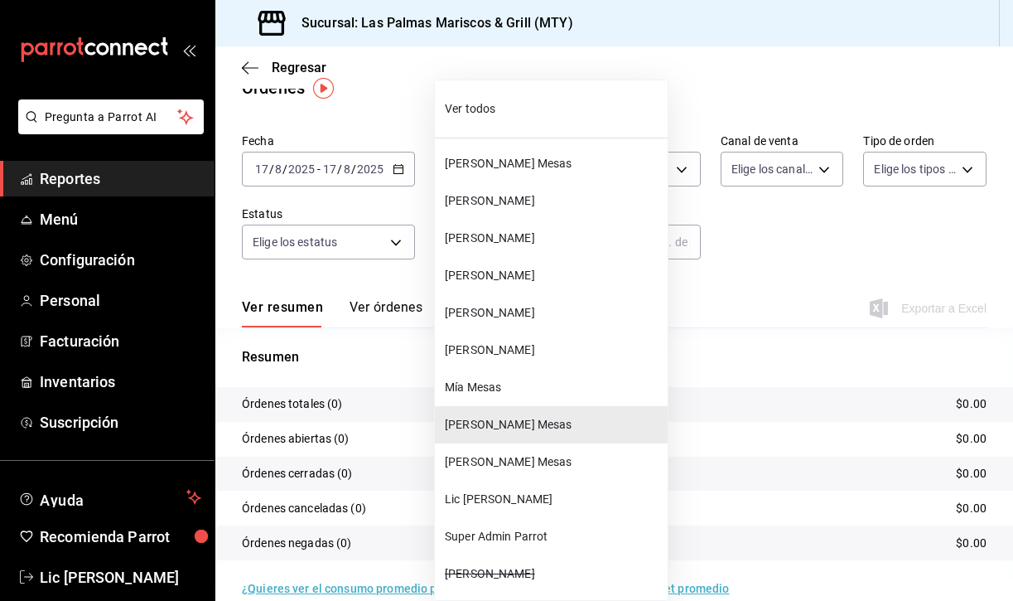
click at [515, 464] on span "[PERSON_NAME] Mesas" at bounding box center [553, 461] width 216 height 17
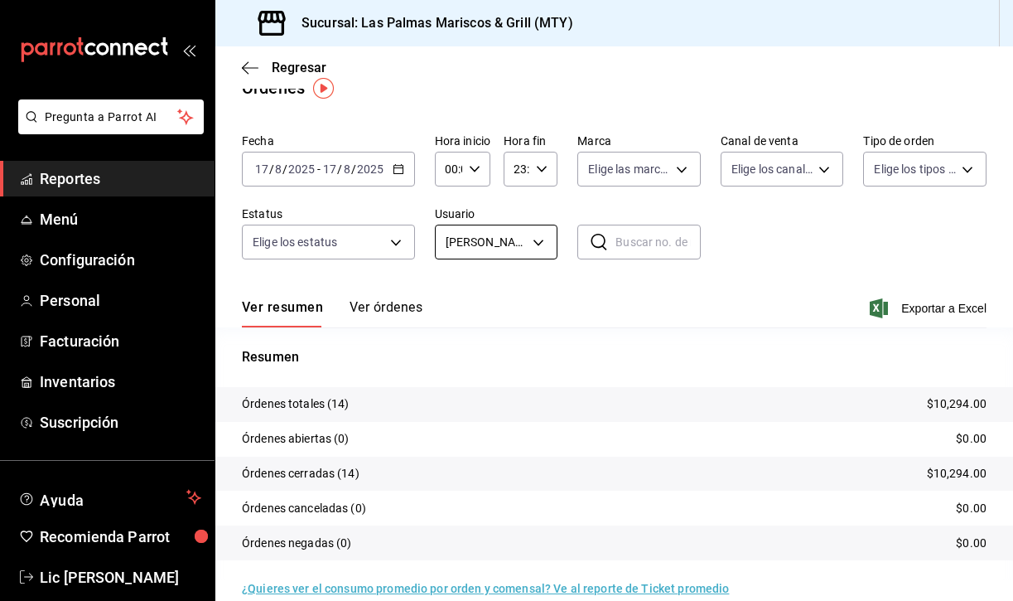
click at [539, 238] on body "Pregunta a Parrot AI Reportes Menú Configuración Personal Facturación Inventari…" at bounding box center [506, 300] width 1013 height 601
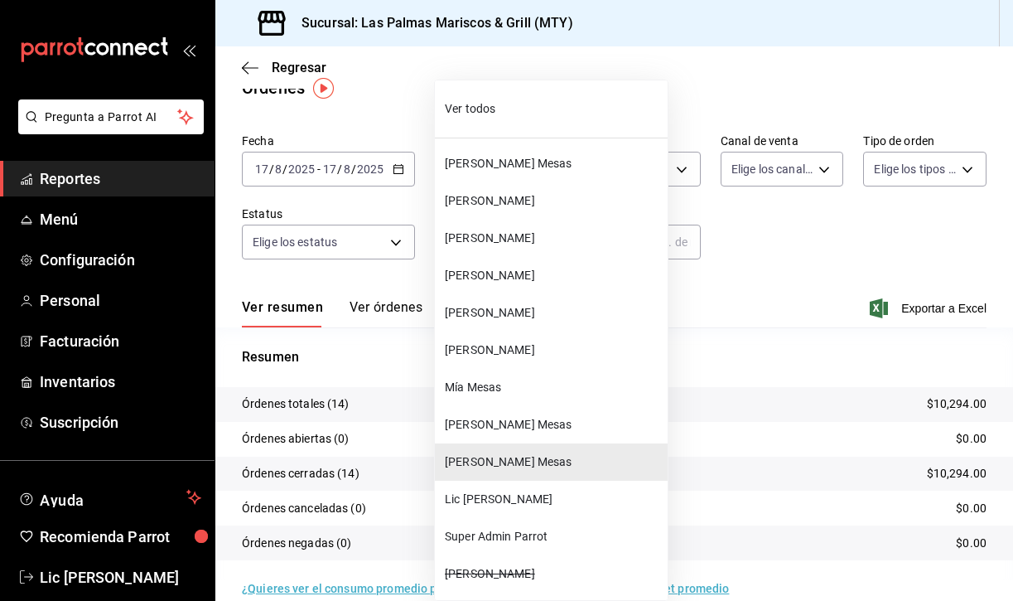
click at [485, 504] on span "Lic [PERSON_NAME]" at bounding box center [553, 499] width 216 height 17
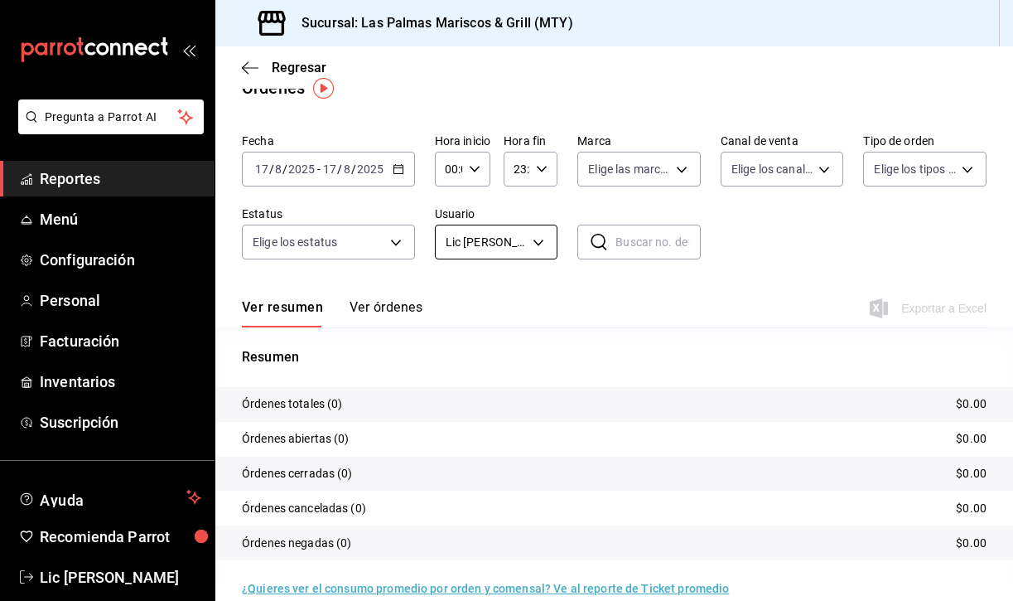
click at [534, 243] on body "Pregunta a Parrot AI Reportes Menú Configuración Personal Facturación Inventari…" at bounding box center [506, 300] width 1013 height 601
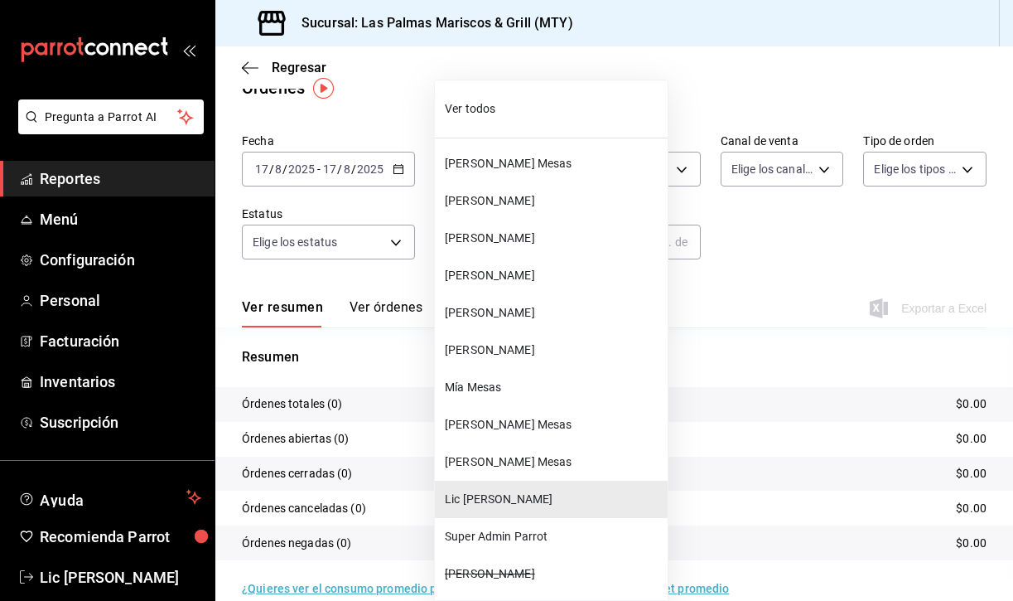
click at [504, 540] on span "Super Admin Parrot" at bounding box center [553, 536] width 216 height 17
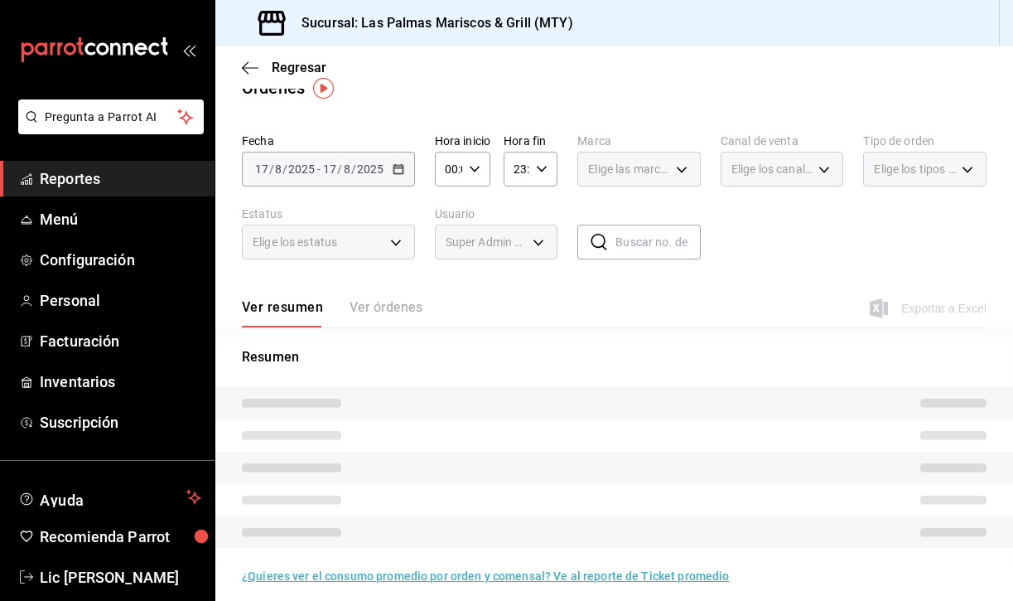
type input "d35e4df3-9ae8-4f7d-bf2e-a85c4dbb3e1e"
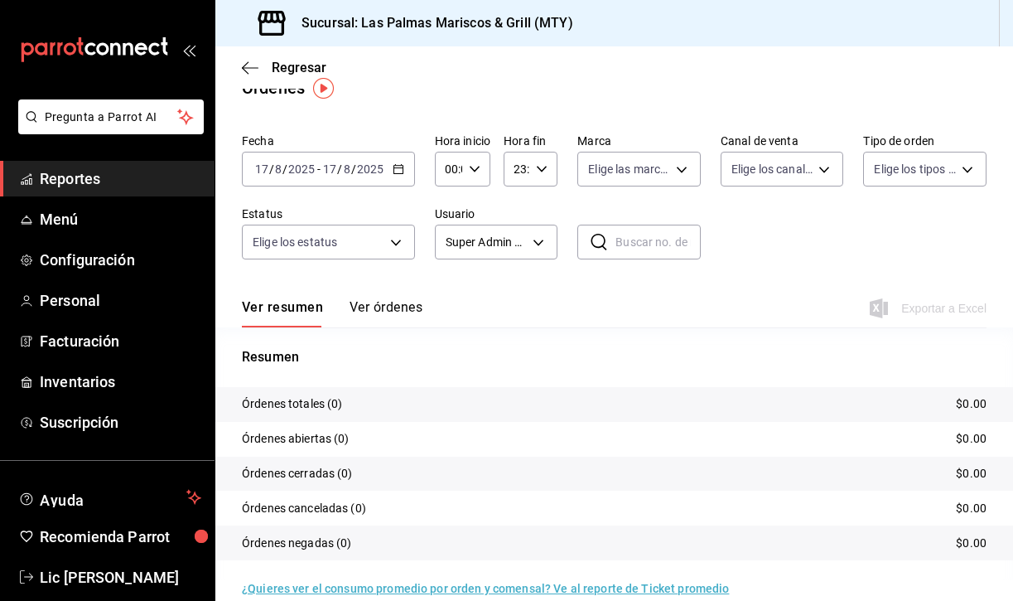
click at [106, 178] on span "Reportes" at bounding box center [121, 178] width 162 height 22
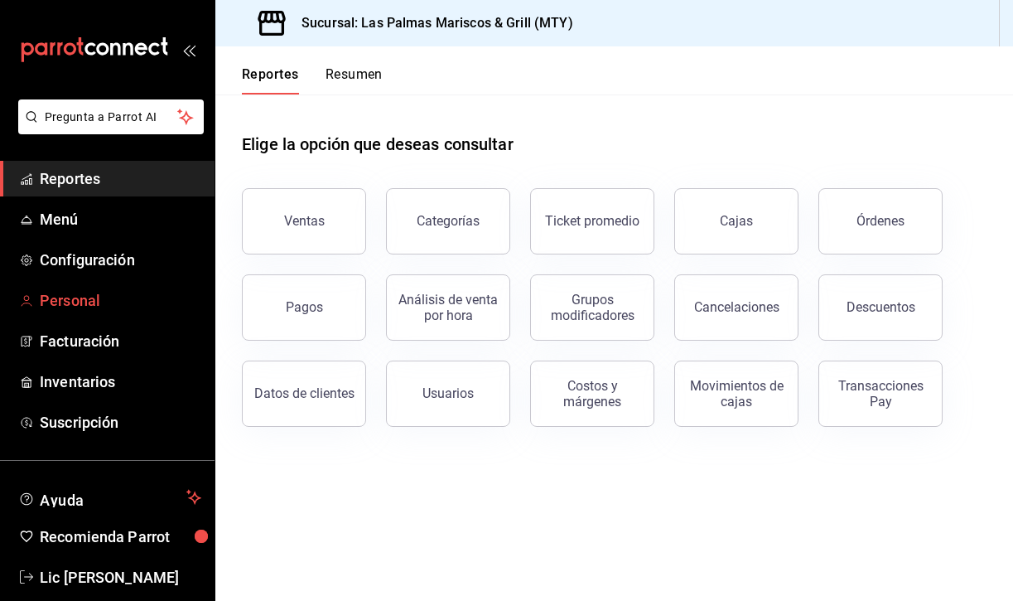
click at [75, 298] on span "Personal" at bounding box center [121, 300] width 162 height 22
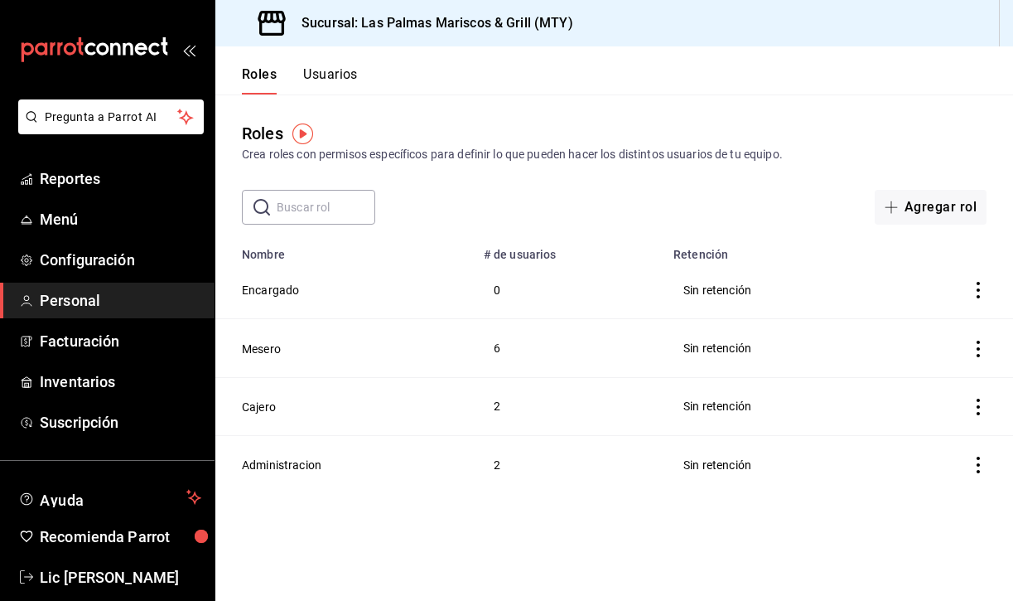
click at [699, 154] on div "Crea roles con permisos específicos para definir lo que pueden hacer los distin…" at bounding box center [614, 154] width 745 height 17
click at [343, 78] on button "Usuarios" at bounding box center [330, 80] width 55 height 28
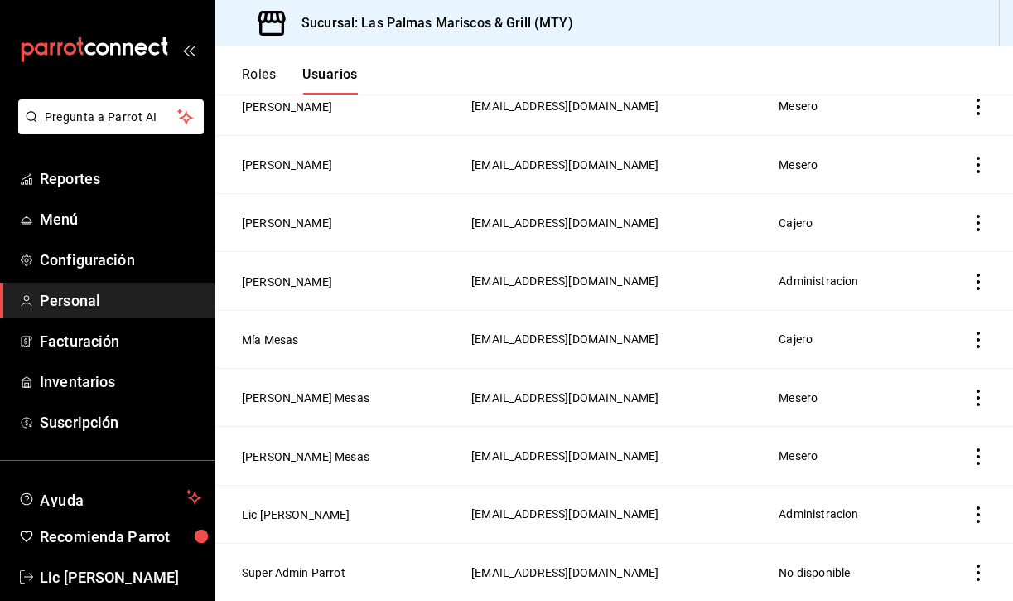
scroll to position [300, 0]
click at [975, 449] on icon "actions" at bounding box center [978, 456] width 17 height 17
click at [919, 477] on span "Eliminar" at bounding box center [918, 478] width 42 height 13
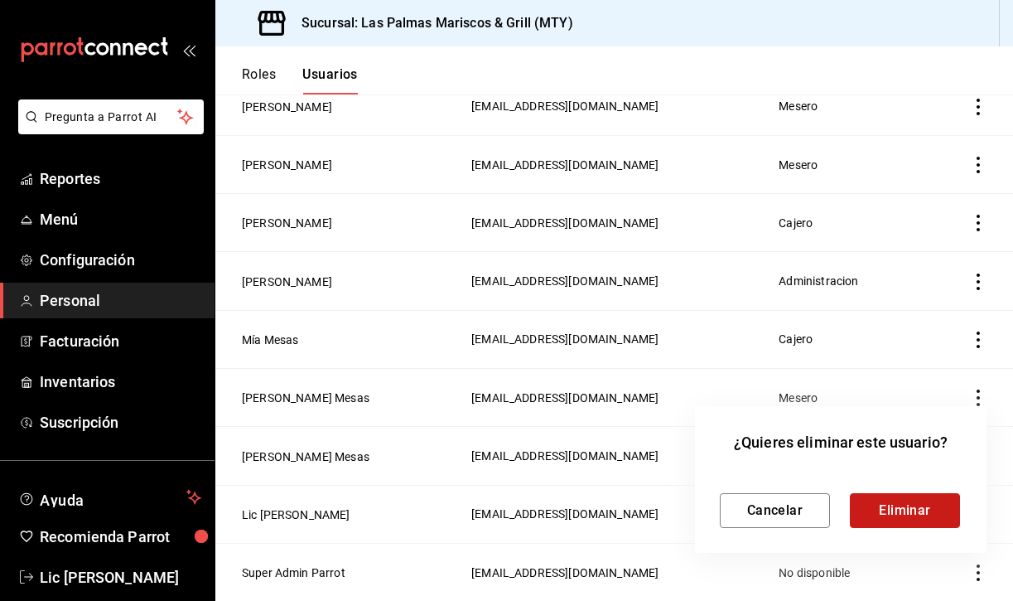
click at [906, 509] on button "Eliminar" at bounding box center [905, 510] width 110 height 35
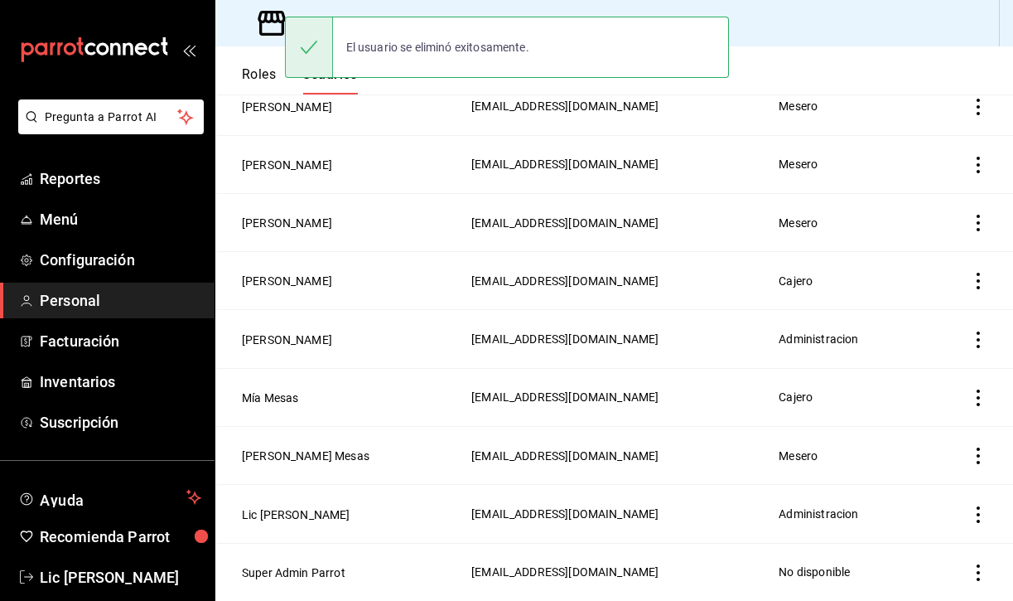
scroll to position [242, 0]
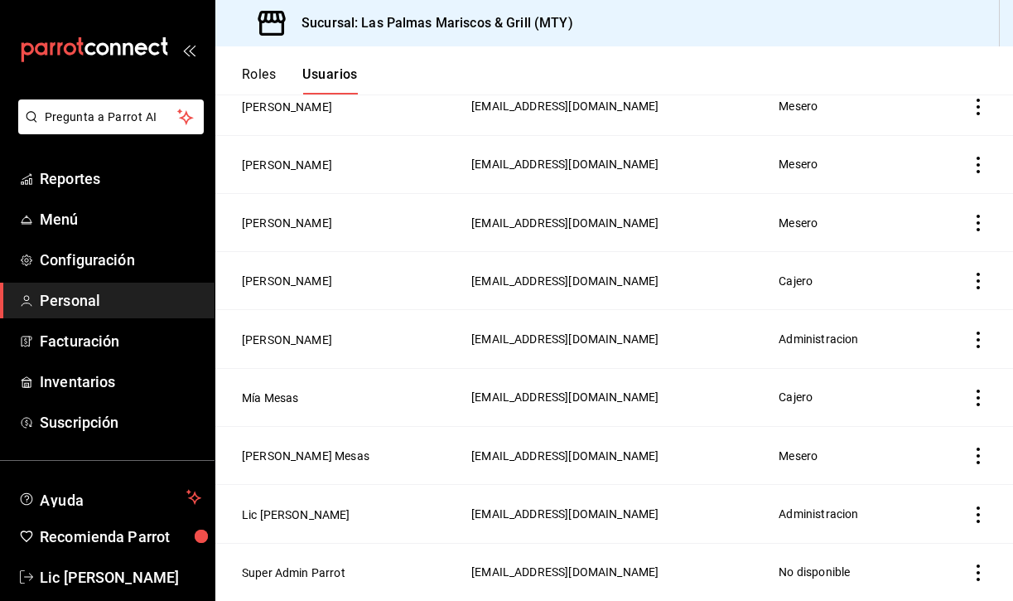
click at [974, 396] on icon "actions" at bounding box center [978, 397] width 17 height 17
click at [911, 429] on span "Eliminar" at bounding box center [904, 421] width 72 height 20
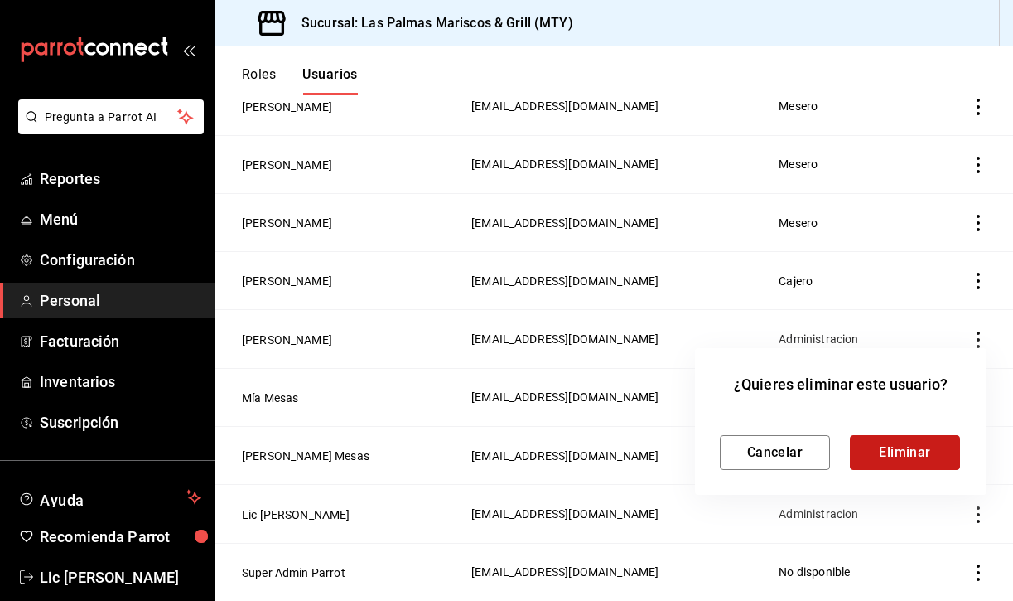
click at [887, 464] on button "Eliminar" at bounding box center [905, 452] width 110 height 35
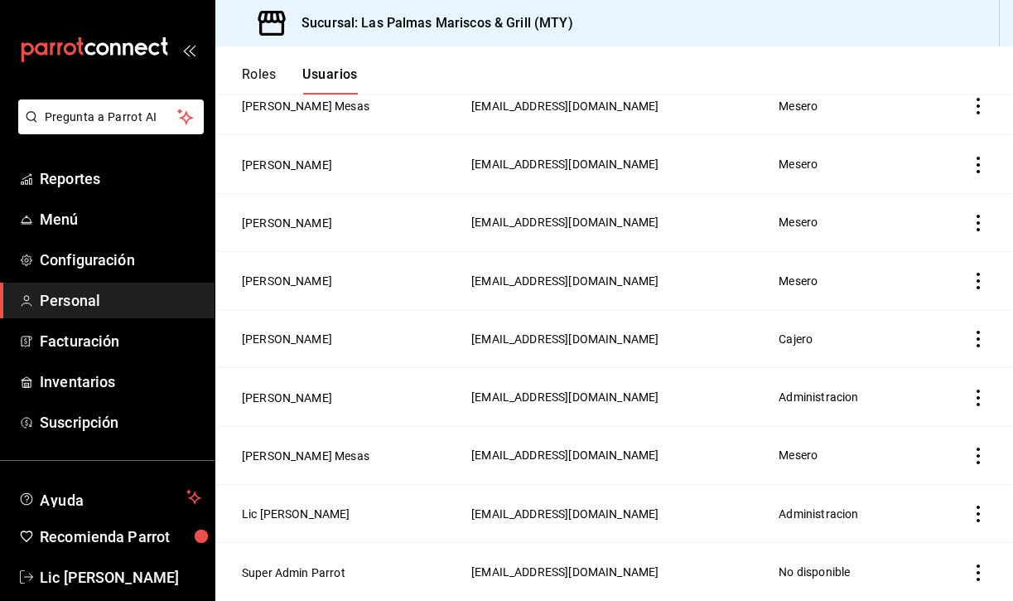
scroll to position [0, 0]
click at [977, 452] on icon "actions" at bounding box center [978, 455] width 17 height 17
click at [920, 485] on span "Eliminar" at bounding box center [918, 478] width 42 height 13
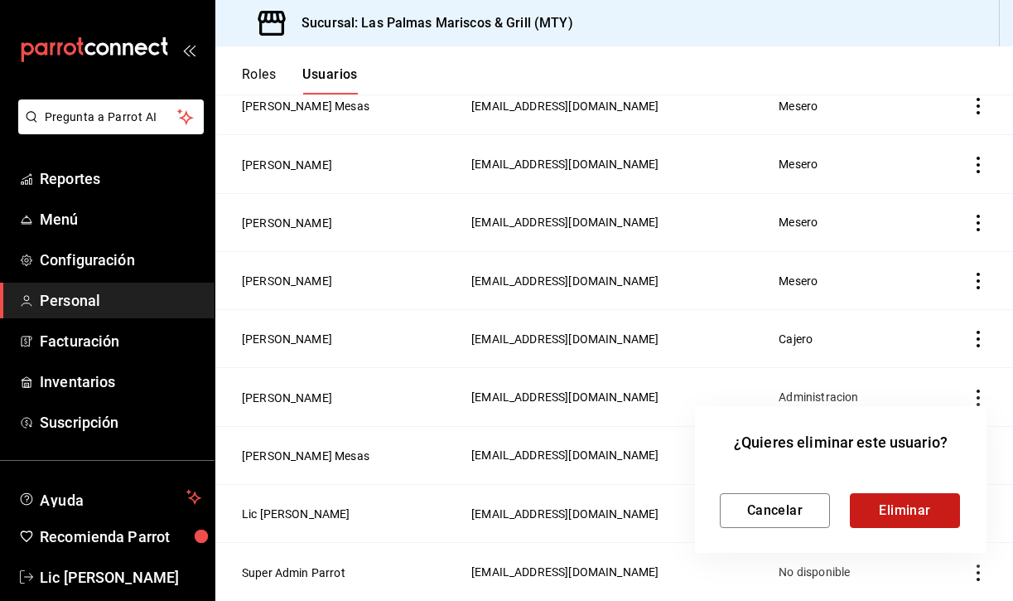
click at [881, 510] on button "Eliminar" at bounding box center [905, 510] width 110 height 35
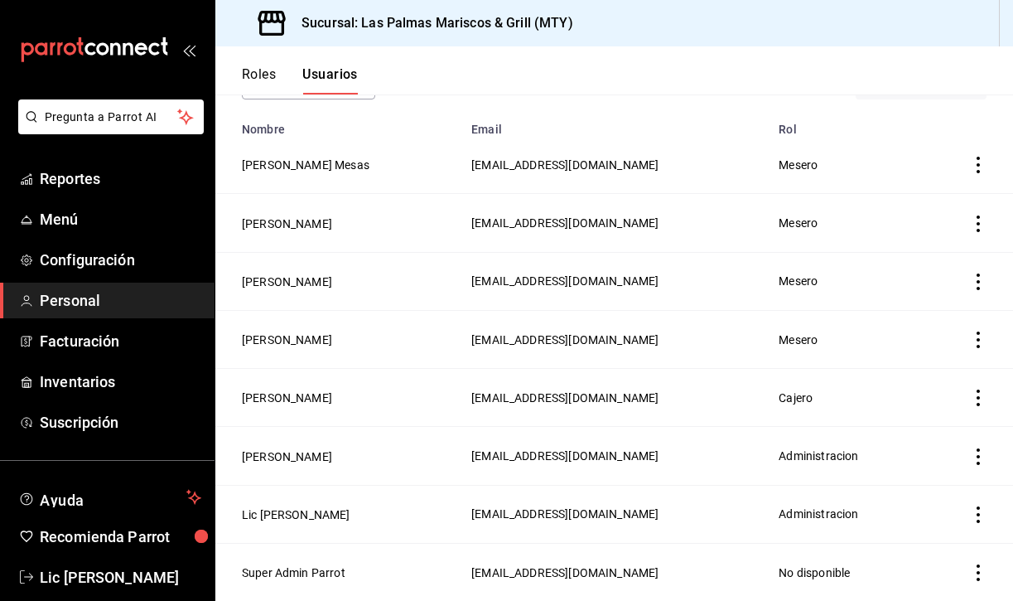
scroll to position [125, 0]
click at [81, 179] on span "Reportes" at bounding box center [121, 178] width 162 height 22
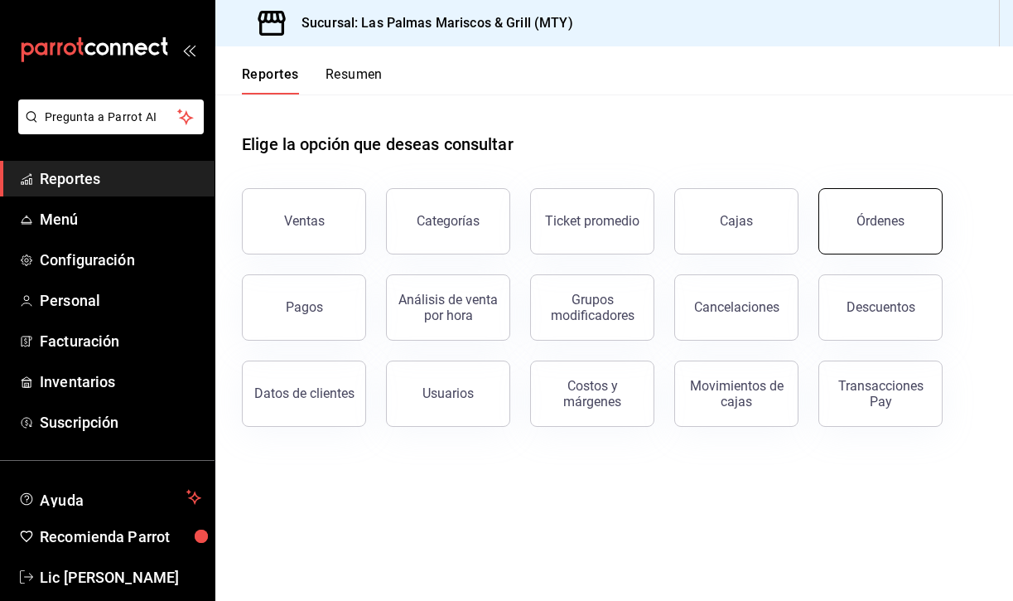
click at [888, 215] on div "Órdenes" at bounding box center [881, 221] width 48 height 16
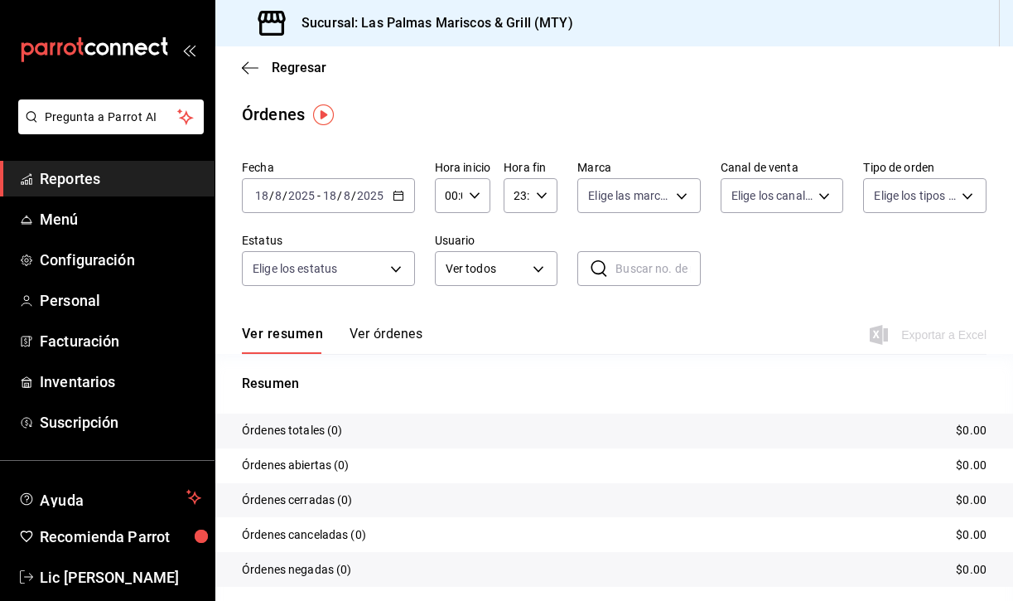
click at [399, 203] on div "[DATE] [DATE] - [DATE] [DATE]" at bounding box center [328, 195] width 173 height 35
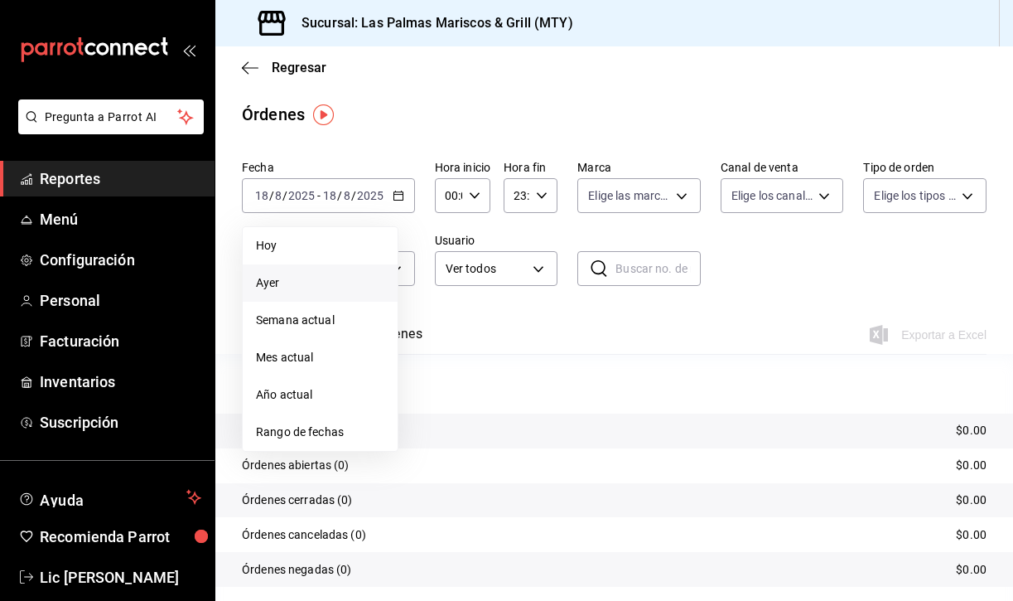
click at [334, 280] on span "Ayer" at bounding box center [320, 282] width 128 height 17
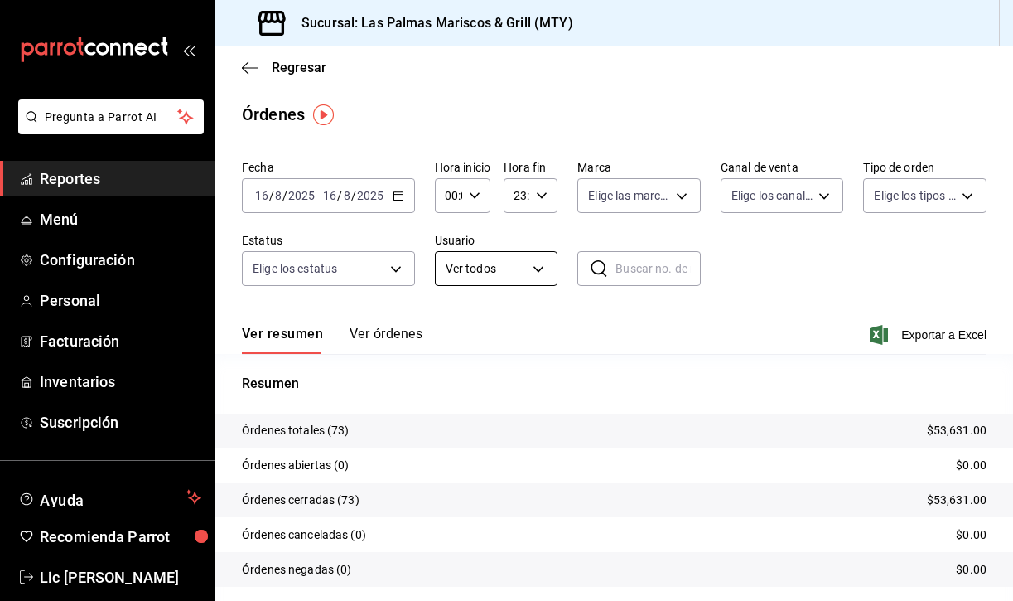
click at [519, 264] on body "Pregunta a Parrot AI Reportes Menú Configuración Personal Facturación Inventari…" at bounding box center [506, 300] width 1013 height 601
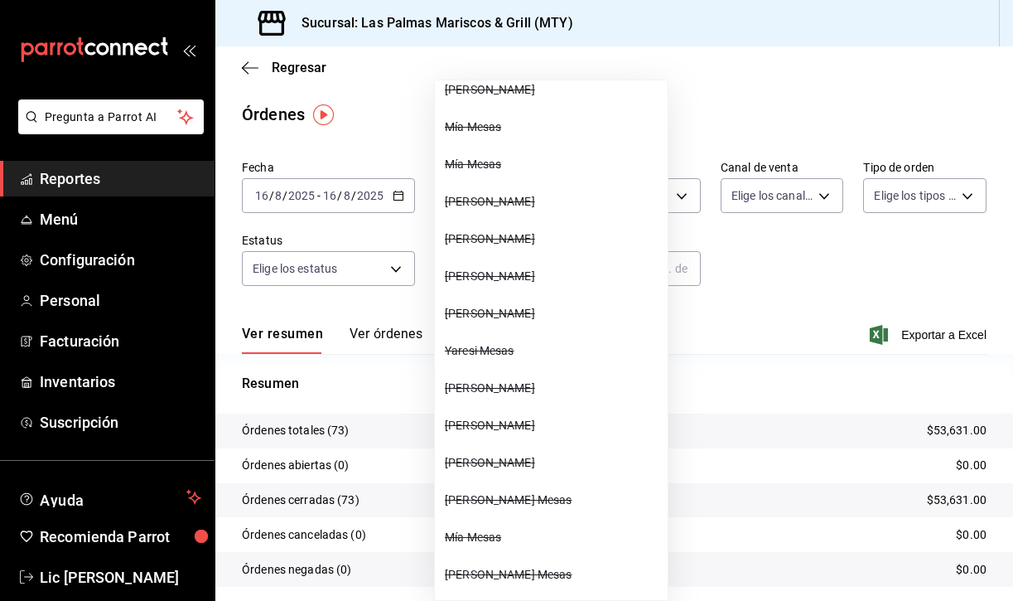
scroll to position [2572, 0]
click at [489, 509] on li "[PERSON_NAME] Mesas" at bounding box center [551, 499] width 233 height 37
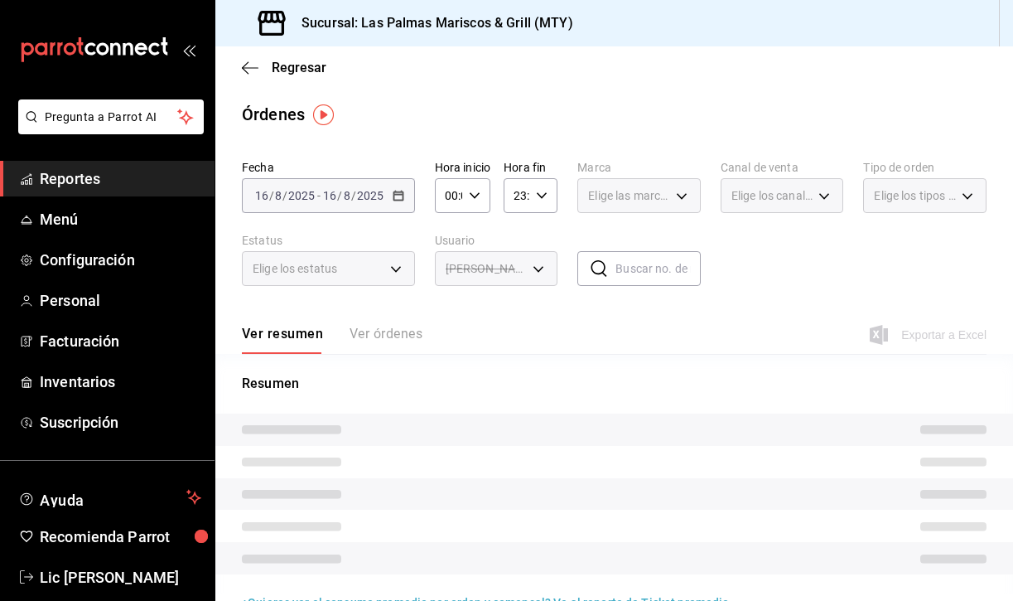
type input "ff3e57d5-be26-4728-8809-bd62a3c678a5"
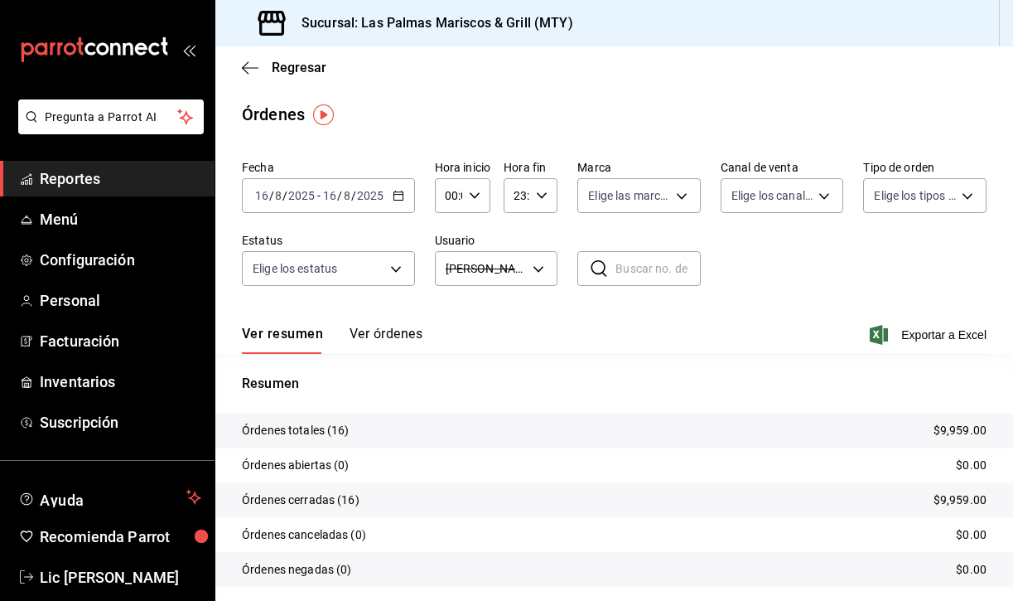
click at [80, 181] on span "Reportes" at bounding box center [121, 178] width 162 height 22
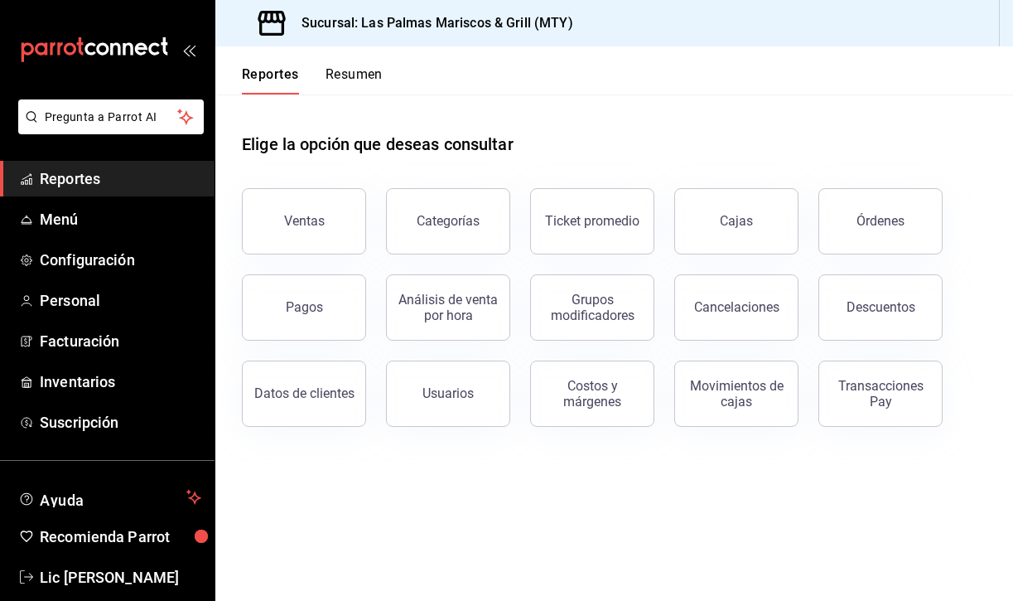
click at [350, 70] on button "Resumen" at bounding box center [354, 80] width 57 height 28
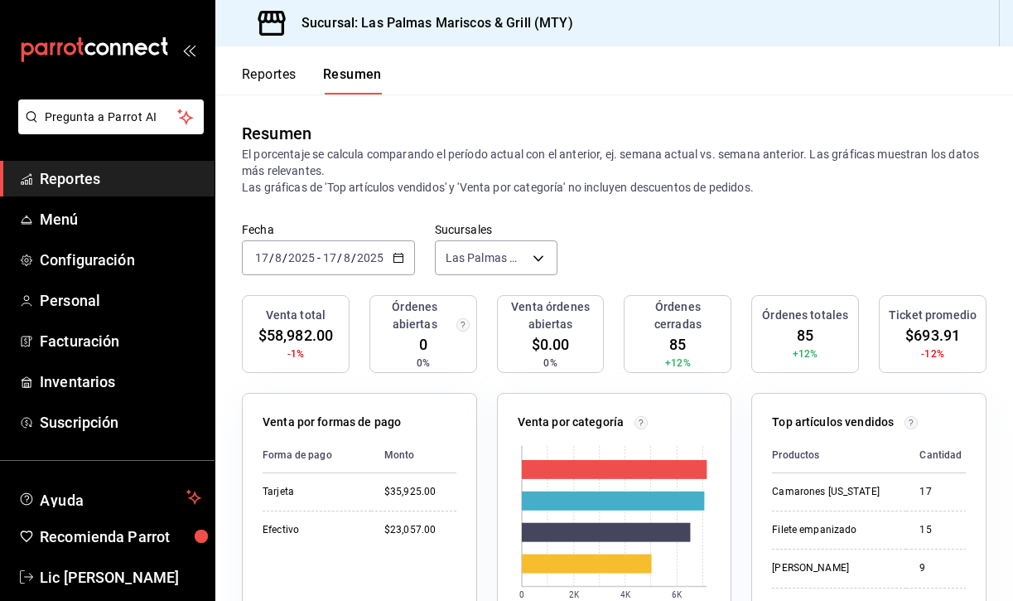
click at [77, 178] on span "Reportes" at bounding box center [121, 178] width 162 height 22
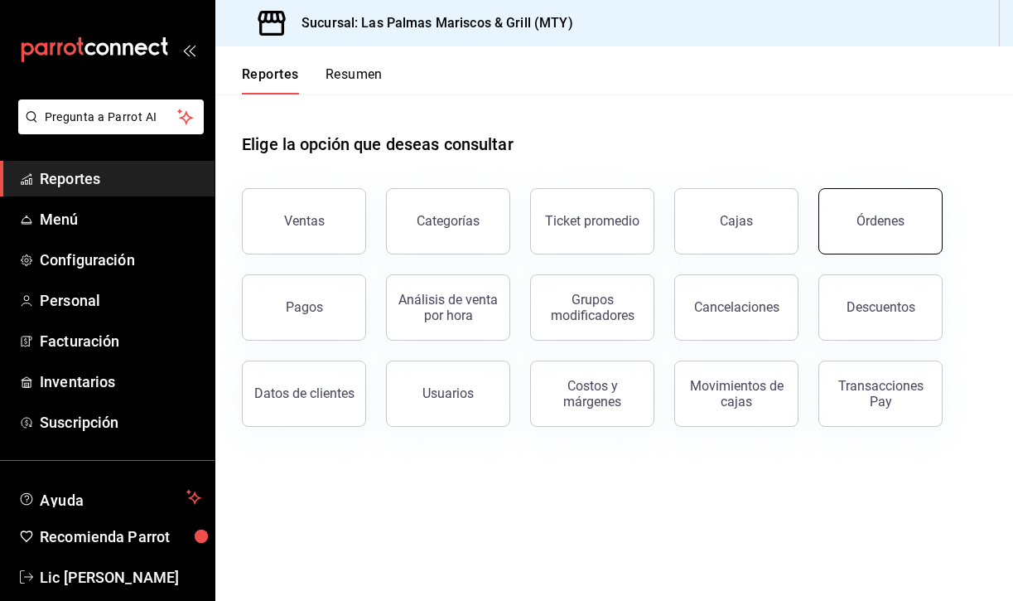
click at [850, 239] on button "Órdenes" at bounding box center [881, 221] width 124 height 66
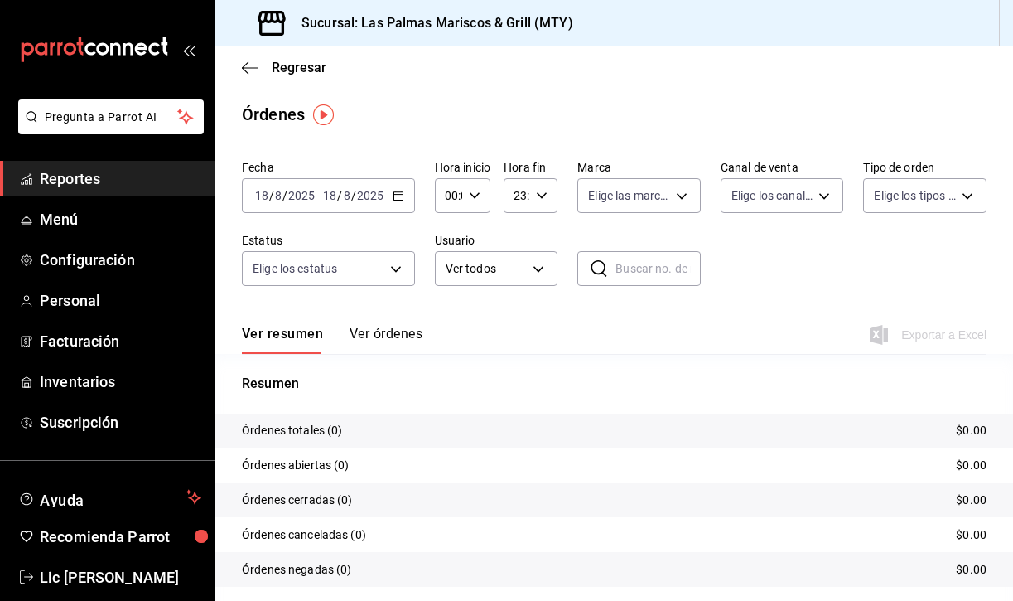
click at [403, 198] on icon "button" at bounding box center [399, 196] width 12 height 12
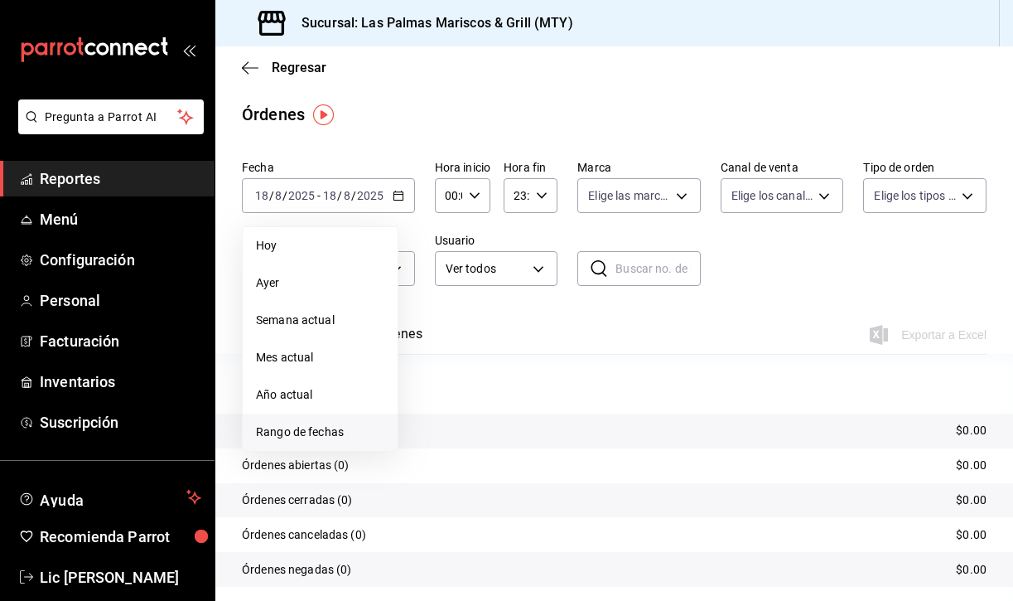
click at [316, 425] on span "Rango de fechas" at bounding box center [320, 431] width 128 height 17
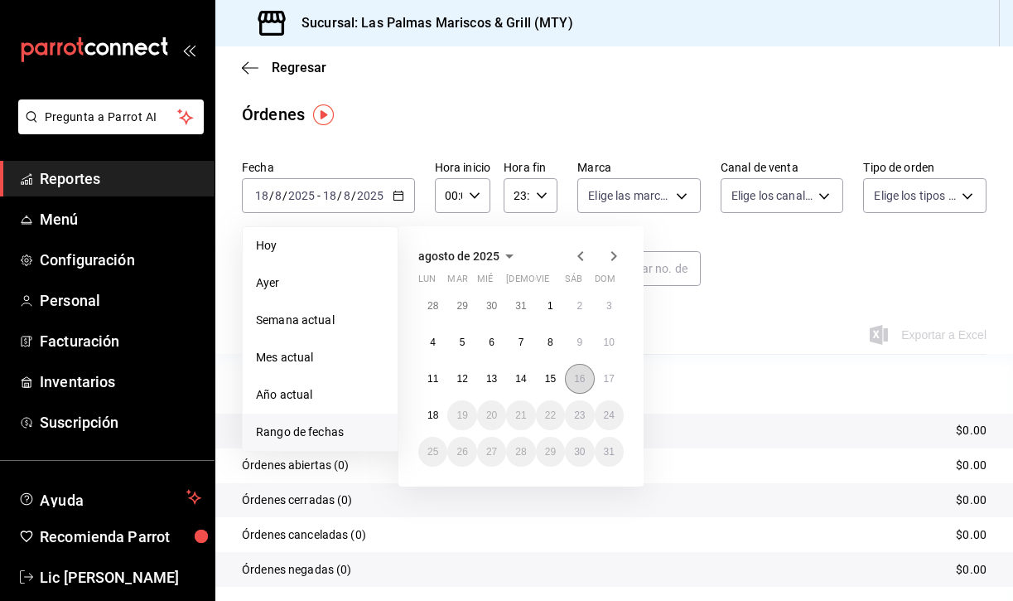
click at [582, 371] on button "16" at bounding box center [579, 379] width 29 height 30
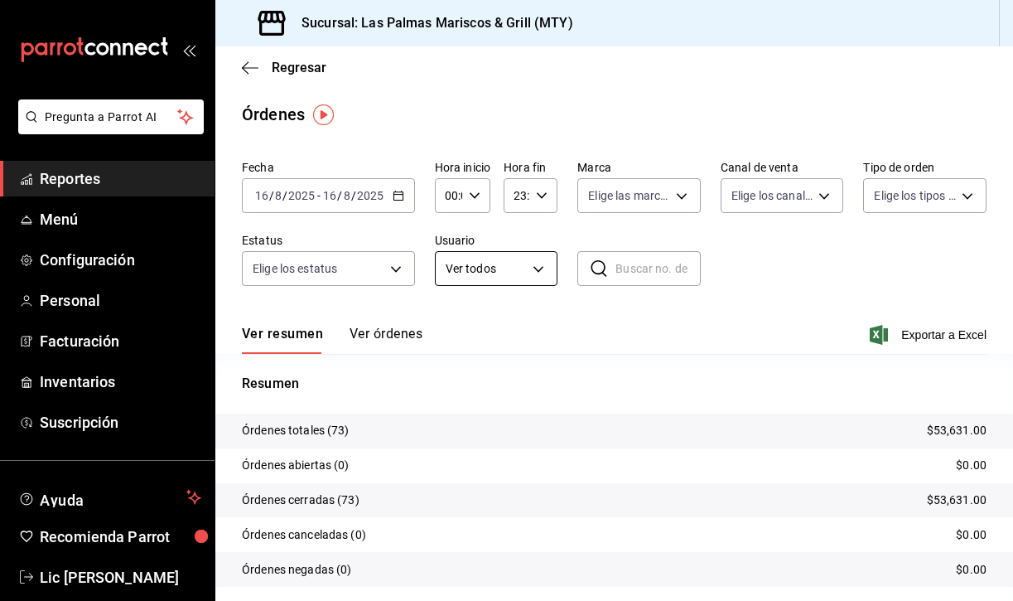
click at [536, 278] on body "Pregunta a Parrot AI Reportes Menú Configuración Personal Facturación Inventari…" at bounding box center [506, 300] width 1013 height 601
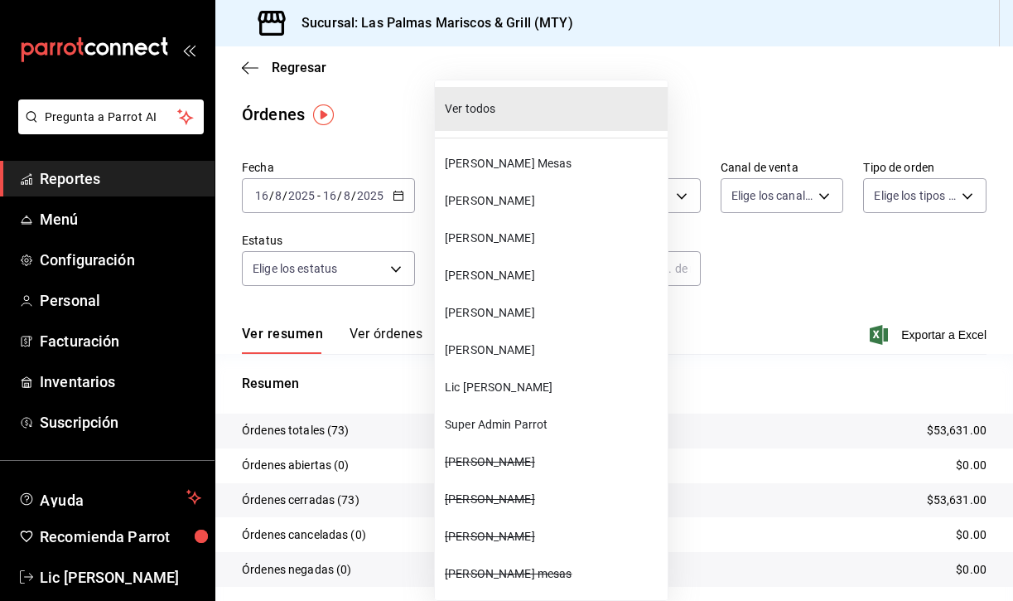
click at [498, 169] on span "[PERSON_NAME] Mesas" at bounding box center [553, 163] width 216 height 17
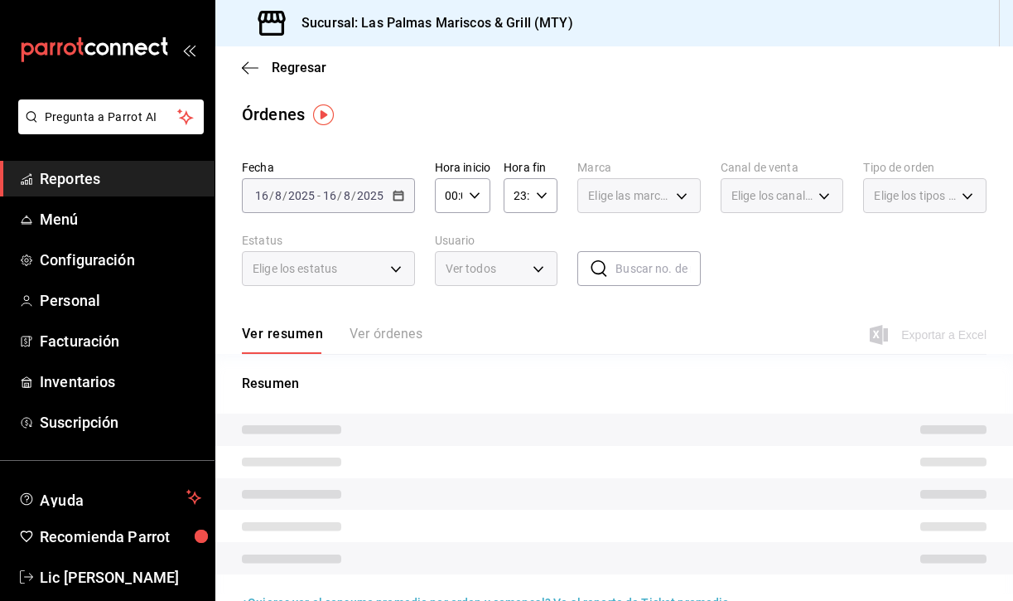
type input "3c9e0a88-21a6-48f3-903d-cdf6f450d128"
